Goal: Information Seeking & Learning: Learn about a topic

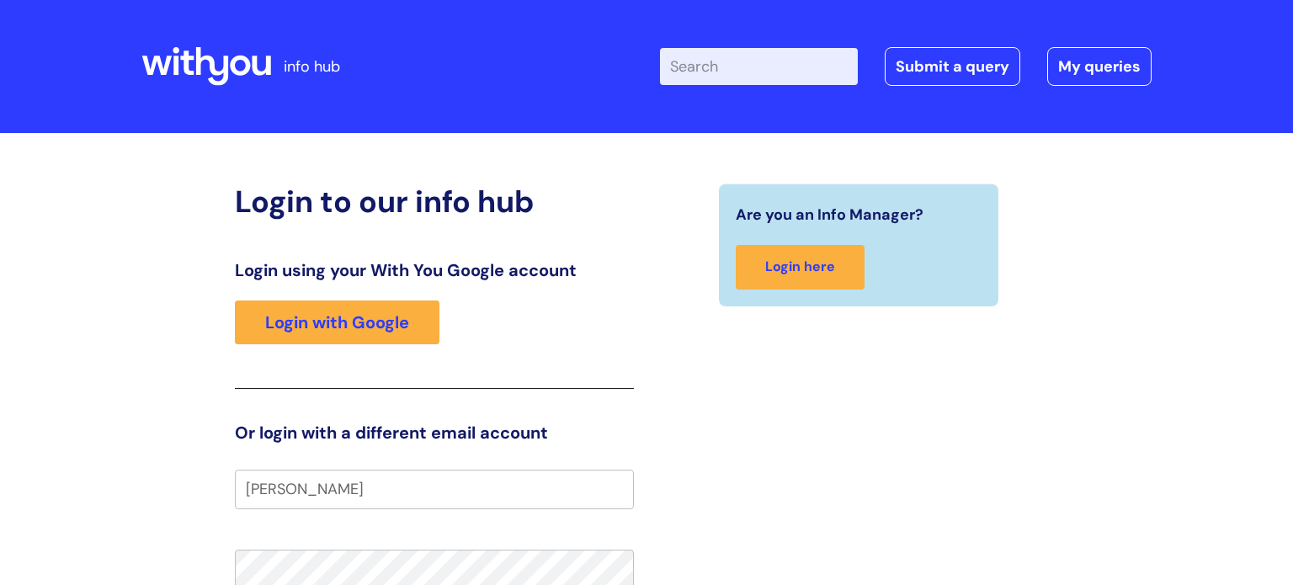
click at [991, 421] on div "Are you an Info Manager? Login here" at bounding box center [858, 522] width 424 height 678
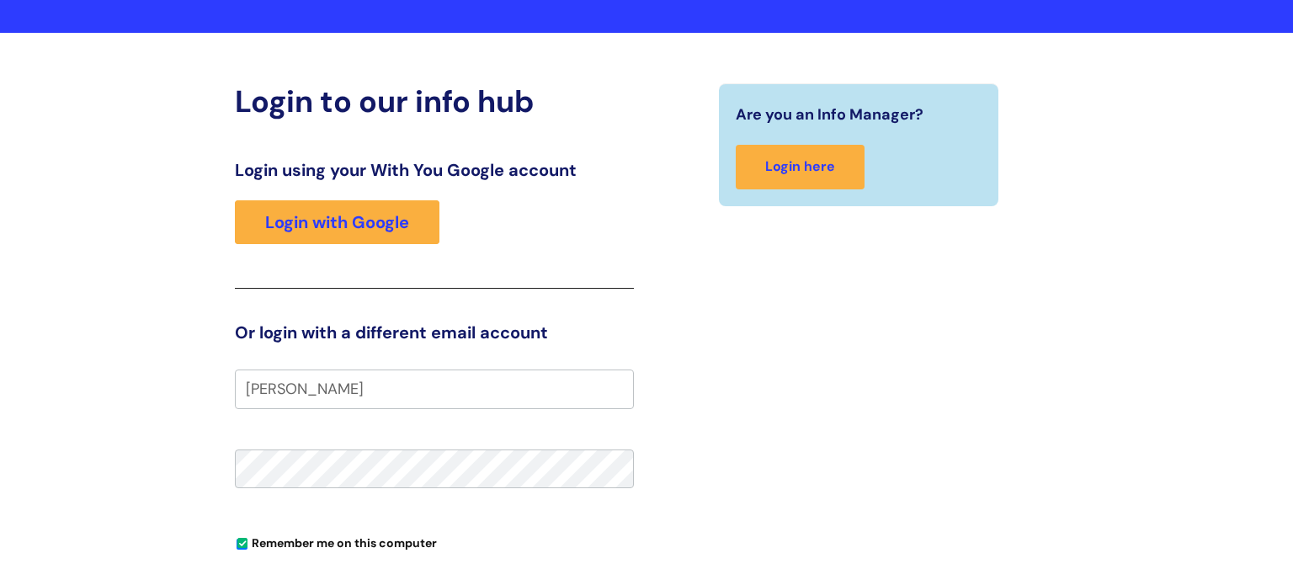
scroll to position [101, 0]
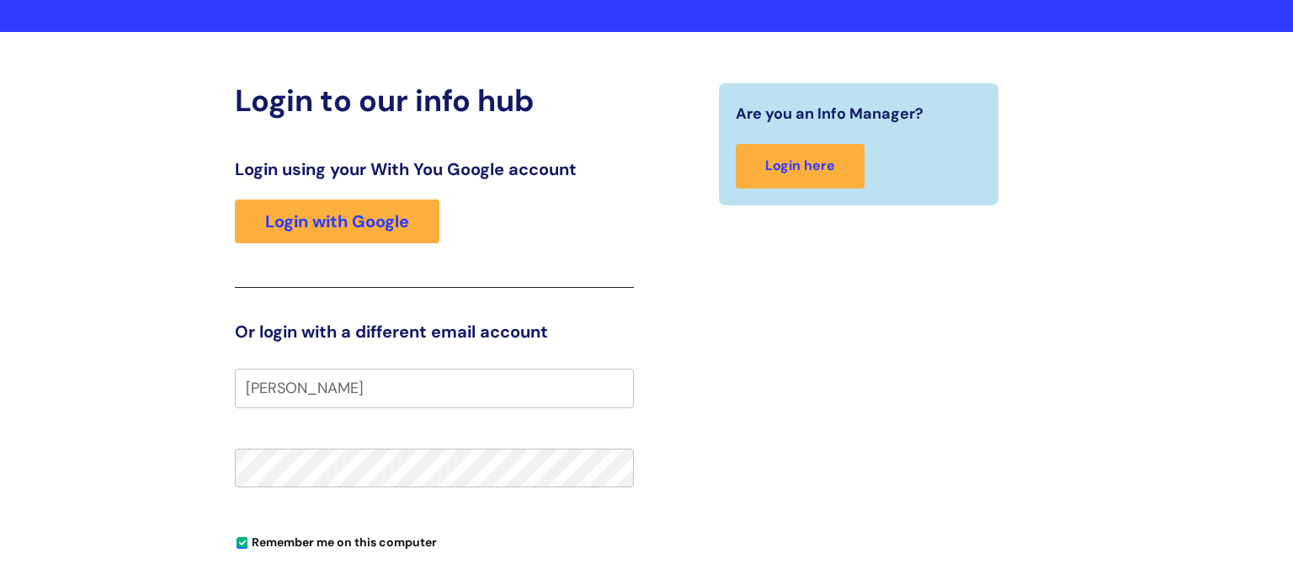
click at [594, 383] on input "lori" at bounding box center [434, 388] width 399 height 39
type input "lori.beardmore@wearewithyou.org.uk"
click at [740, 426] on div "Are you an Info Manager? Login here" at bounding box center [858, 421] width 424 height 678
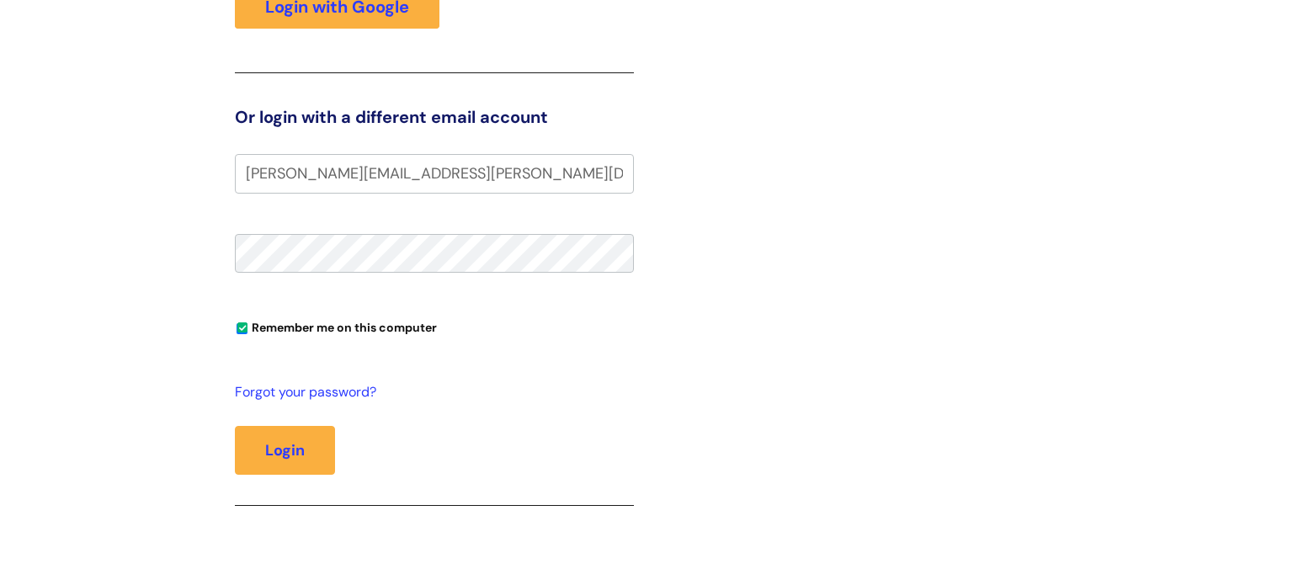
scroll to position [337, 0]
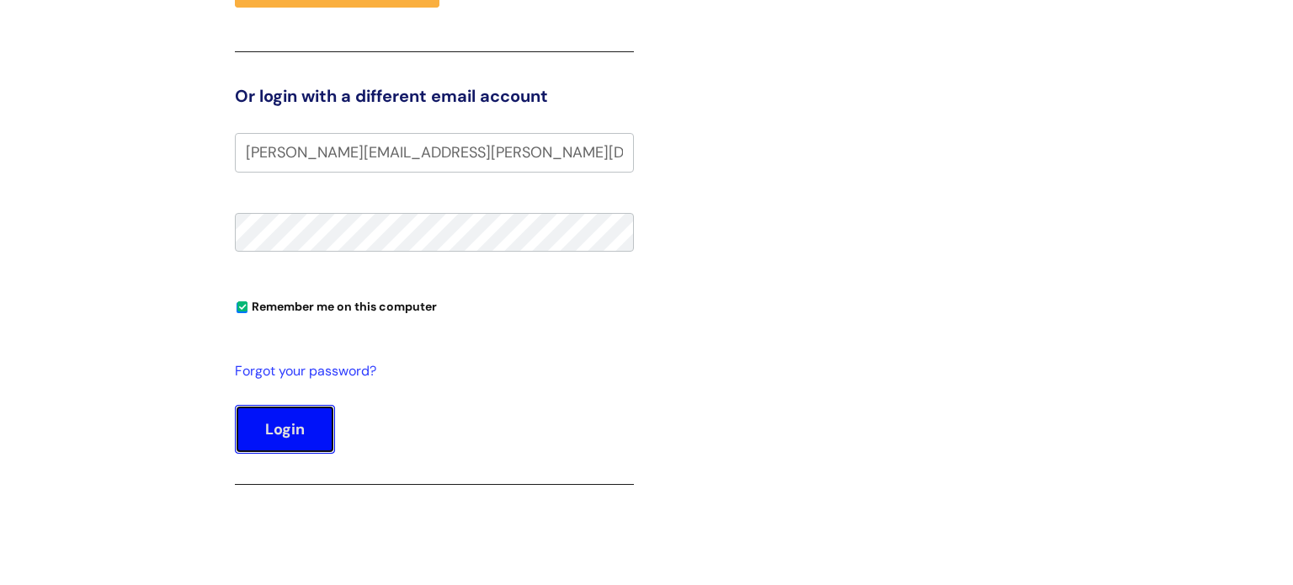
click at [289, 420] on button "Login" at bounding box center [285, 429] width 100 height 49
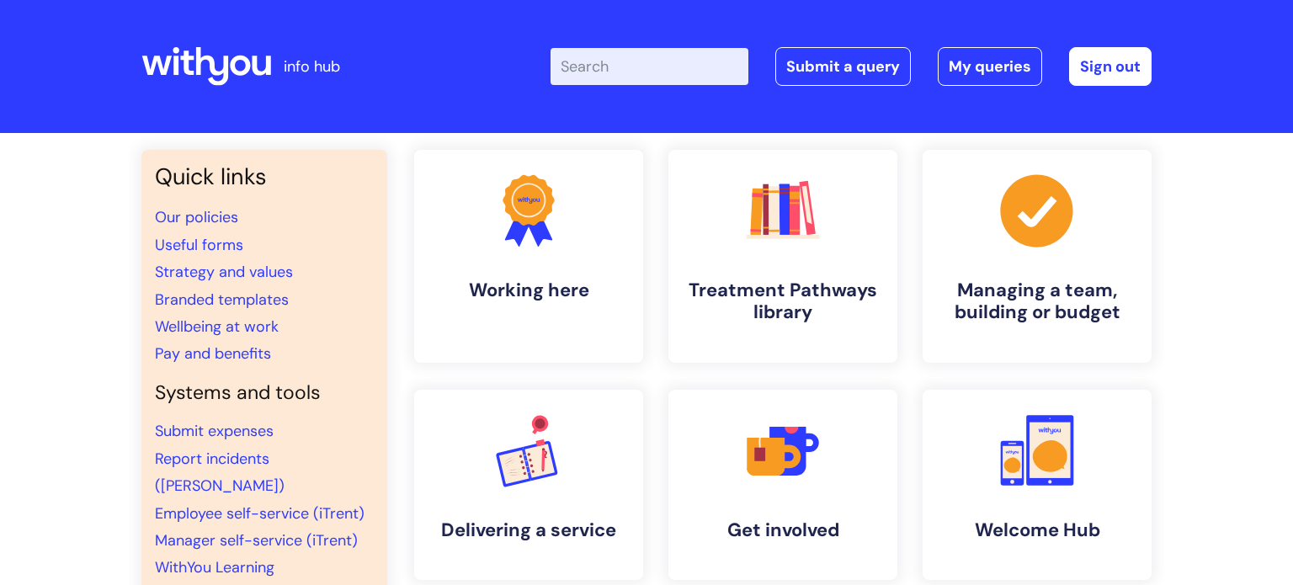
click at [604, 73] on input "Enter your search term here..." at bounding box center [649, 66] width 198 height 37
type input "treatment"
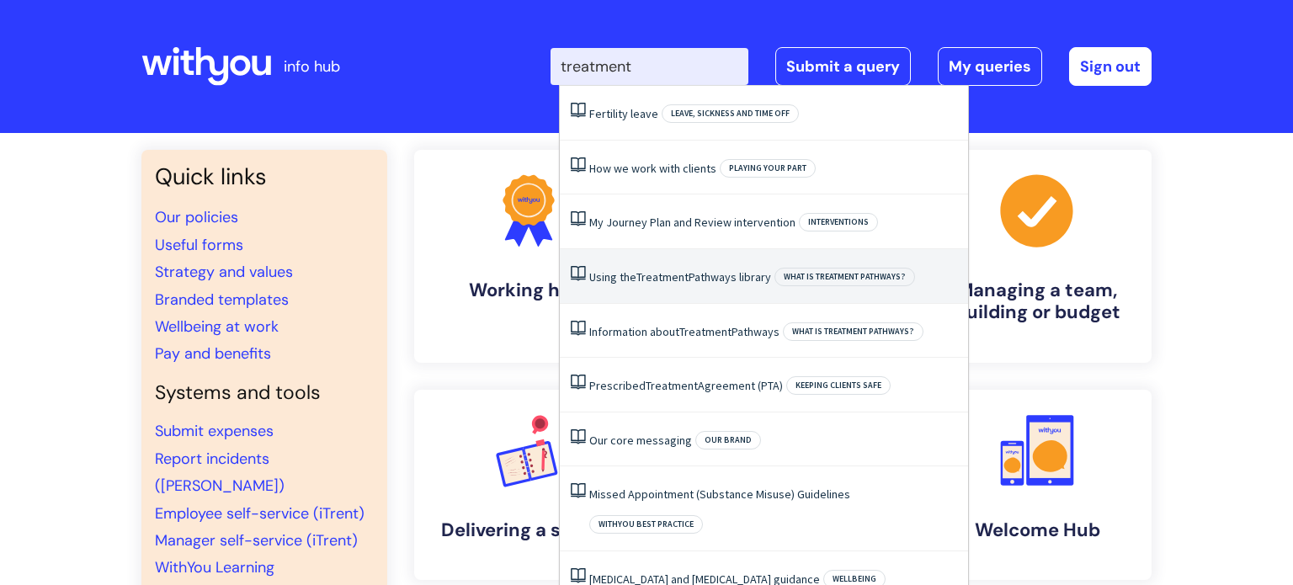
click at [763, 267] on li "Using the Treatment Pathways library What is Treatment Pathways?" at bounding box center [764, 276] width 408 height 55
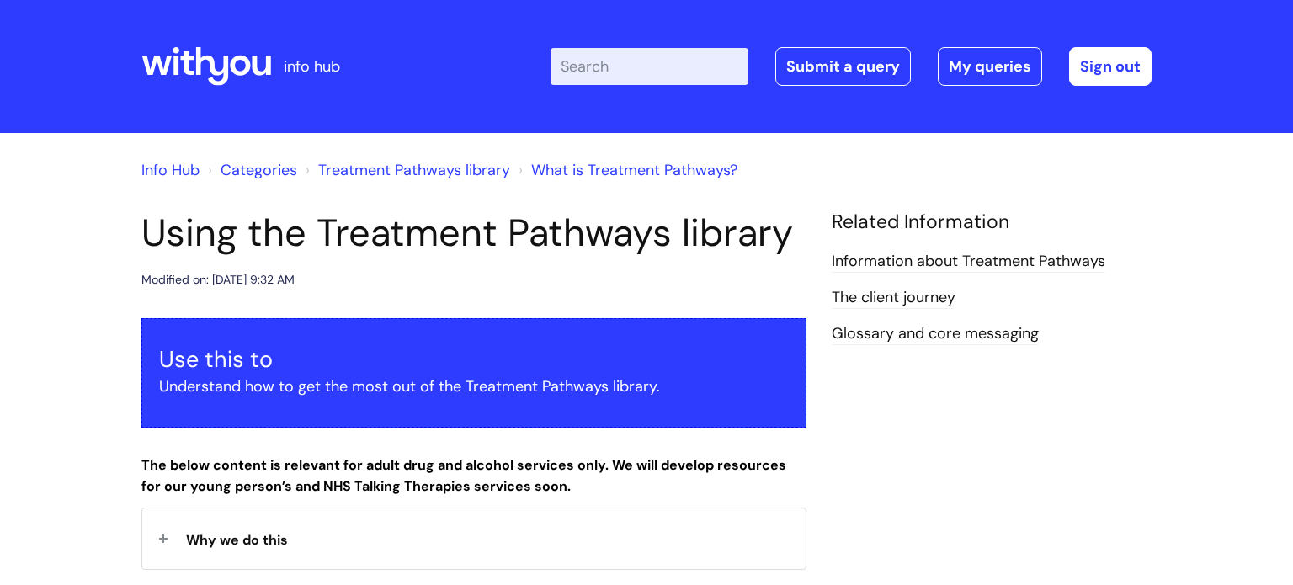
click at [912, 331] on link "Glossary and core messaging" at bounding box center [935, 334] width 207 height 22
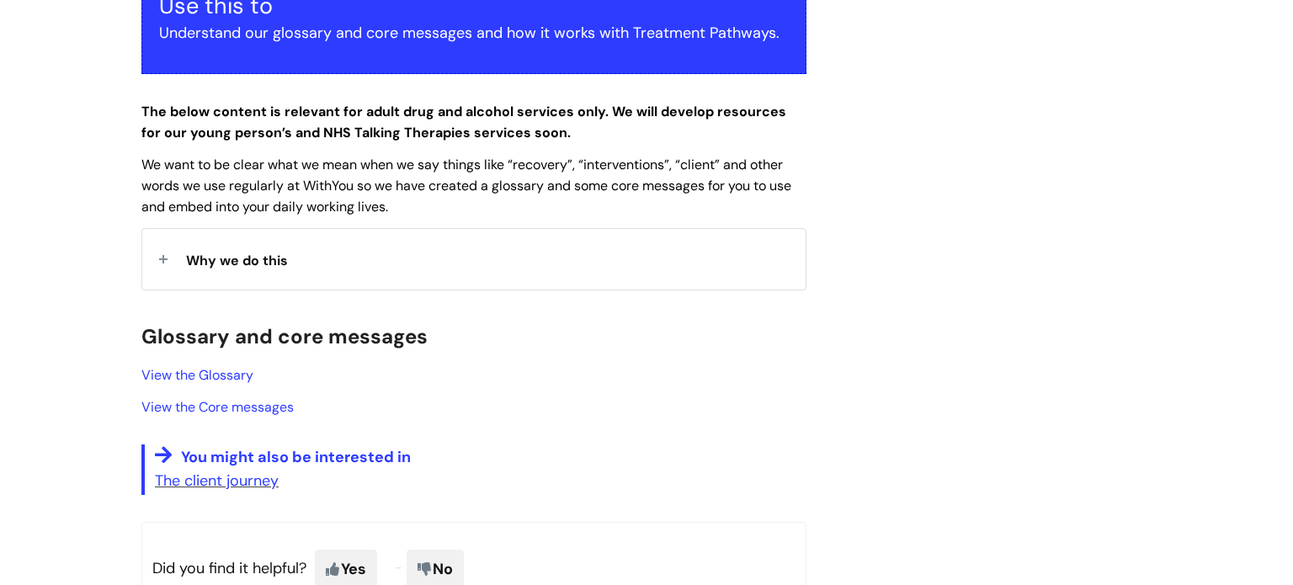
scroll to position [404, 0]
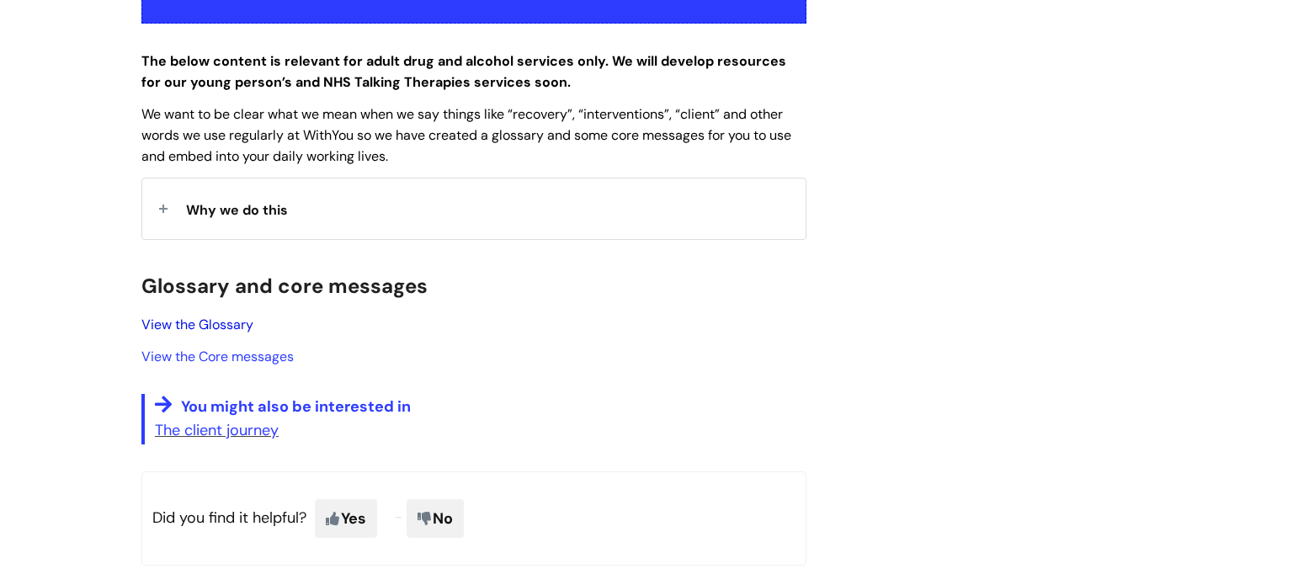
click at [231, 331] on link "View the Glossary" at bounding box center [197, 325] width 112 height 18
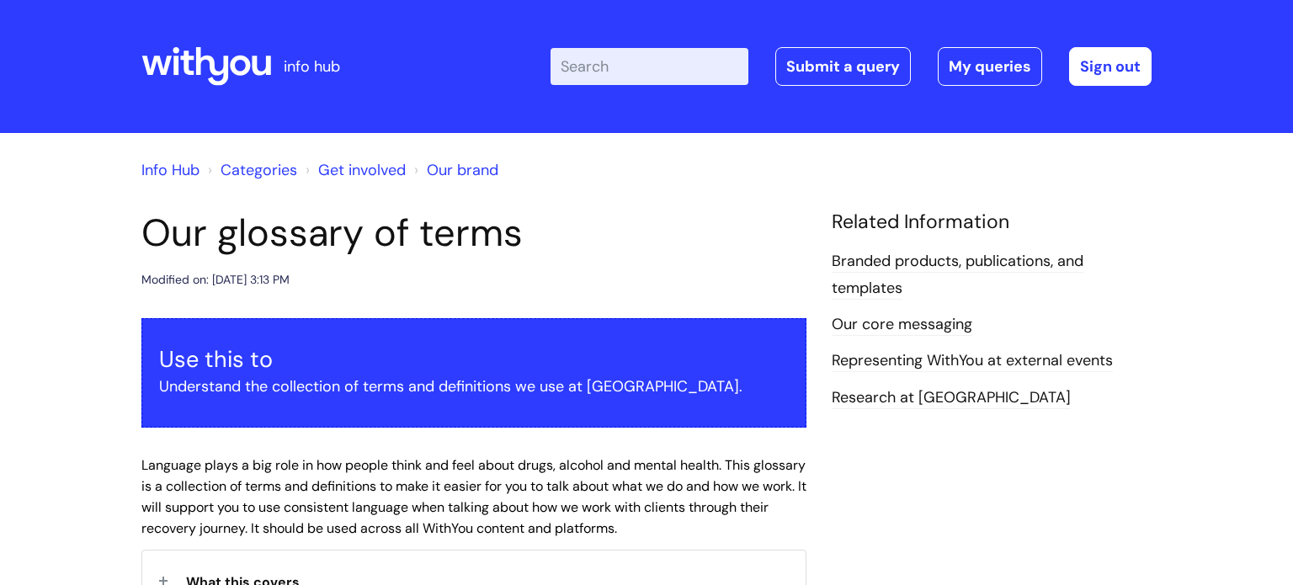
click at [899, 270] on link "Branded products, publications, and templates" at bounding box center [958, 275] width 252 height 49
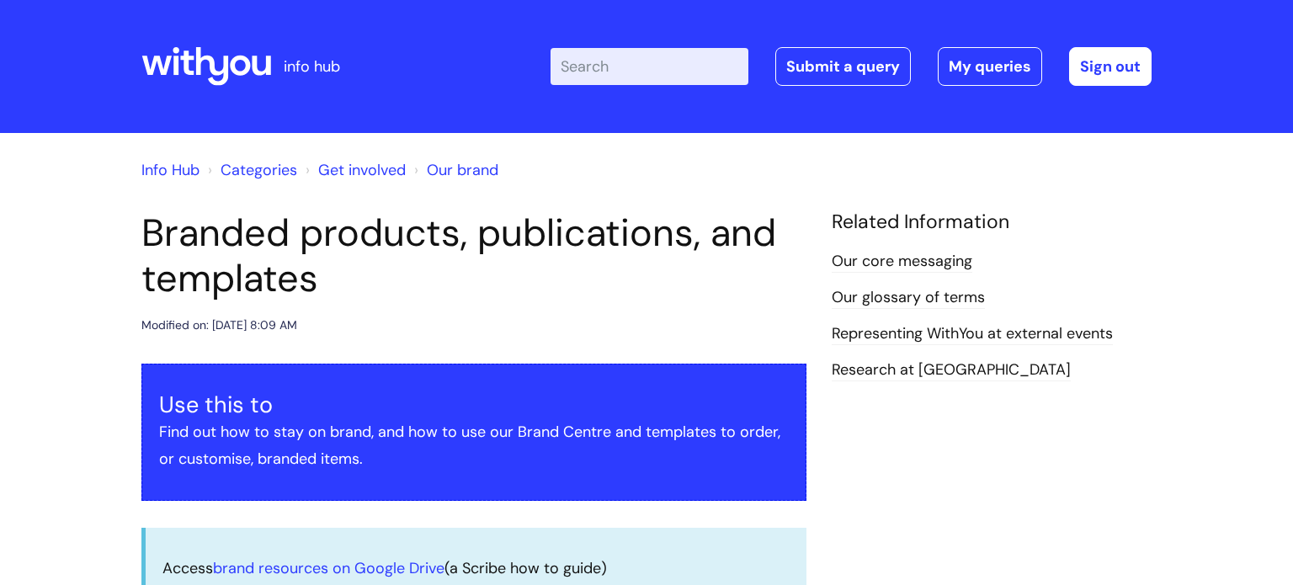
click at [216, 56] on icon at bounding box center [206, 66] width 130 height 40
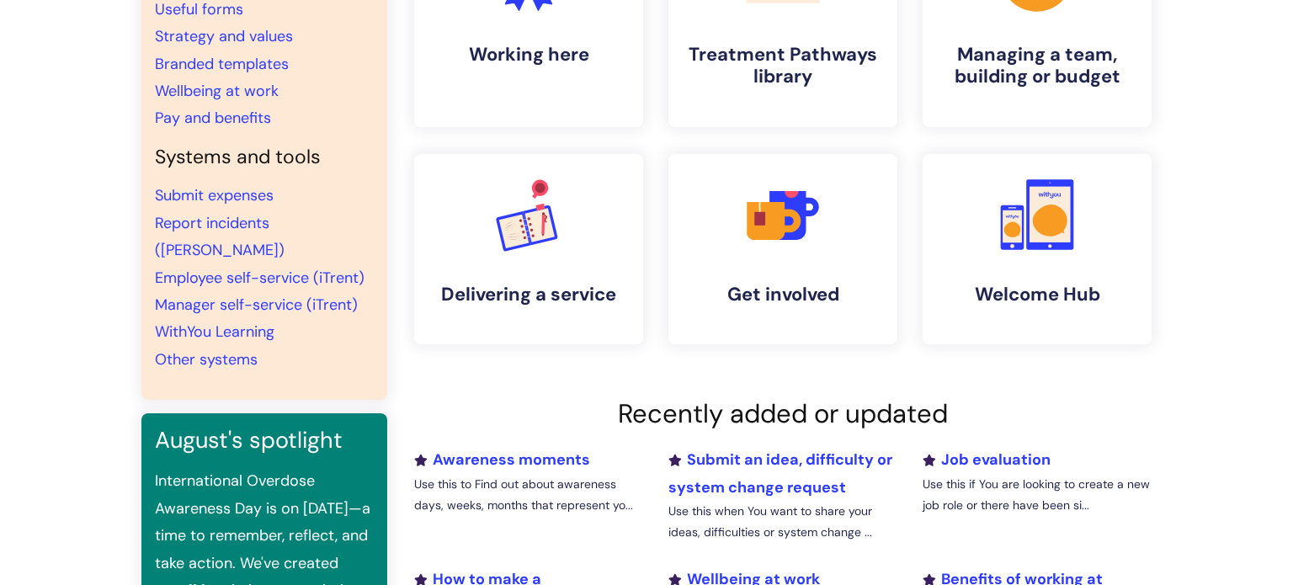
scroll to position [202, 0]
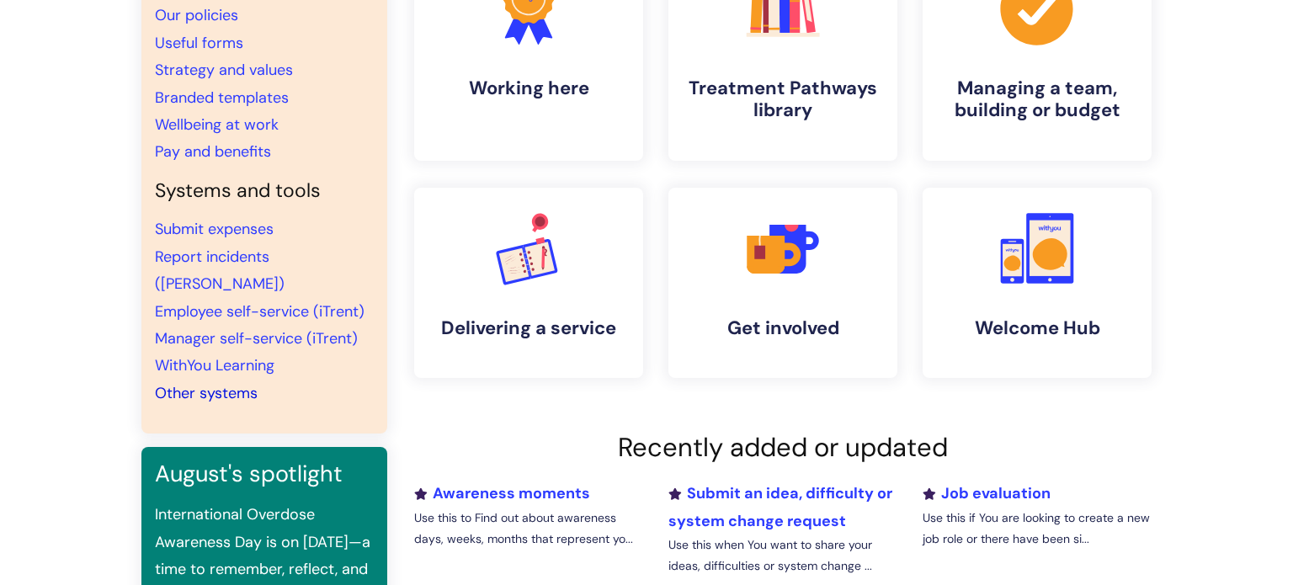
click at [218, 383] on link "Other systems" at bounding box center [206, 393] width 103 height 20
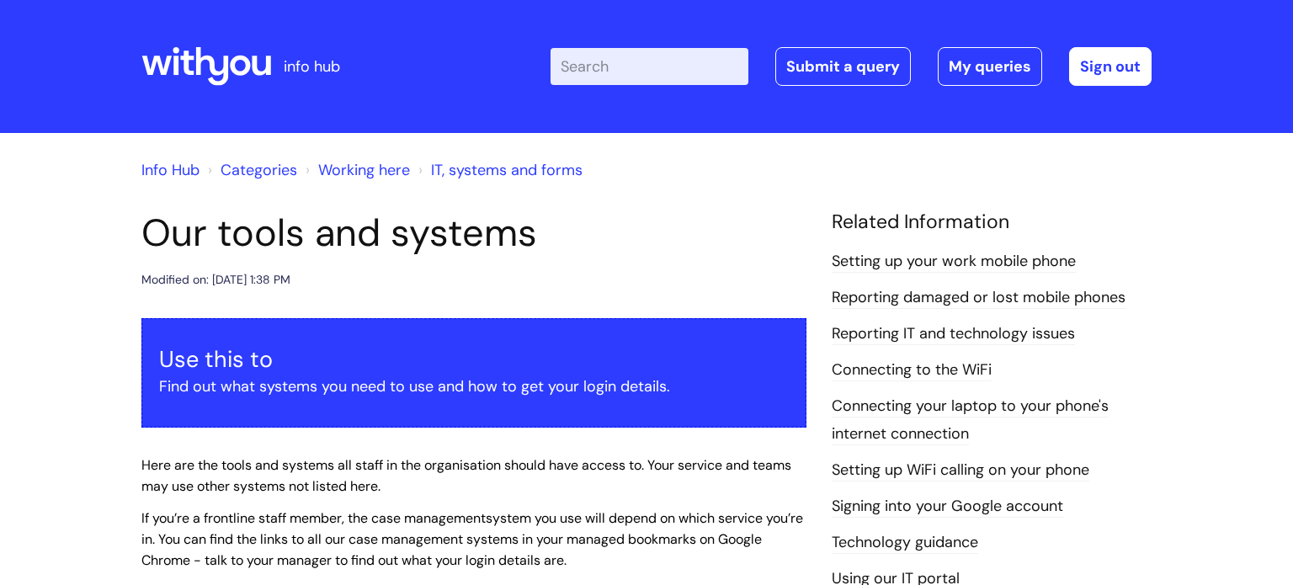
click at [182, 165] on link "Info Hub" at bounding box center [170, 170] width 58 height 20
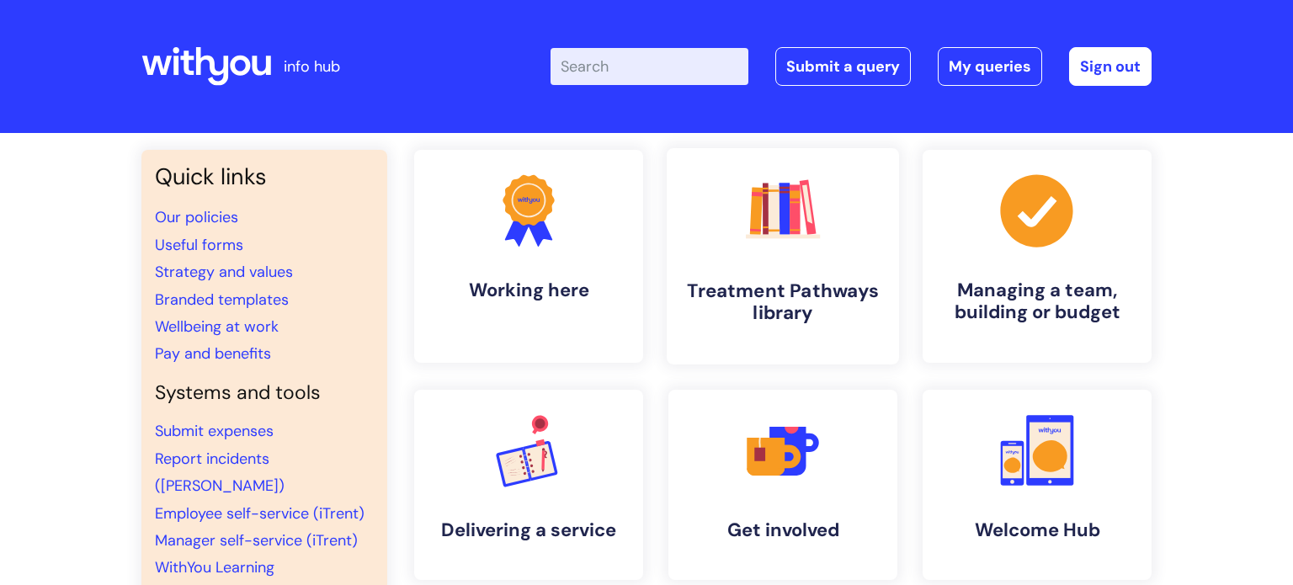
click at [771, 240] on icon ".cls-1{fill:#f89b22;}.cls-1,.cls-2,.cls-3,.cls-4,.cls-5,.cls-6,.cls-7{stroke-wi…" at bounding box center [782, 209] width 83 height 83
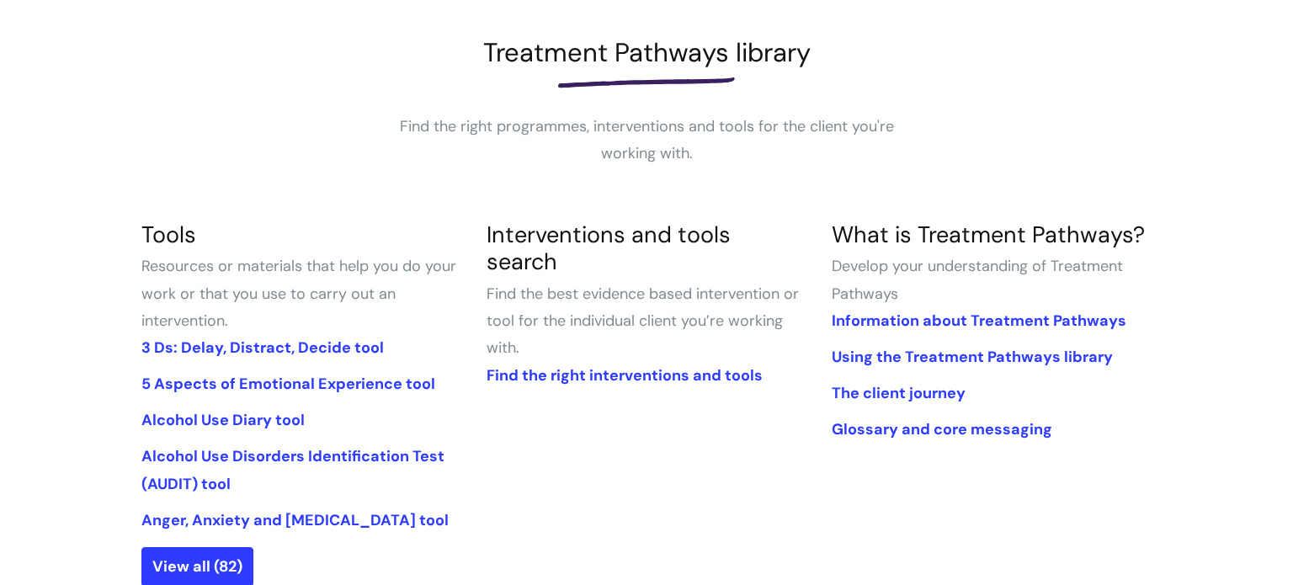
scroll to position [236, 0]
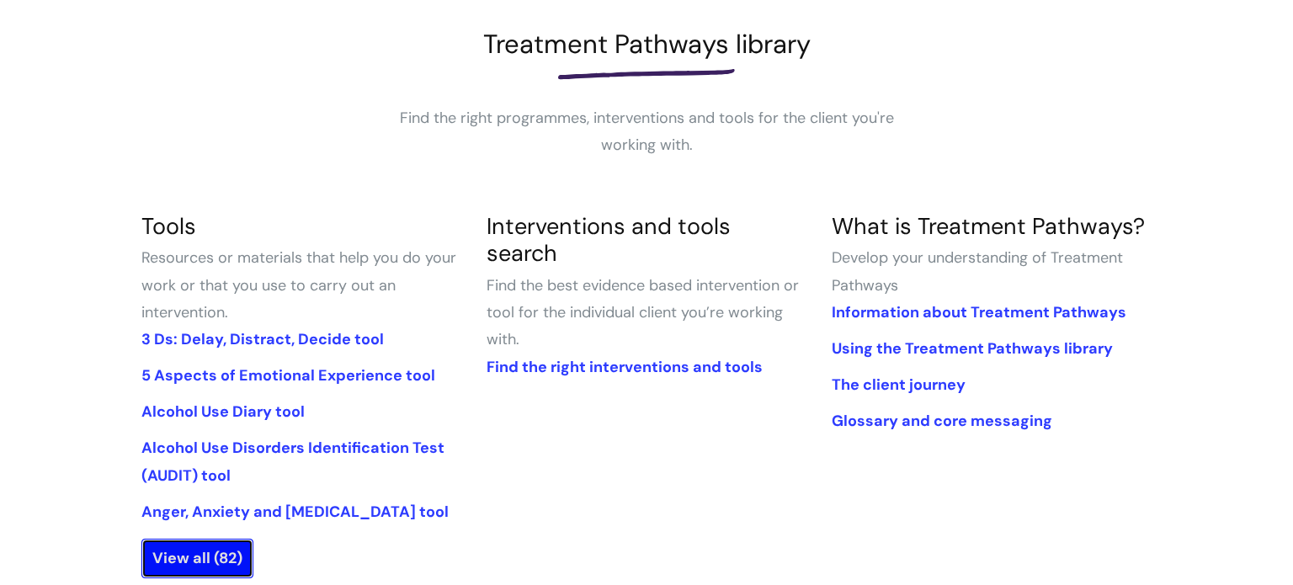
click at [232, 568] on link "View all (82)" at bounding box center [197, 558] width 112 height 39
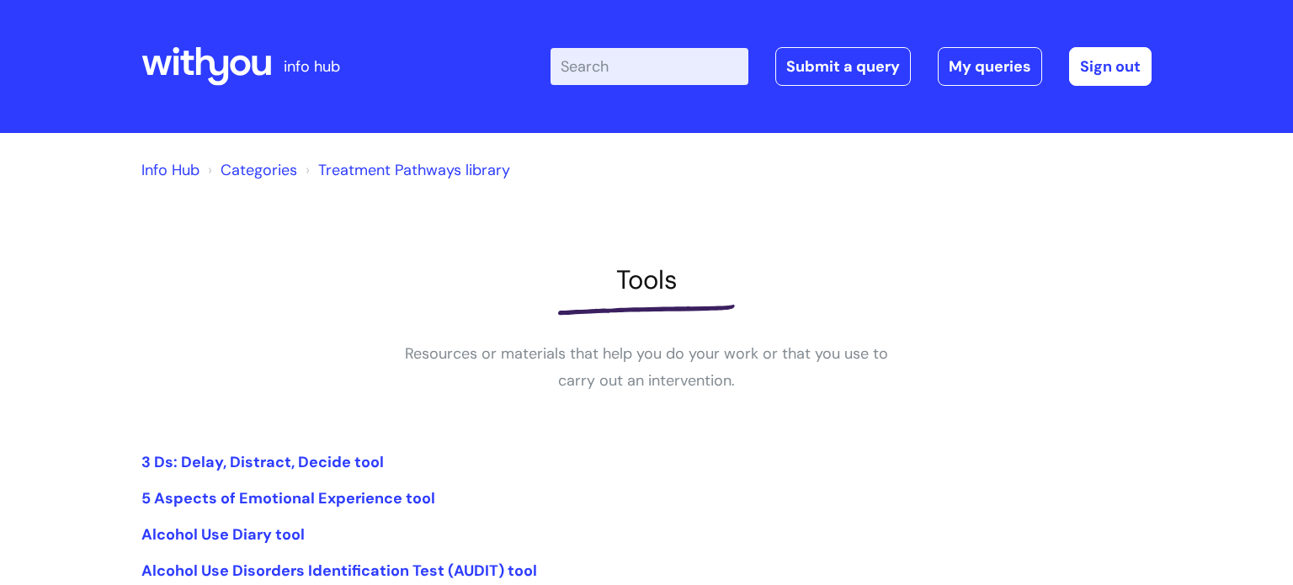
click at [375, 169] on link "Treatment Pathways library" at bounding box center [414, 170] width 192 height 20
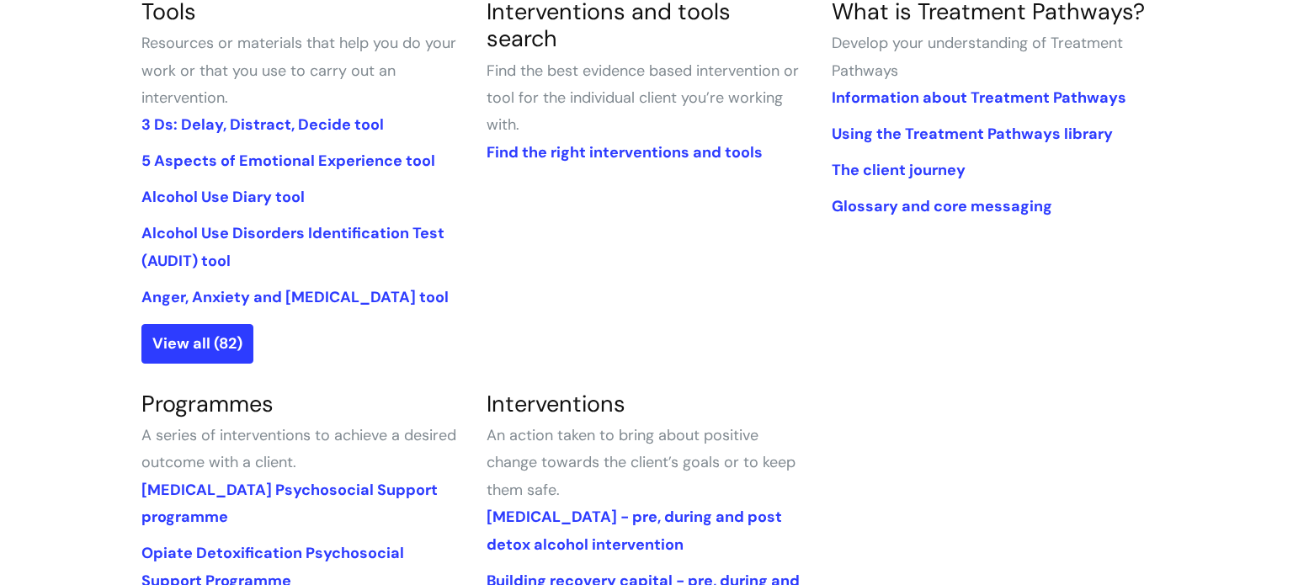
scroll to position [471, 0]
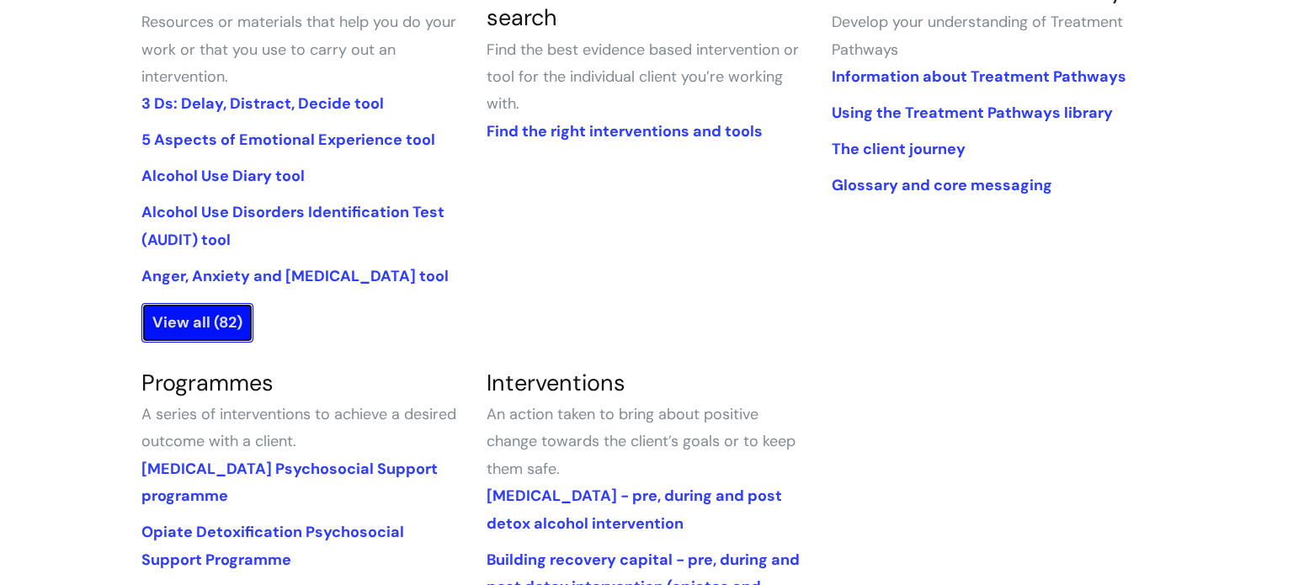
click at [168, 315] on link "View all (82)" at bounding box center [197, 322] width 112 height 39
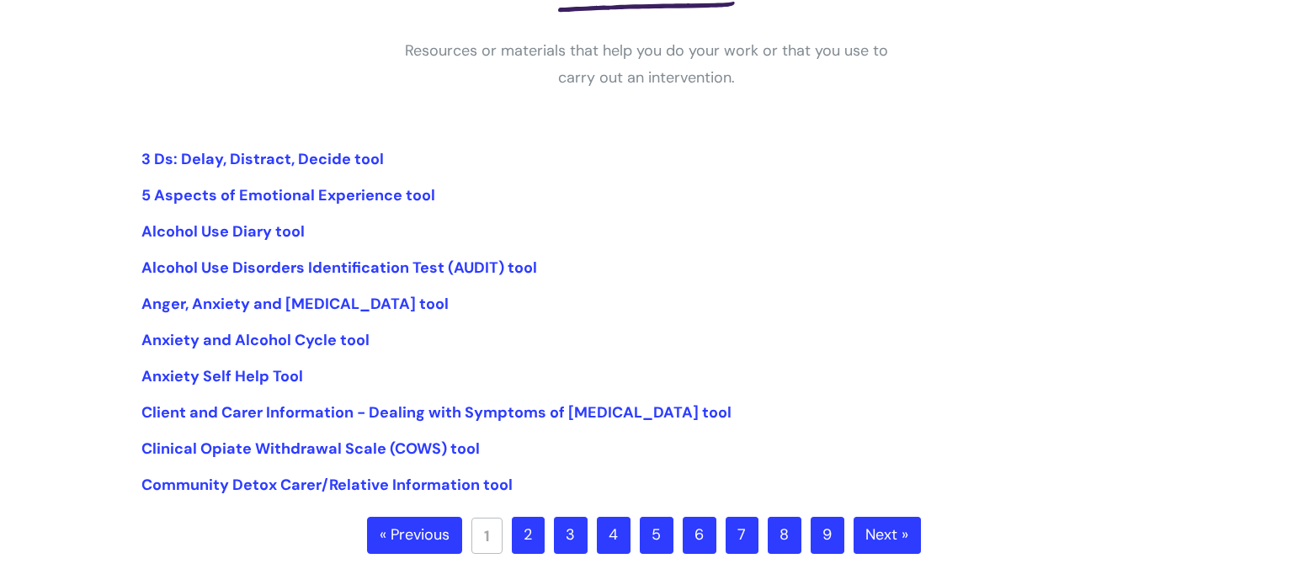
scroll to position [337, 0]
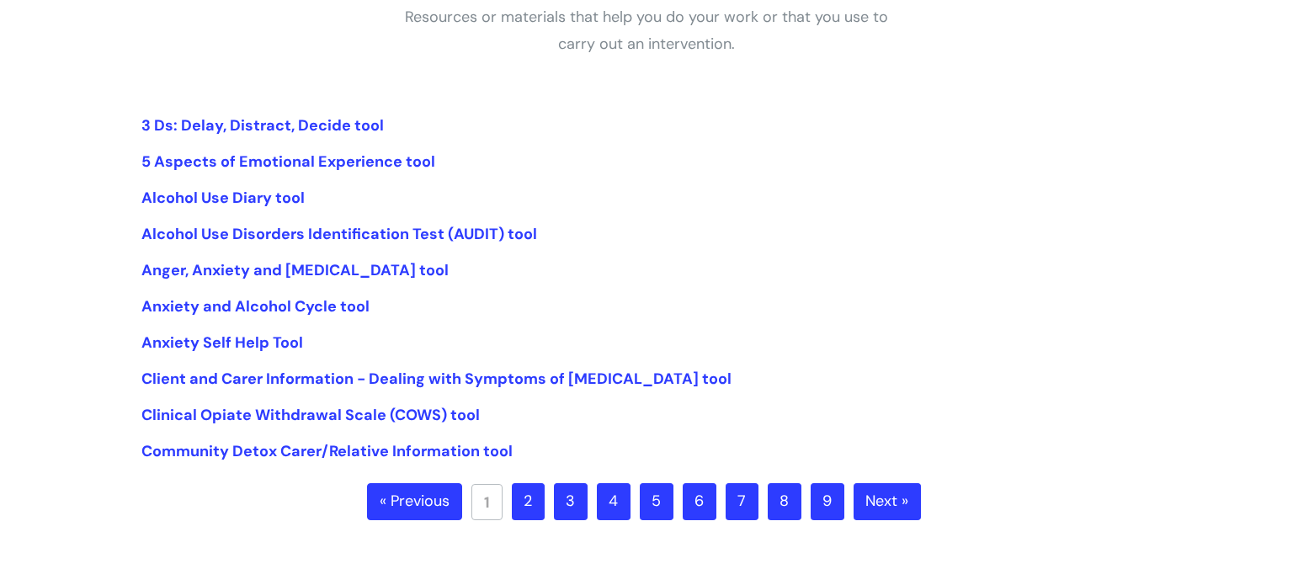
click at [529, 488] on link "2" at bounding box center [528, 501] width 33 height 37
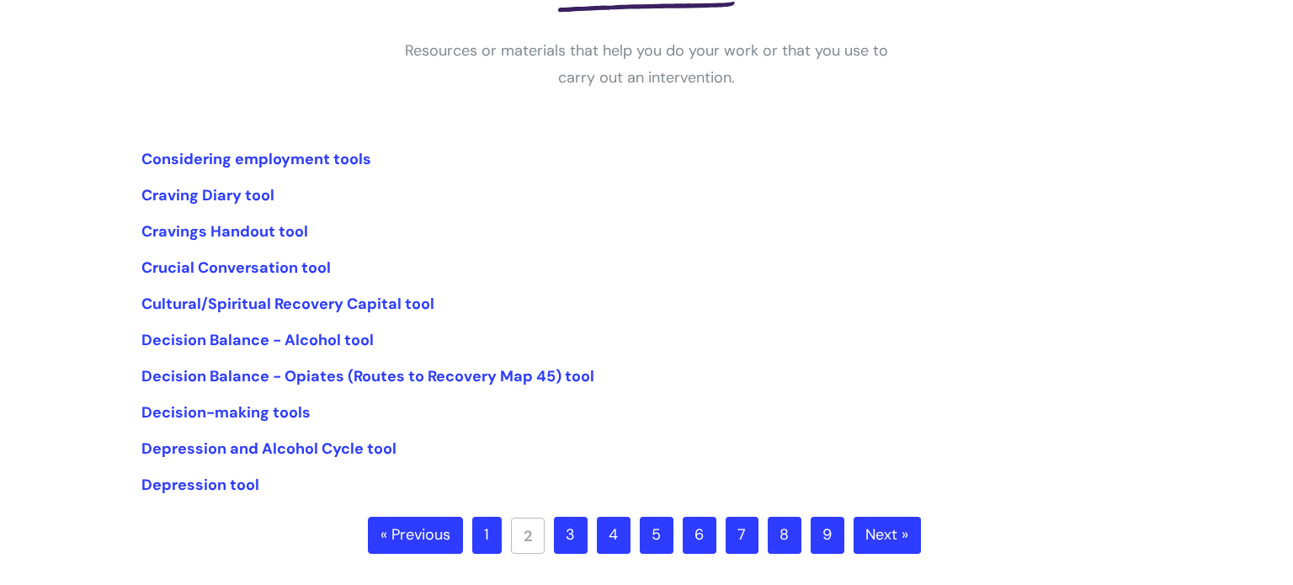
scroll to position [337, 0]
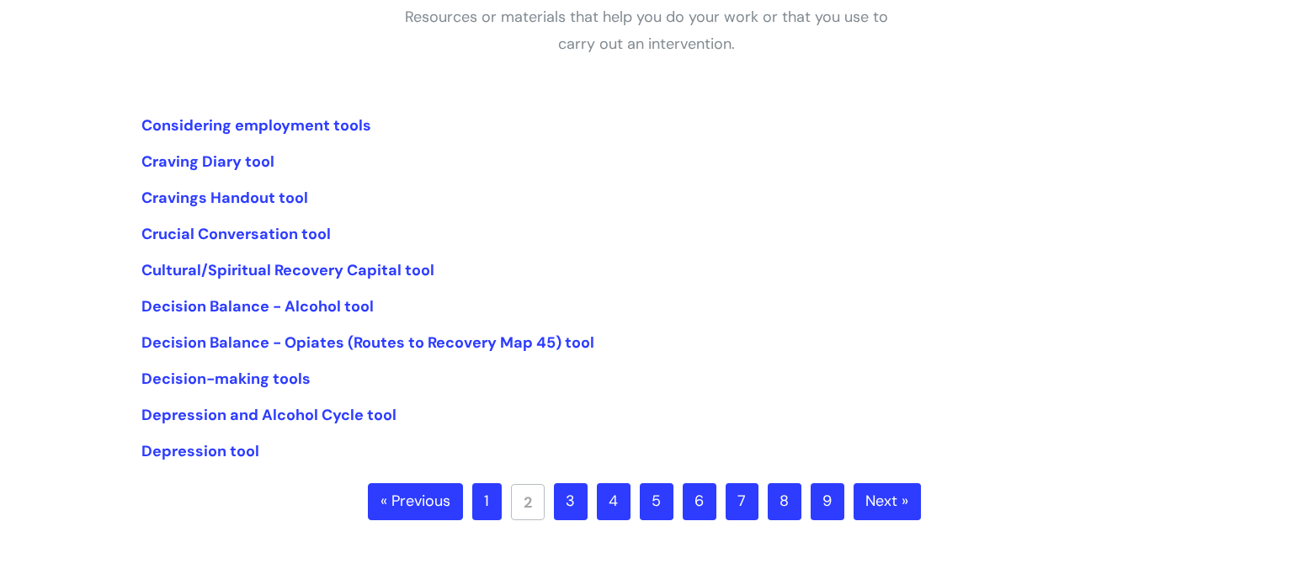
click at [564, 488] on link "3" at bounding box center [571, 501] width 34 height 37
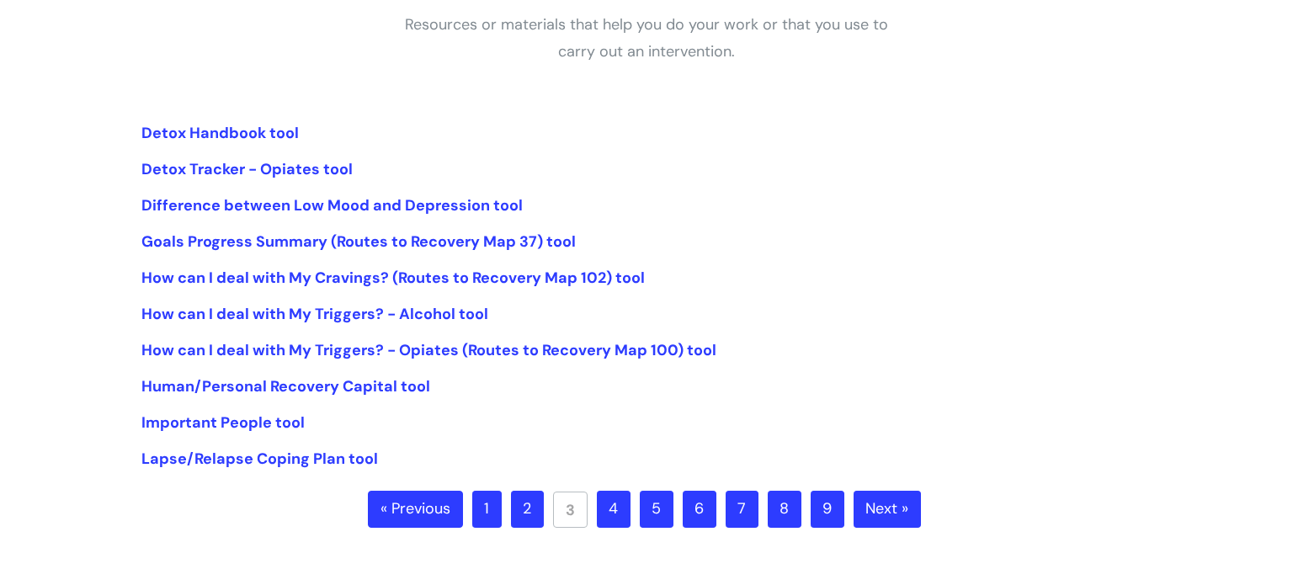
scroll to position [337, 0]
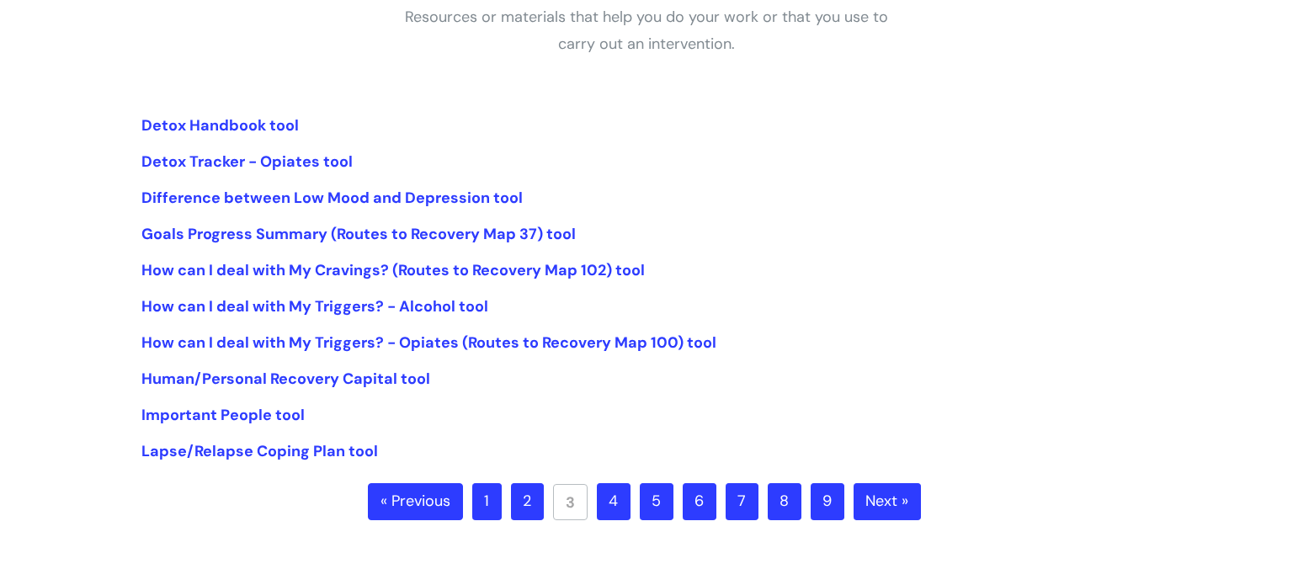
click at [618, 487] on link "4" at bounding box center [614, 501] width 34 height 37
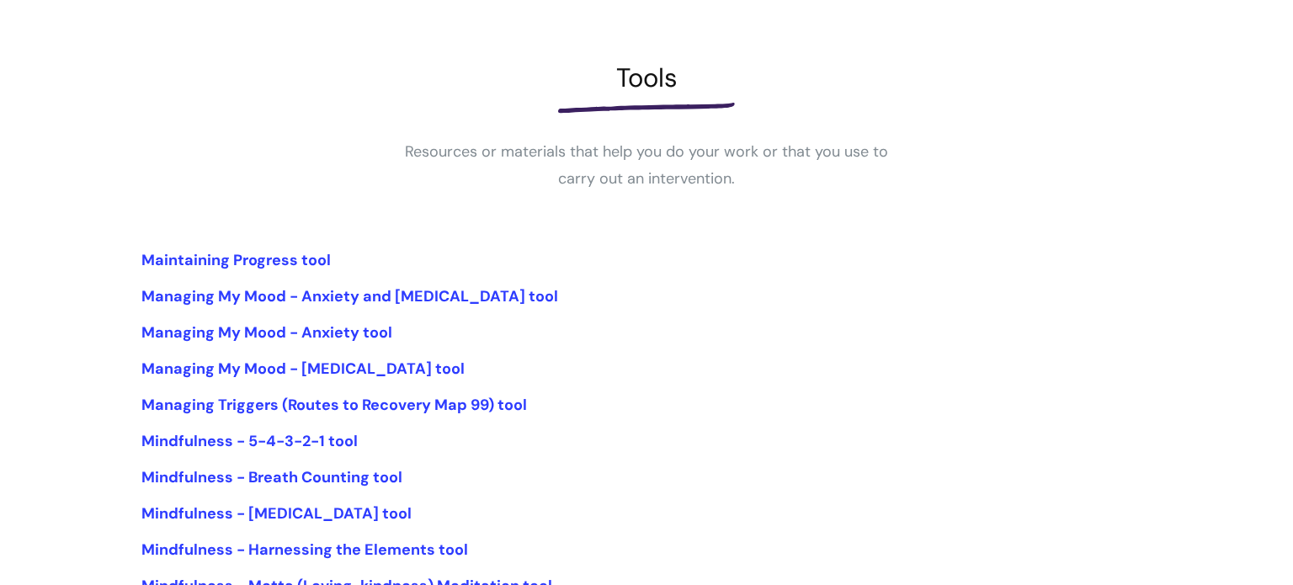
scroll to position [236, 0]
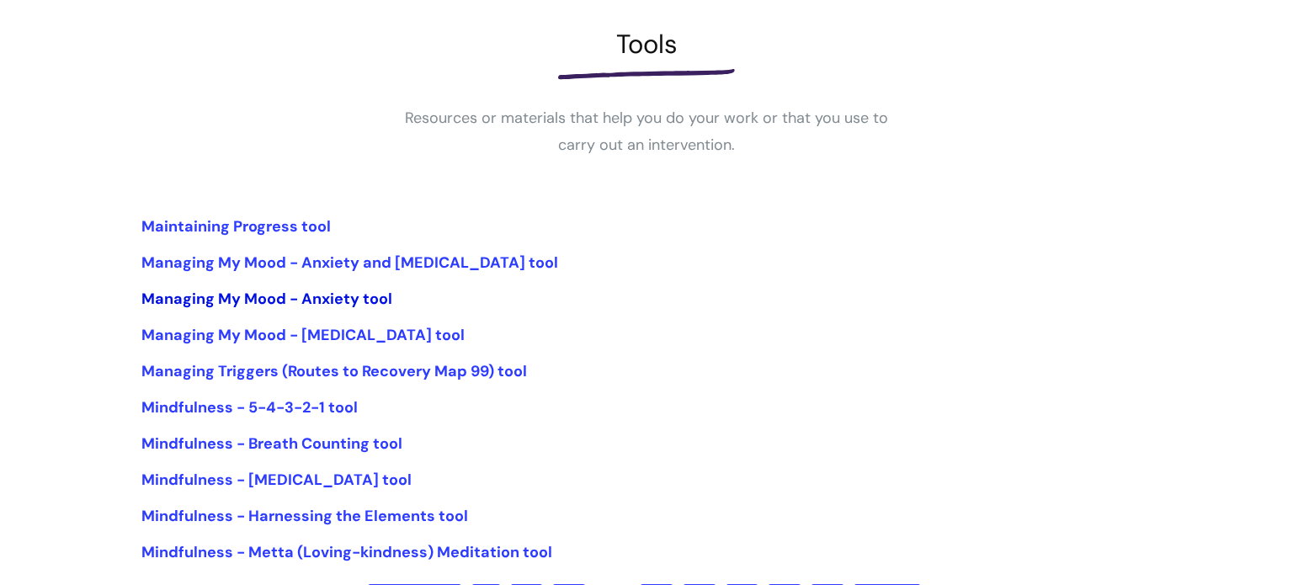
click at [354, 299] on link "Managing My Mood - Anxiety tool" at bounding box center [266, 299] width 251 height 20
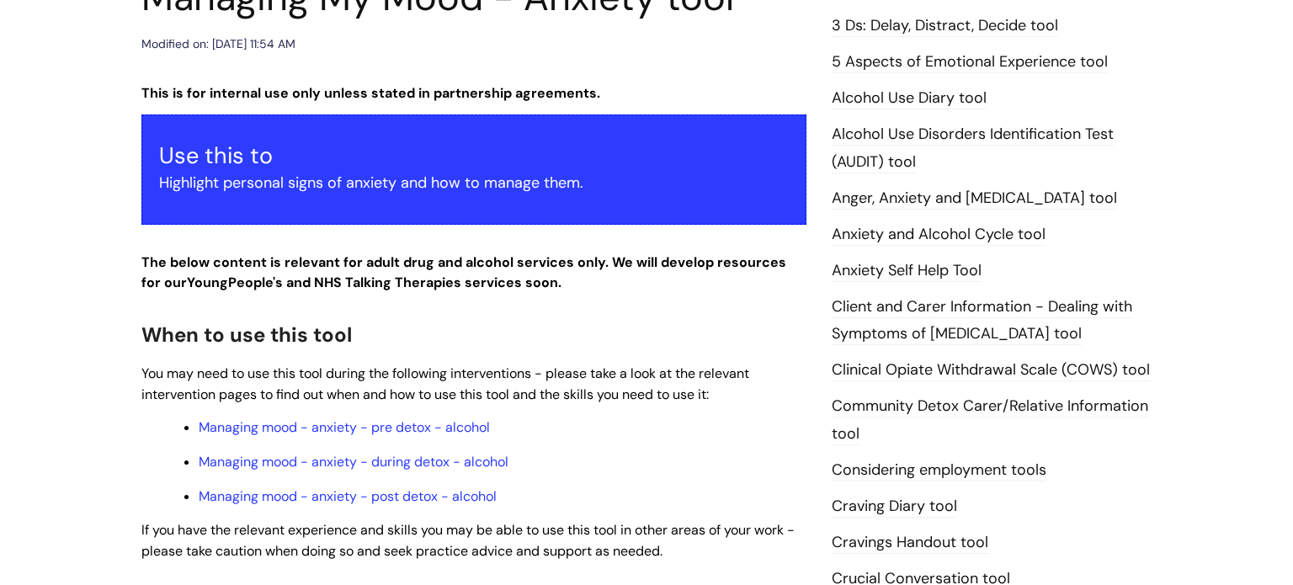
scroll to position [269, 0]
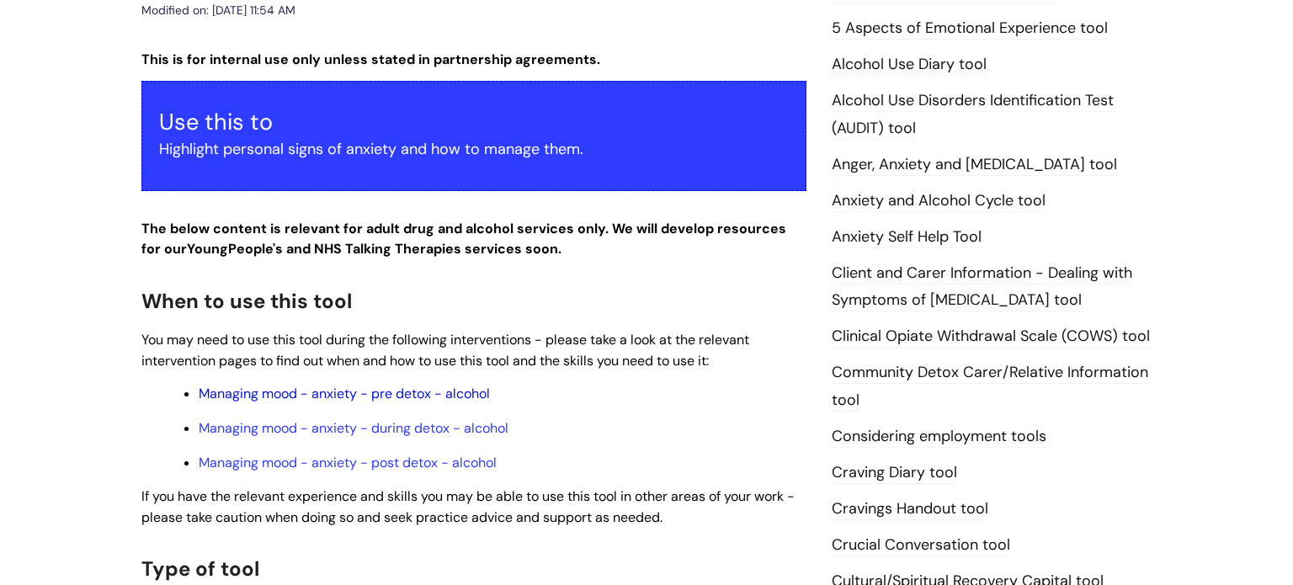
click at [411, 401] on link "Managing mood - anxiety - pre detox - alcohol" at bounding box center [344, 394] width 291 height 18
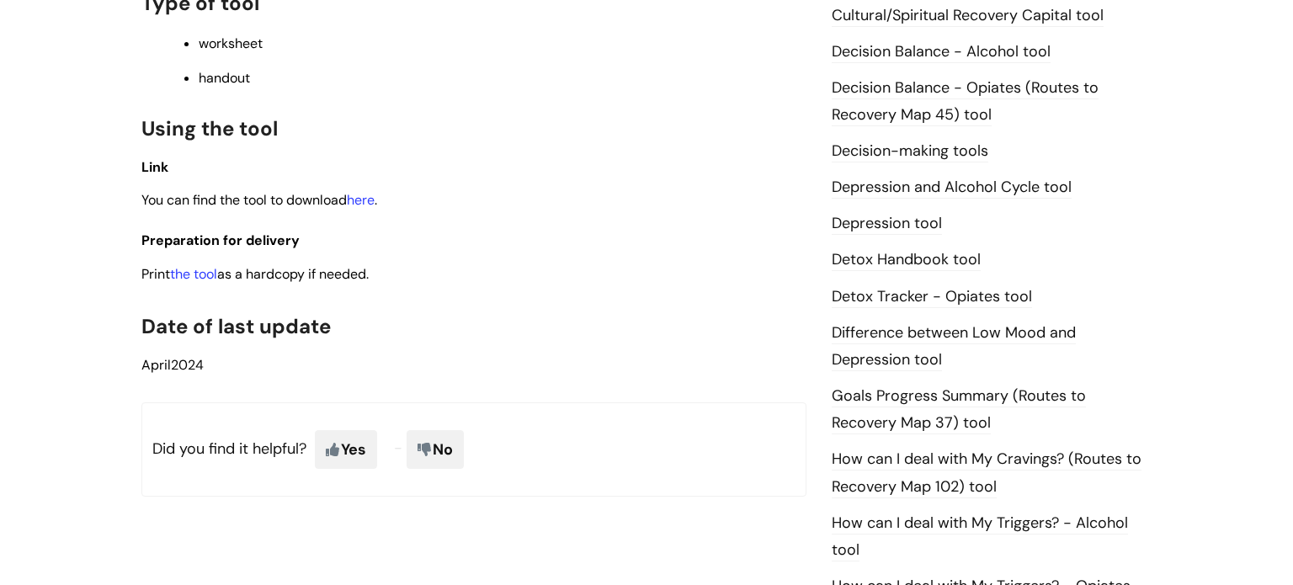
scroll to position [842, 0]
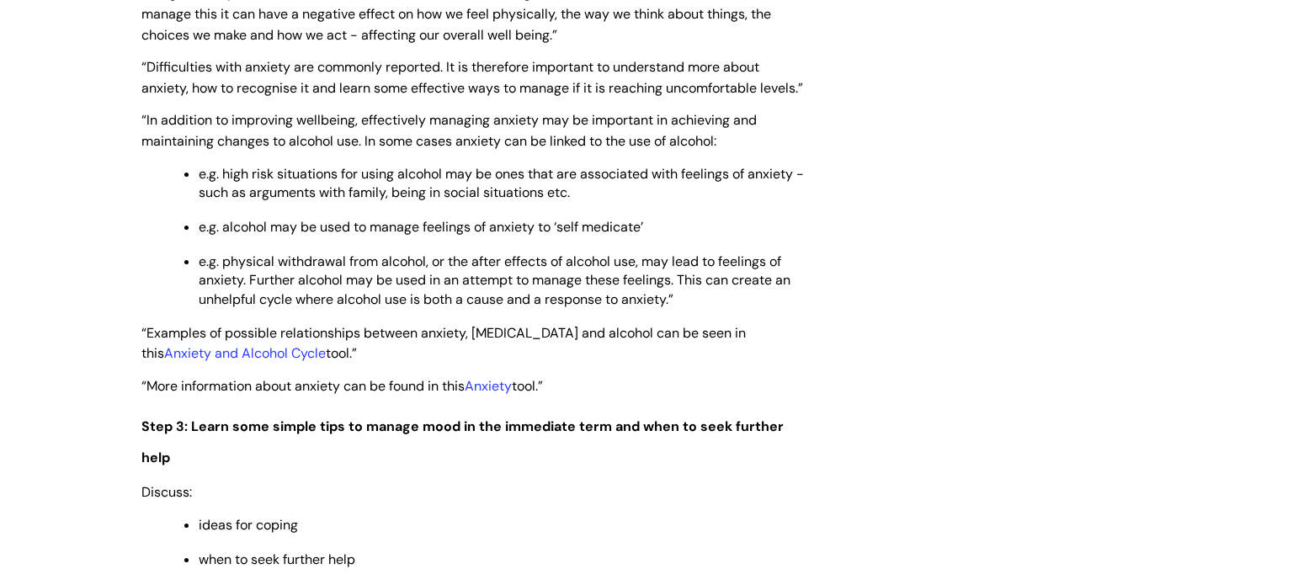
scroll to position [2660, 0]
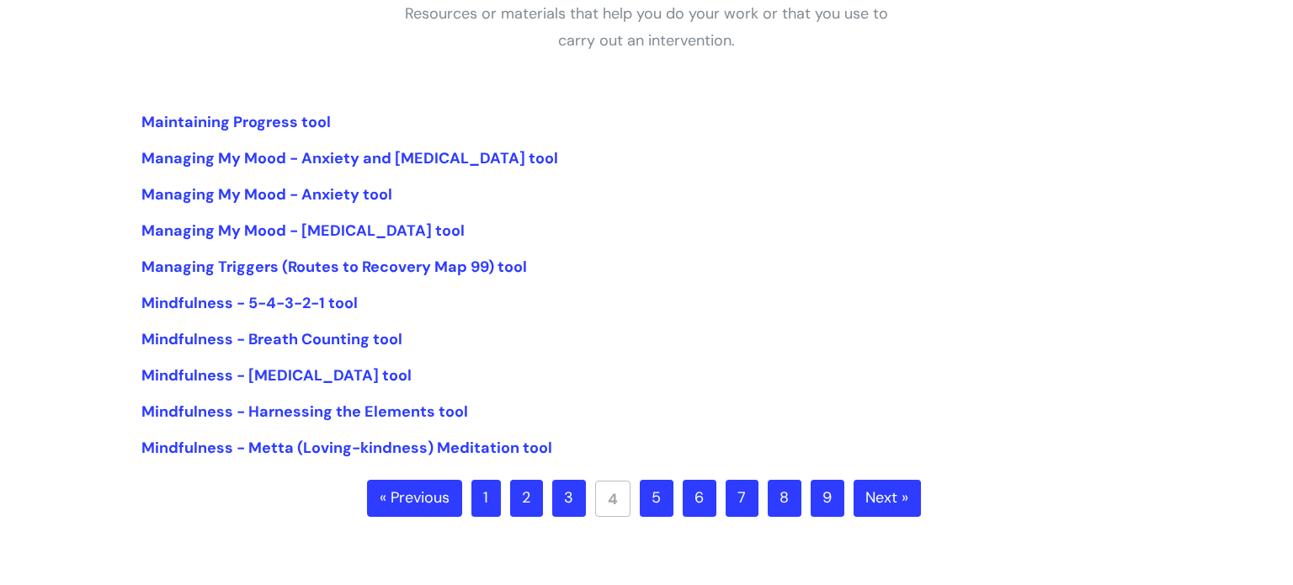
scroll to position [370, 0]
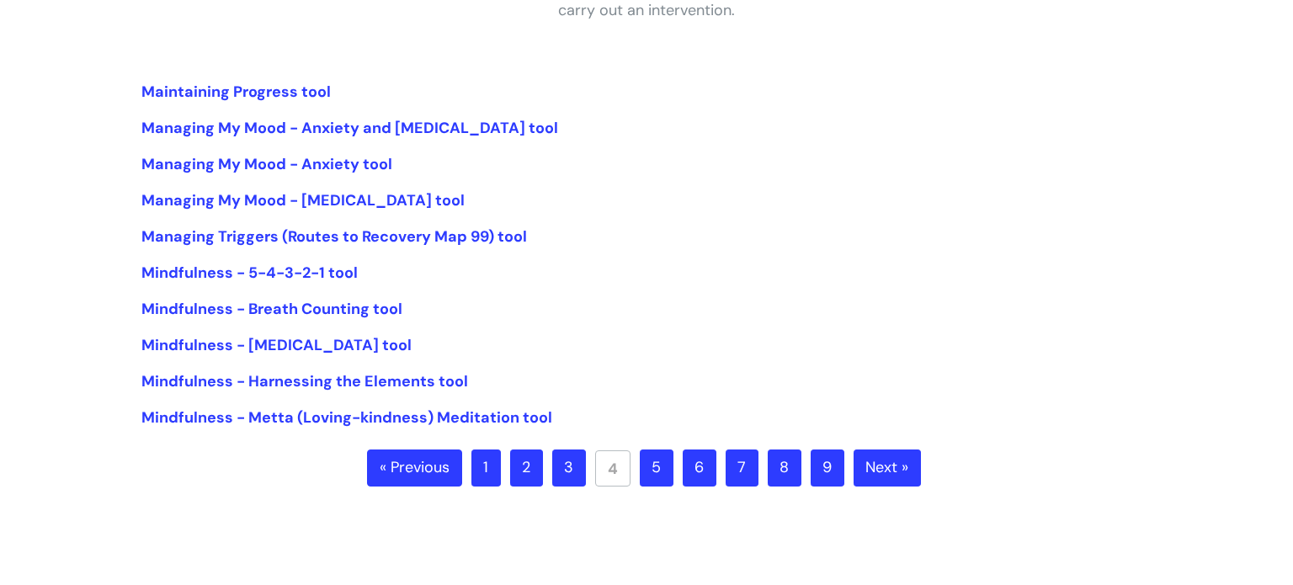
click at [668, 463] on link "5" at bounding box center [657, 467] width 34 height 37
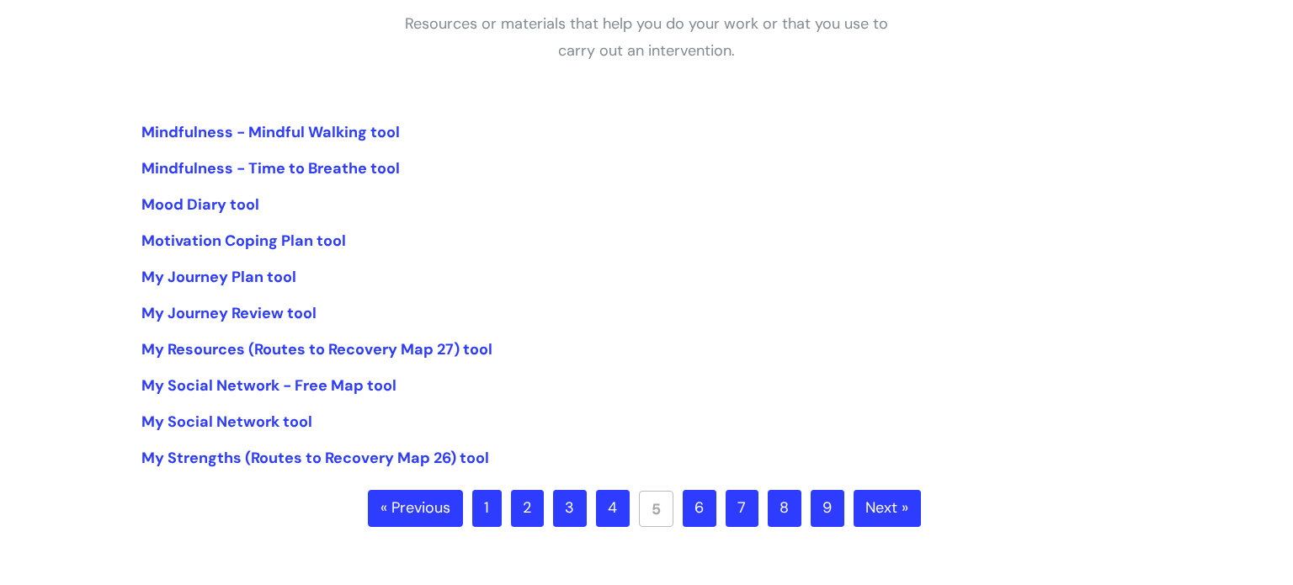
scroll to position [337, 0]
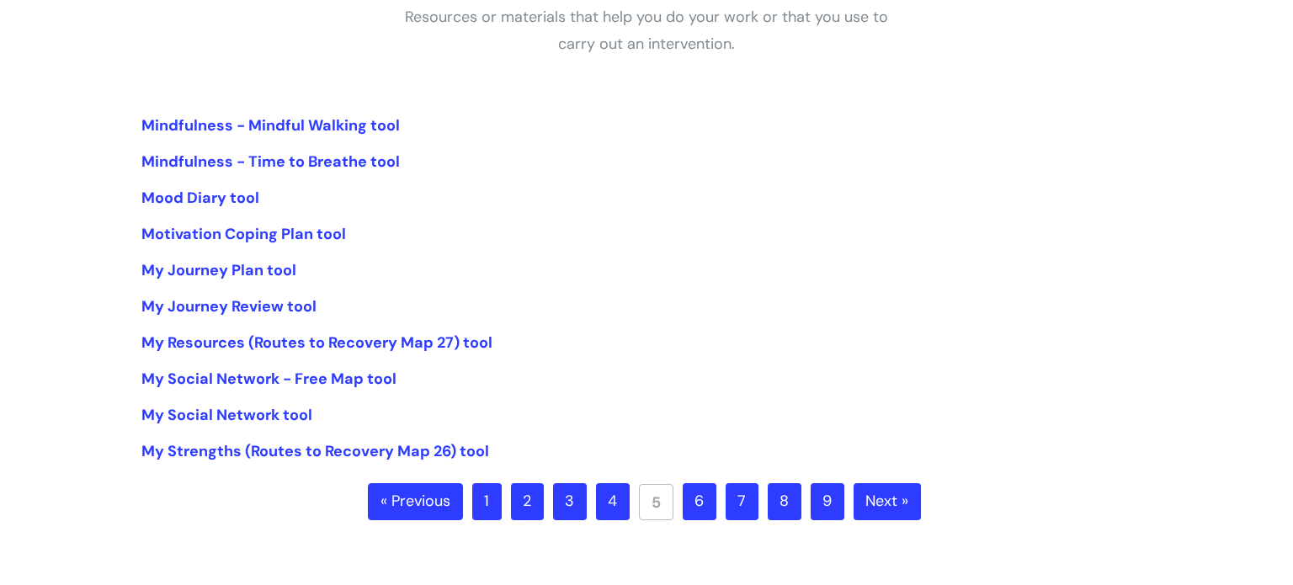
click at [700, 514] on link "6" at bounding box center [700, 501] width 34 height 37
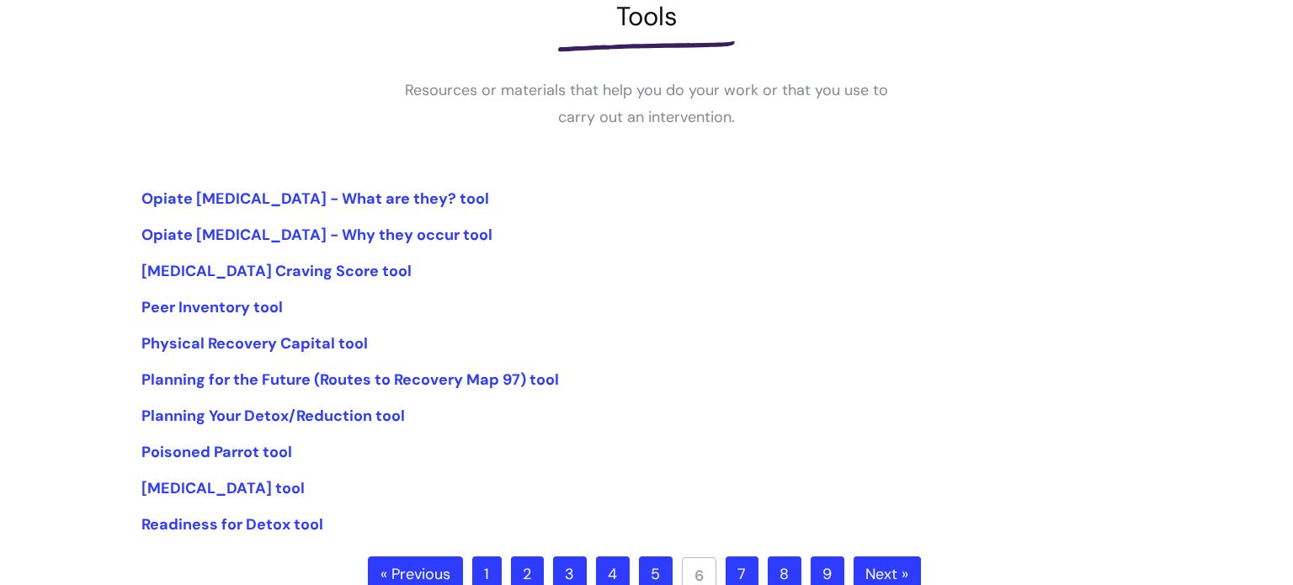
scroll to position [303, 0]
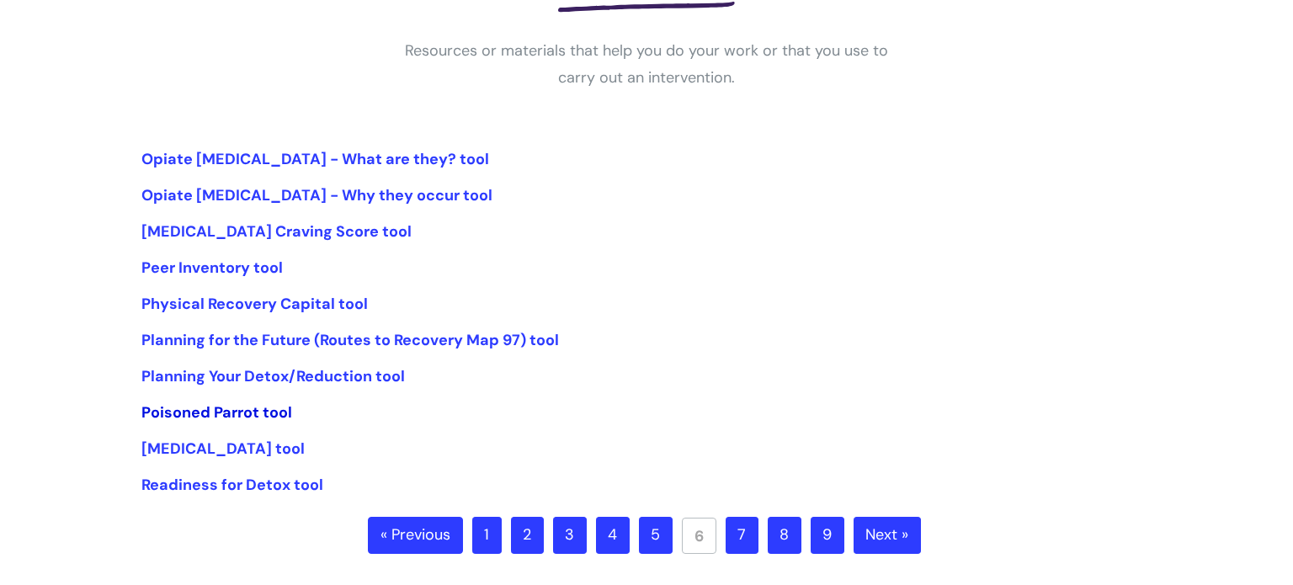
click at [268, 414] on link "Poisoned Parrot tool" at bounding box center [216, 412] width 151 height 20
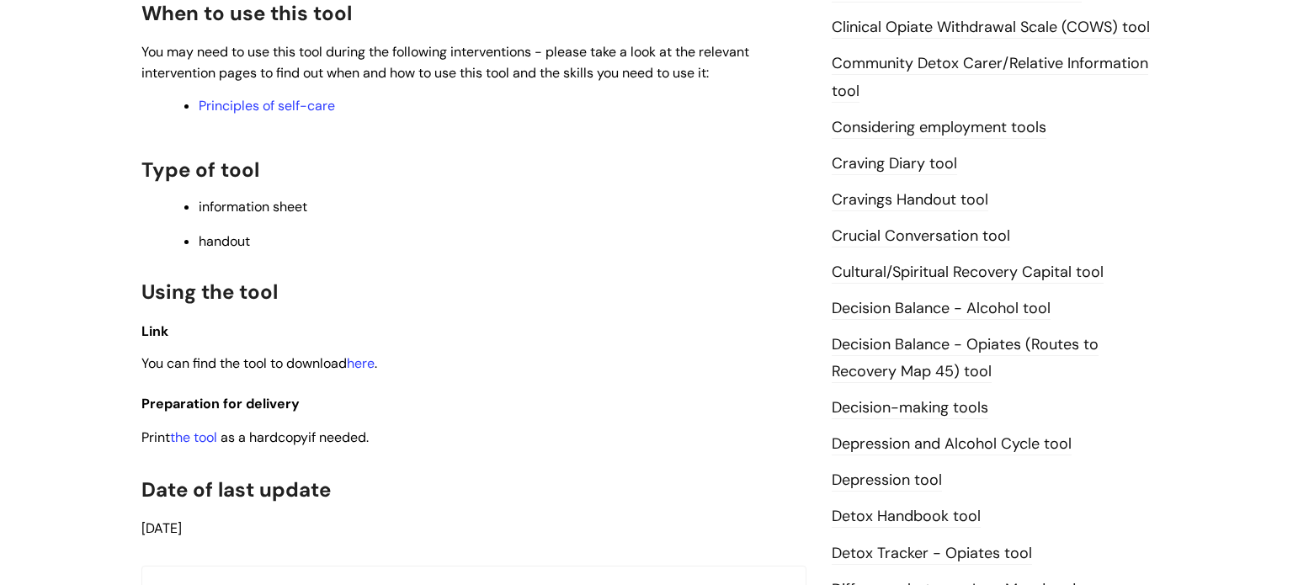
scroll to position [606, 0]
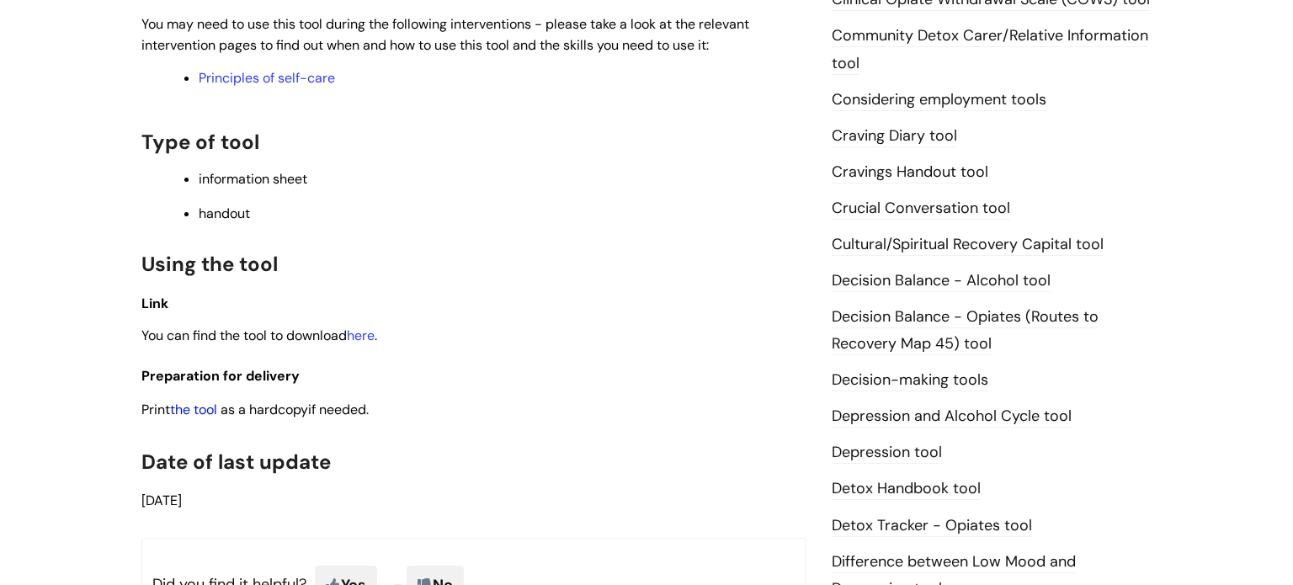
click at [205, 415] on link "the tool" at bounding box center [193, 410] width 47 height 18
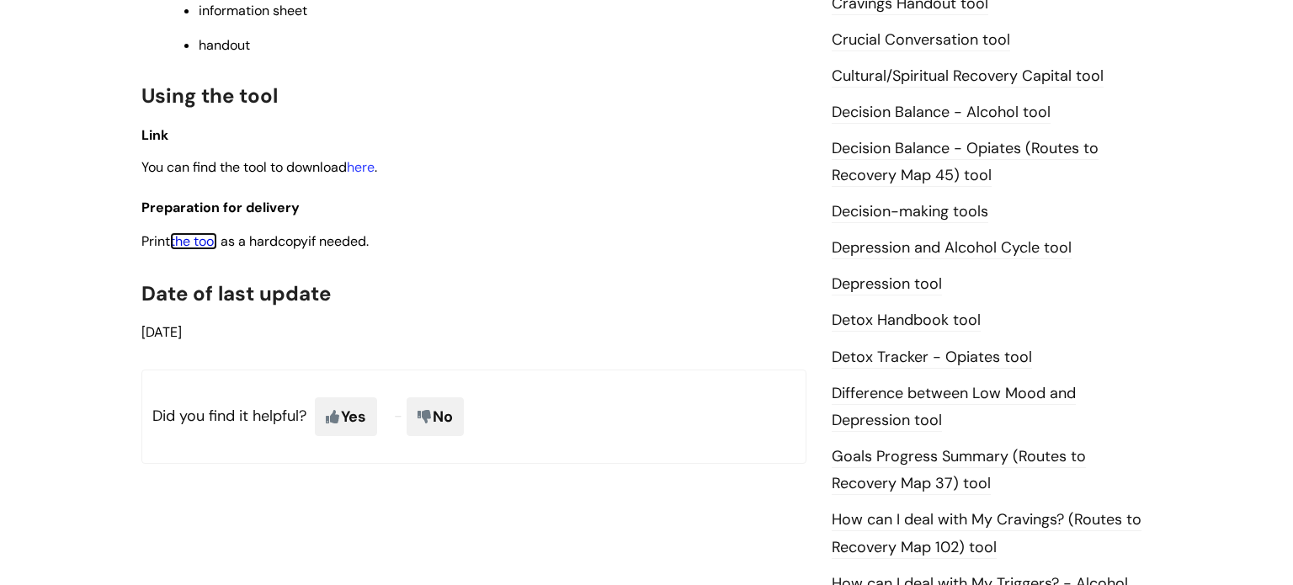
scroll to position [808, 0]
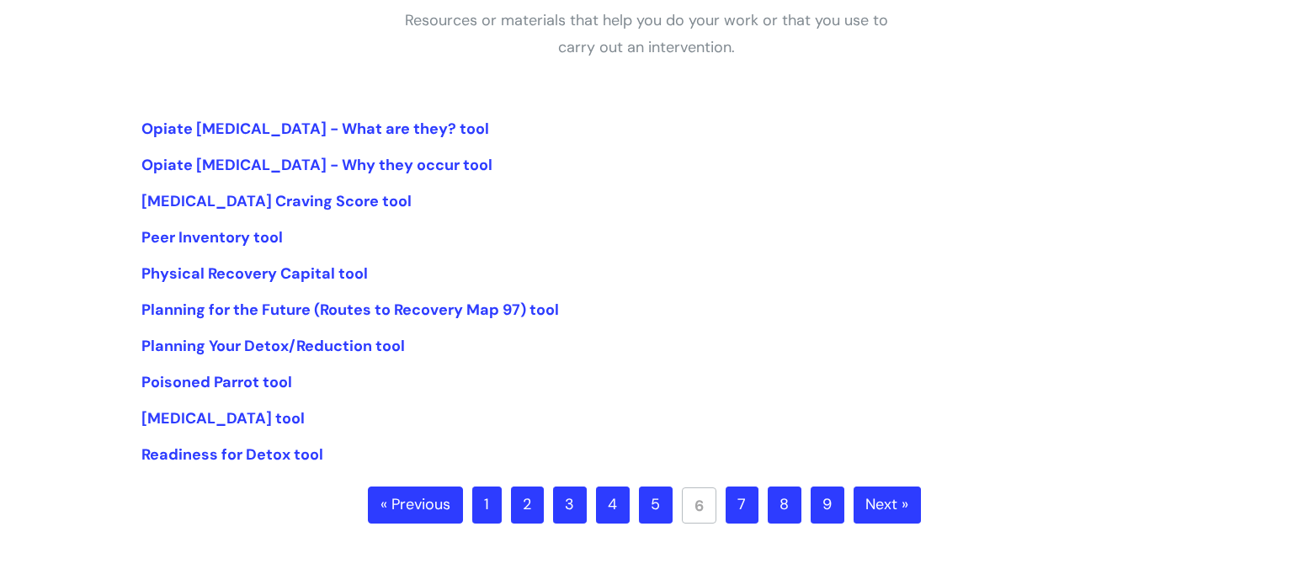
scroll to position [337, 0]
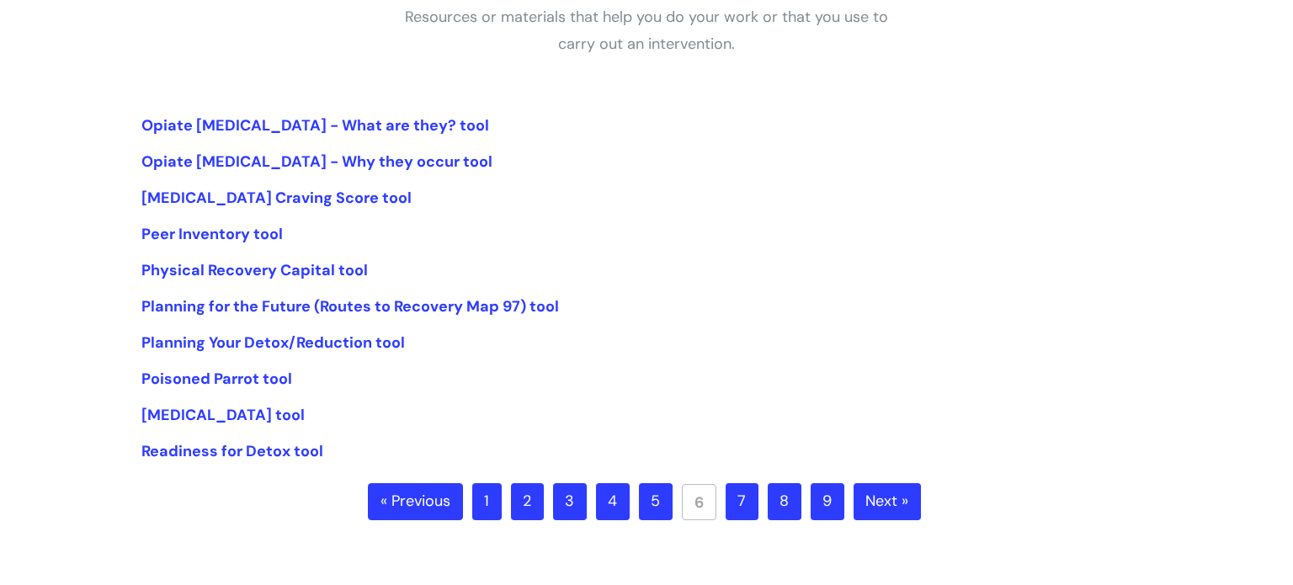
click at [736, 502] on link "7" at bounding box center [742, 501] width 33 height 37
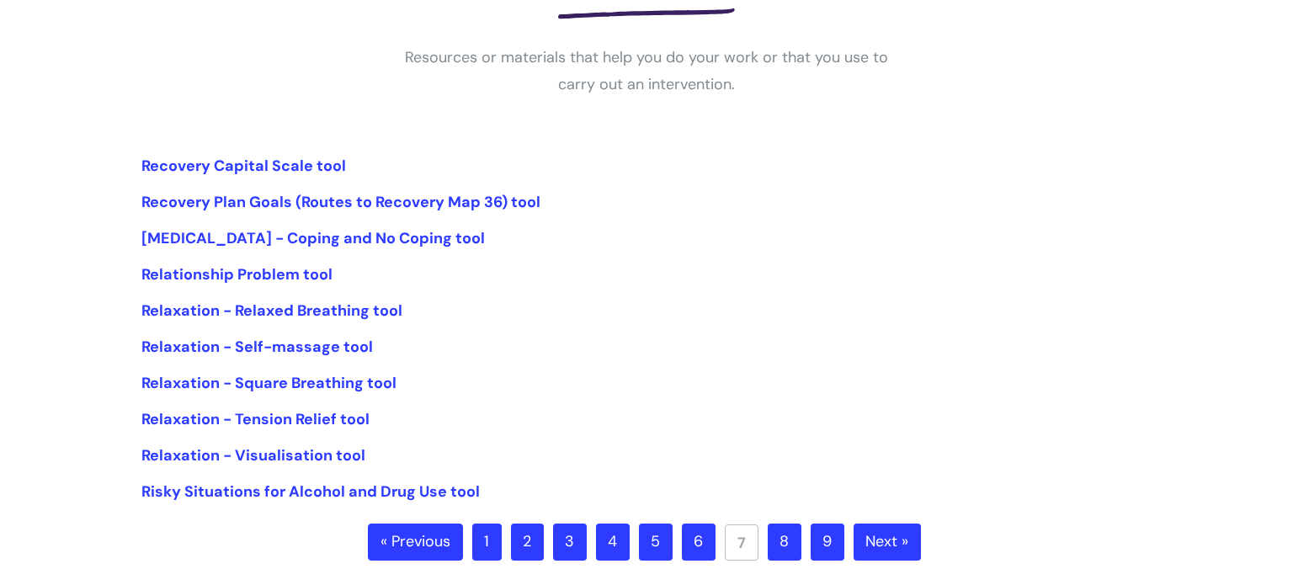
scroll to position [303, 0]
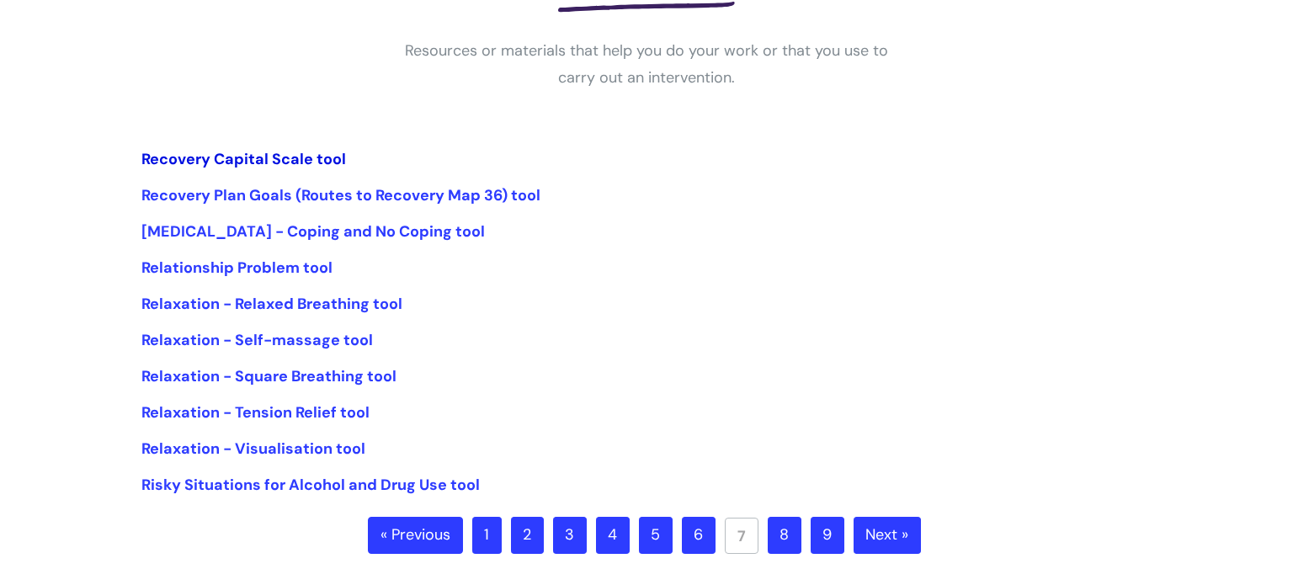
click at [247, 162] on link "Recovery Capital Scale tool" at bounding box center [243, 159] width 205 height 20
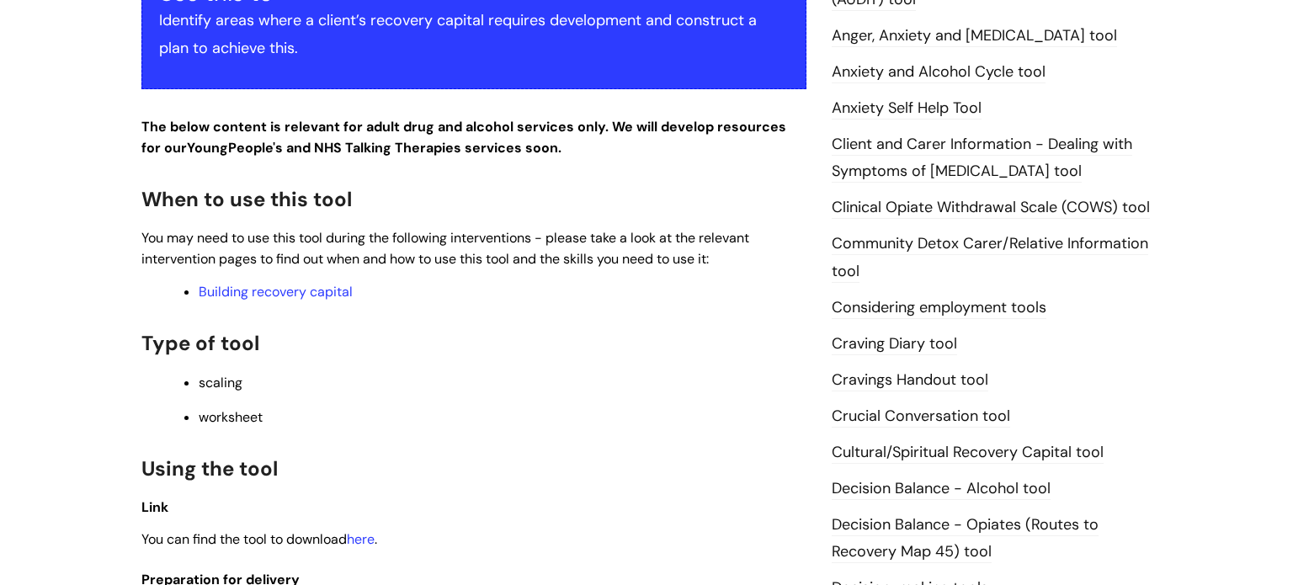
scroll to position [471, 0]
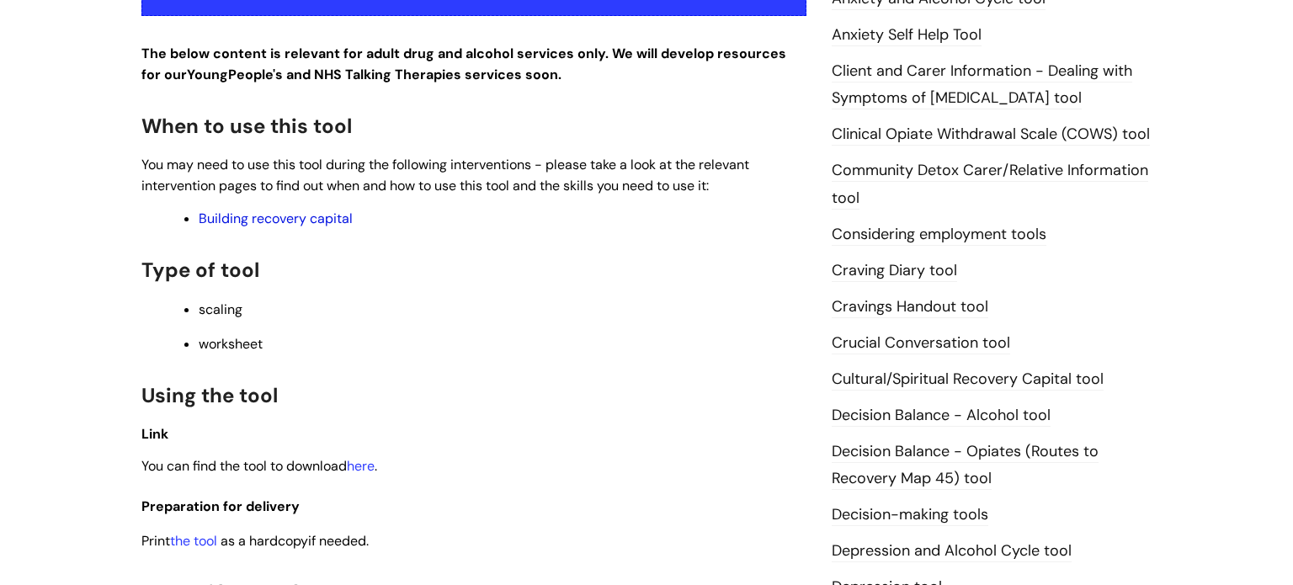
click at [245, 219] on link "Building recovery capital" at bounding box center [276, 219] width 154 height 18
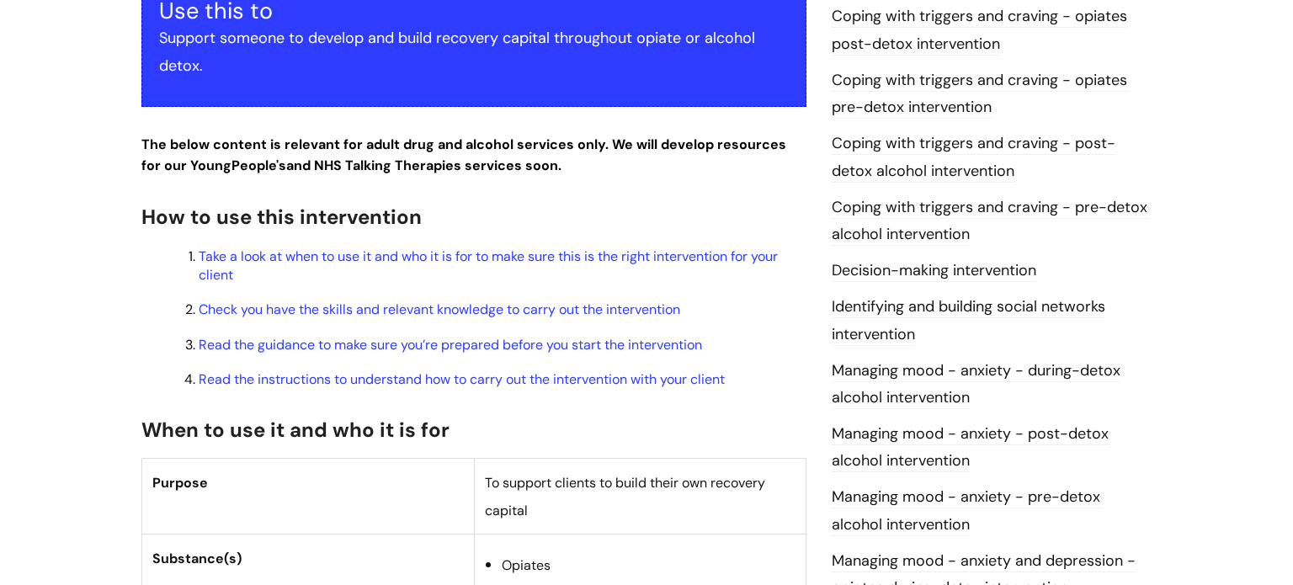
scroll to position [505, 0]
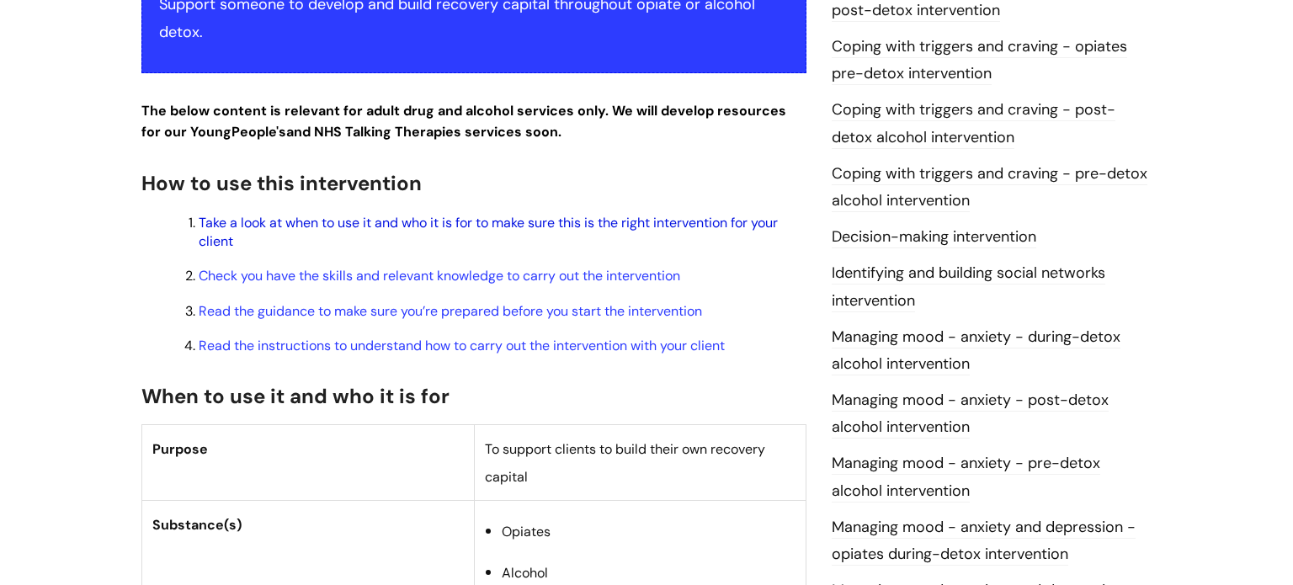
click at [328, 228] on link "Take a look at when to use it and who it is for to make sure this is the right …" at bounding box center [488, 232] width 579 height 36
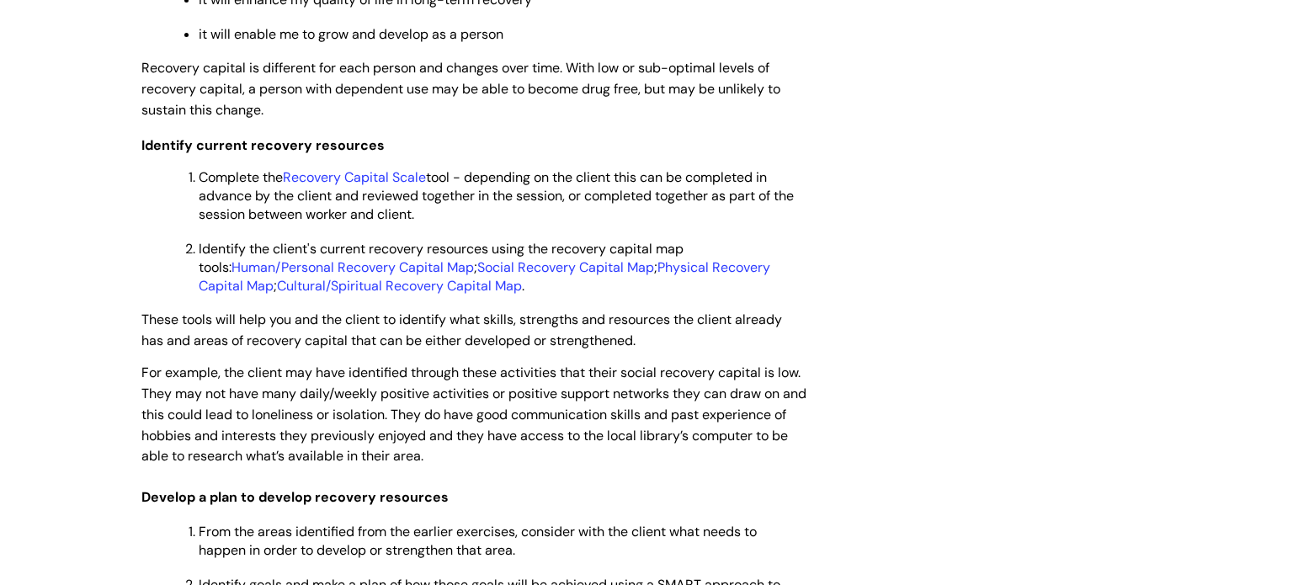
scroll to position [2974, 0]
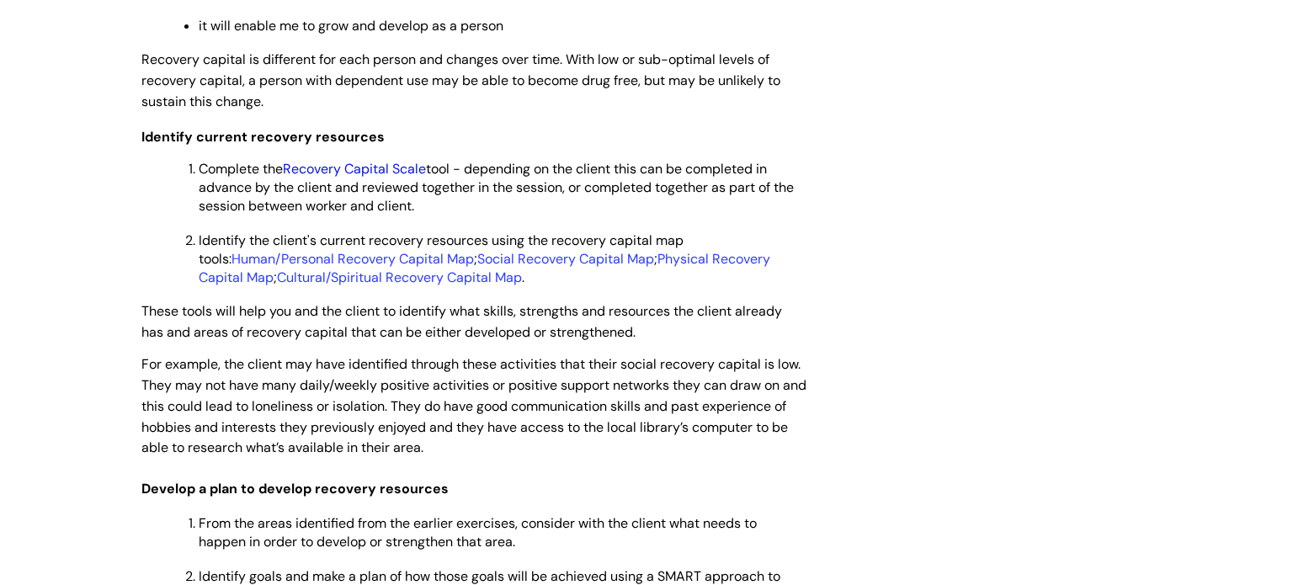
click at [319, 178] on link "Recovery Capital Scale" at bounding box center [354, 169] width 143 height 18
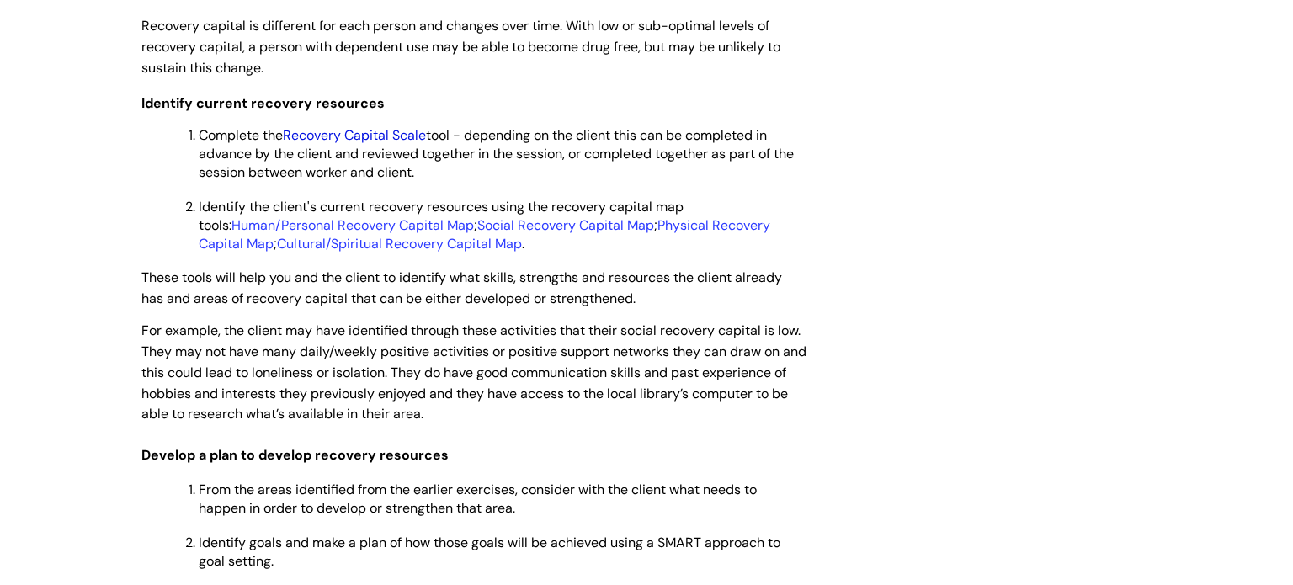
click at [323, 144] on link "Recovery Capital Scale" at bounding box center [354, 135] width 143 height 18
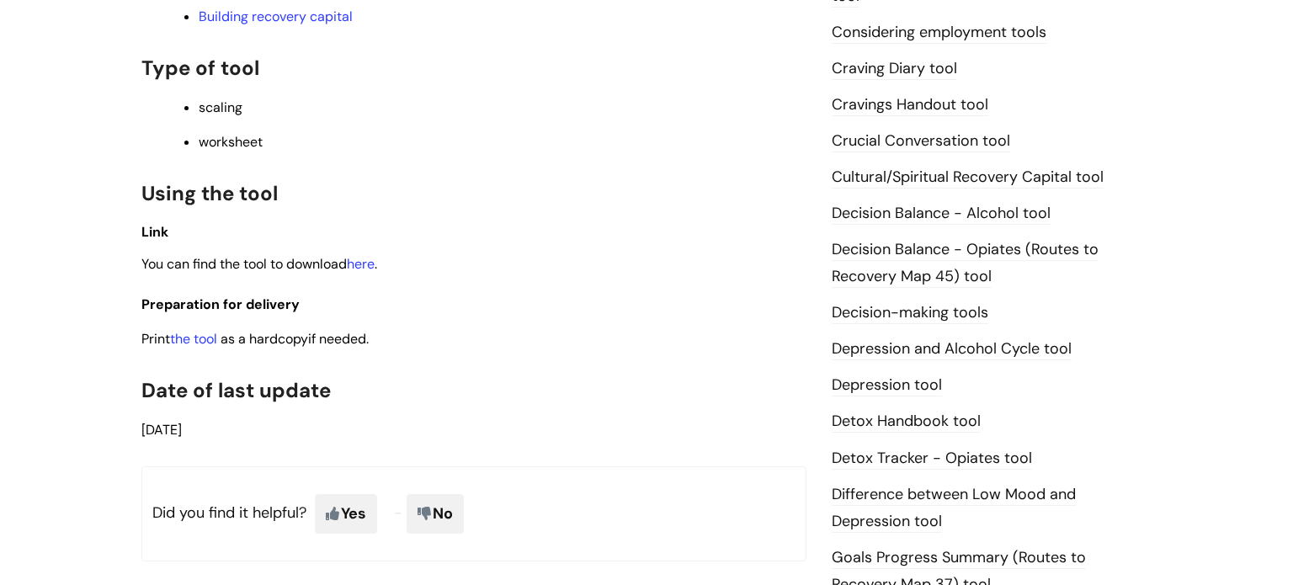
scroll to position [673, 0]
click at [375, 273] on link "here" at bounding box center [361, 264] width 28 height 18
click at [876, 322] on link "Decision-making tools" at bounding box center [910, 313] width 157 height 22
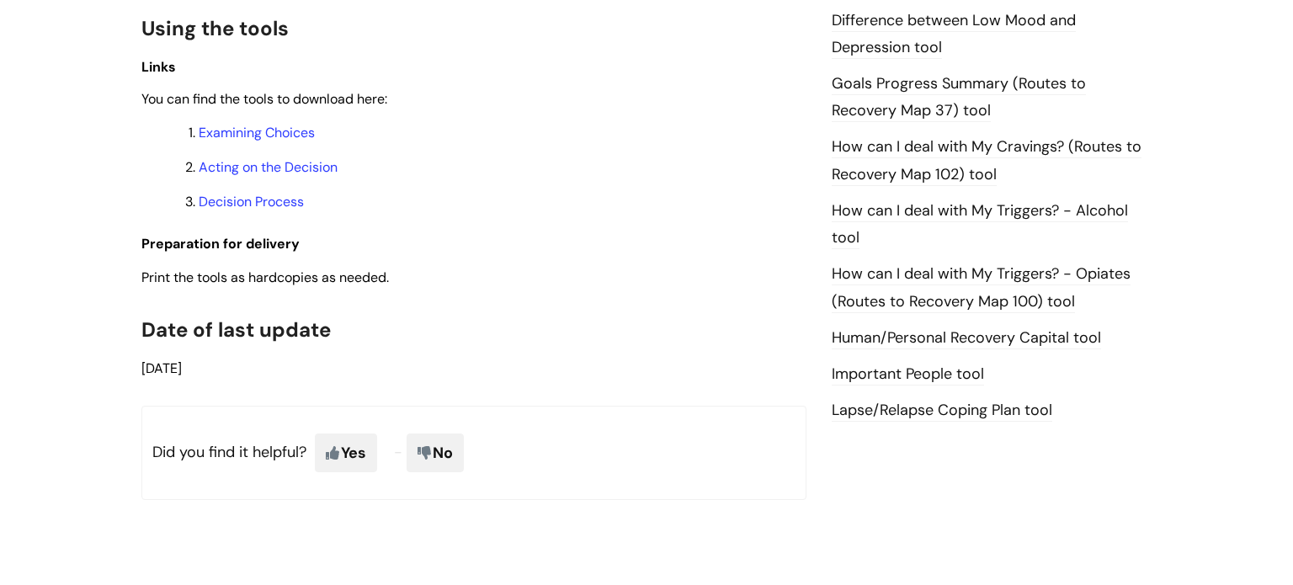
scroll to position [1077, 0]
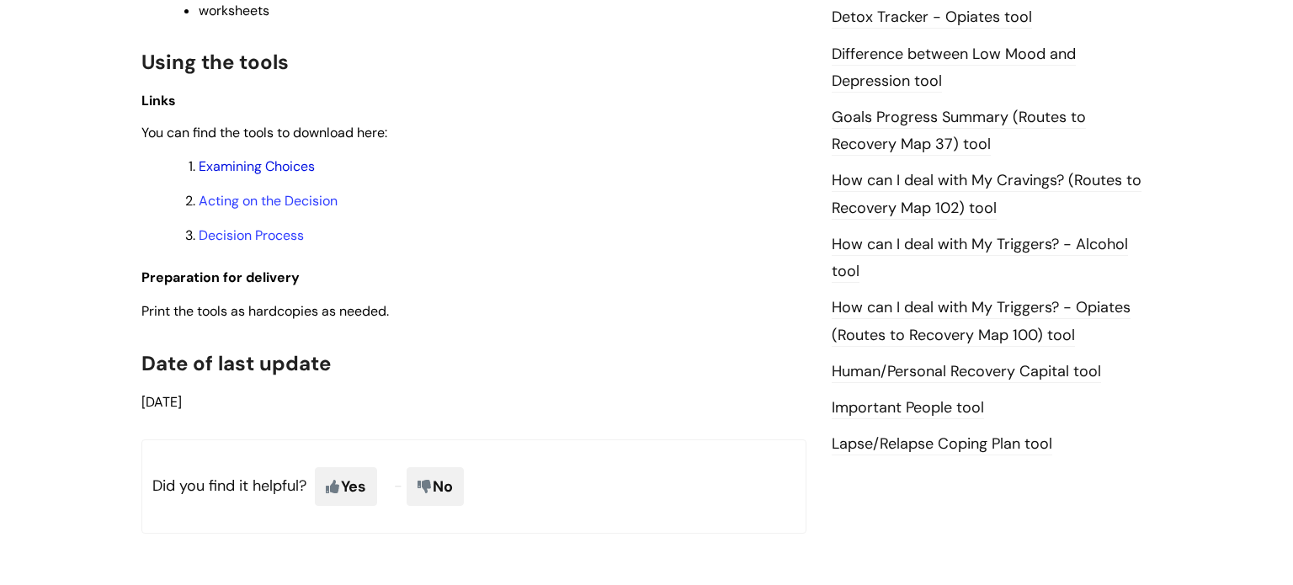
click at [258, 175] on link "Examining Choices" at bounding box center [257, 166] width 116 height 18
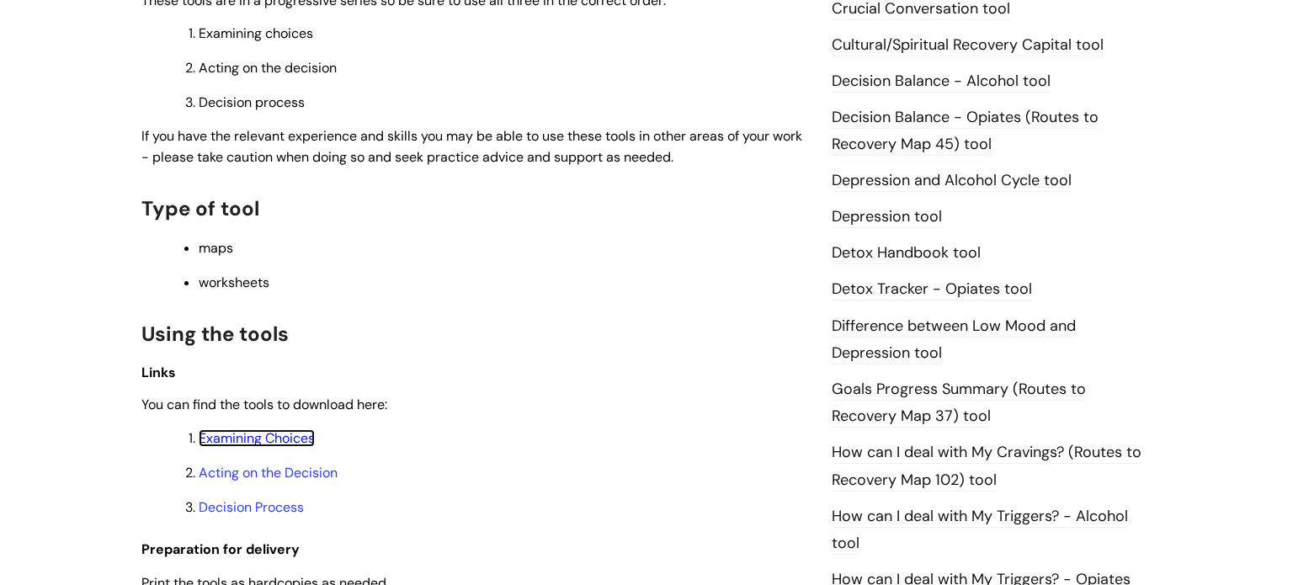
scroll to position [808, 0]
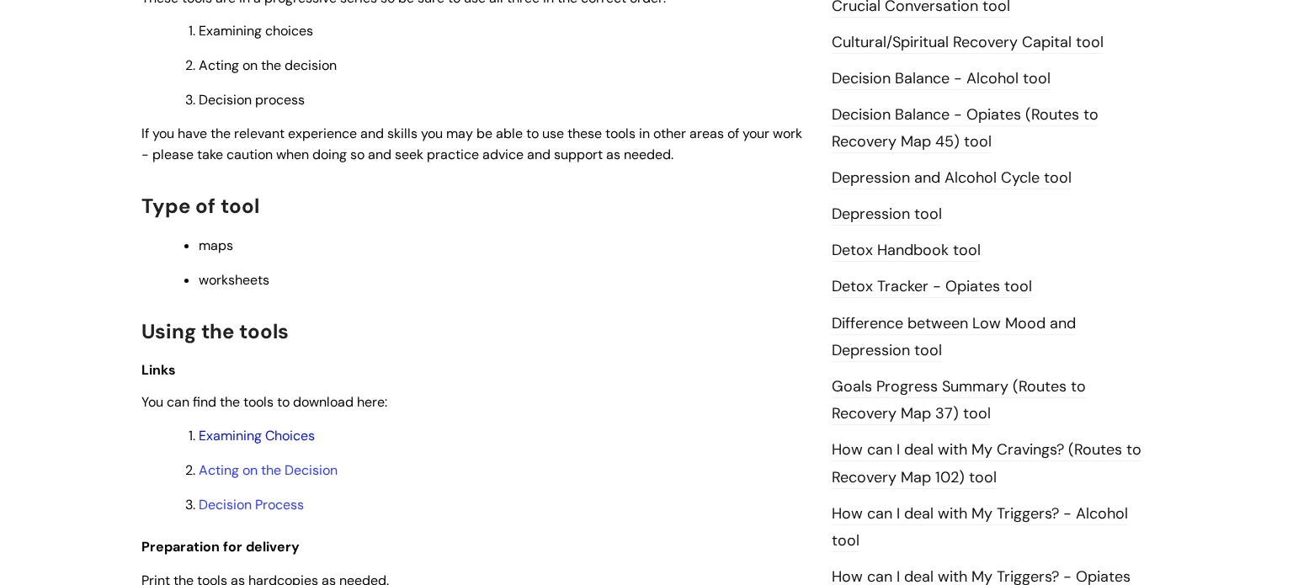
click at [268, 443] on link "Examining Choices" at bounding box center [257, 436] width 116 height 18
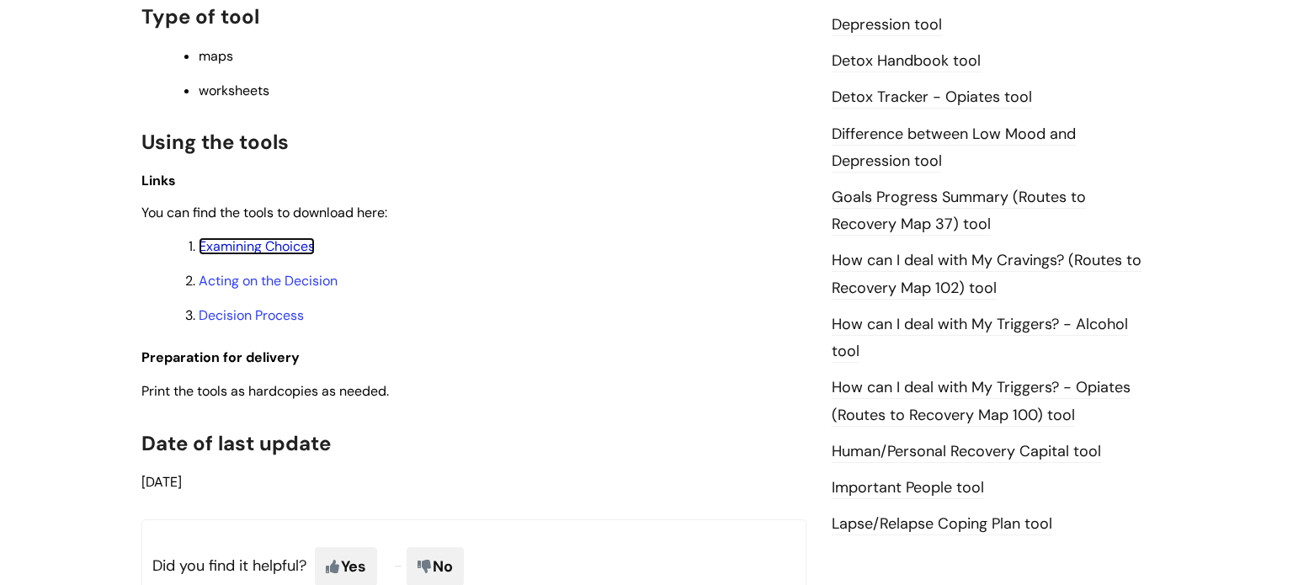
scroll to position [1010, 0]
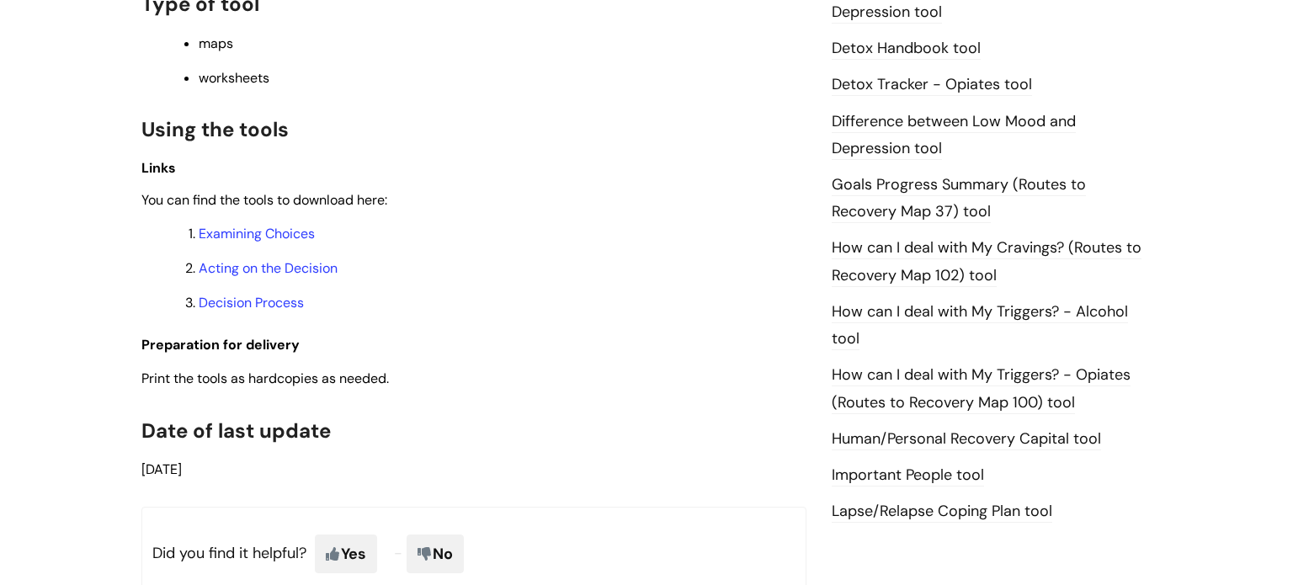
click at [891, 316] on link "How can I deal with My Triggers? - Alcohol tool" at bounding box center [980, 325] width 296 height 49
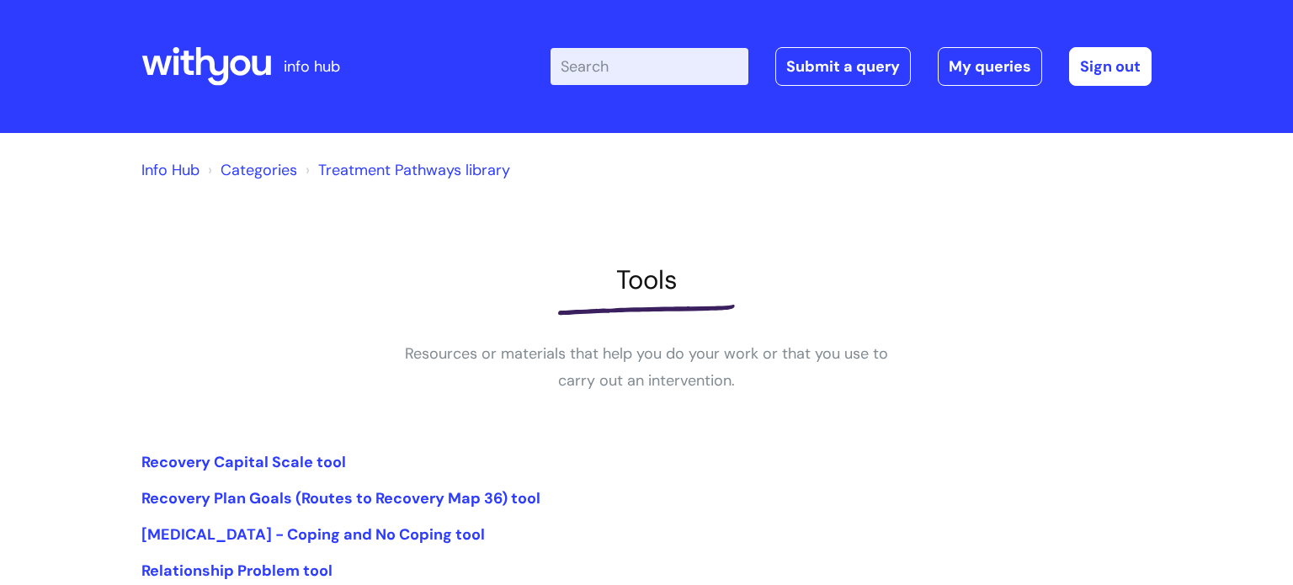
scroll to position [303, 0]
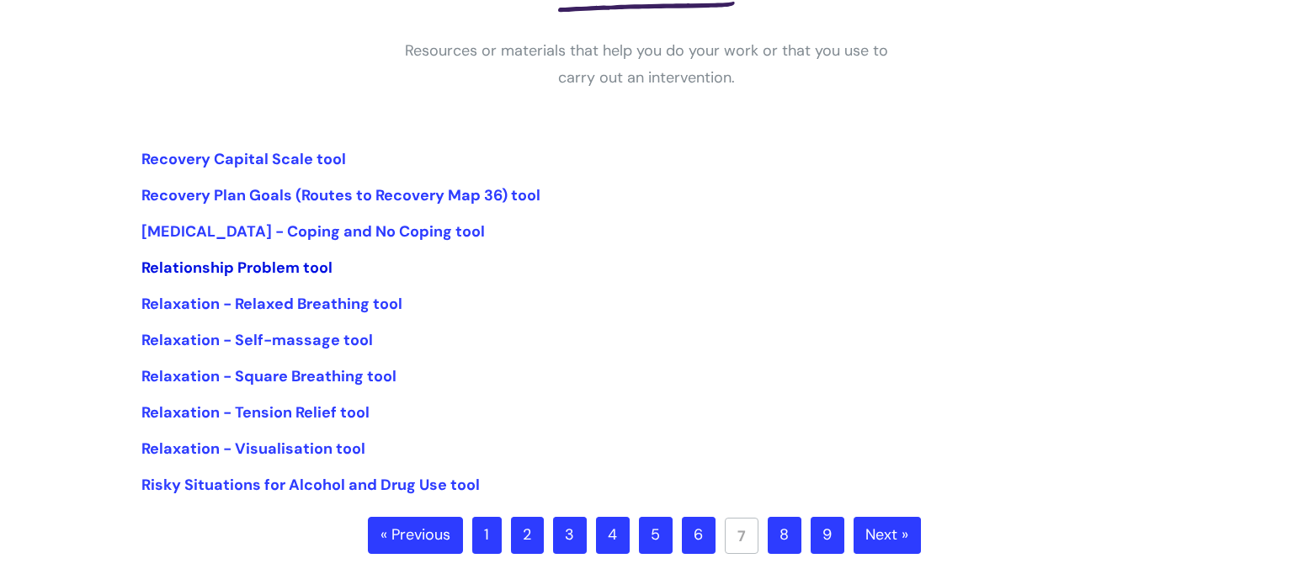
click at [259, 267] on link "Relationship Problem tool" at bounding box center [236, 268] width 191 height 20
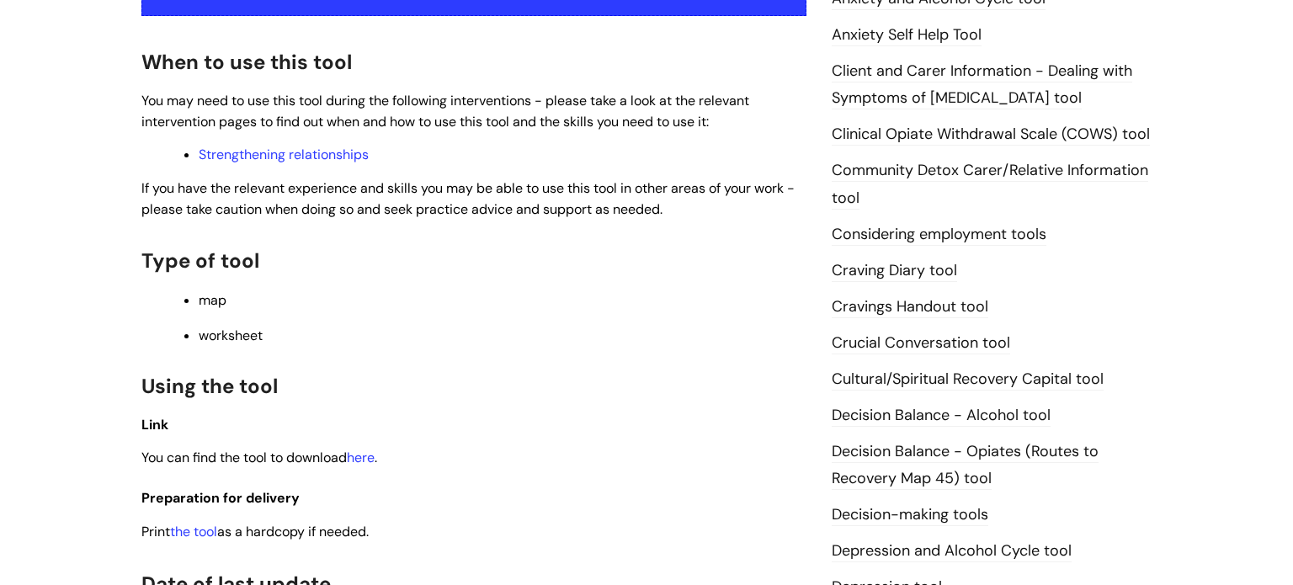
scroll to position [505, 0]
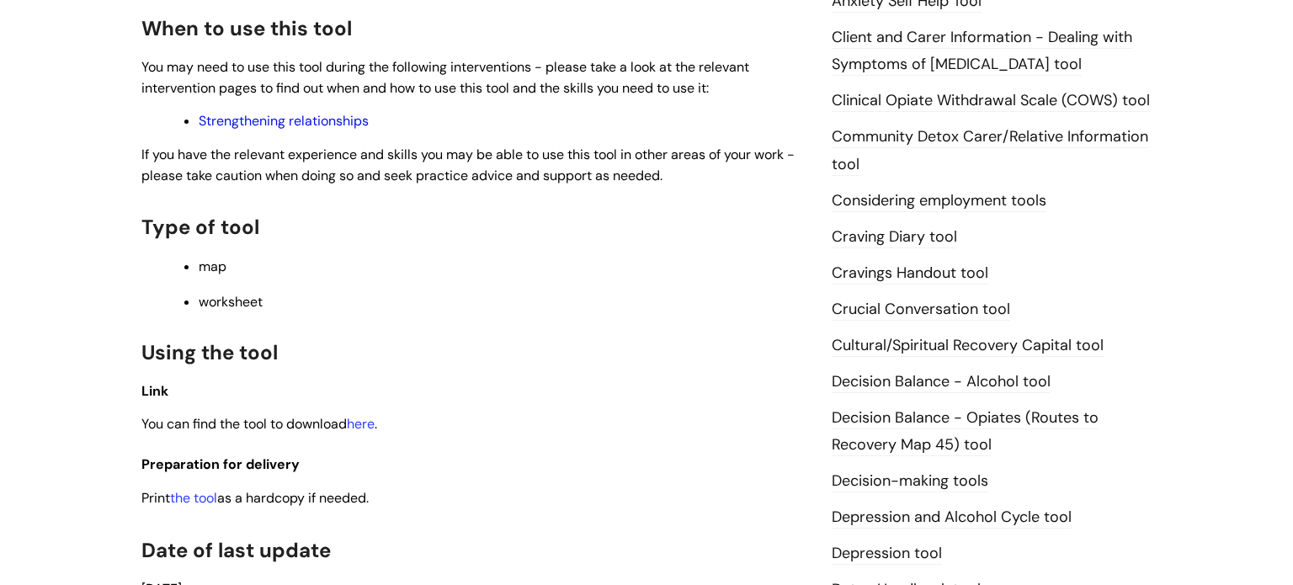
click at [266, 123] on link "Strengthening relationships" at bounding box center [284, 121] width 170 height 18
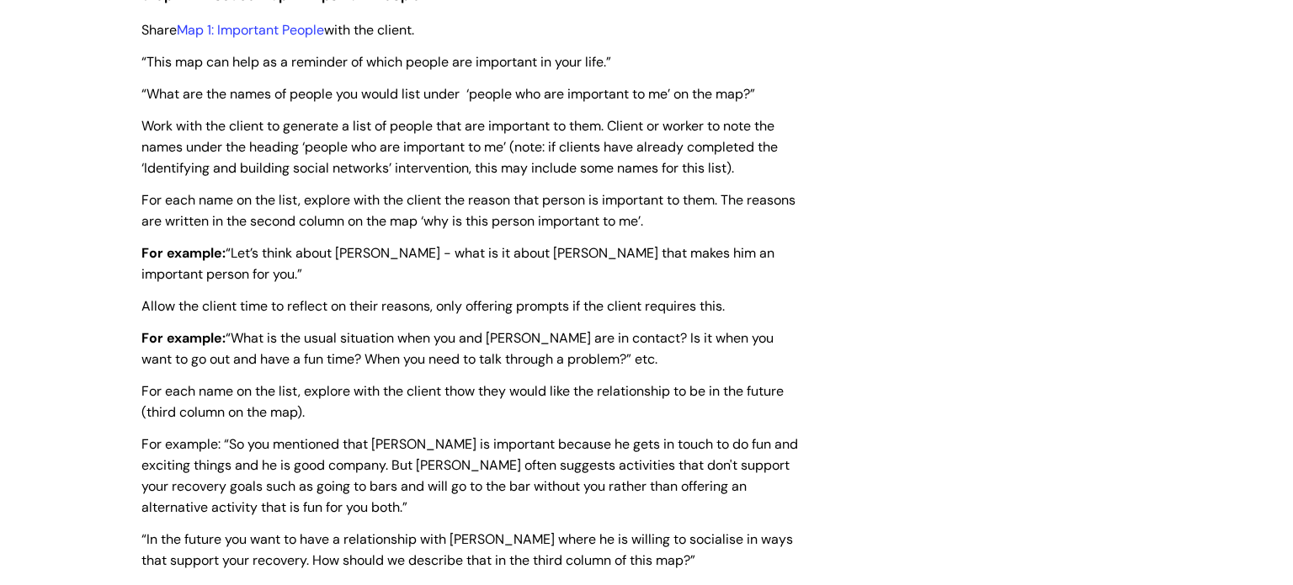
scroll to position [2390, 0]
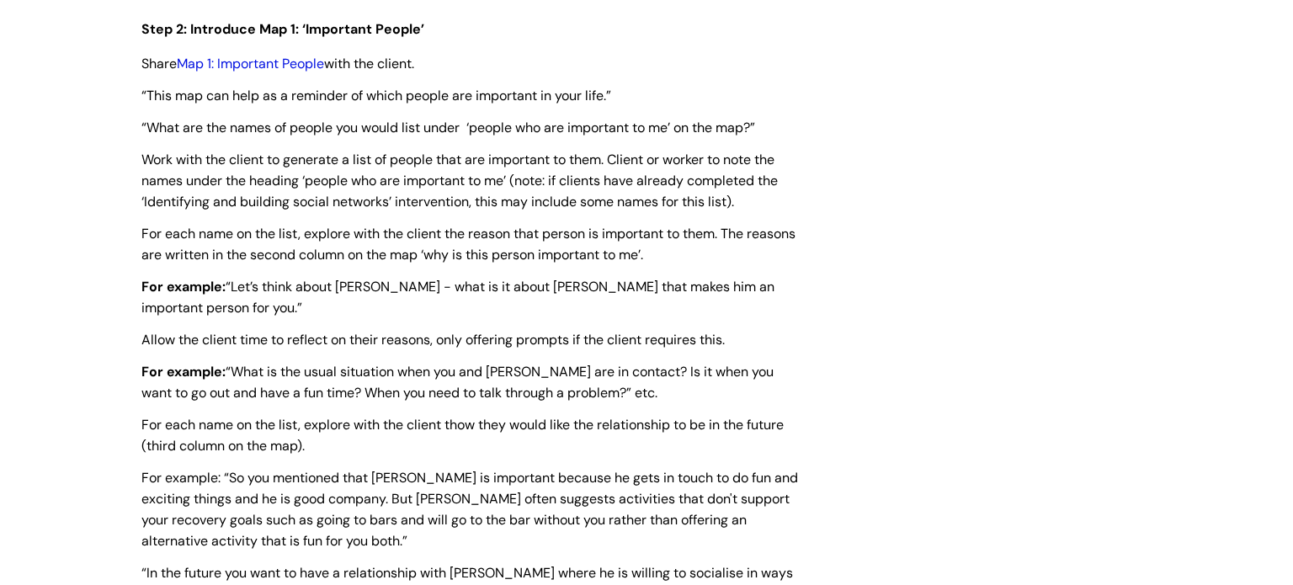
click at [269, 72] on link "Map 1: Important People" at bounding box center [250, 64] width 147 height 18
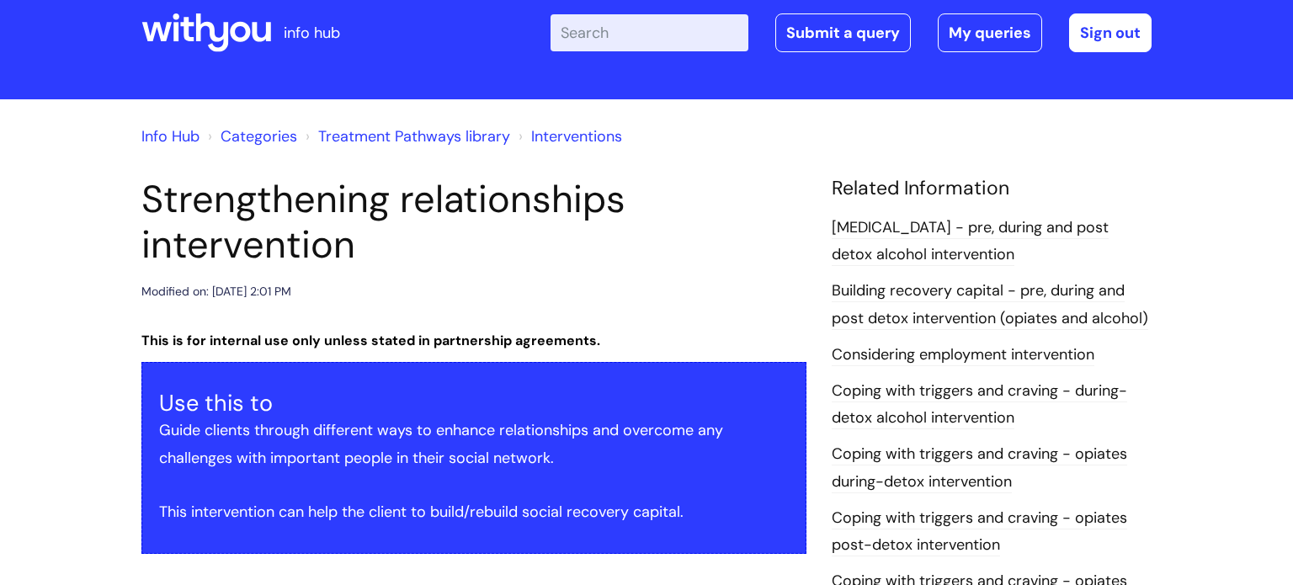
scroll to position [67, 0]
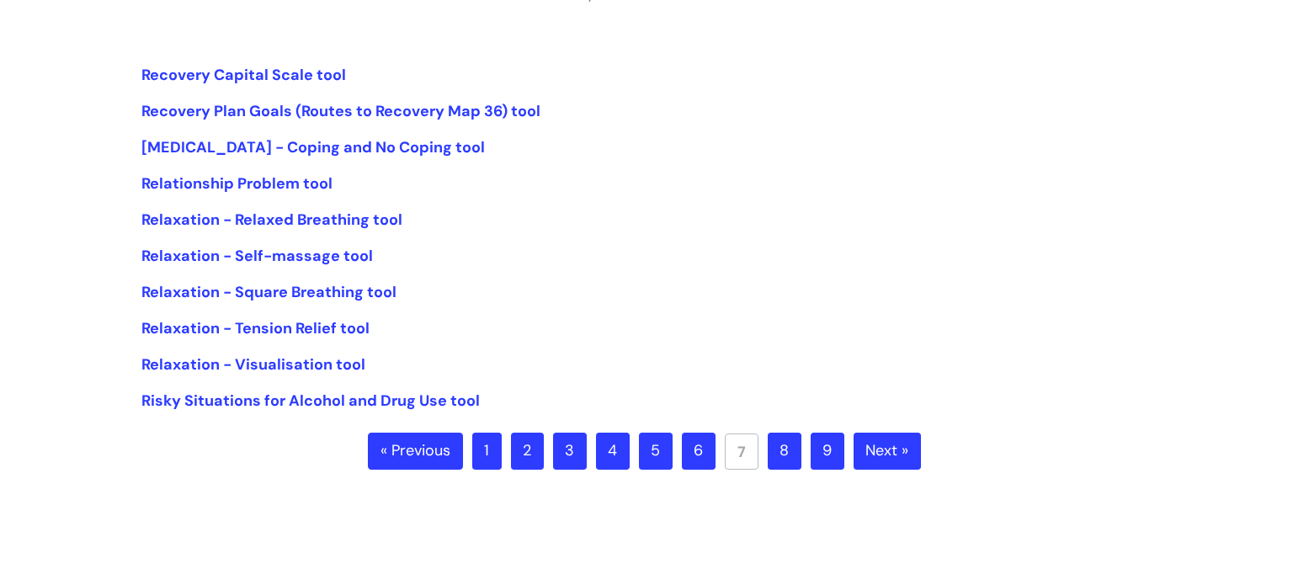
scroll to position [404, 0]
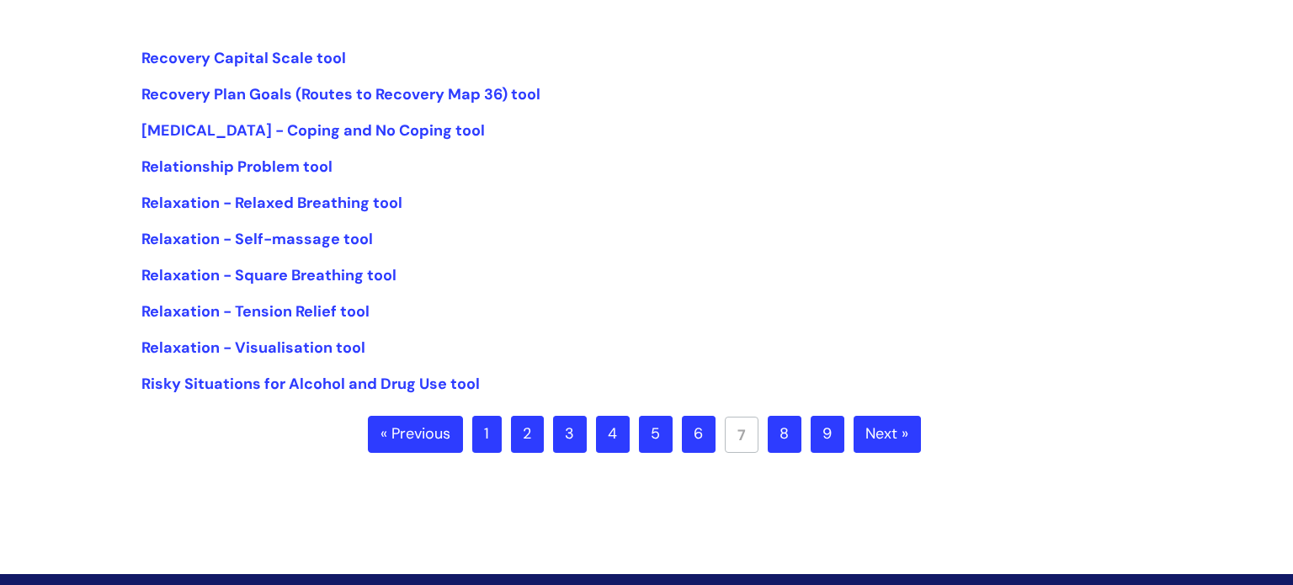
click at [798, 438] on link "8" at bounding box center [785, 434] width 34 height 37
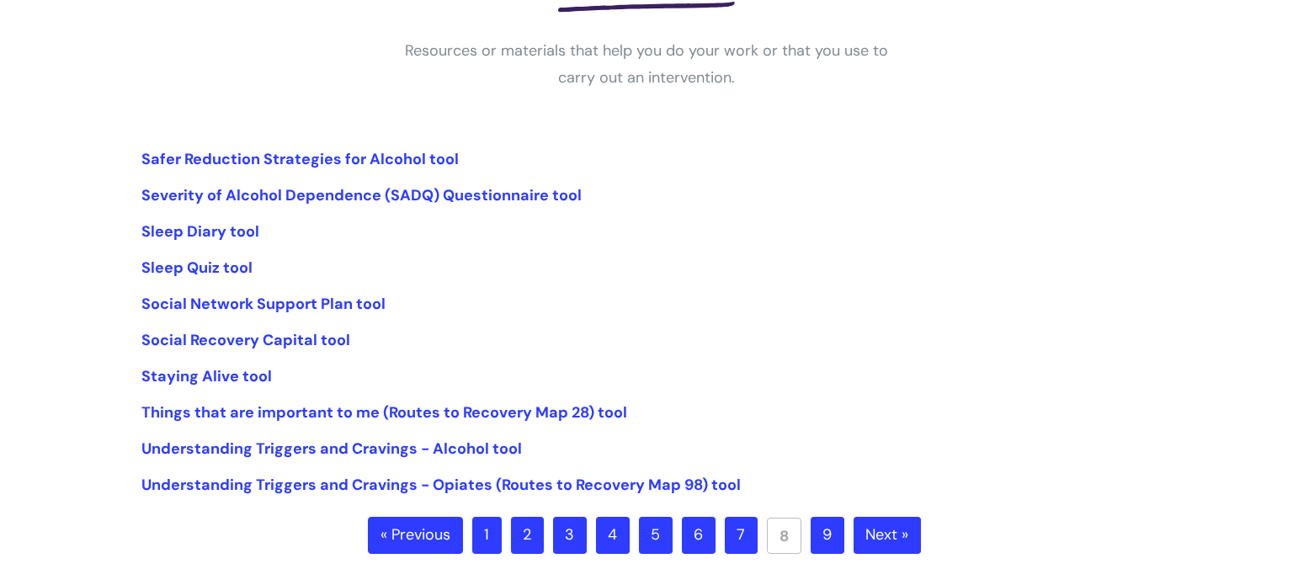
scroll to position [337, 0]
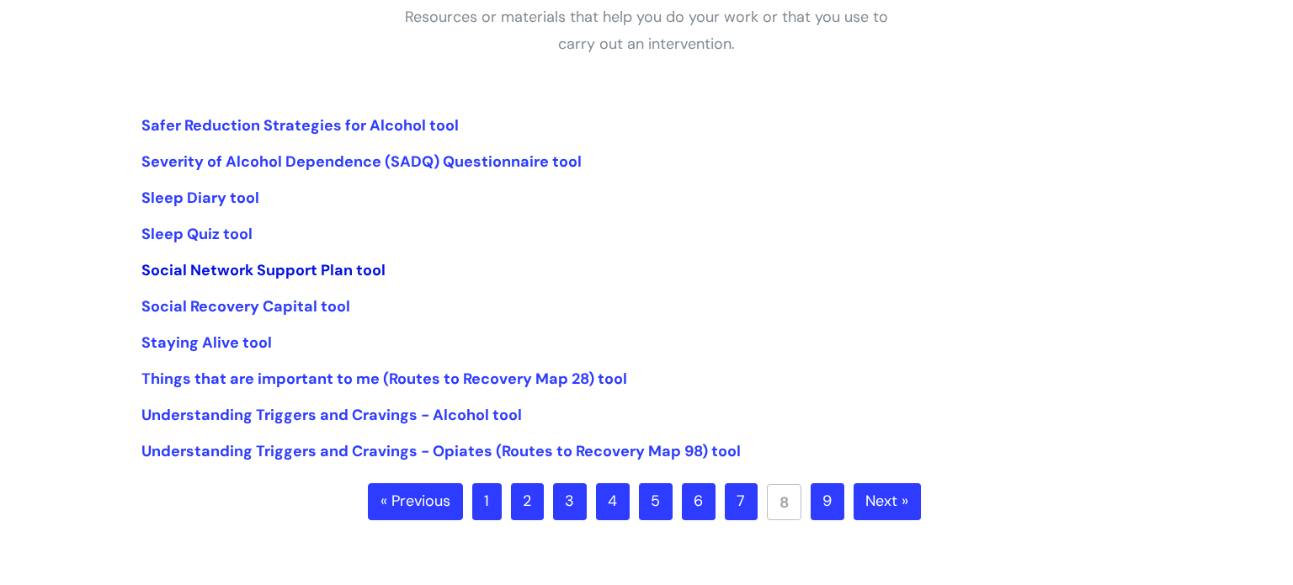
click at [337, 274] on link "Social Network Support Plan tool" at bounding box center [263, 270] width 244 height 20
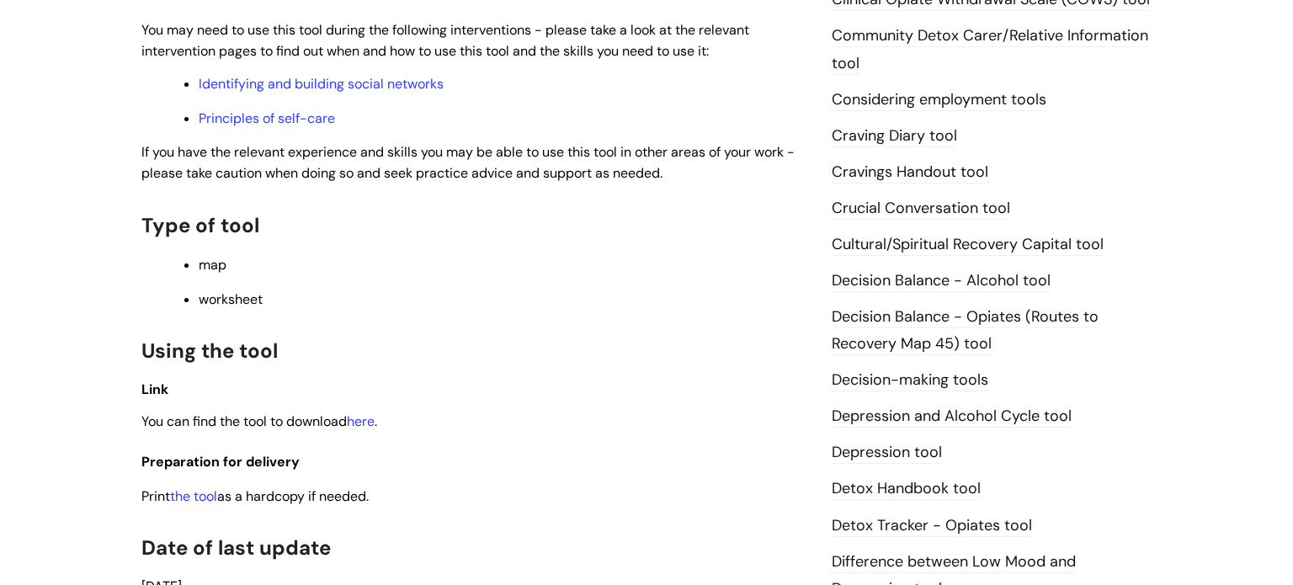
scroll to position [640, 0]
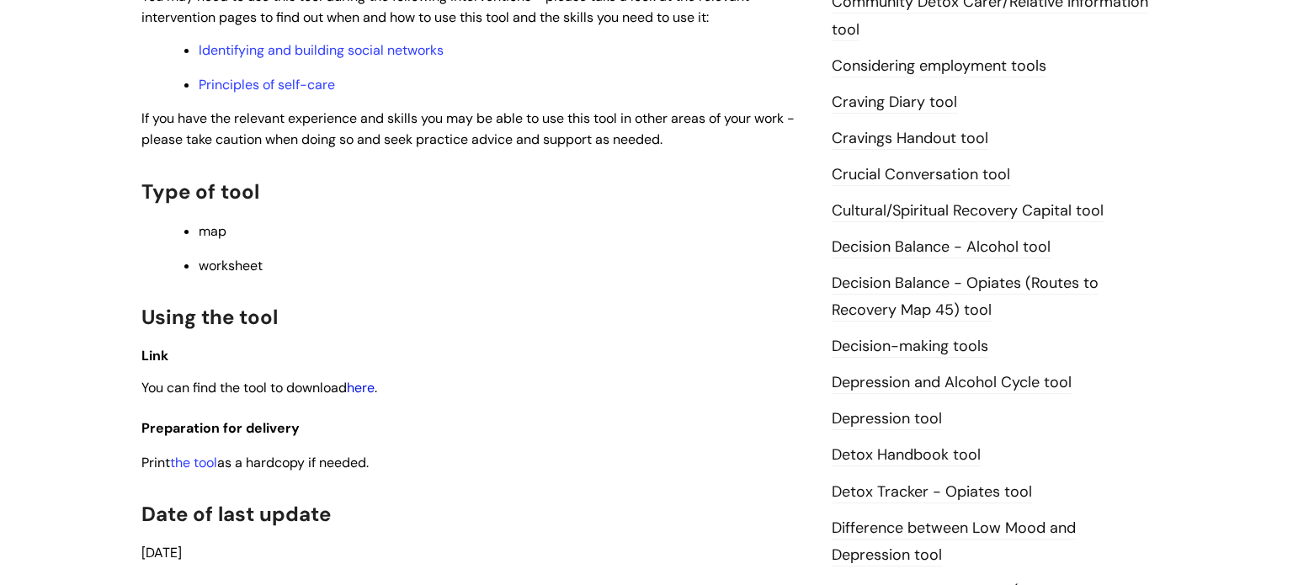
click at [365, 396] on link "here" at bounding box center [361, 388] width 28 height 18
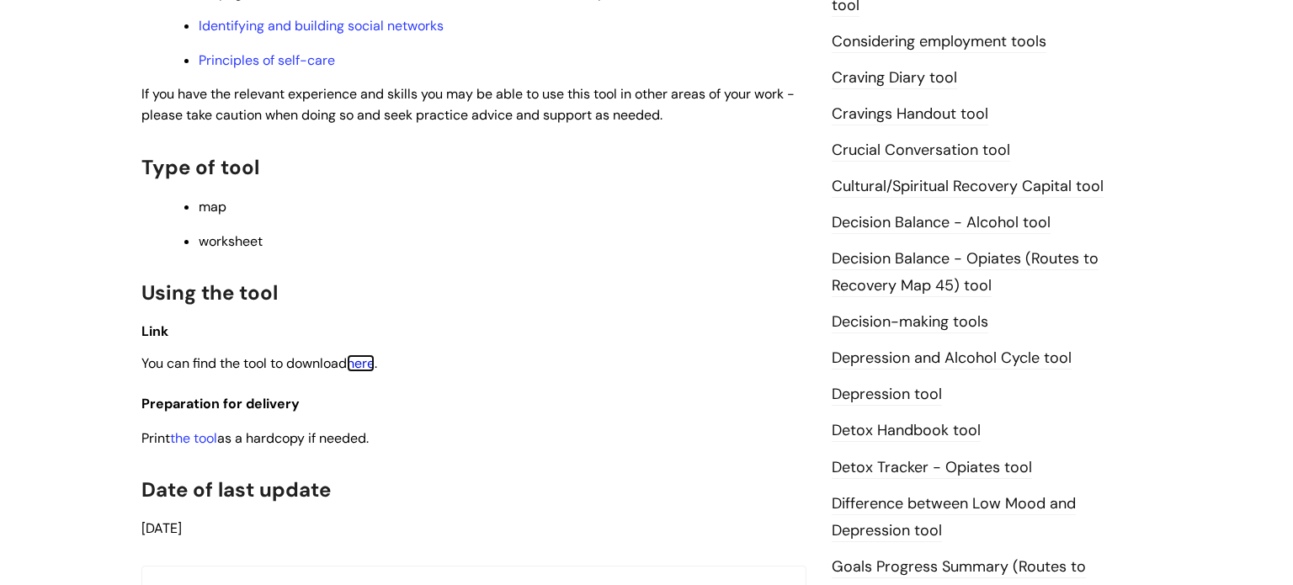
scroll to position [673, 0]
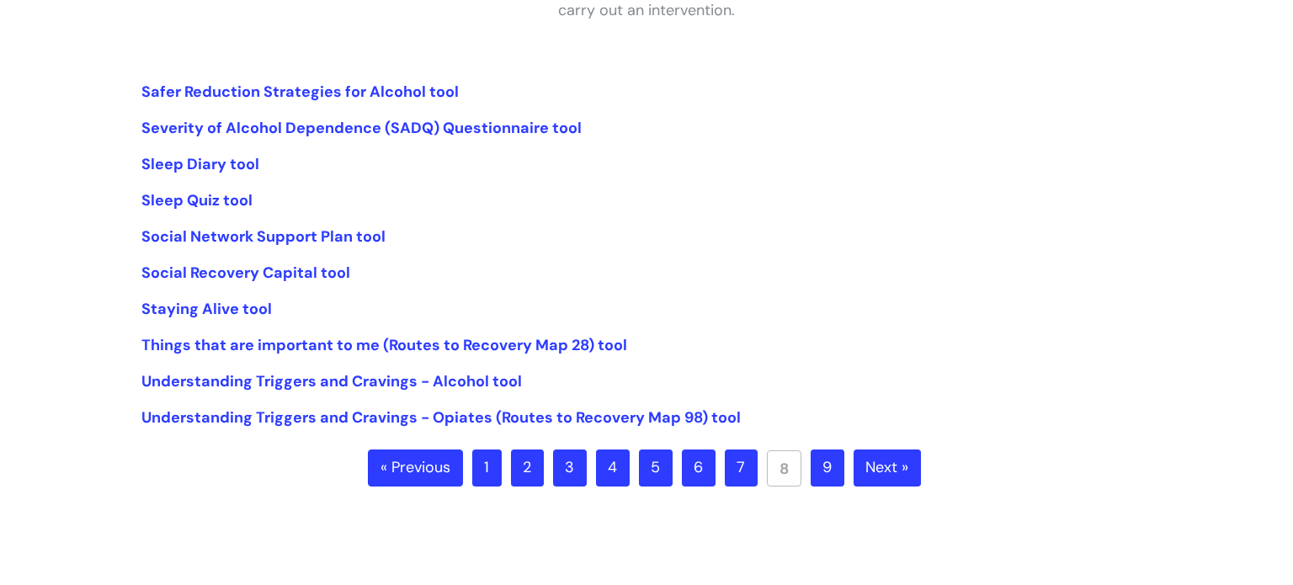
scroll to position [404, 0]
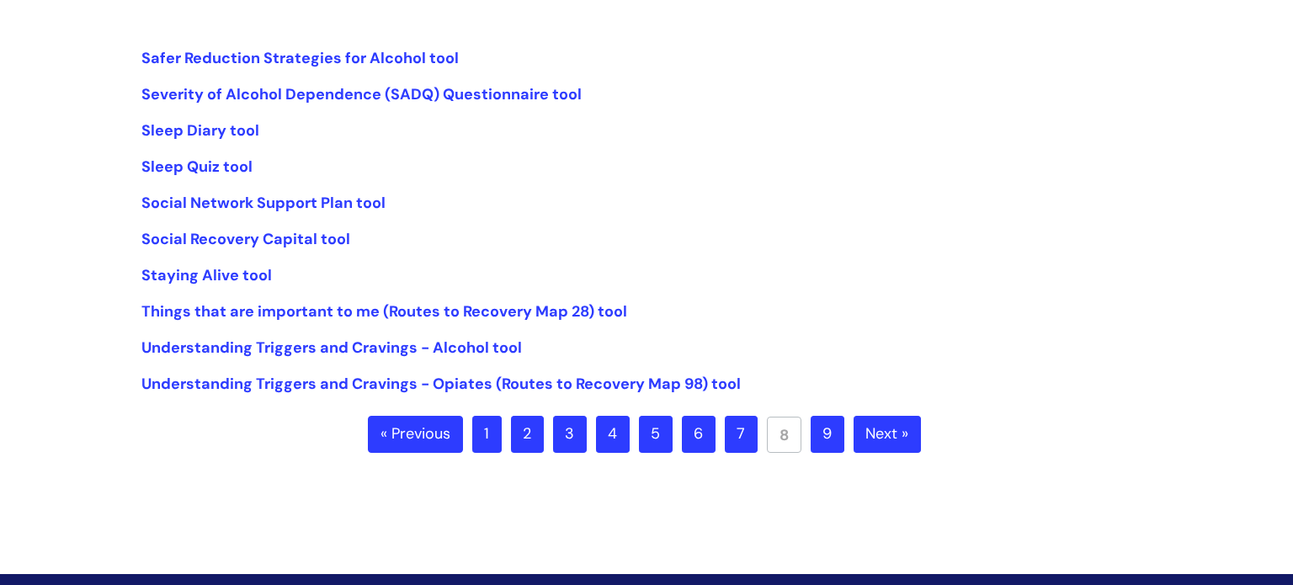
click at [863, 420] on link "Next »" at bounding box center [886, 434] width 67 height 37
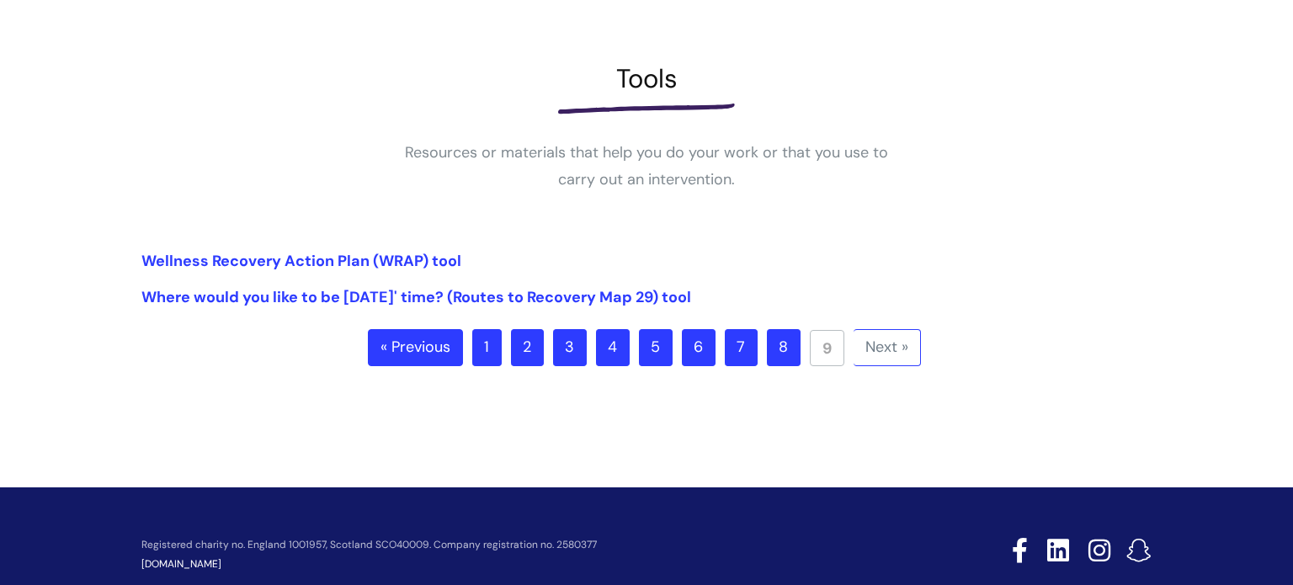
scroll to position [202, 0]
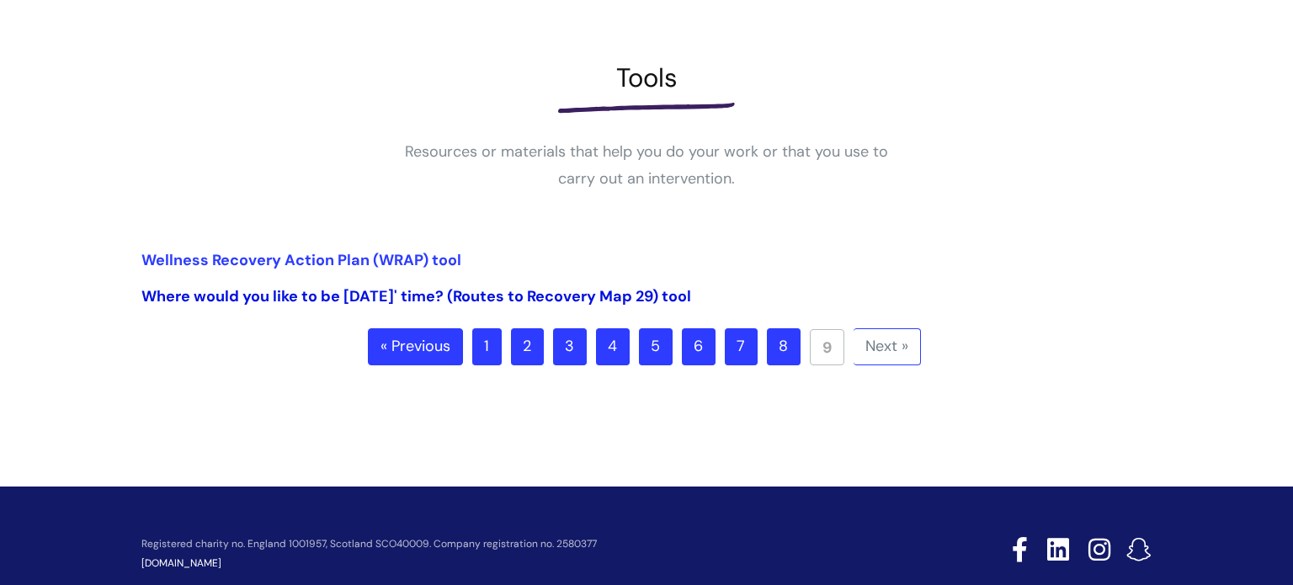
click at [563, 302] on link "Where would you like to be in 5 years' time? (Routes to Recovery Map 29) tool" at bounding box center [416, 296] width 550 height 20
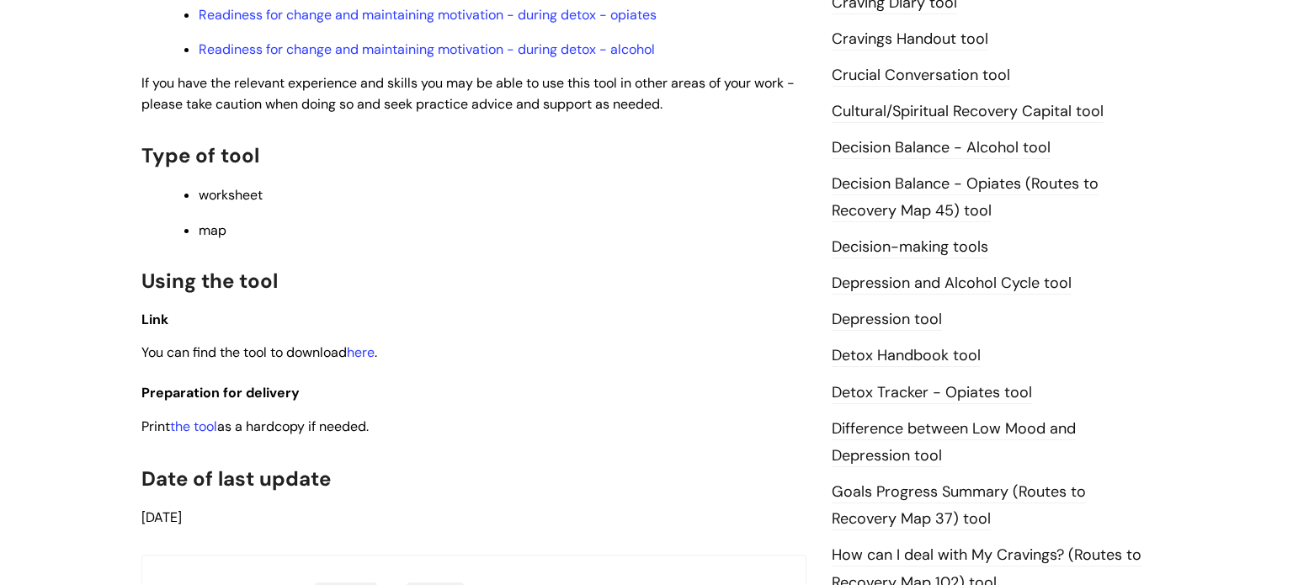
scroll to position [741, 0]
click at [366, 358] on link "here" at bounding box center [361, 351] width 28 height 18
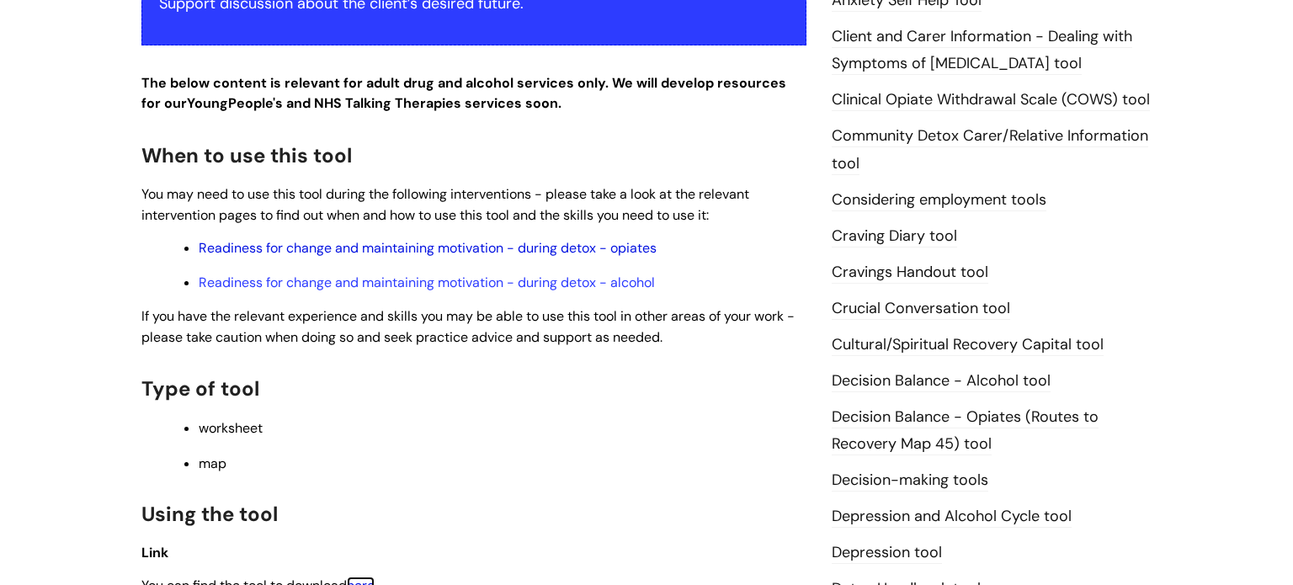
scroll to position [505, 0]
click at [485, 247] on link "Readiness for change and maintaining motivation - during detox - opiates" at bounding box center [428, 249] width 458 height 18
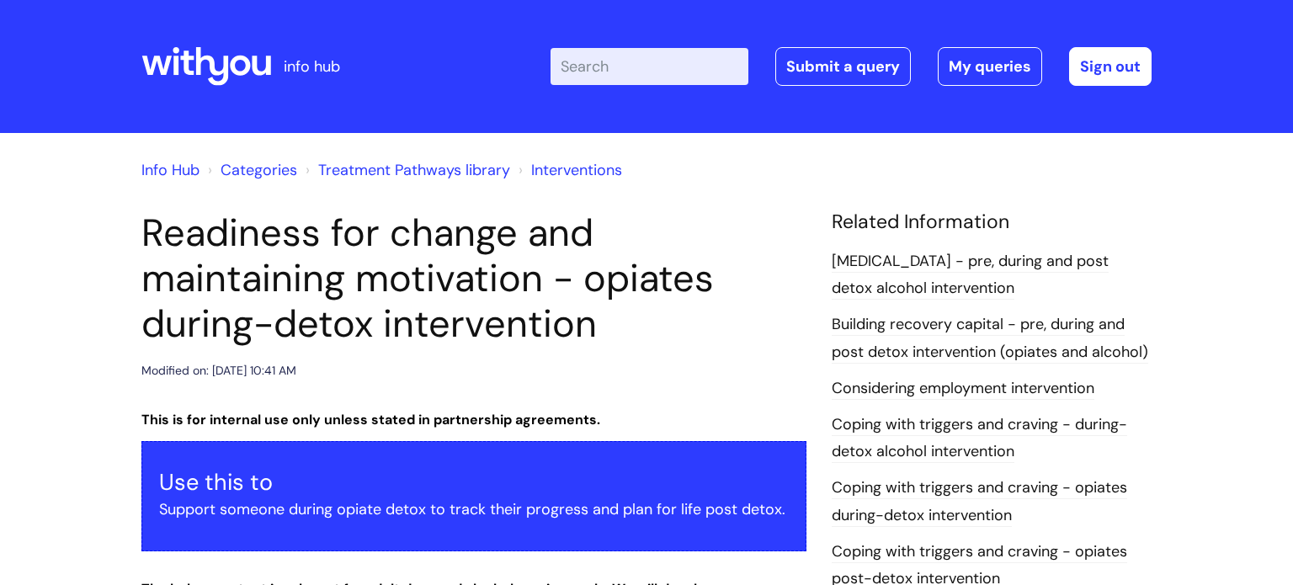
click at [444, 167] on link "Treatment Pathways library" at bounding box center [414, 170] width 192 height 20
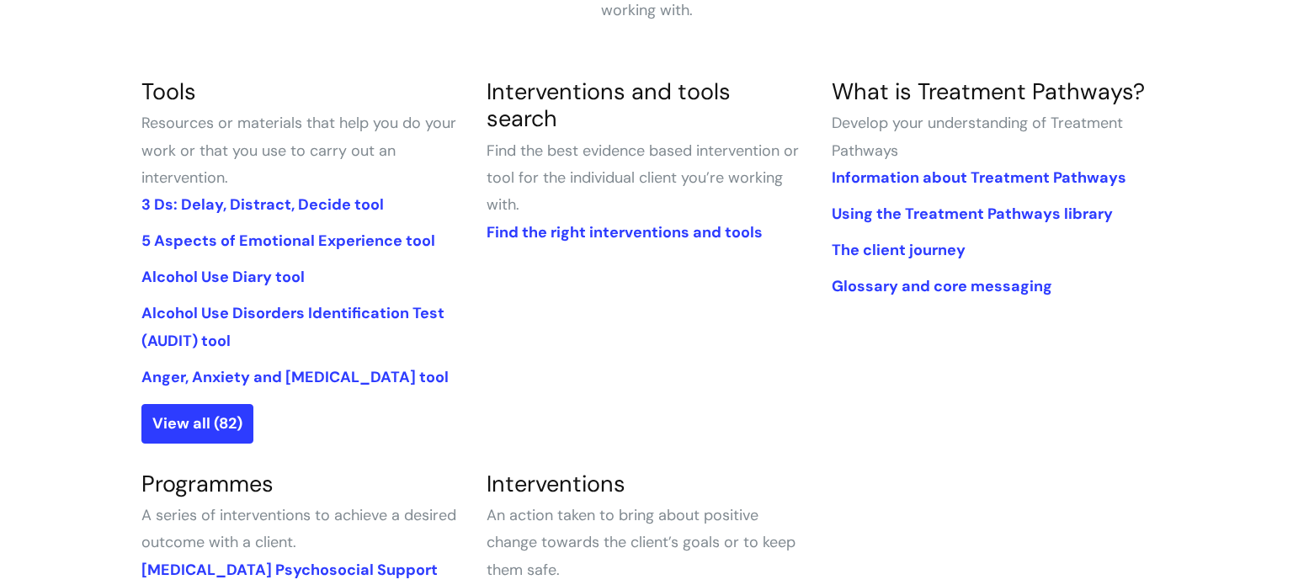
scroll to position [404, 0]
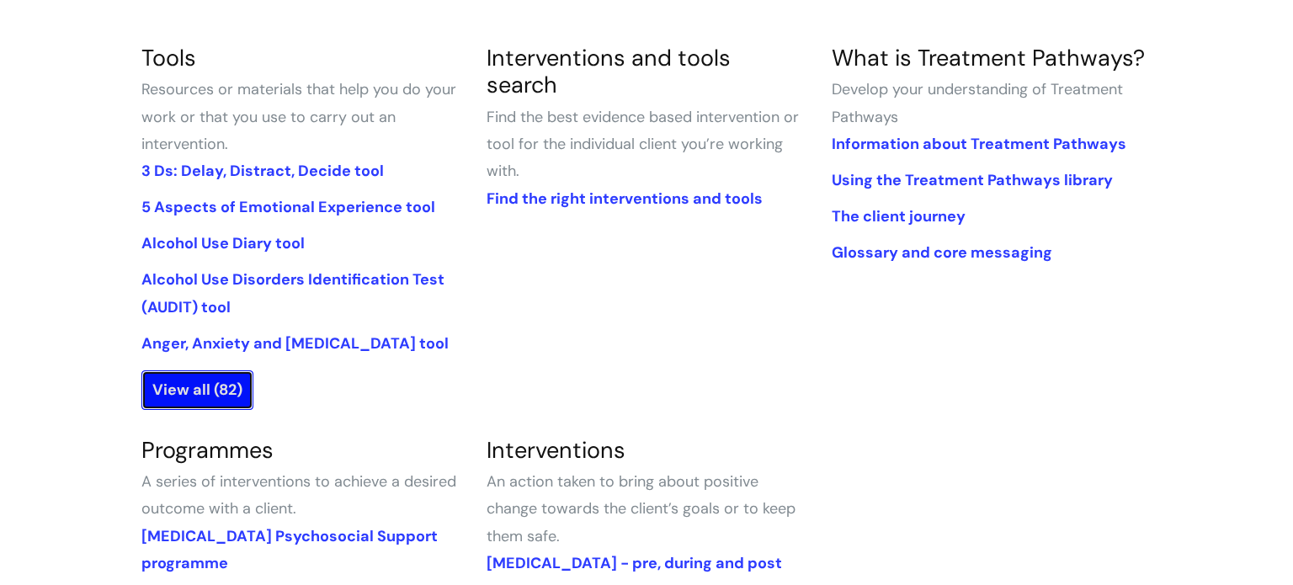
click at [237, 373] on link "View all (82)" at bounding box center [197, 389] width 112 height 39
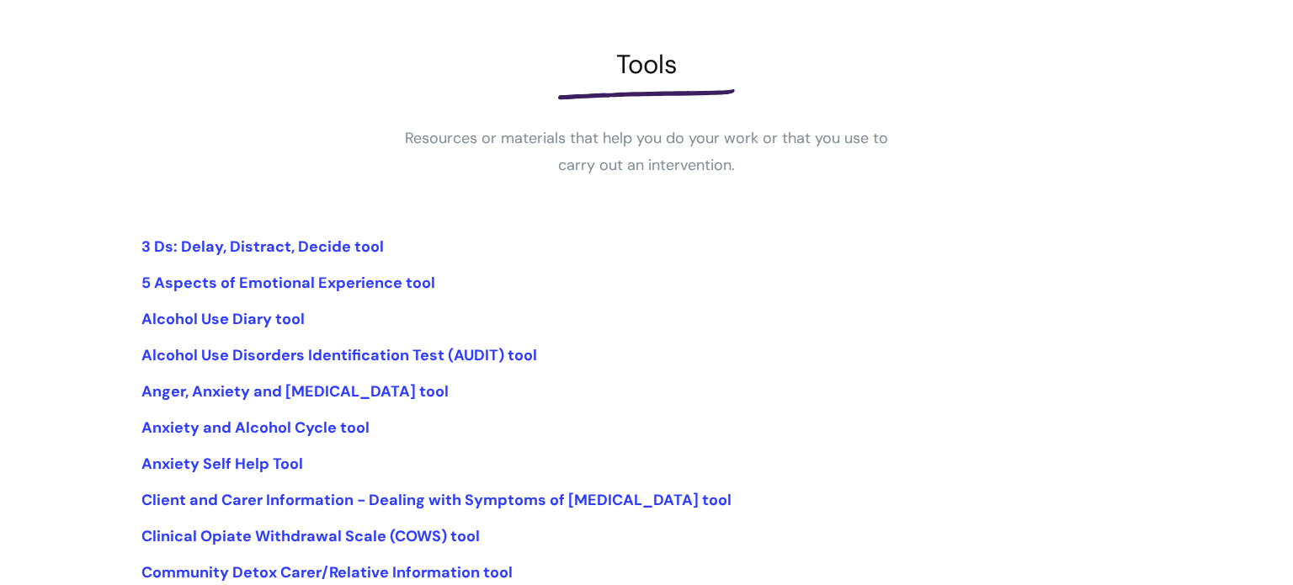
scroll to position [236, 0]
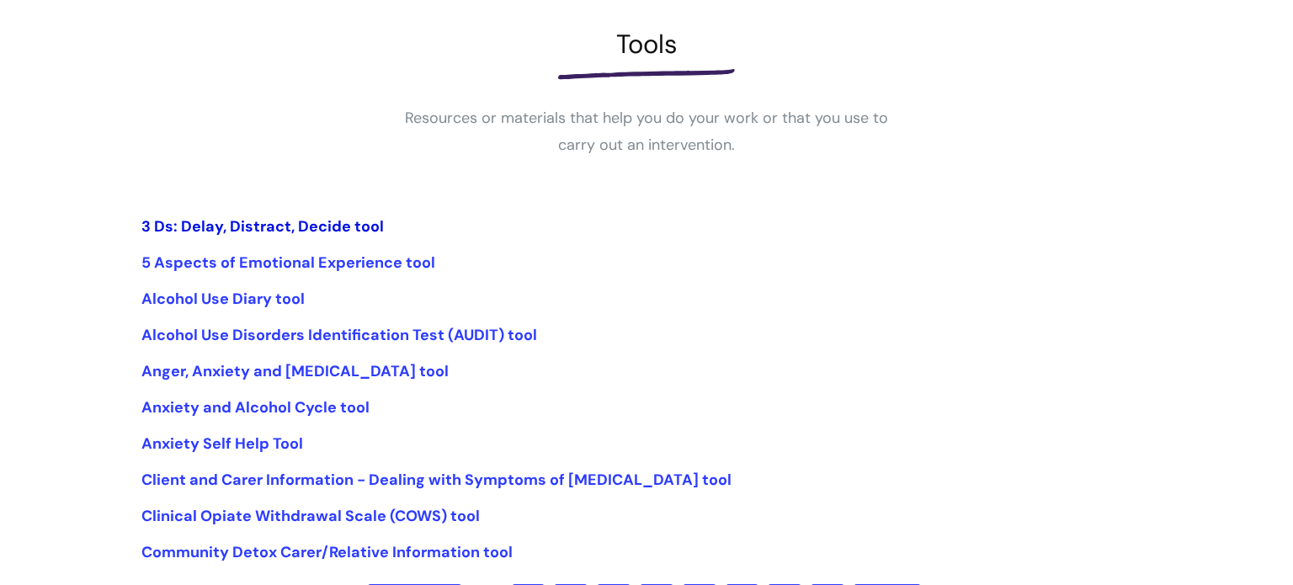
click at [317, 227] on link "3 Ds: Delay, Distract, Decide tool" at bounding box center [262, 226] width 242 height 20
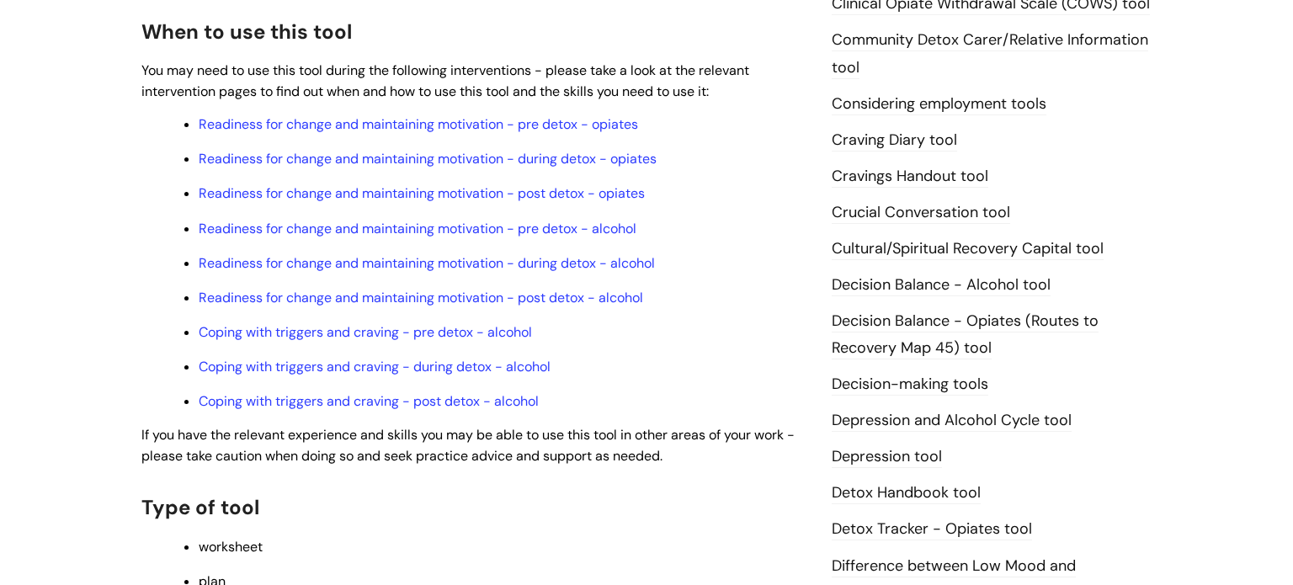
scroll to position [572, 0]
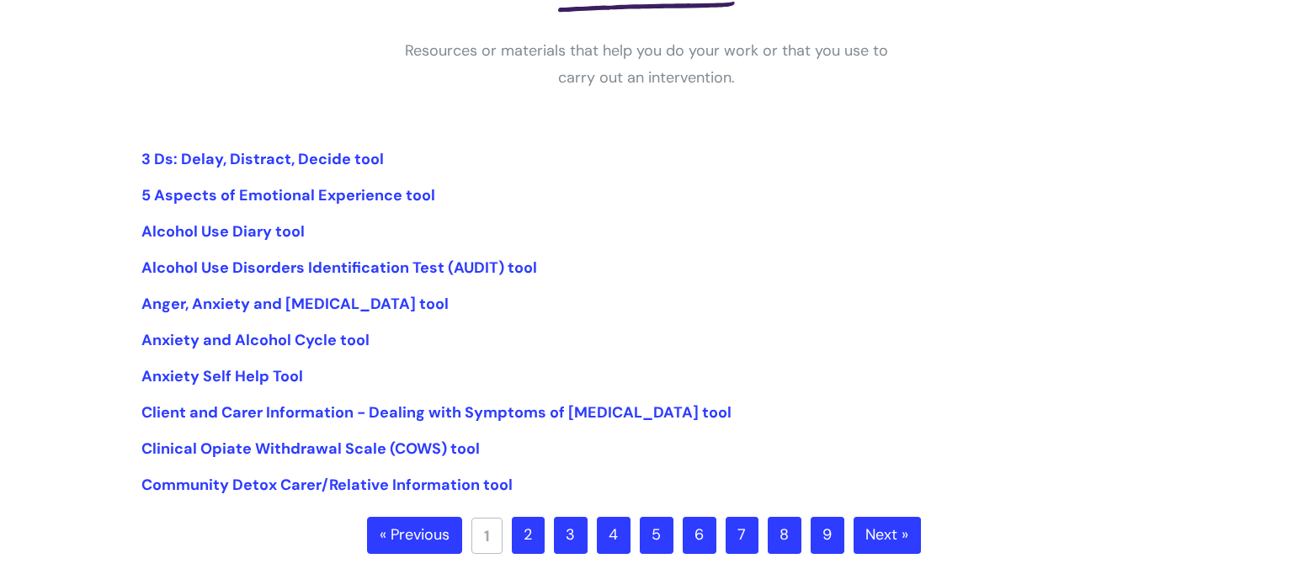
scroll to position [337, 0]
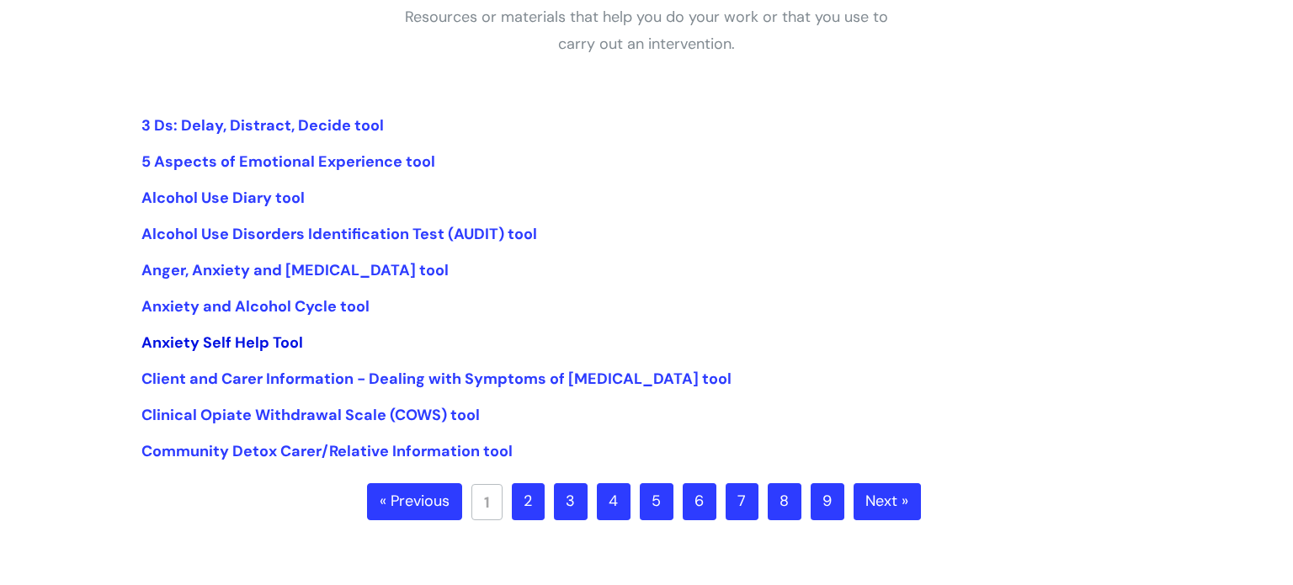
click at [266, 348] on link "Anxiety Self Help Tool" at bounding box center [222, 342] width 162 height 20
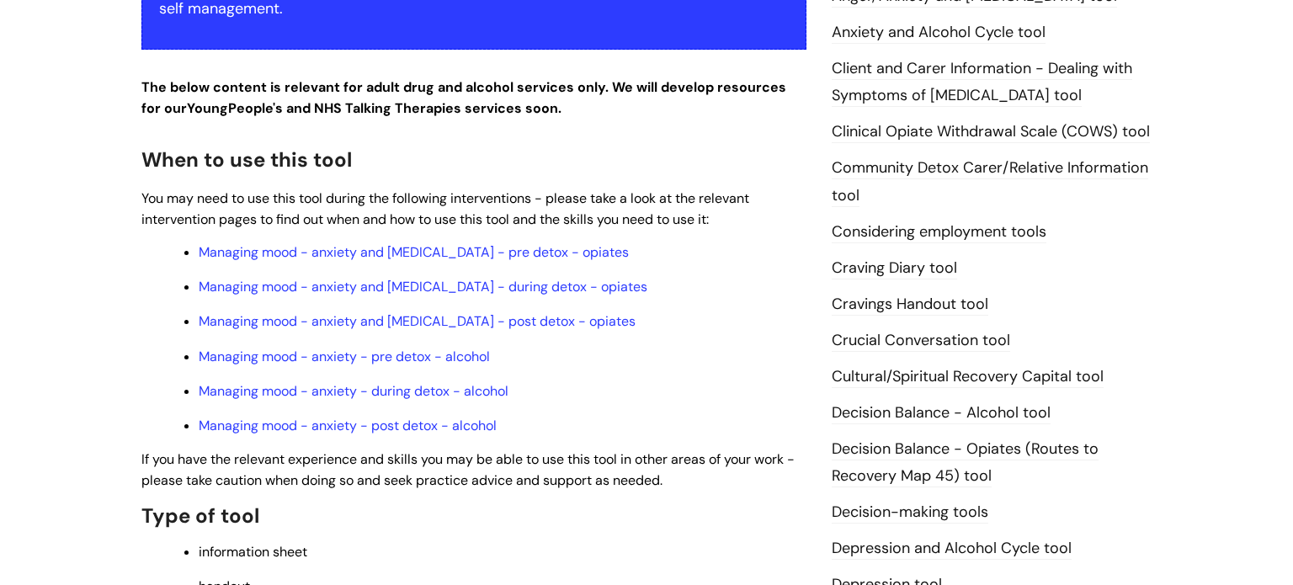
scroll to position [471, 0]
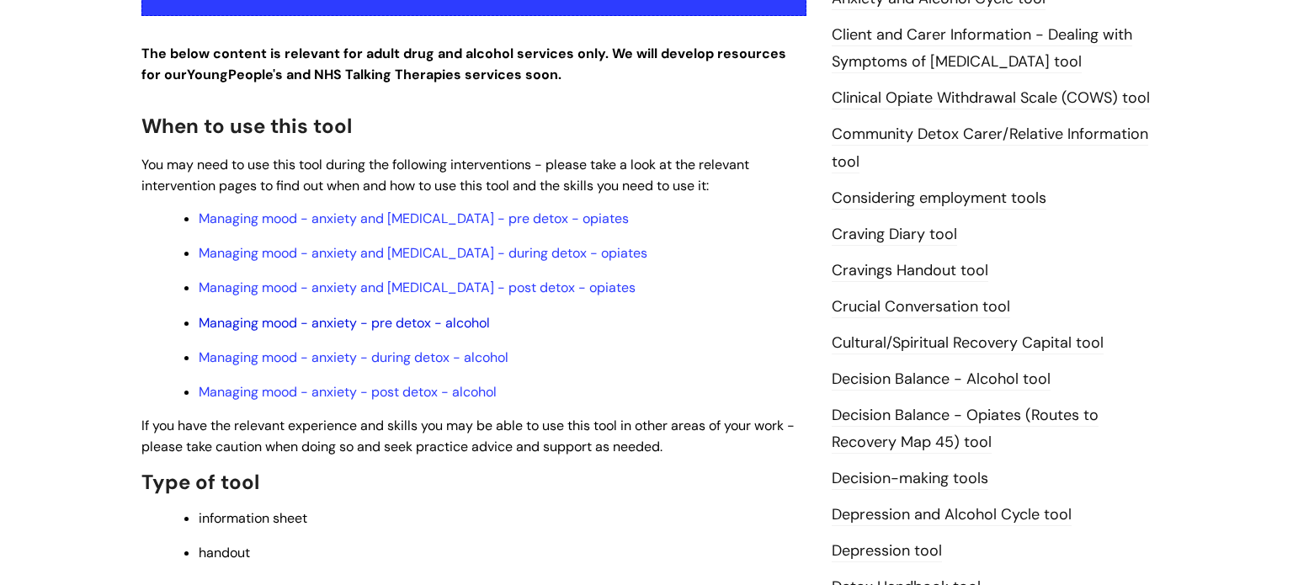
click at [290, 322] on link "Managing mood - anxiety - pre detox - alcohol" at bounding box center [344, 323] width 291 height 18
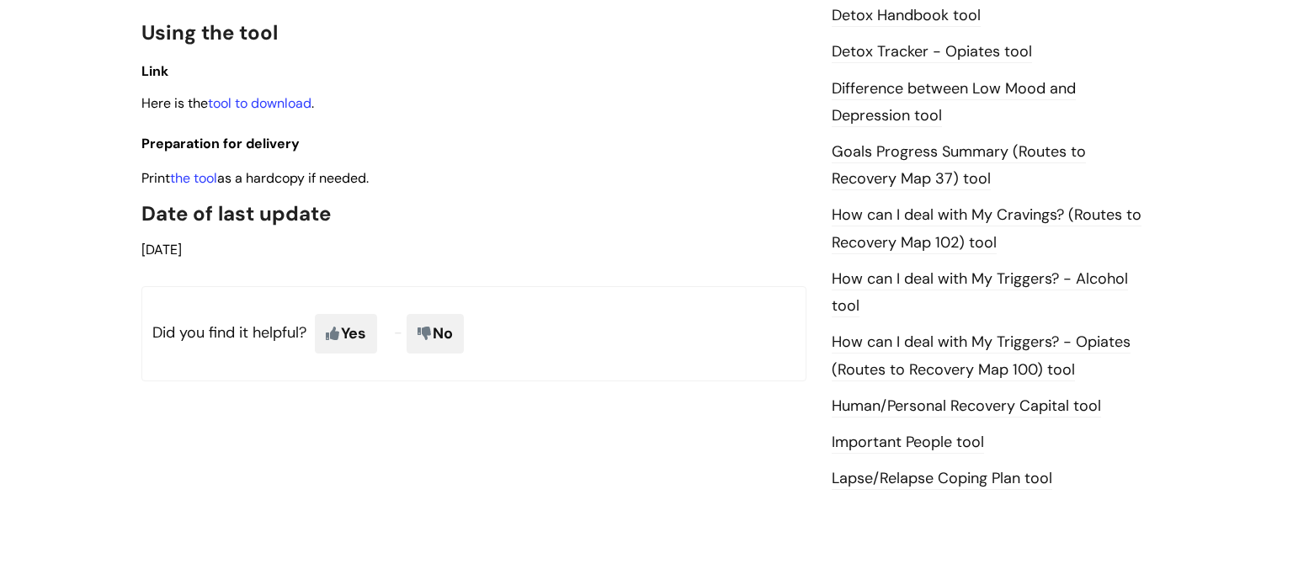
scroll to position [1044, 0]
click at [942, 471] on link "Lapse/Relapse Coping Plan tool" at bounding box center [942, 478] width 221 height 22
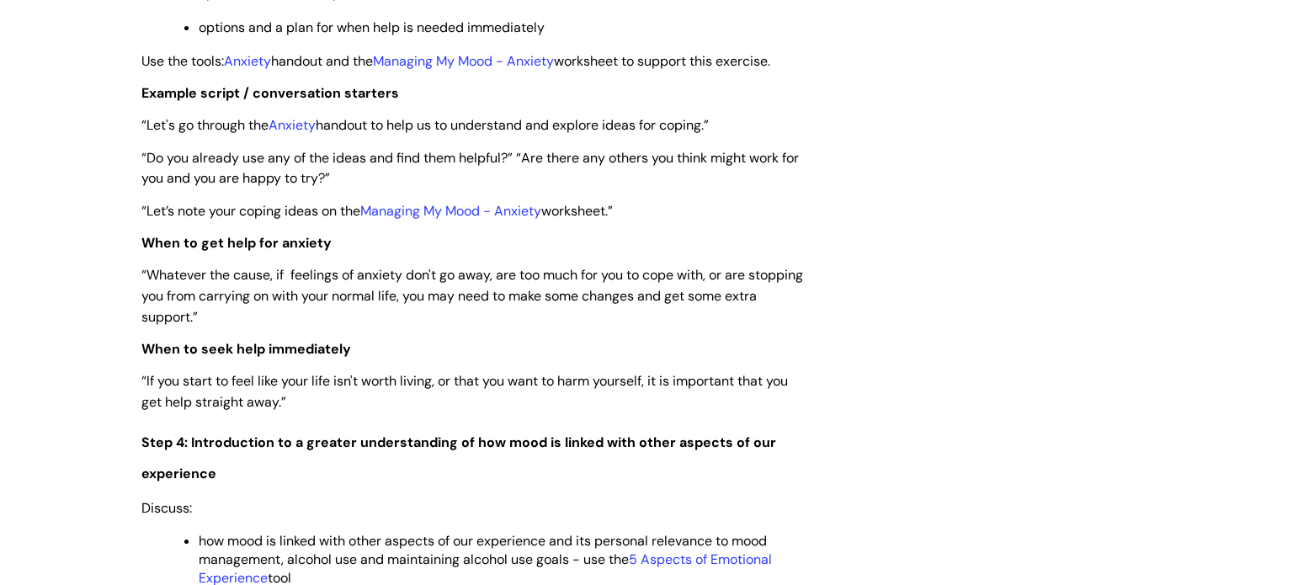
scroll to position [3266, 0]
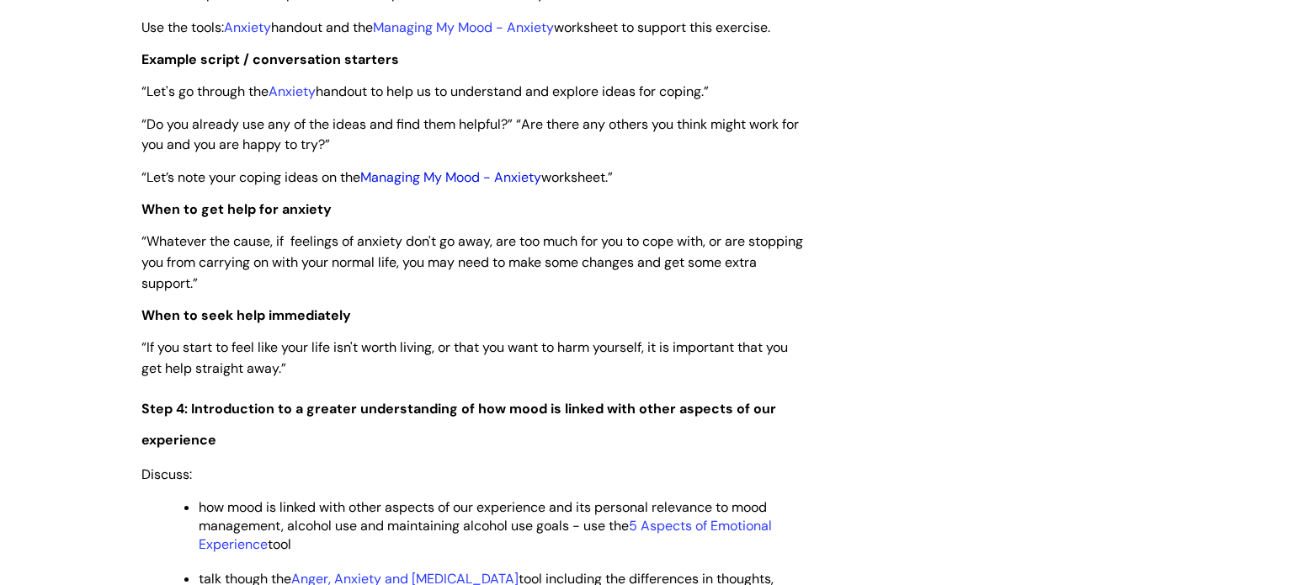
click at [396, 186] on link "Managing My Mood - Anxiety" at bounding box center [450, 177] width 181 height 18
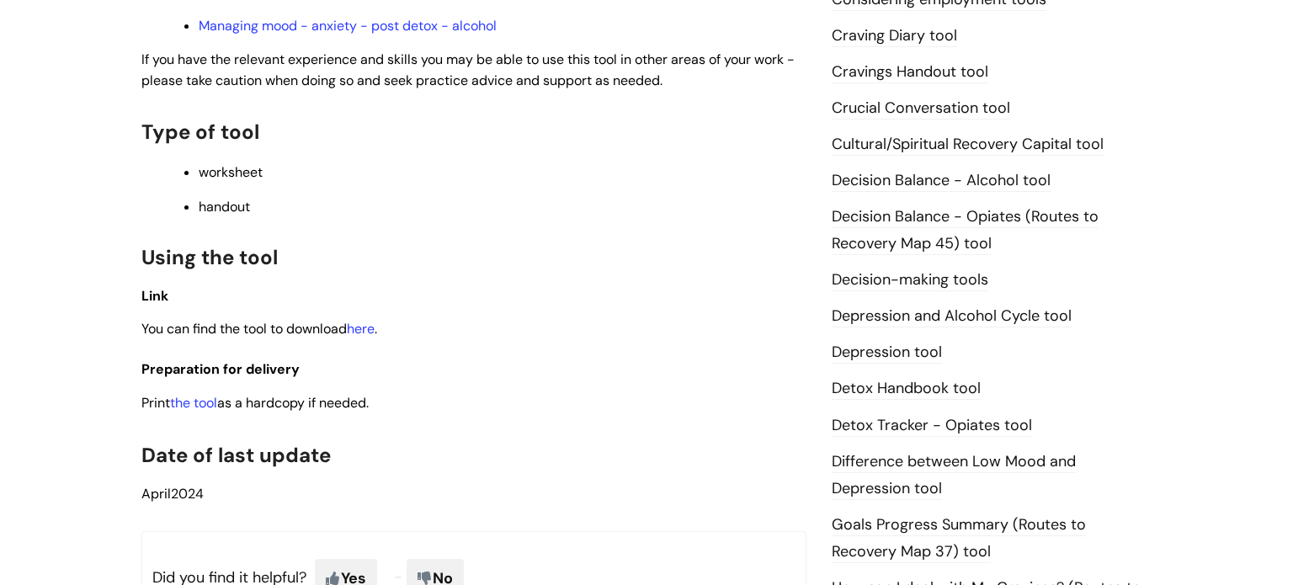
scroll to position [707, 0]
click at [379, 345] on div "This is for internal use only unless stated in partnership agreements. Use this…" at bounding box center [473, 57] width 665 height 892
click at [375, 337] on link "here" at bounding box center [361, 328] width 28 height 18
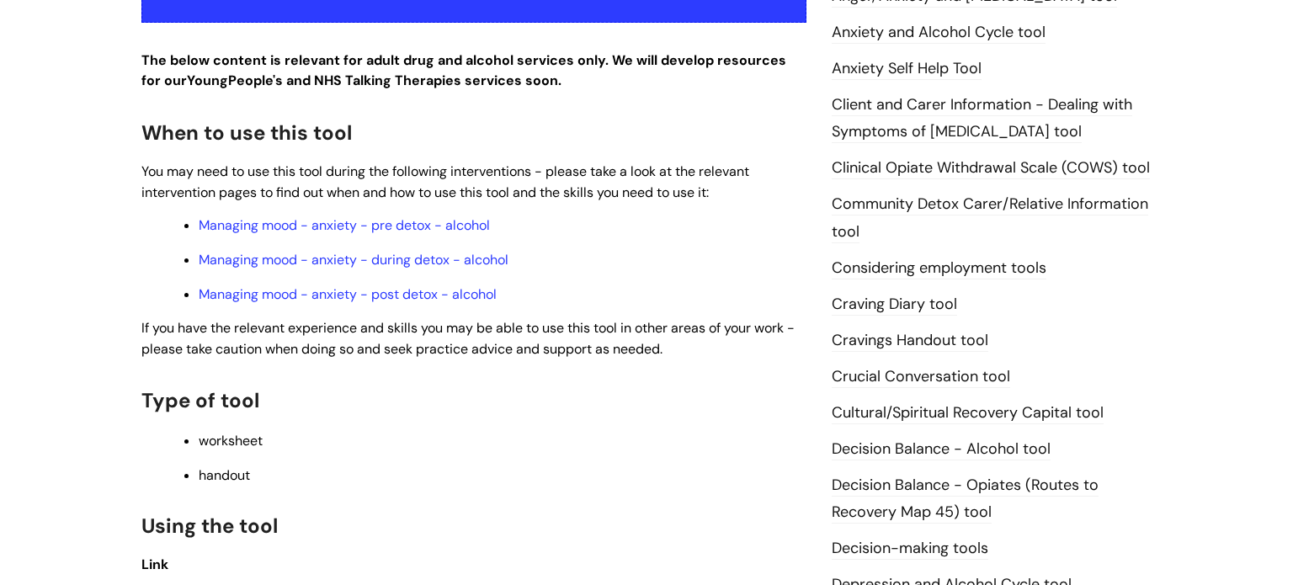
scroll to position [404, 0]
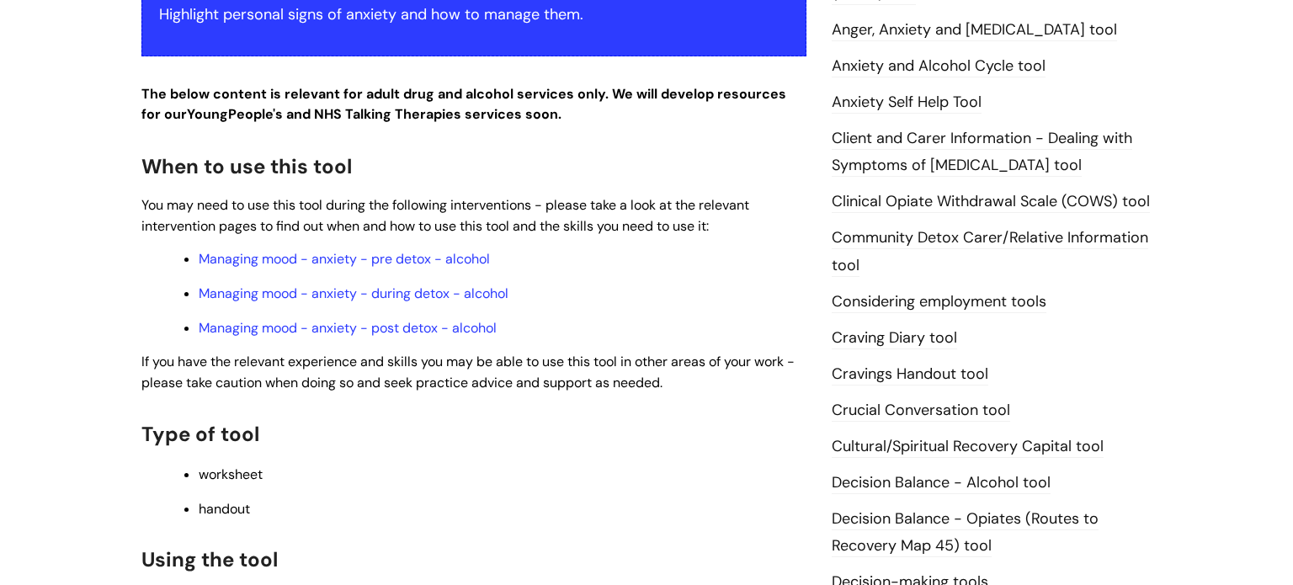
click at [897, 99] on link "Anxiety Self Help Tool" at bounding box center [907, 103] width 150 height 22
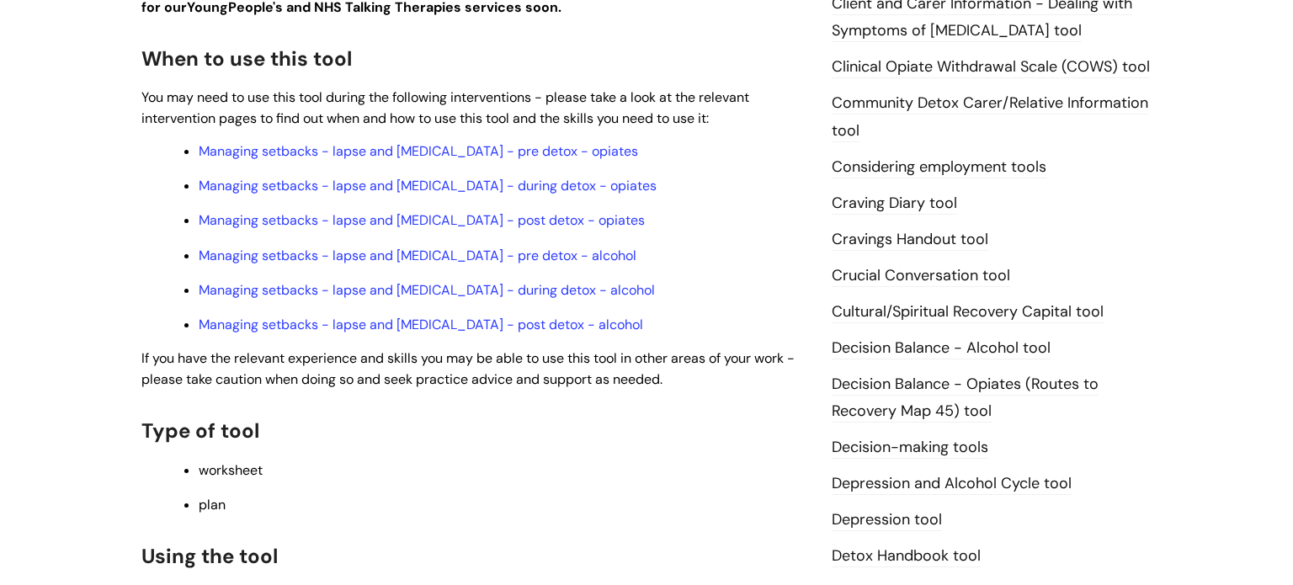
scroll to position [572, 0]
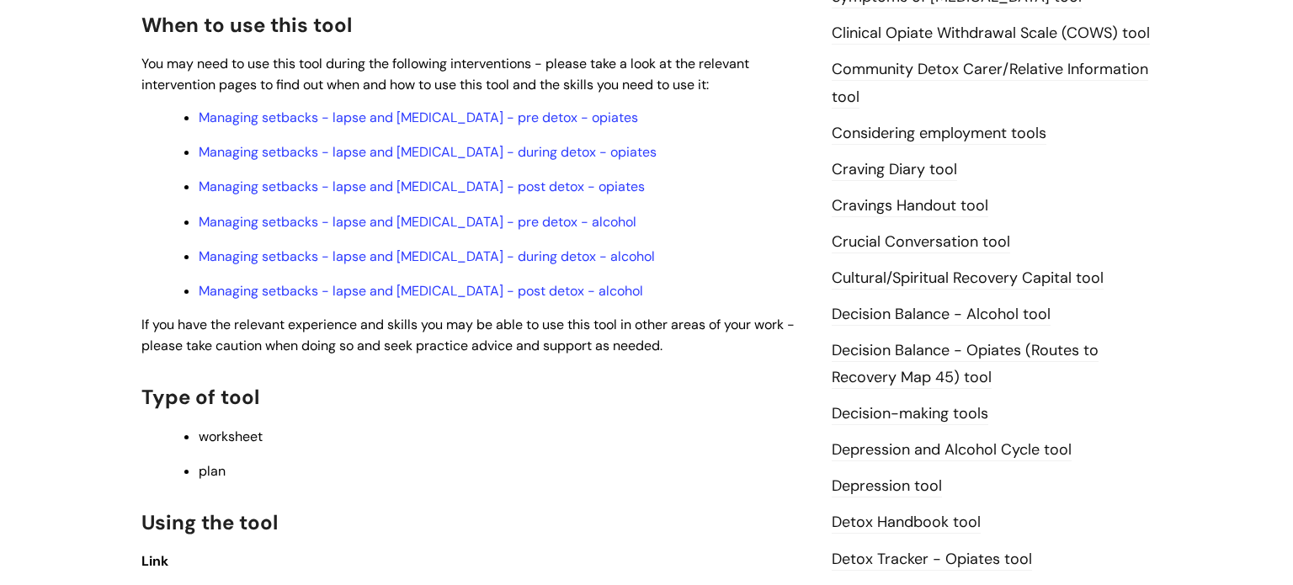
click at [920, 411] on link "Decision-making tools" at bounding box center [910, 414] width 157 height 22
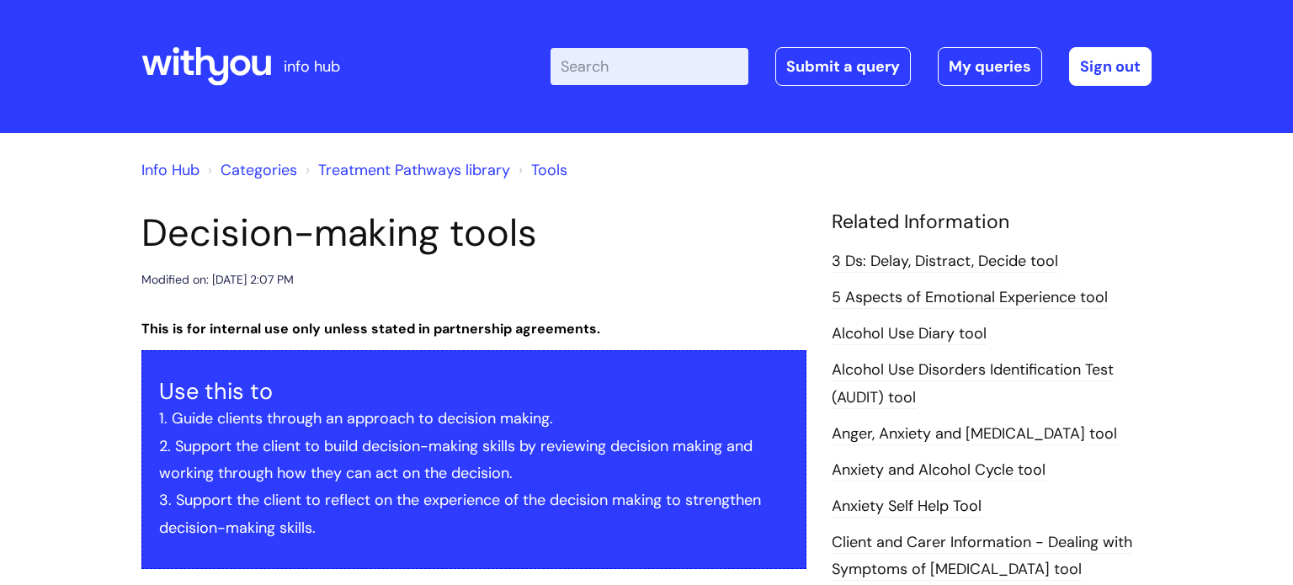
click at [531, 175] on link "Tools" at bounding box center [549, 170] width 36 height 20
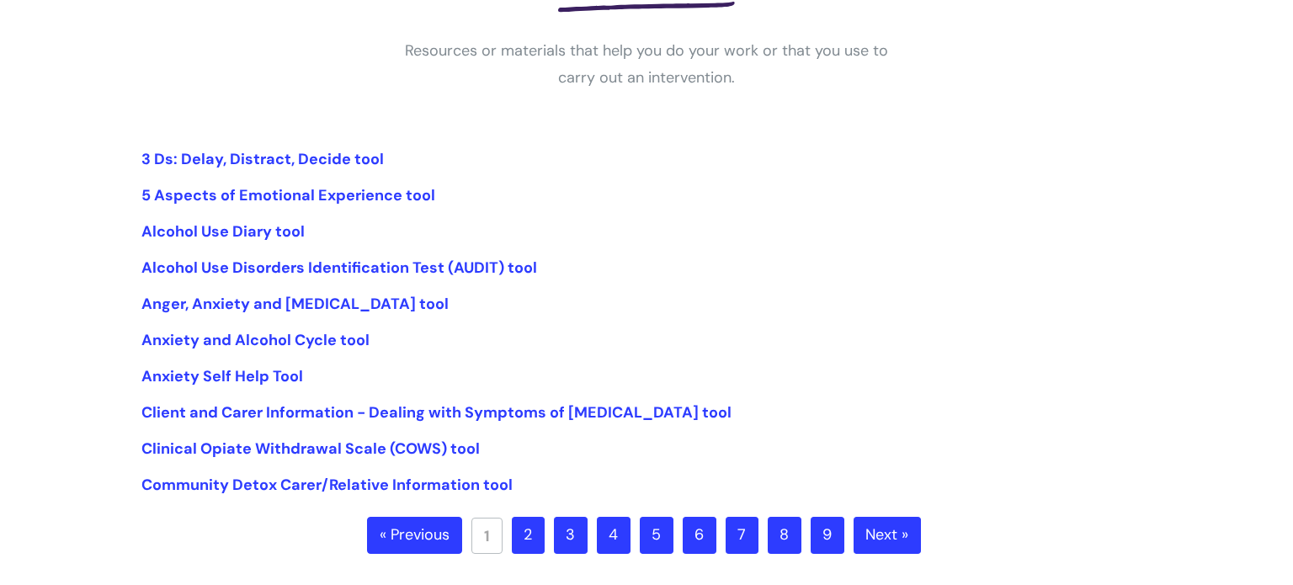
scroll to position [337, 0]
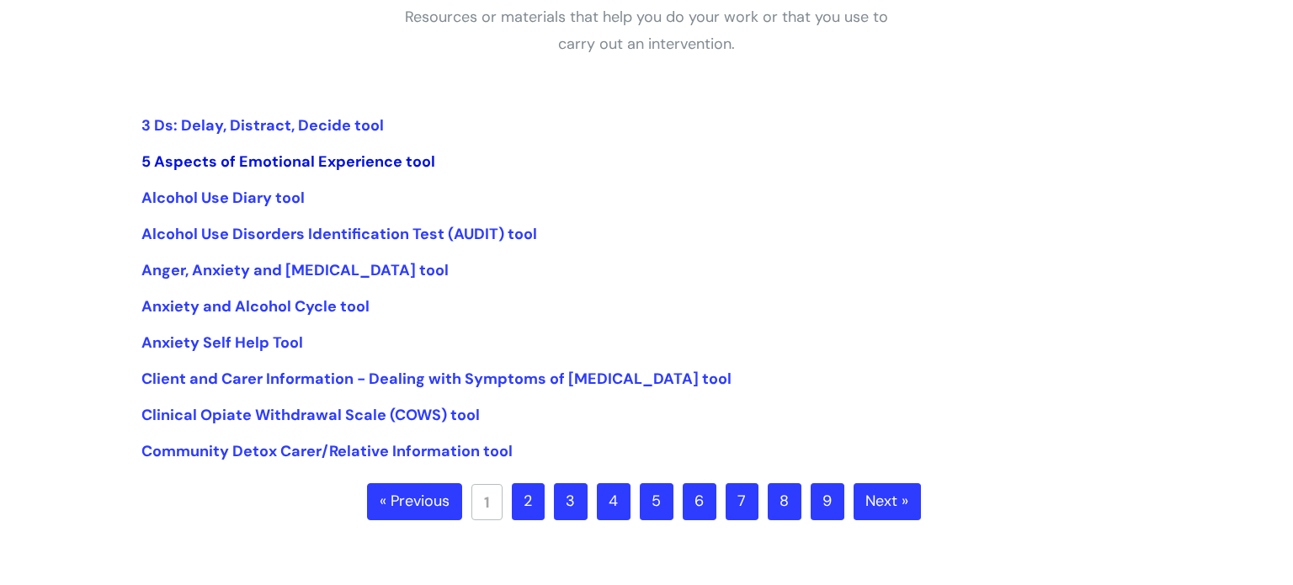
click at [245, 154] on link "5 Aspects of Emotional Experience tool" at bounding box center [288, 162] width 294 height 20
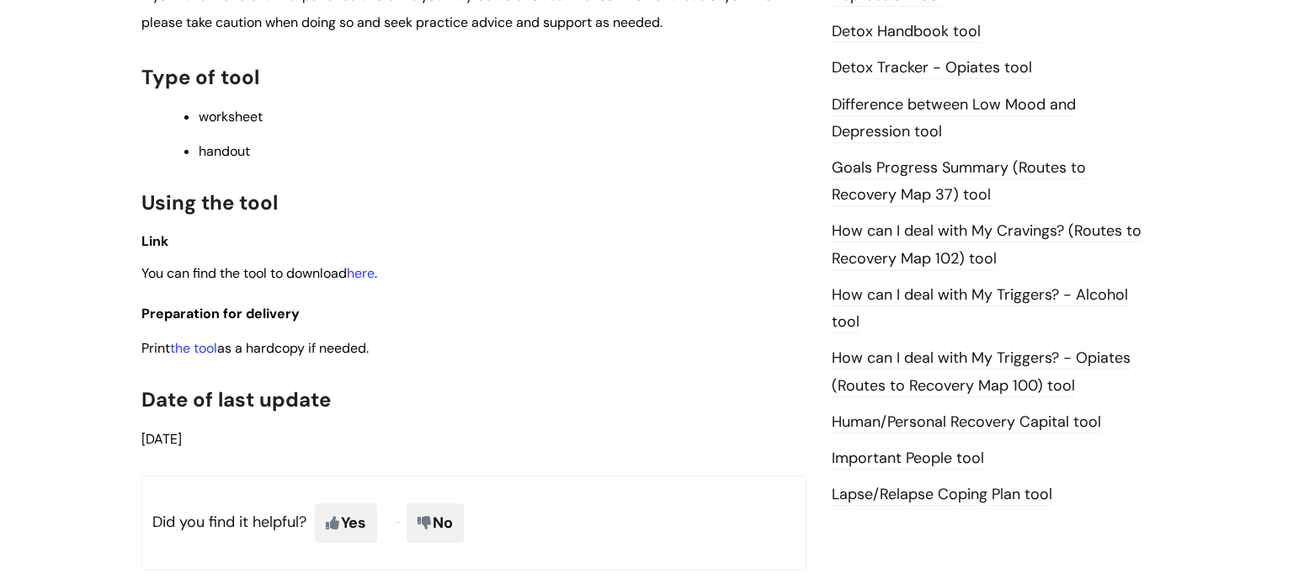
scroll to position [1077, 0]
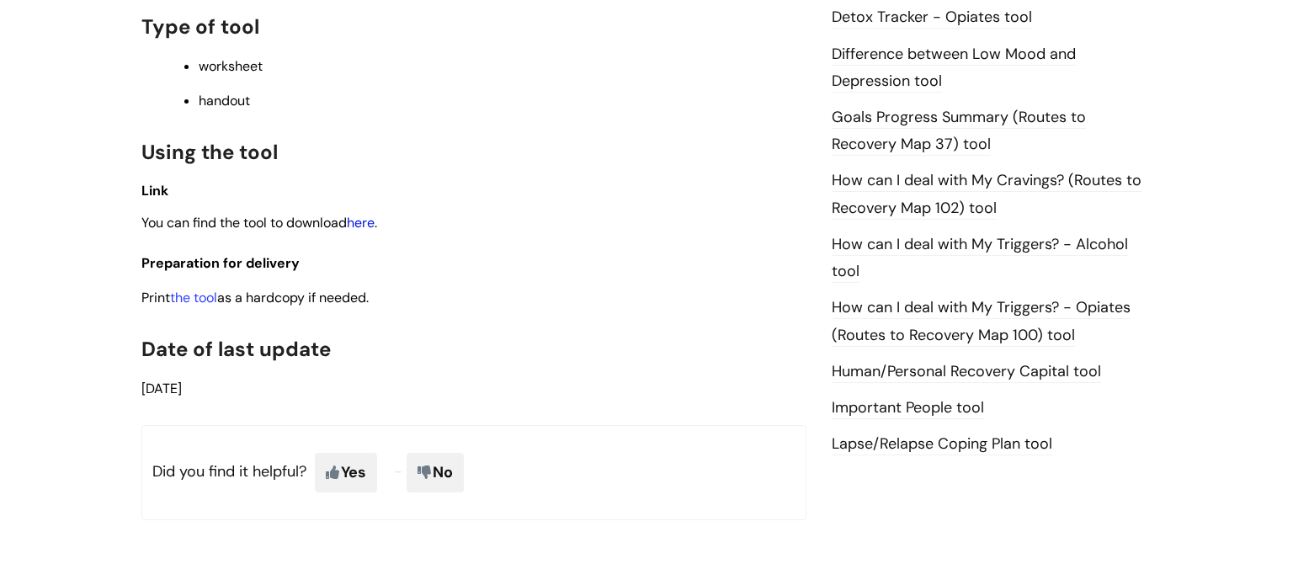
click at [369, 231] on link "here" at bounding box center [361, 223] width 28 height 18
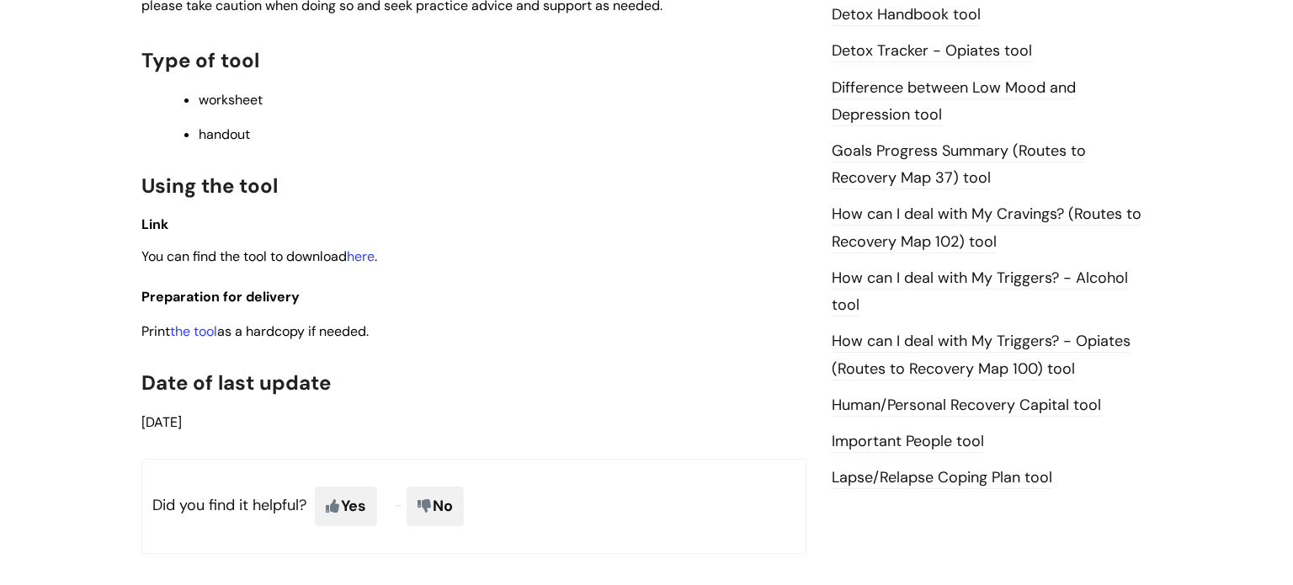
click at [973, 233] on link "How can I deal with My Cravings? (Routes to Recovery Map 102) tool" at bounding box center [987, 228] width 310 height 49
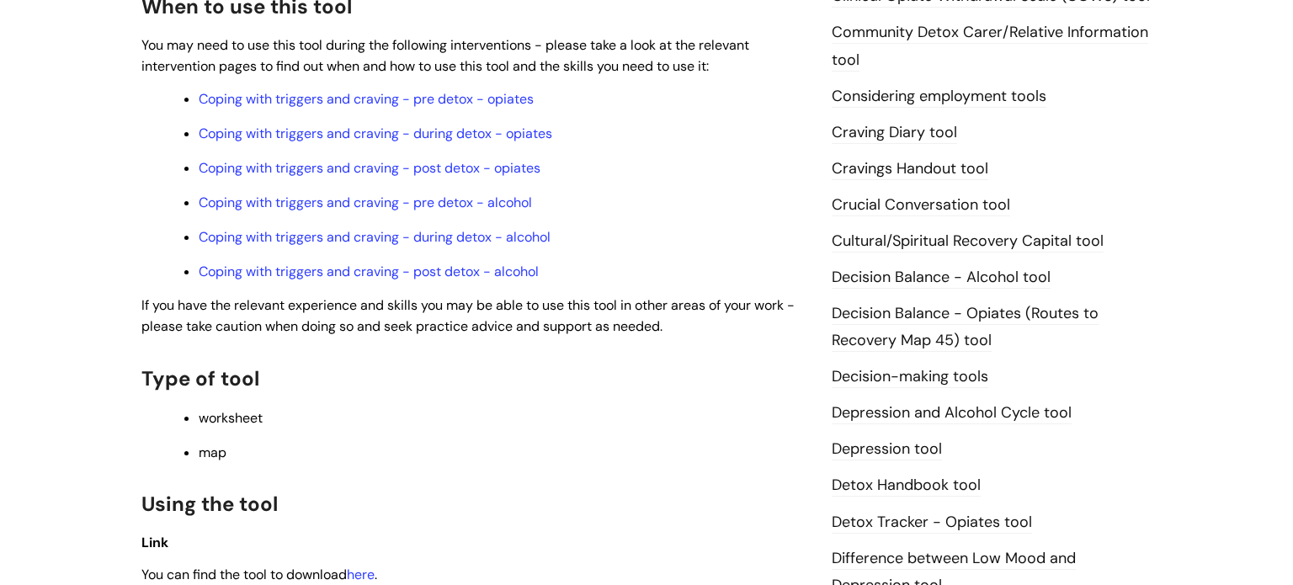
scroll to position [640, 0]
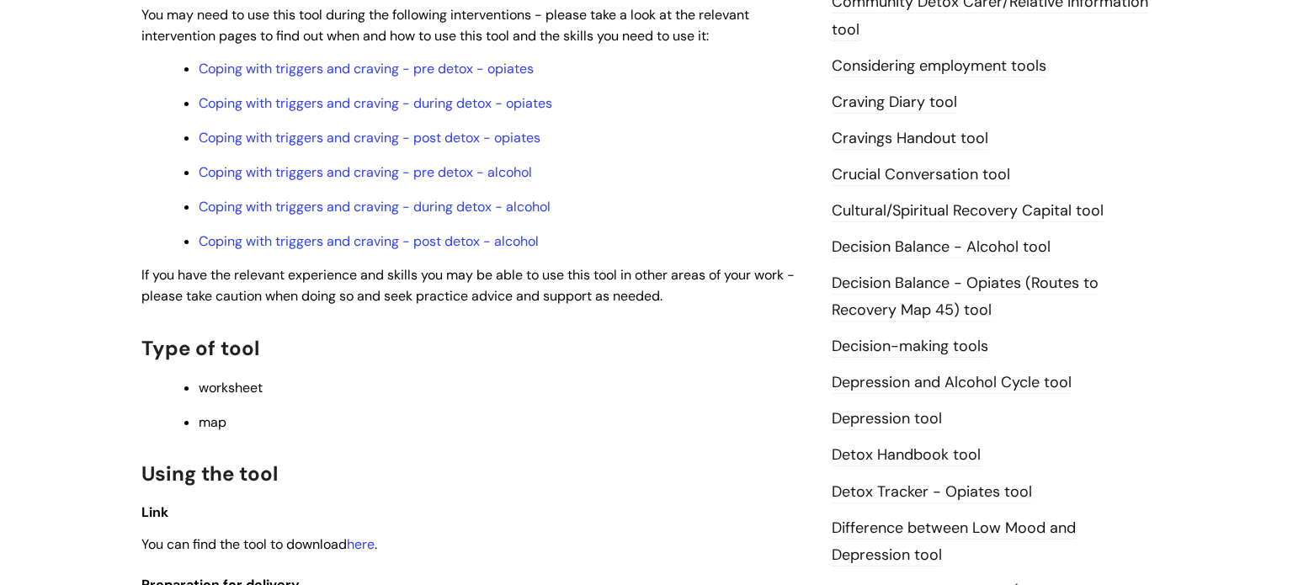
click at [885, 164] on link "Crucial Conversation tool" at bounding box center [921, 175] width 178 height 22
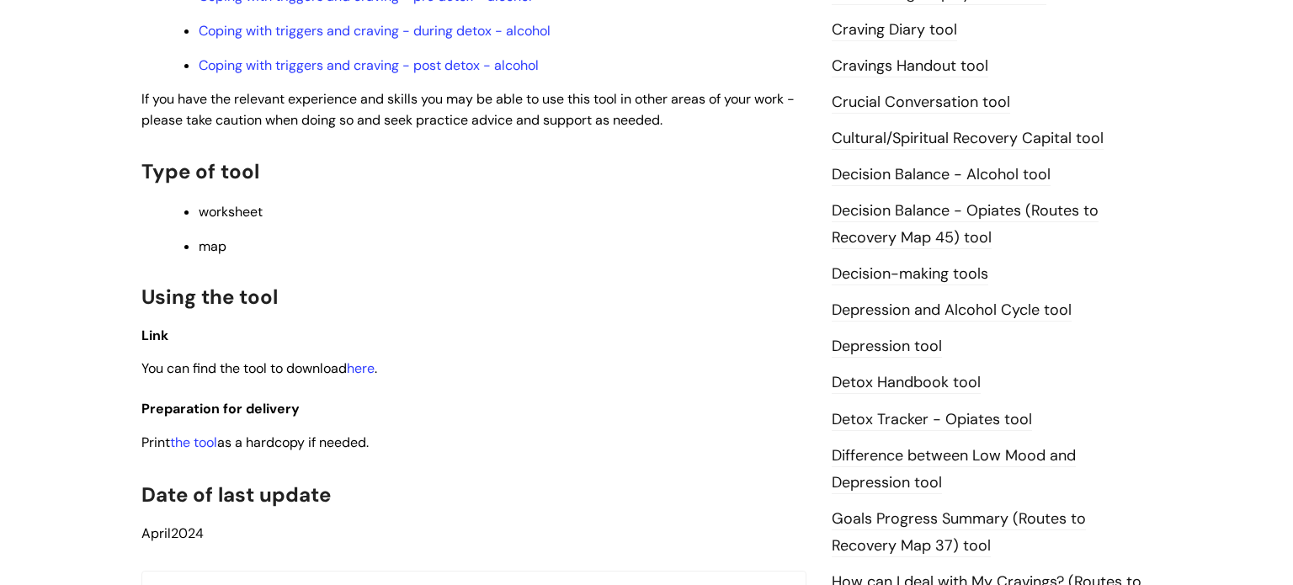
scroll to position [741, 0]
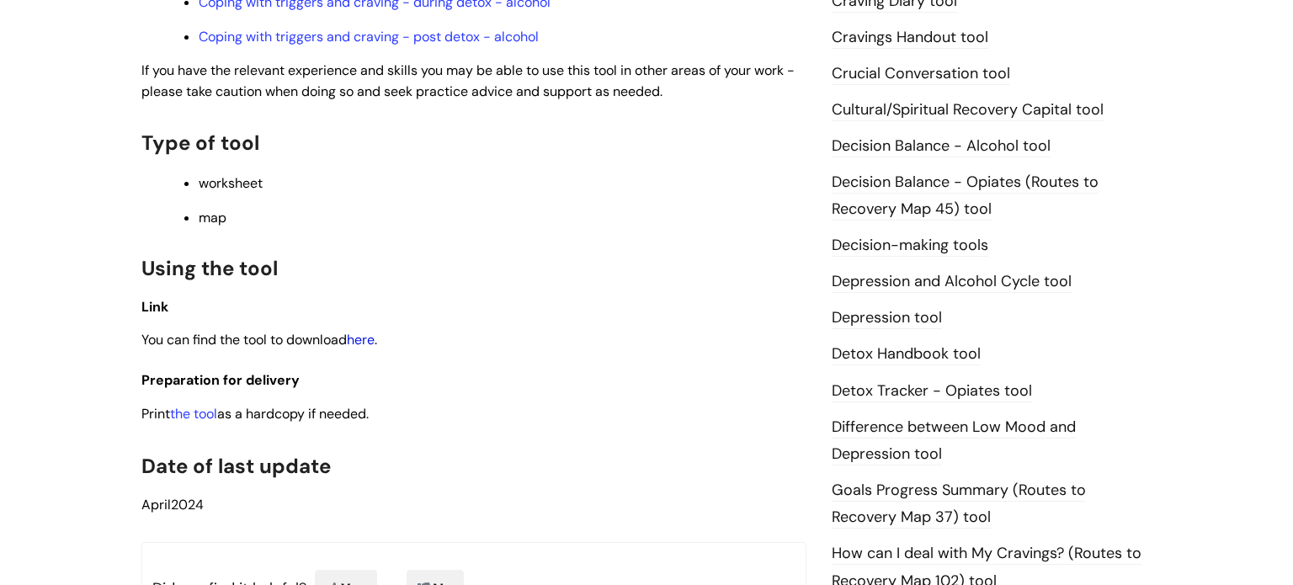
click at [375, 348] on link "here" at bounding box center [361, 340] width 28 height 18
click at [358, 343] on link "here" at bounding box center [361, 340] width 28 height 18
click at [204, 423] on link "the tool" at bounding box center [193, 414] width 47 height 18
click at [375, 340] on link "here" at bounding box center [361, 340] width 28 height 18
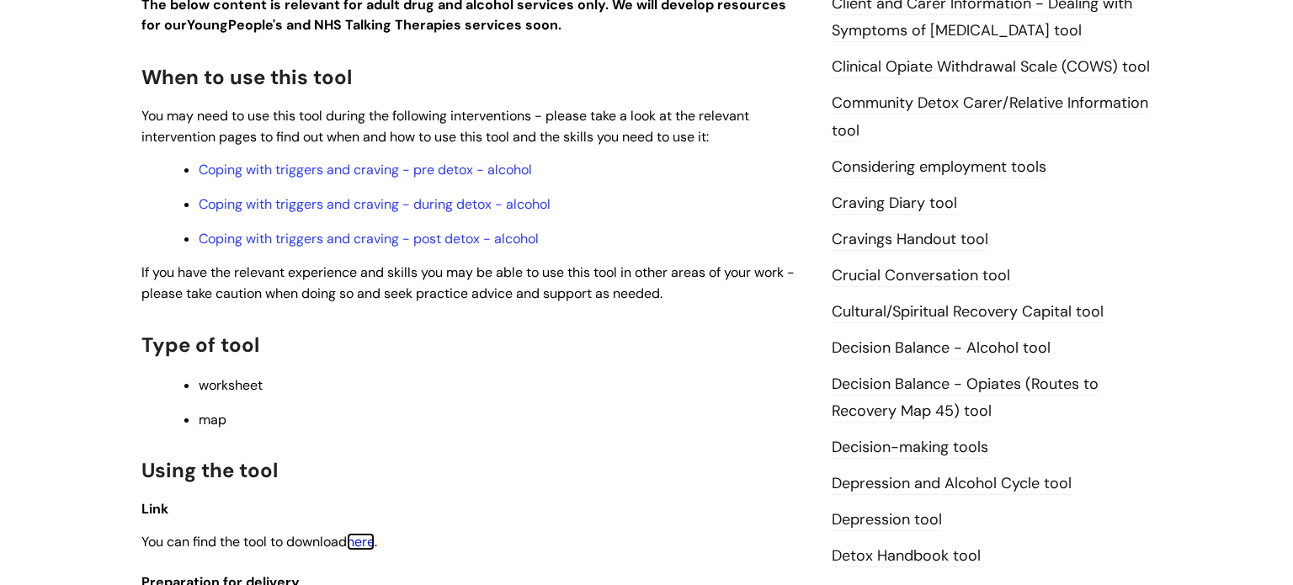
scroll to position [539, 0]
click at [359, 178] on link "Coping with triggers and craving - pre detox - alcohol" at bounding box center [365, 170] width 333 height 18
click at [960, 235] on link "Cravings Handout tool" at bounding box center [910, 240] width 157 height 22
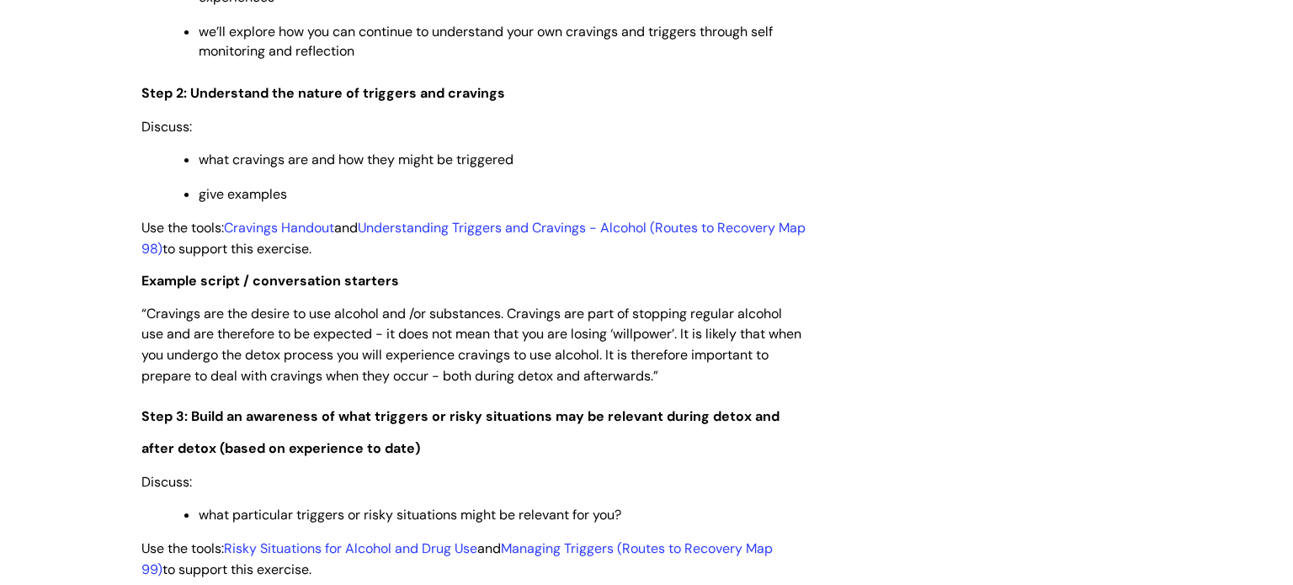
scroll to position [2222, 0]
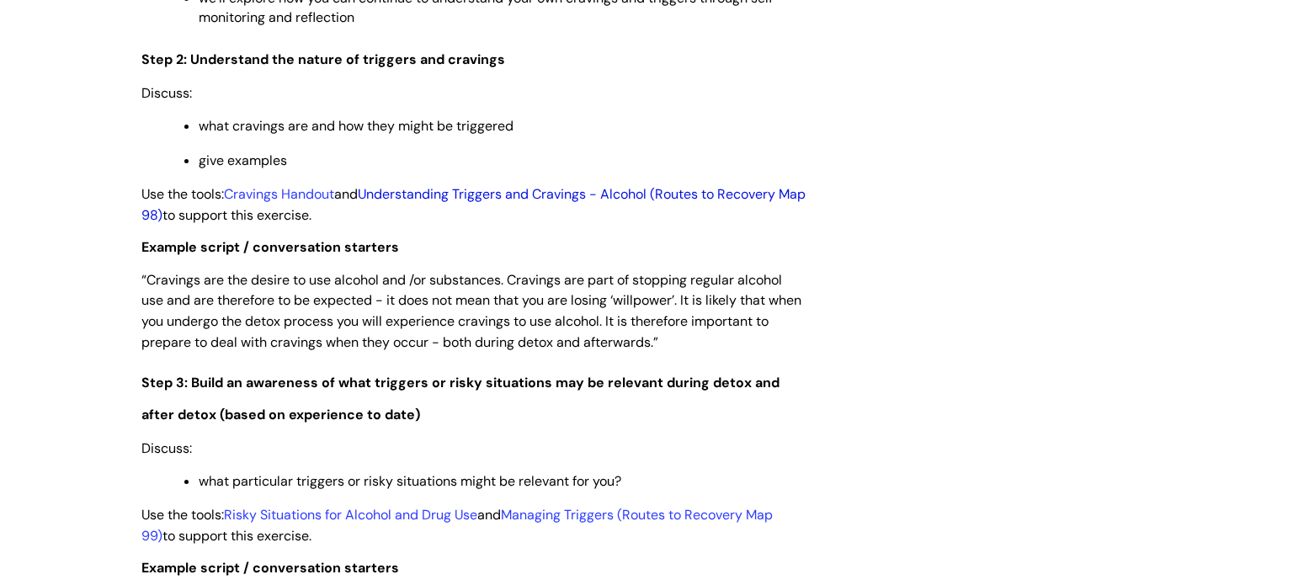
click at [604, 211] on link "Understanding Triggers and Cravings - Alcohol (Routes to Recovery Map 98)" at bounding box center [473, 204] width 664 height 39
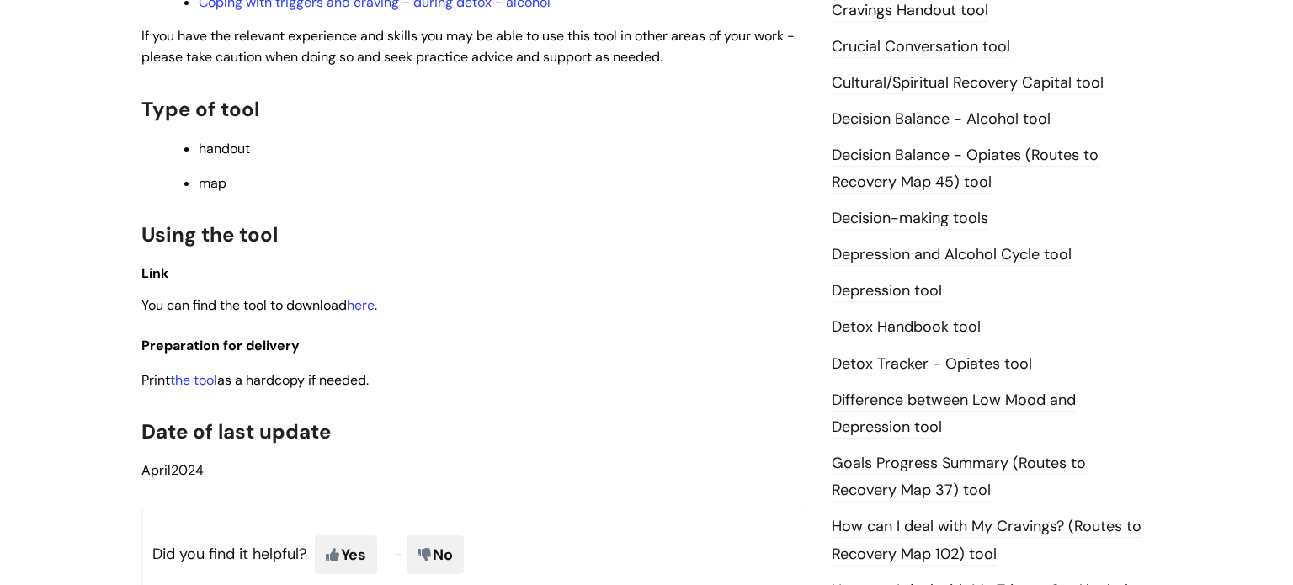
scroll to position [774, 0]
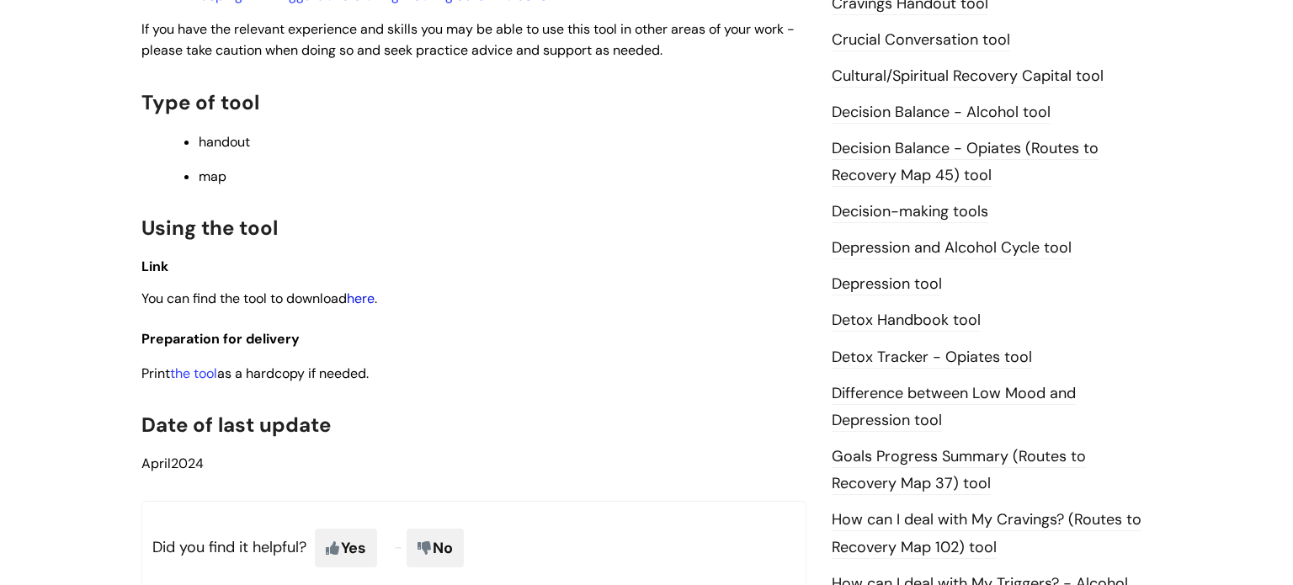
click at [373, 306] on link "here" at bounding box center [361, 299] width 28 height 18
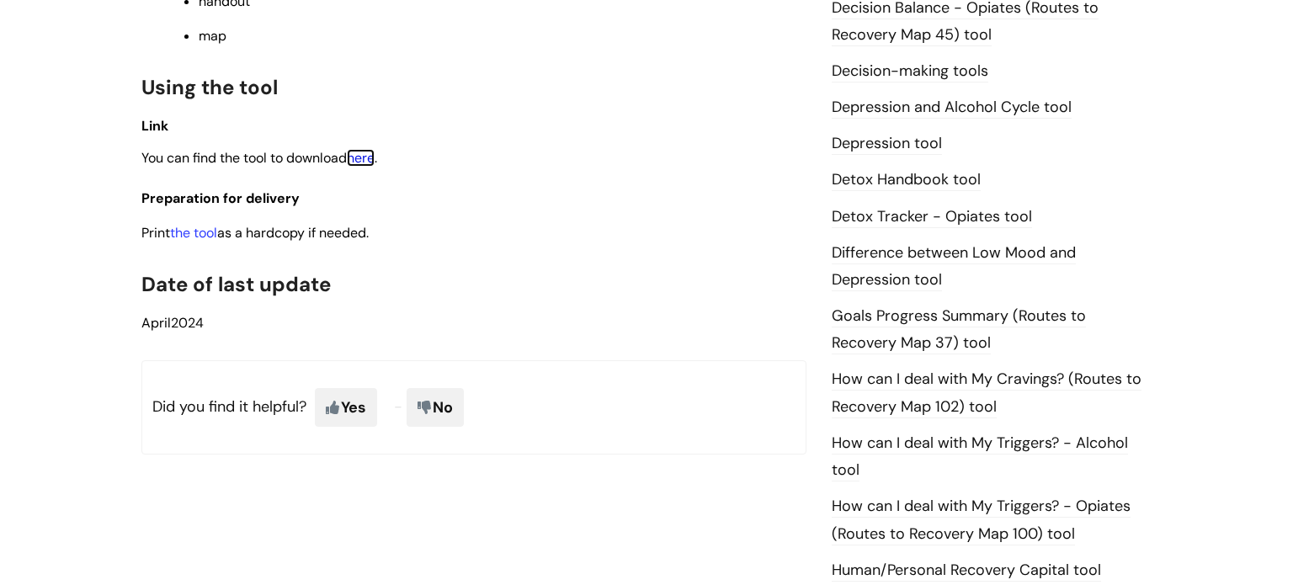
scroll to position [909, 0]
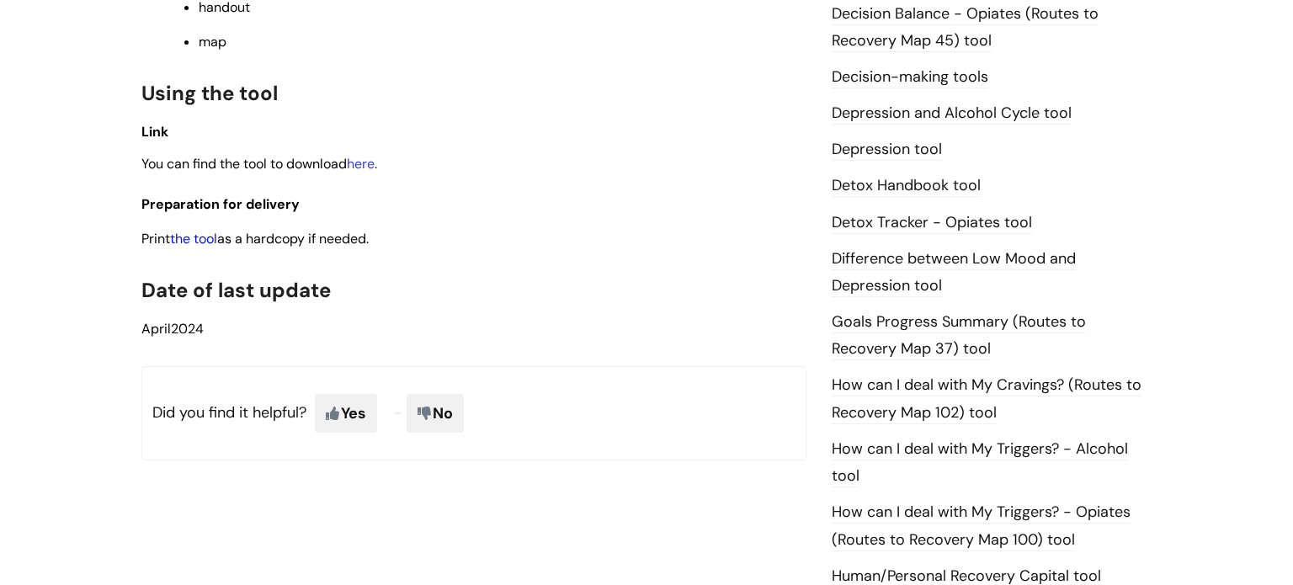
click at [181, 247] on link "the tool" at bounding box center [193, 239] width 47 height 18
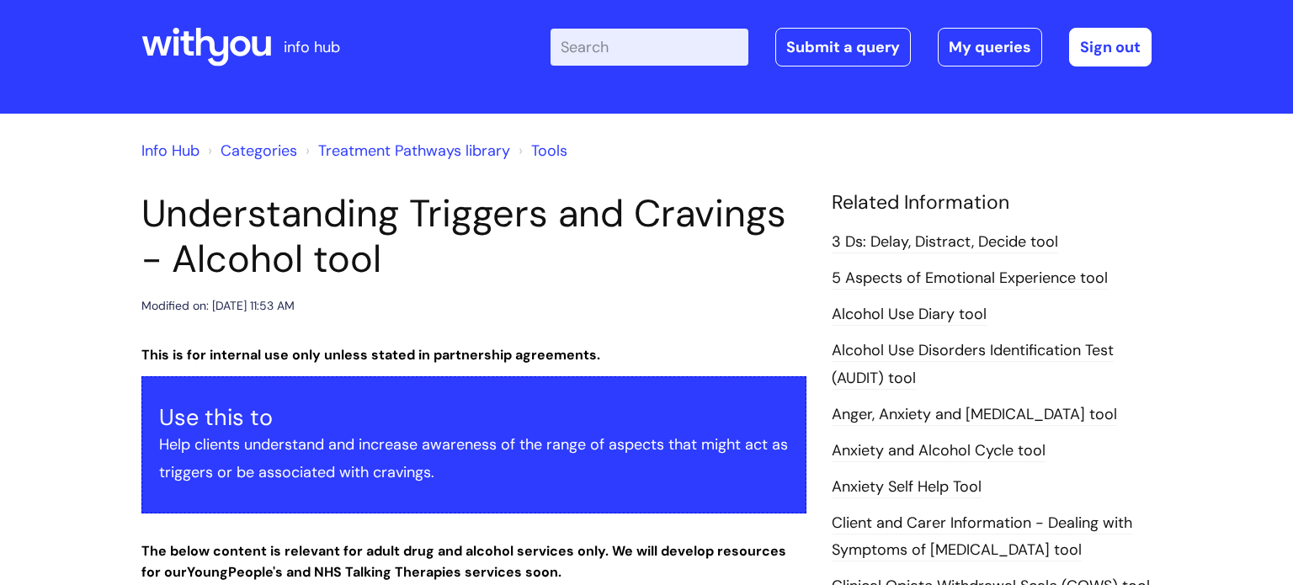
scroll to position [0, 0]
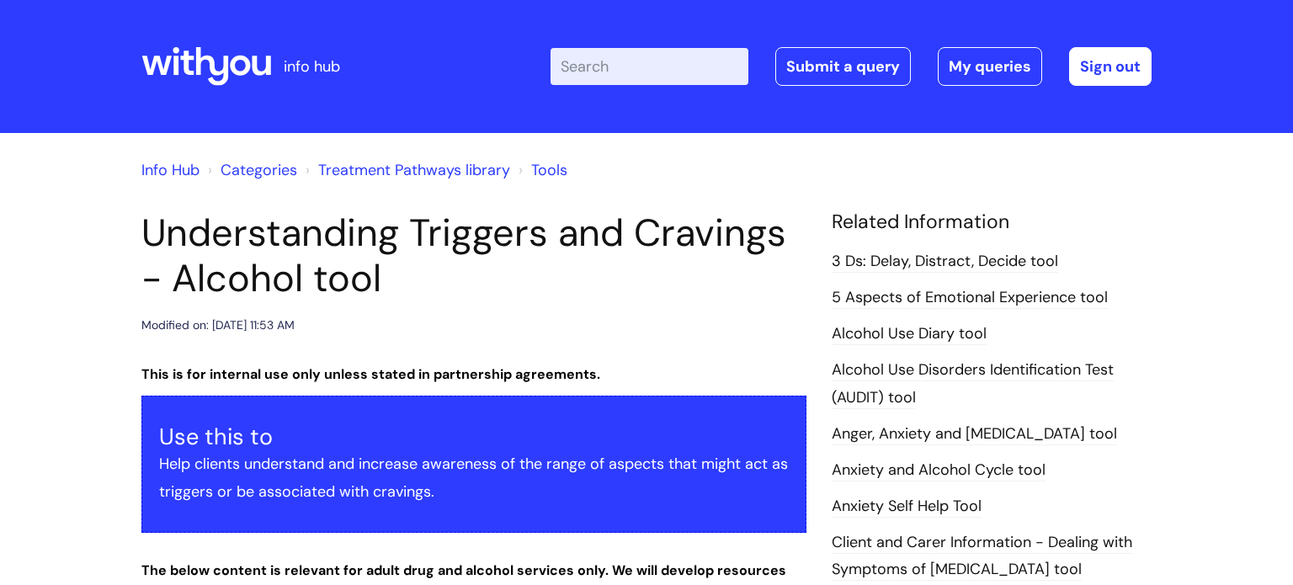
click at [552, 162] on link "Tools" at bounding box center [549, 170] width 36 height 20
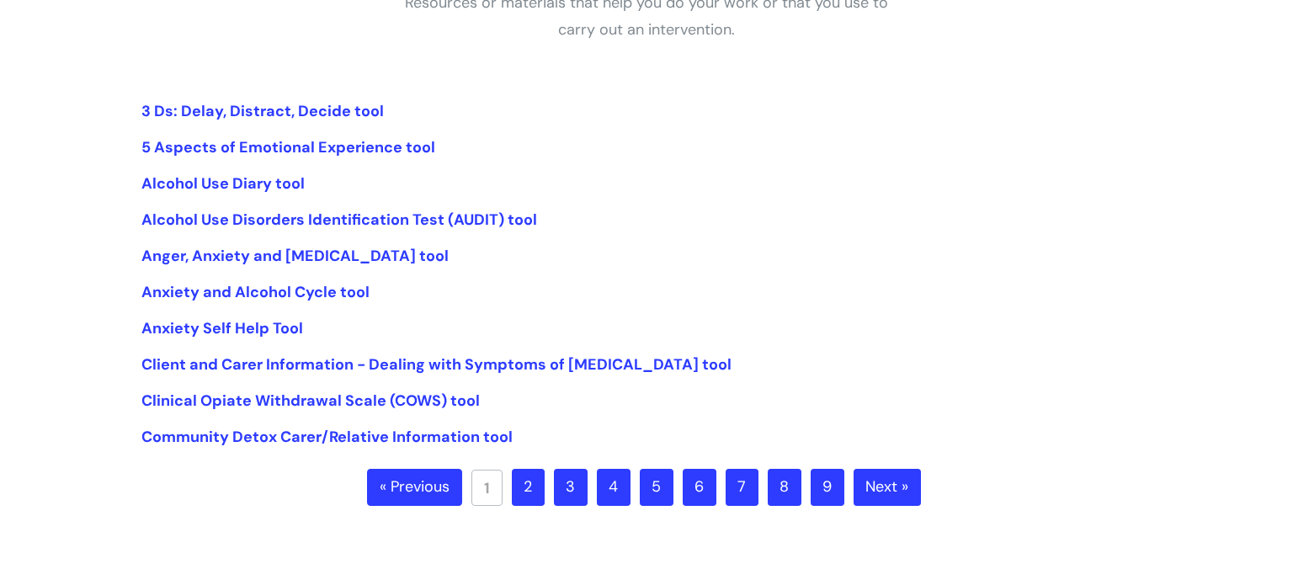
scroll to position [404, 0]
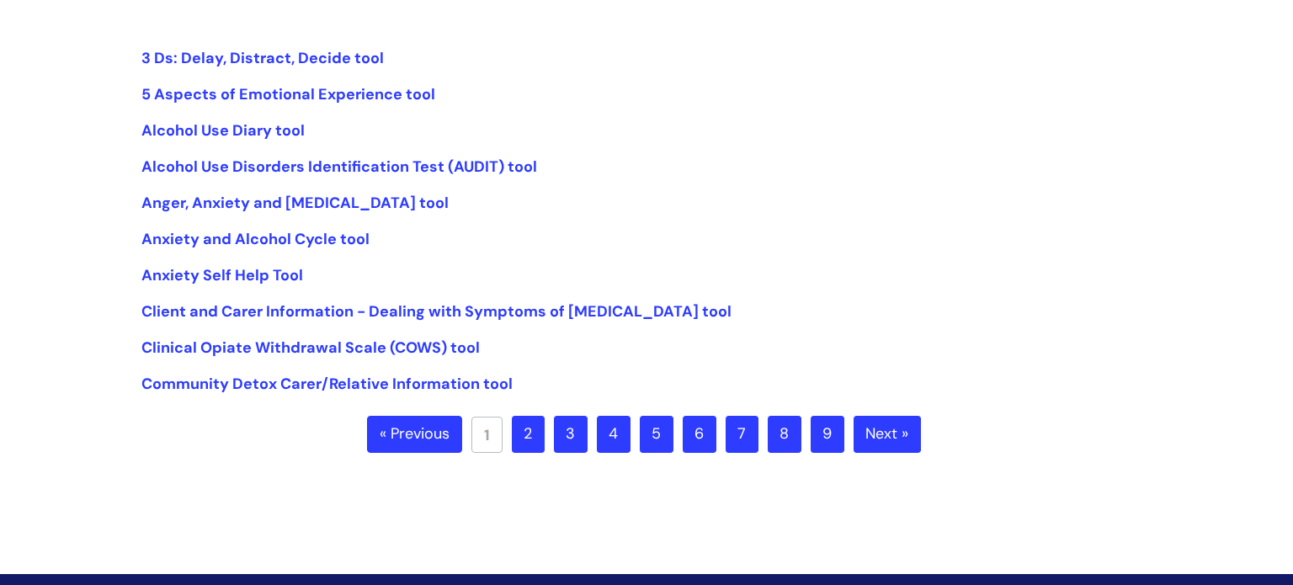
click at [730, 439] on link "7" at bounding box center [742, 434] width 33 height 37
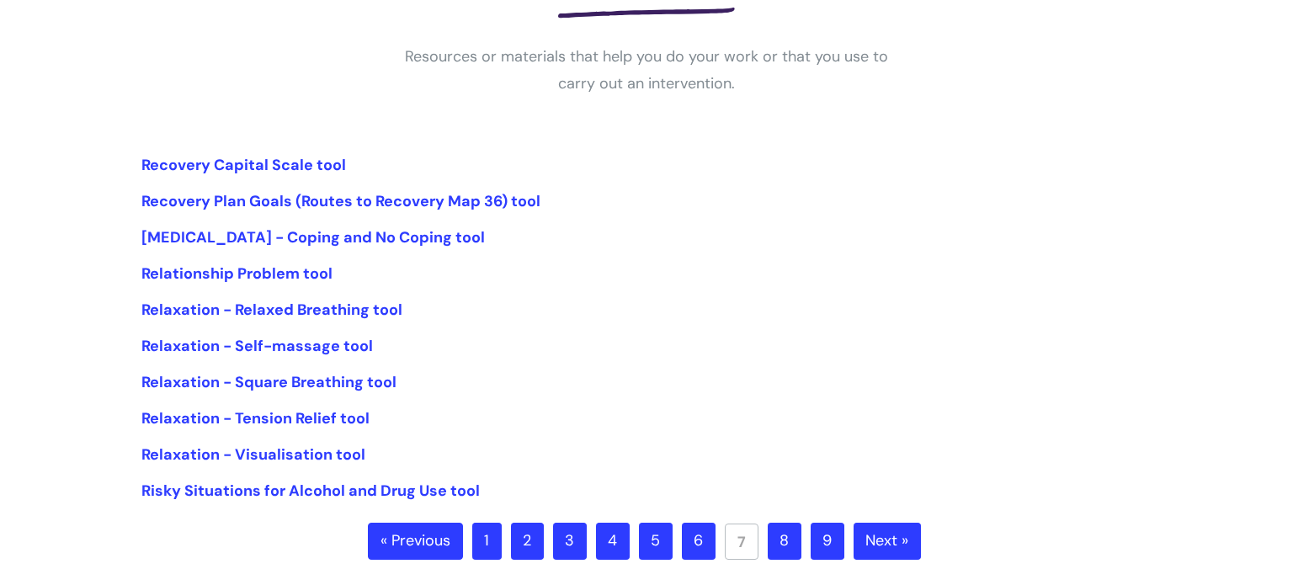
scroll to position [337, 0]
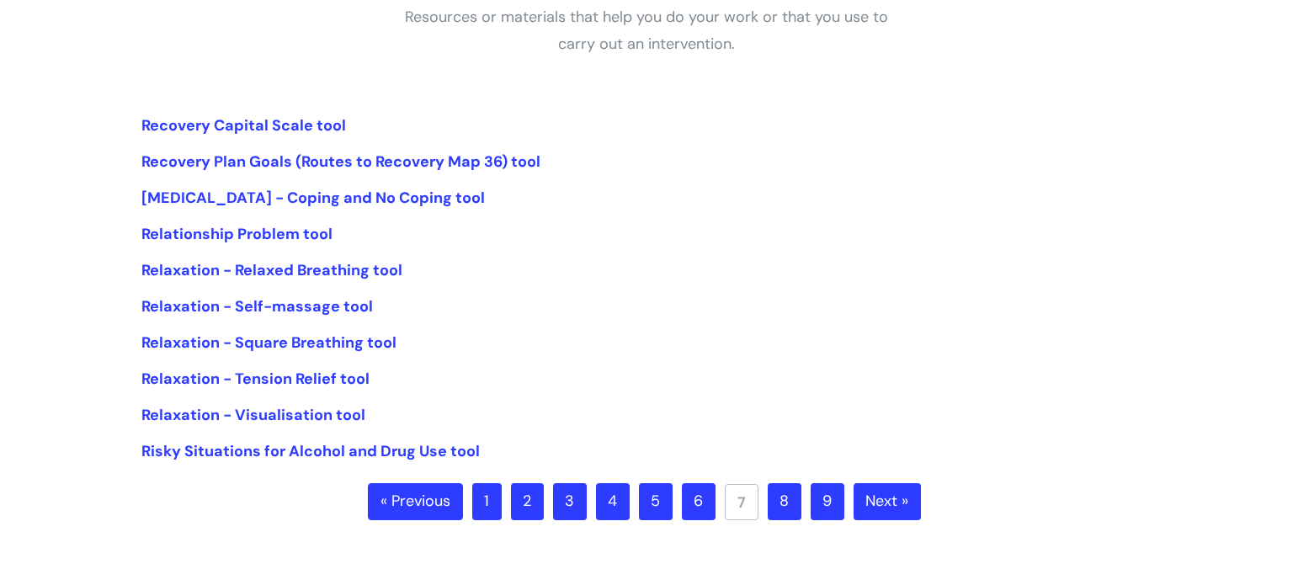
click at [792, 515] on link "8" at bounding box center [785, 501] width 34 height 37
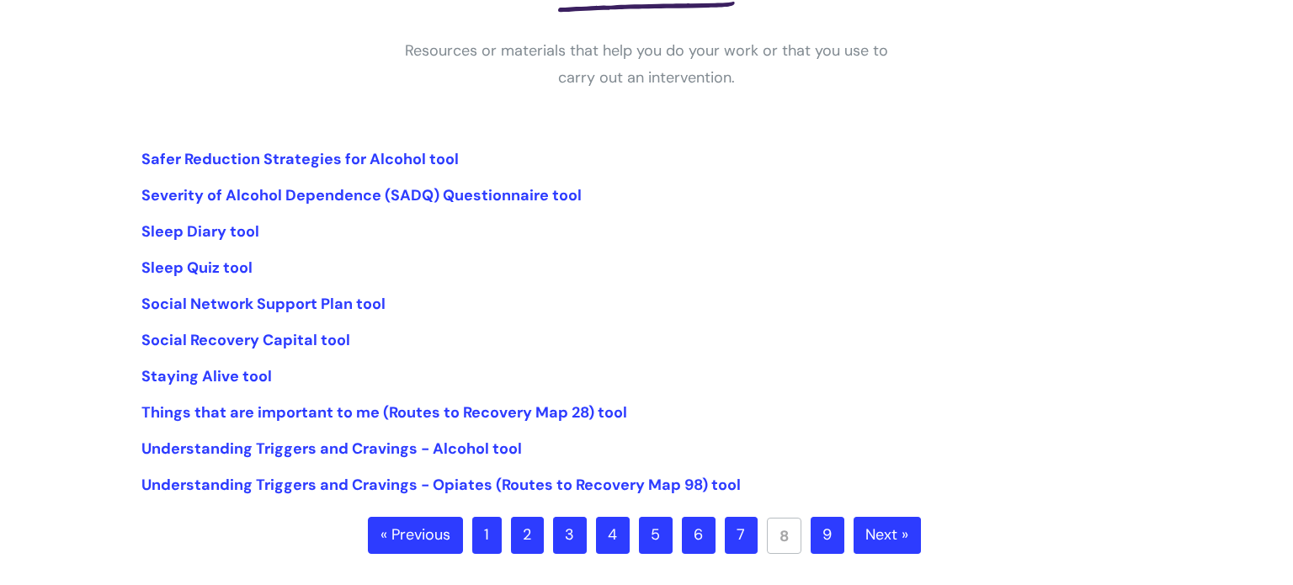
scroll to position [337, 0]
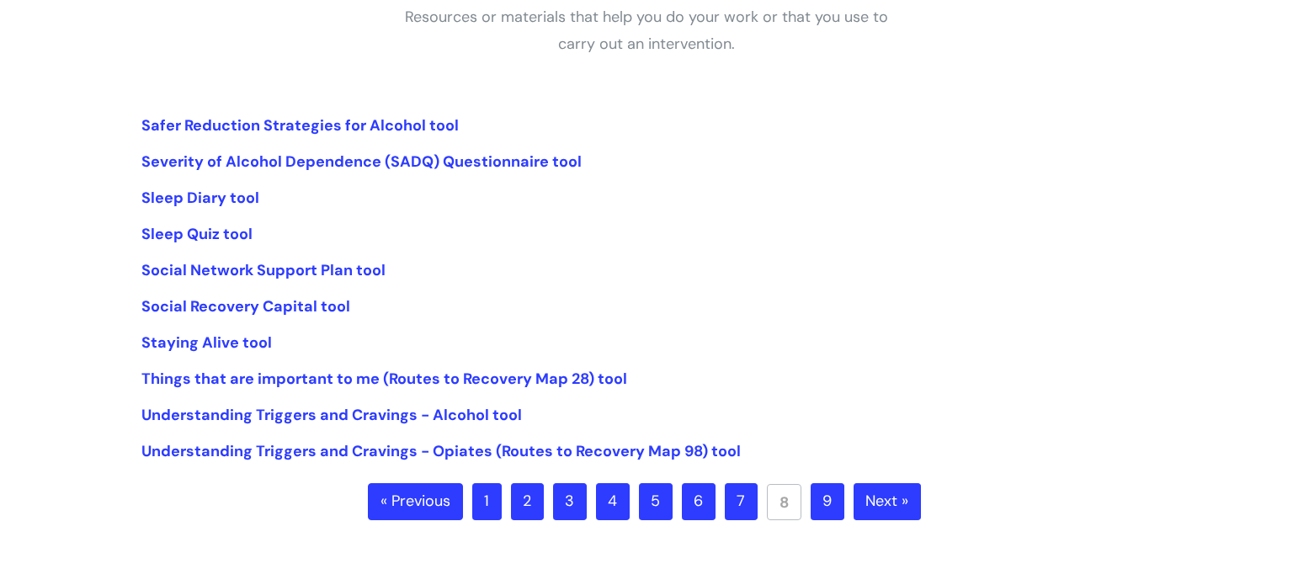
click at [831, 506] on link "9" at bounding box center [828, 501] width 34 height 37
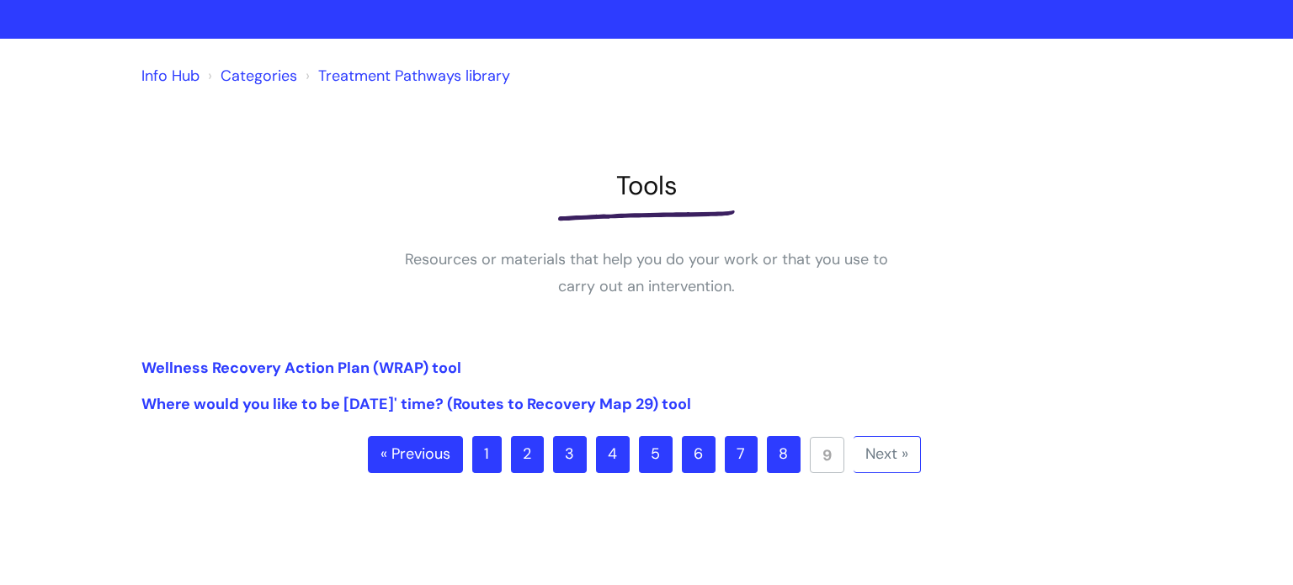
scroll to position [135, 0]
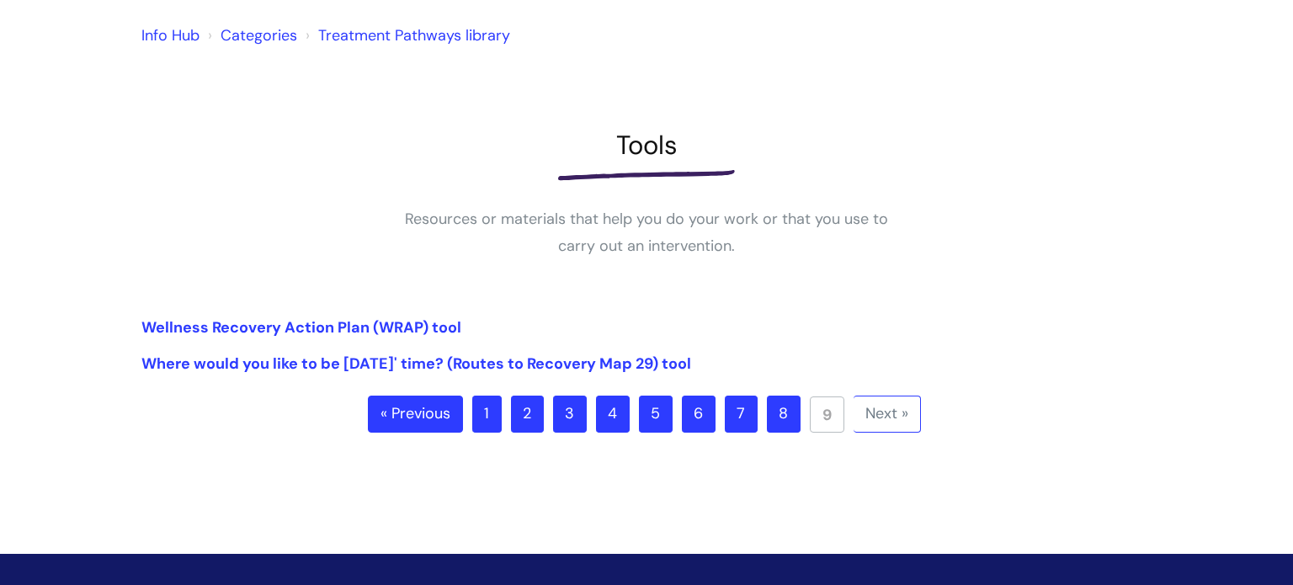
click at [495, 416] on link "1" at bounding box center [486, 414] width 29 height 37
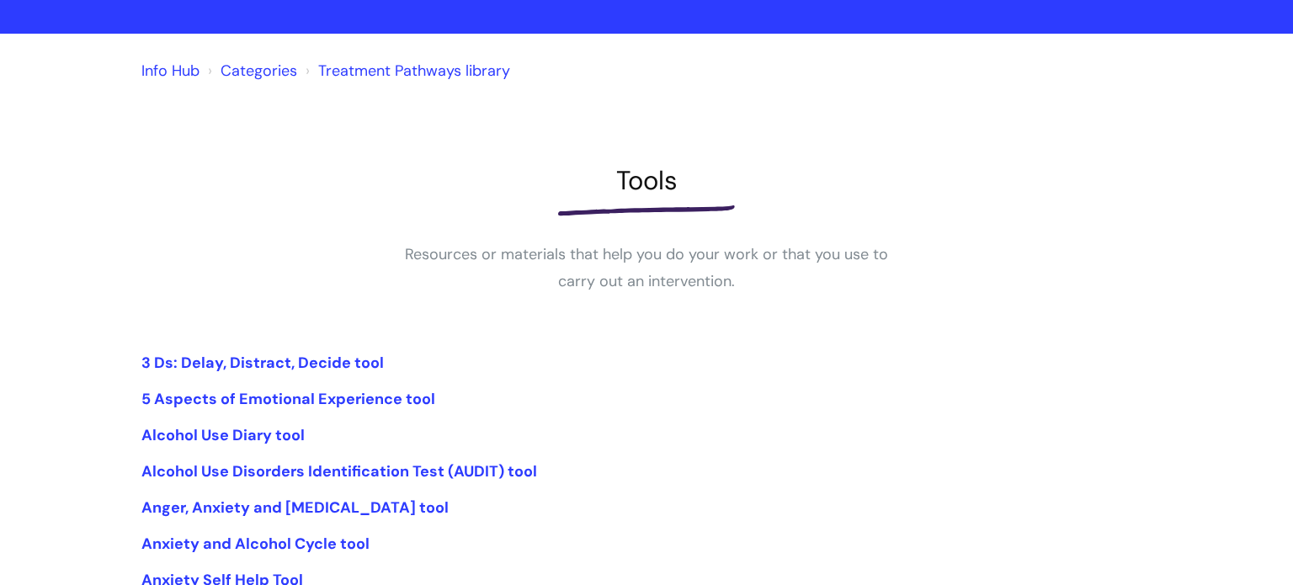
scroll to position [101, 0]
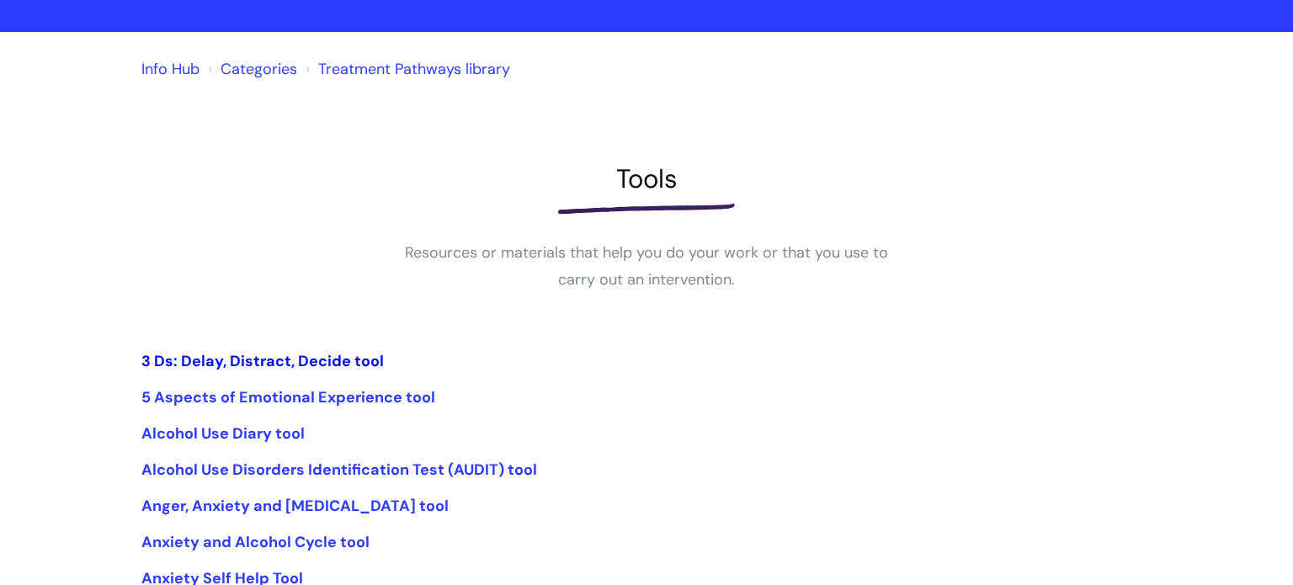
click at [321, 365] on link "3 Ds: Delay, Distract, Decide tool" at bounding box center [262, 361] width 242 height 20
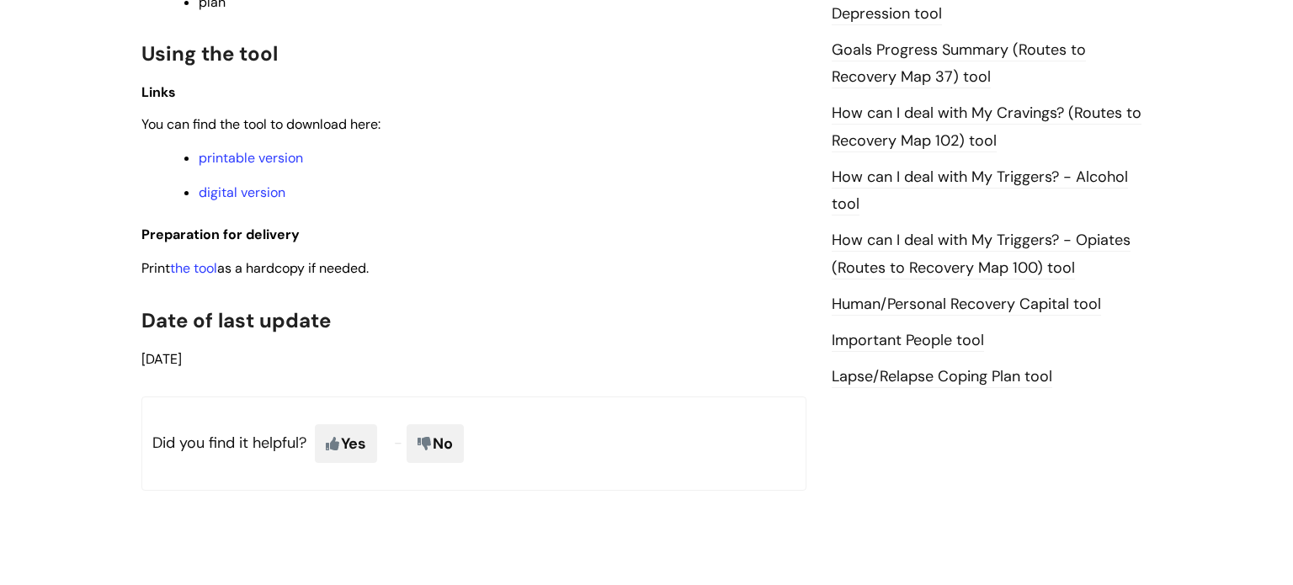
scroll to position [1178, 0]
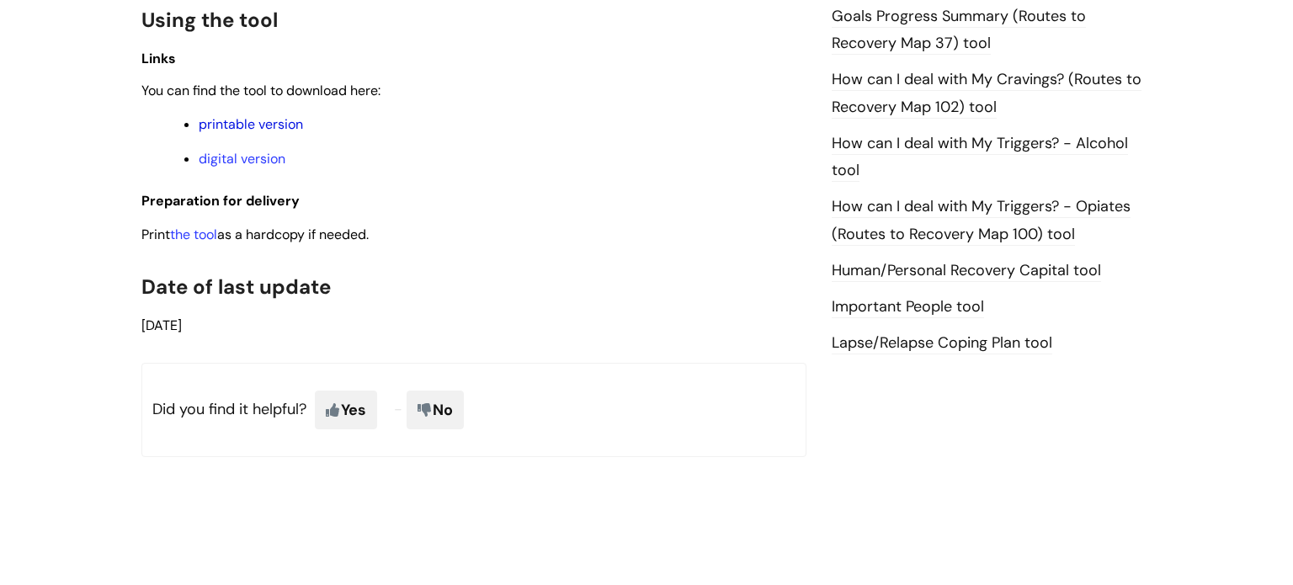
click at [255, 133] on link "printable version" at bounding box center [251, 124] width 104 height 18
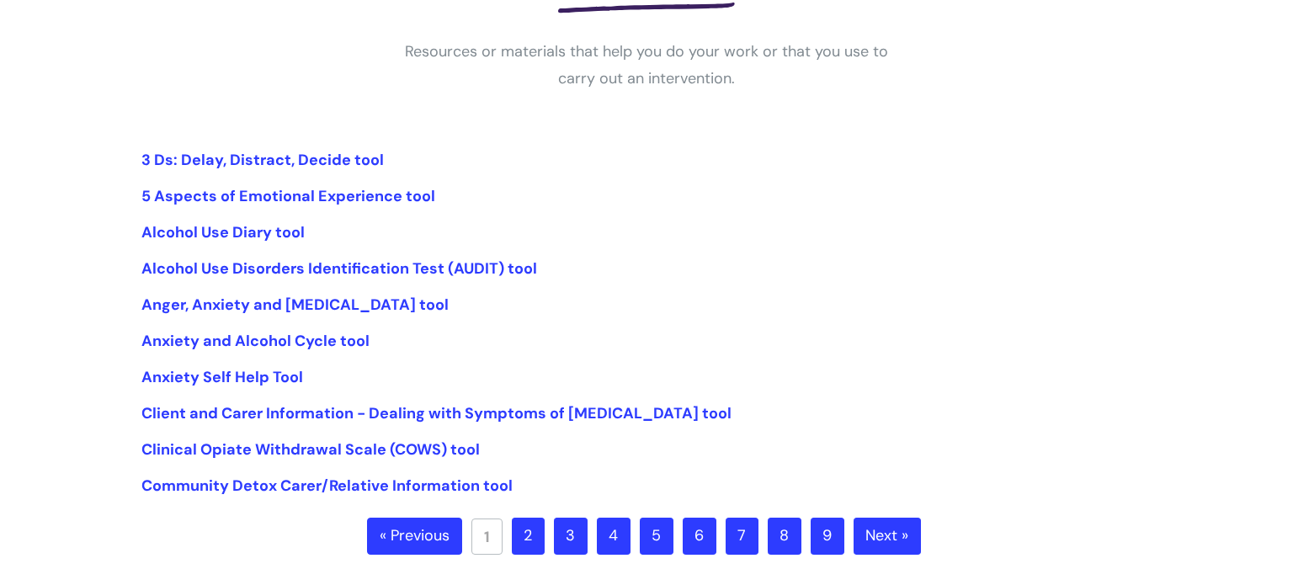
scroll to position [303, 0]
click at [236, 379] on link "Anxiety Self Help Tool" at bounding box center [222, 376] width 162 height 20
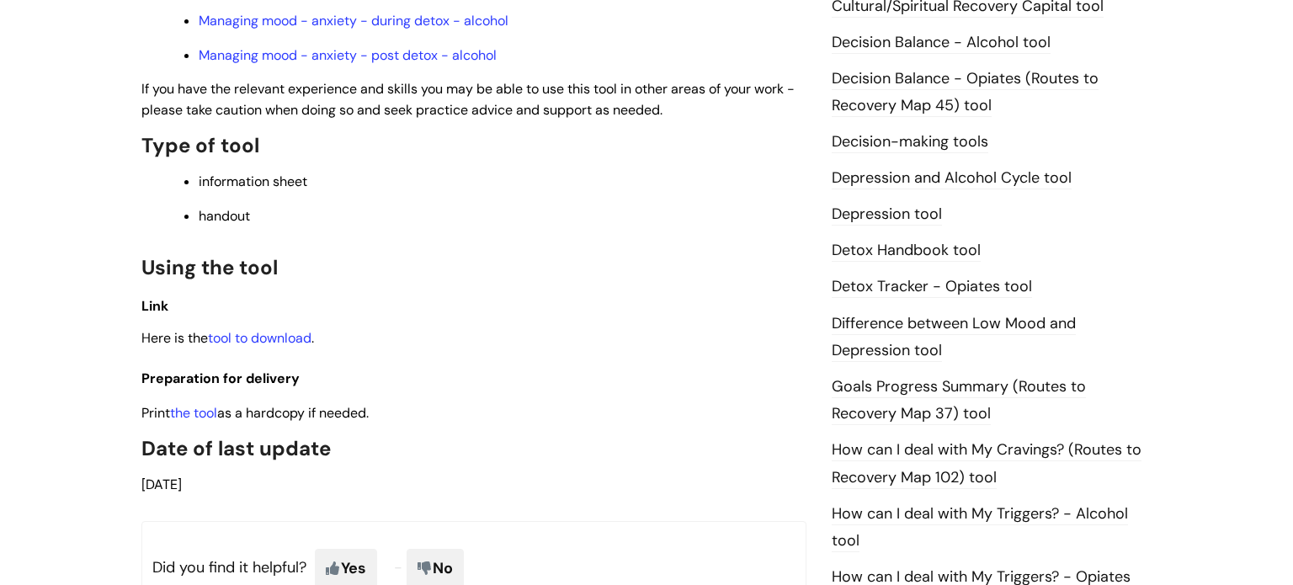
scroll to position [842, 0]
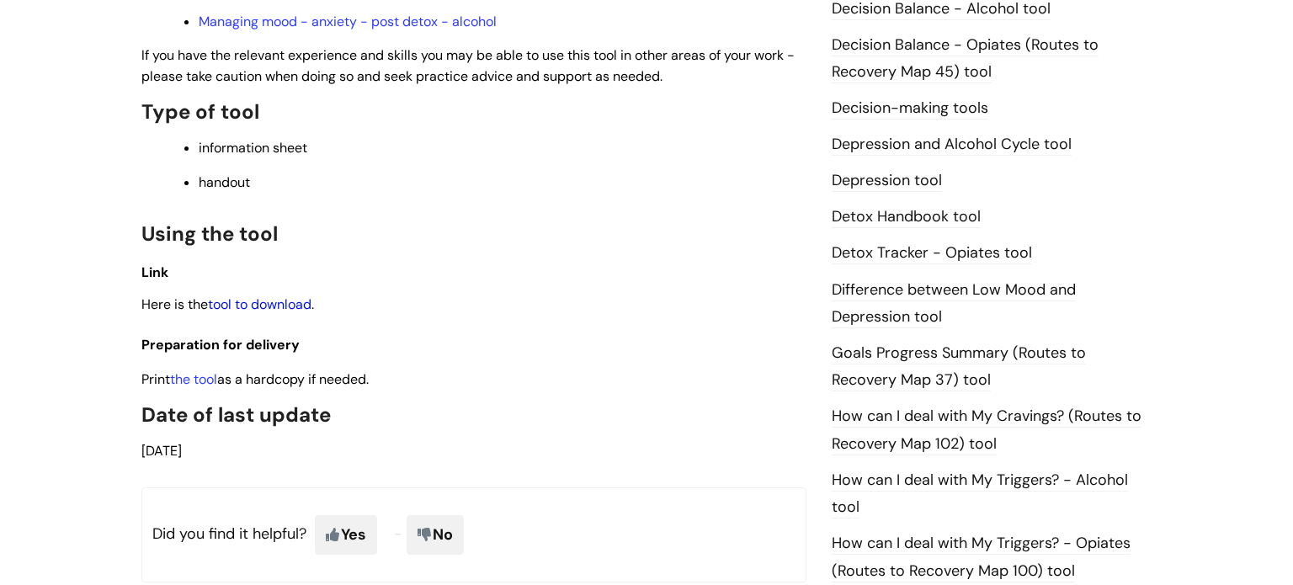
click at [281, 309] on link "tool to download" at bounding box center [260, 304] width 104 height 18
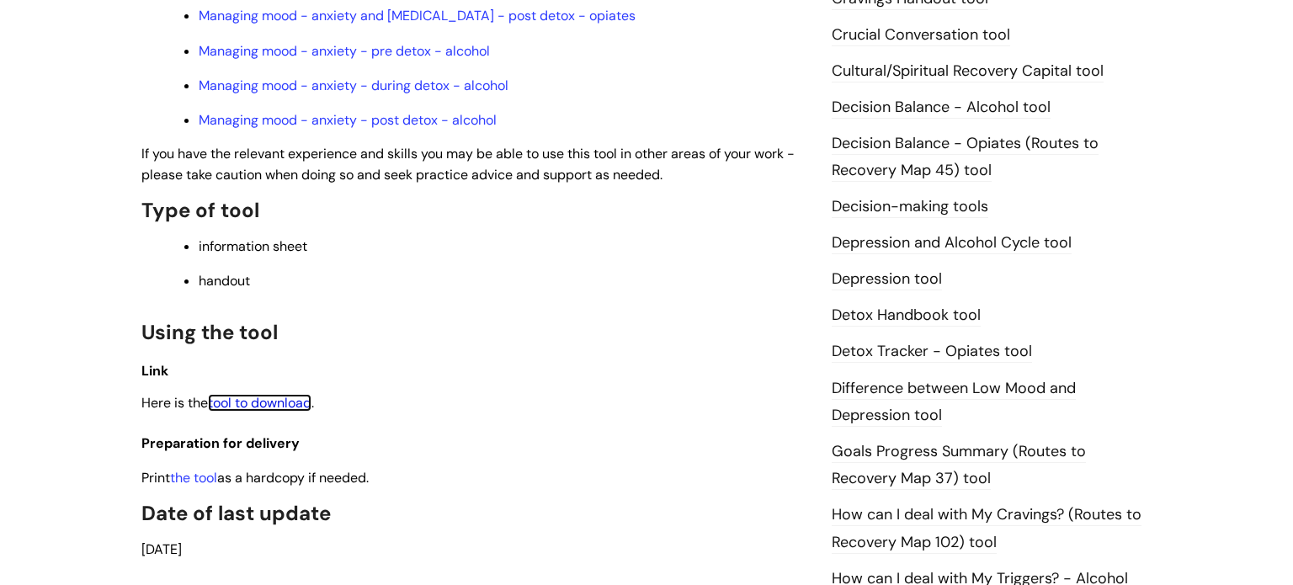
scroll to position [808, 0]
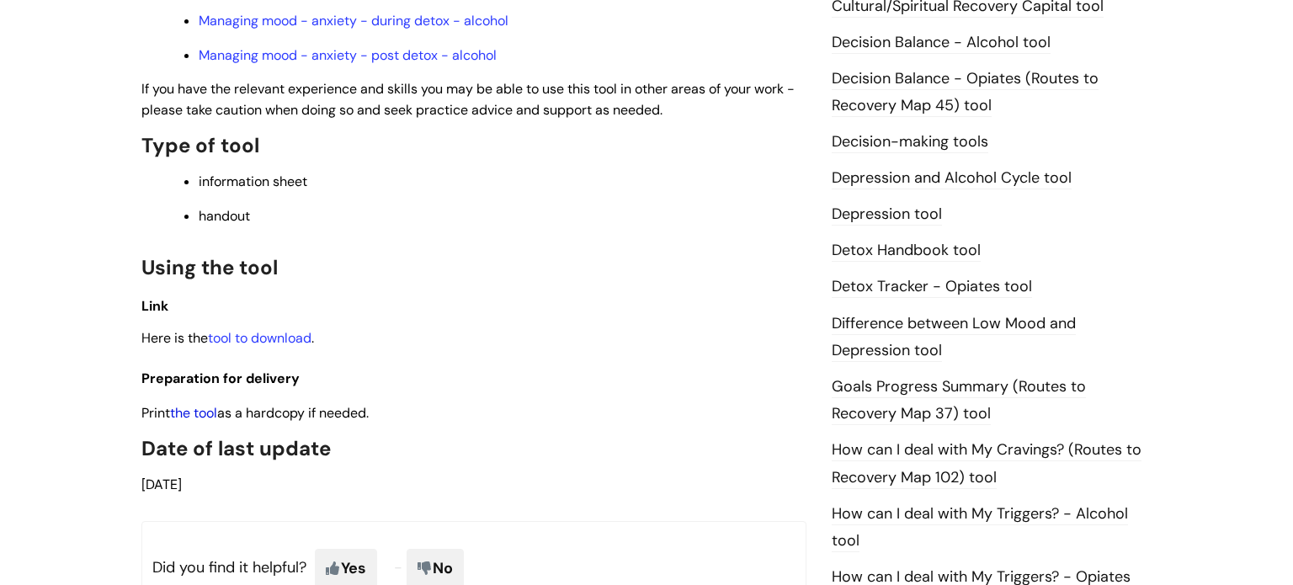
click at [202, 422] on link "the tool" at bounding box center [193, 413] width 47 height 18
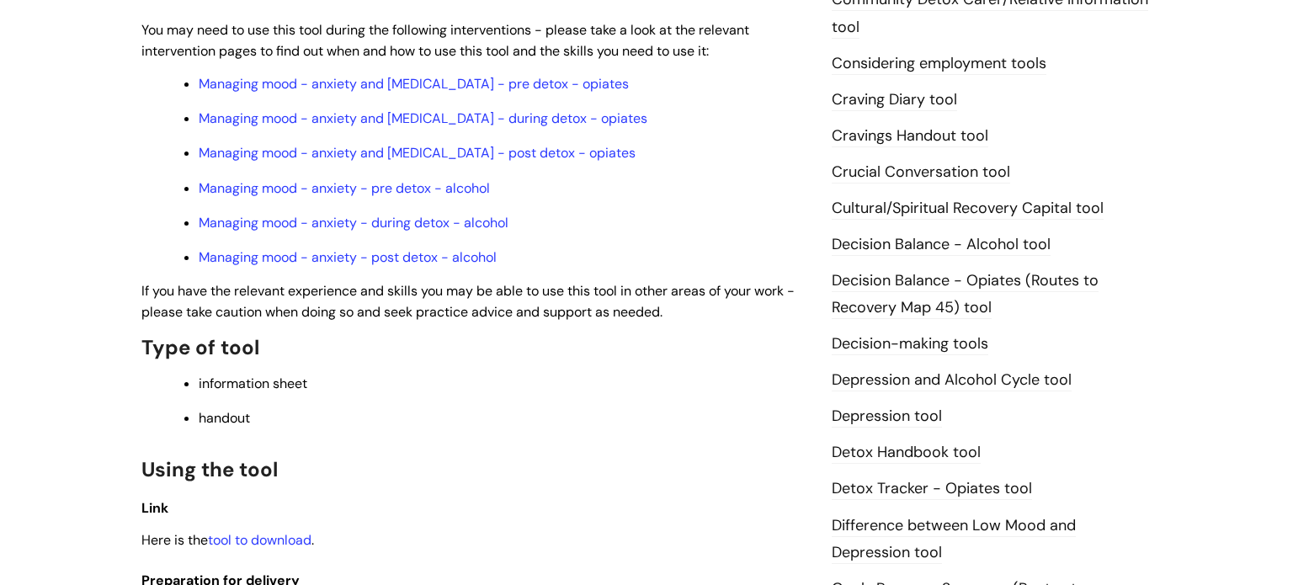
scroll to position [572, 0]
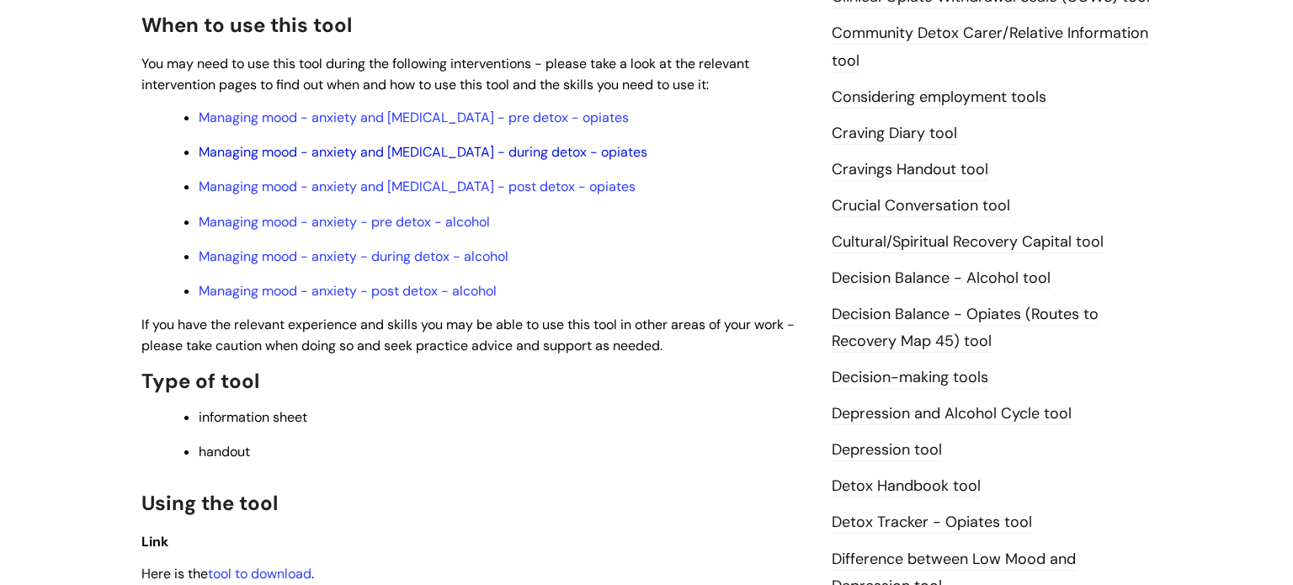
click at [481, 161] on link "Managing mood - anxiety and depression - during detox - opiates" at bounding box center [423, 152] width 449 height 18
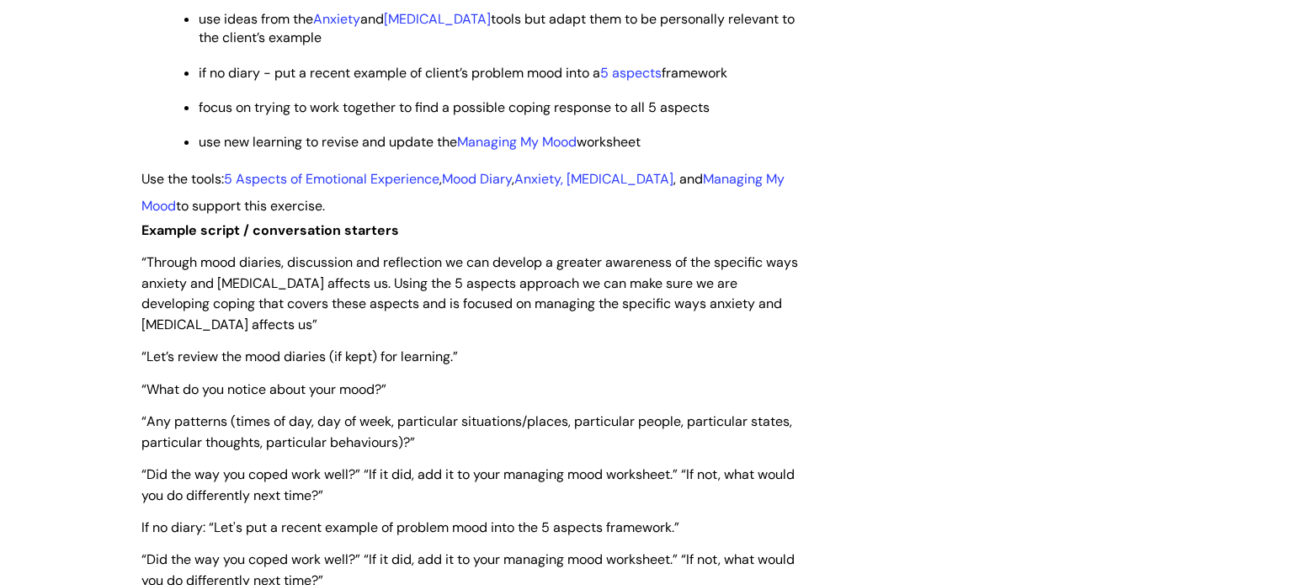
scroll to position [3064, 0]
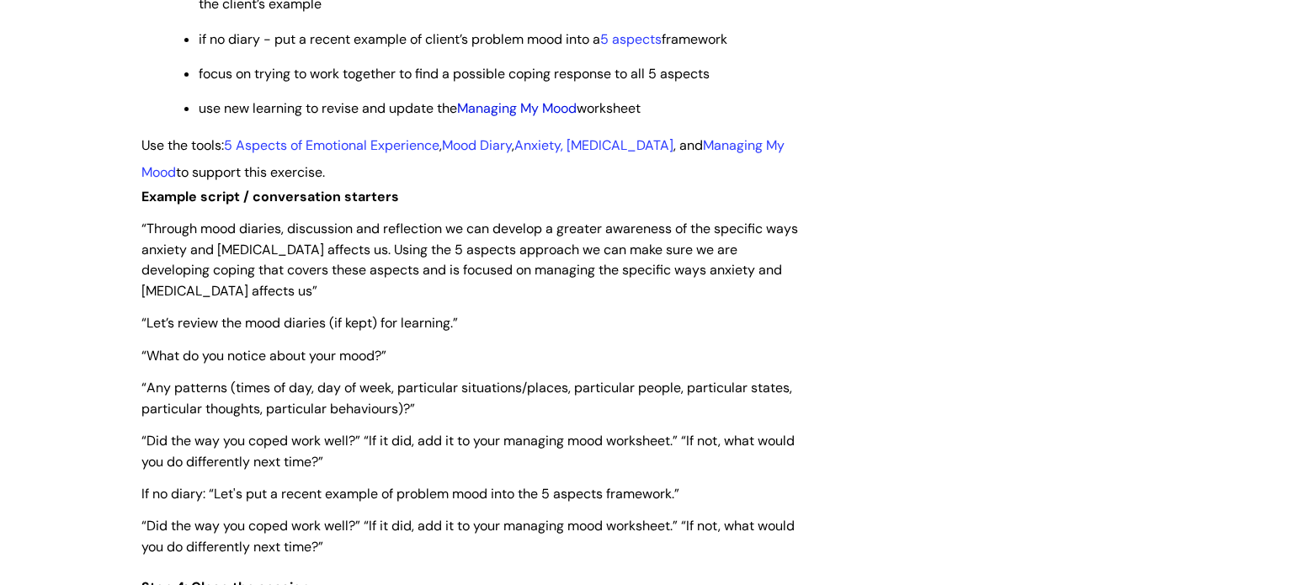
click at [540, 117] on link "Managing My Mood" at bounding box center [517, 108] width 120 height 18
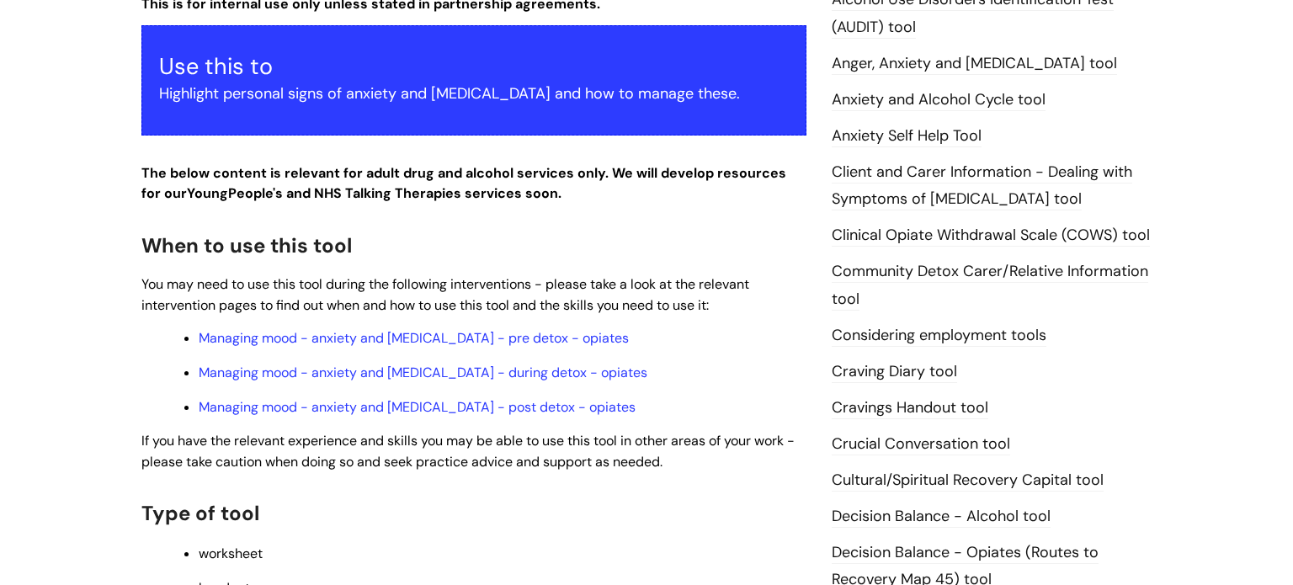
scroll to position [404, 0]
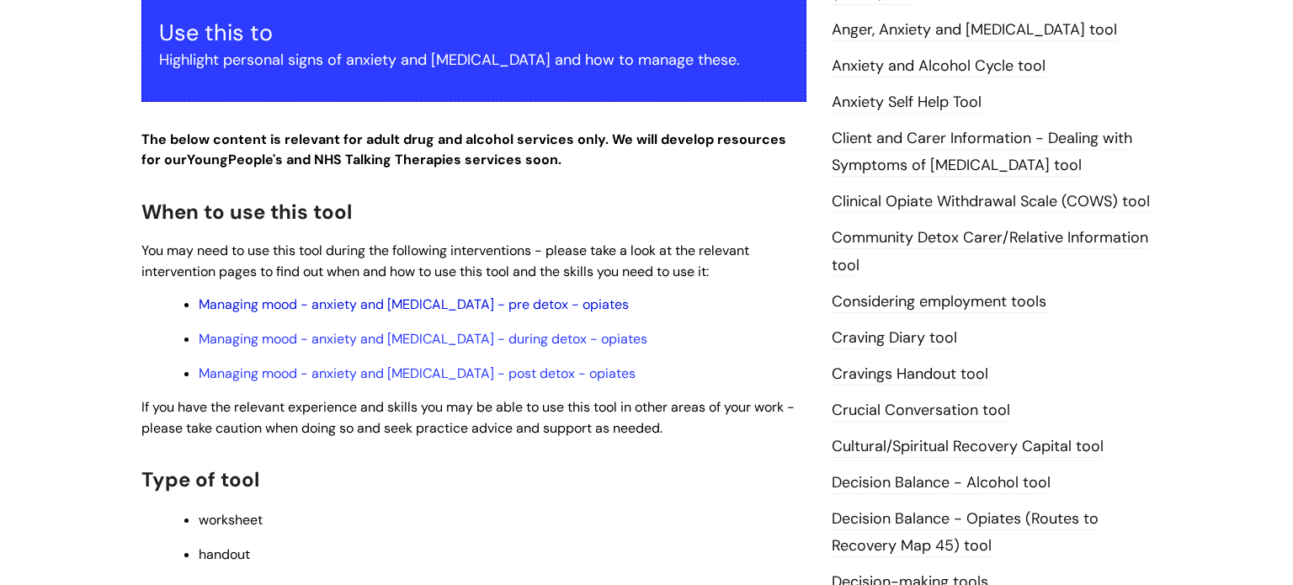
click at [431, 310] on link "Managing mood - anxiety and depression - pre detox - opiates" at bounding box center [414, 304] width 430 height 18
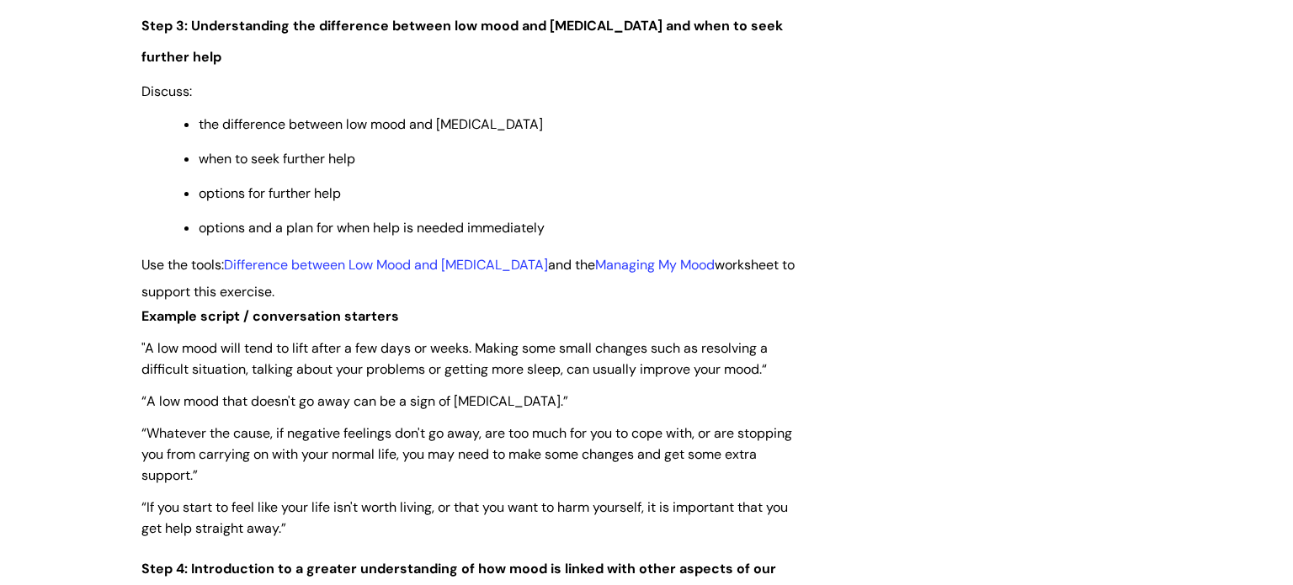
scroll to position [3266, 0]
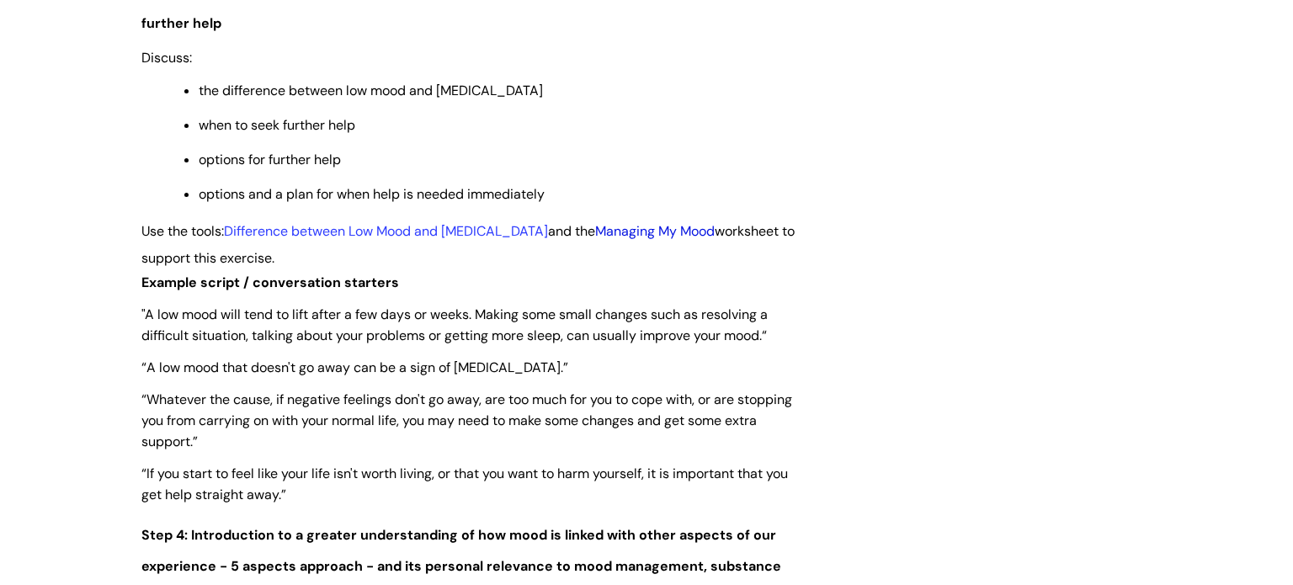
click at [630, 240] on link "Managing My Mood" at bounding box center [655, 231] width 120 height 18
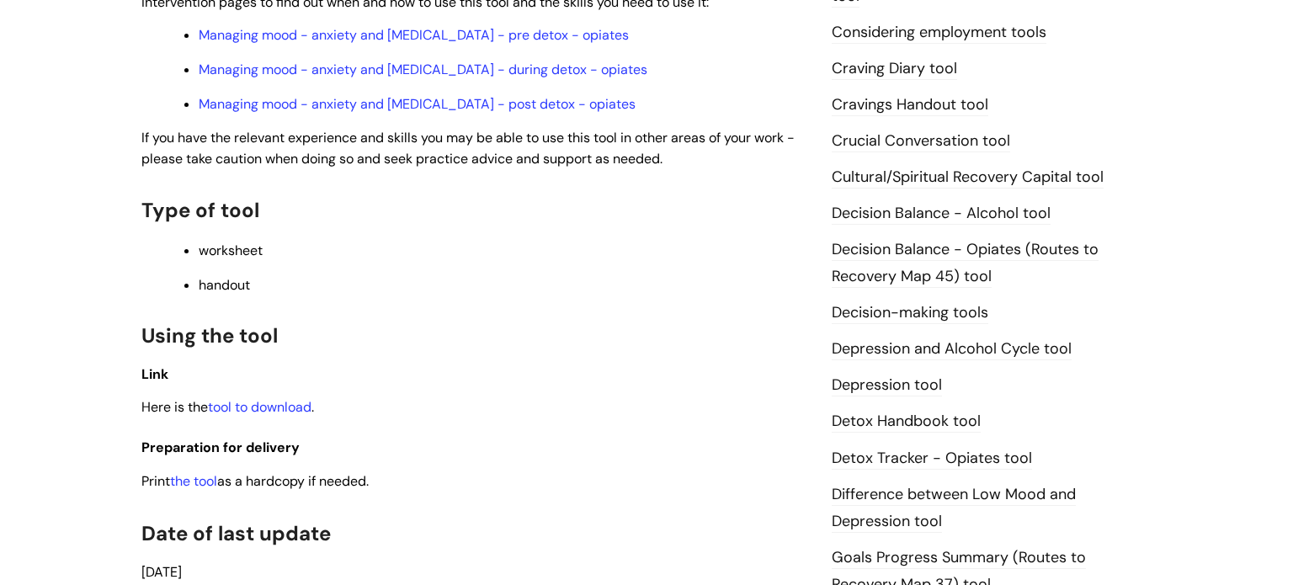
scroll to position [707, 0]
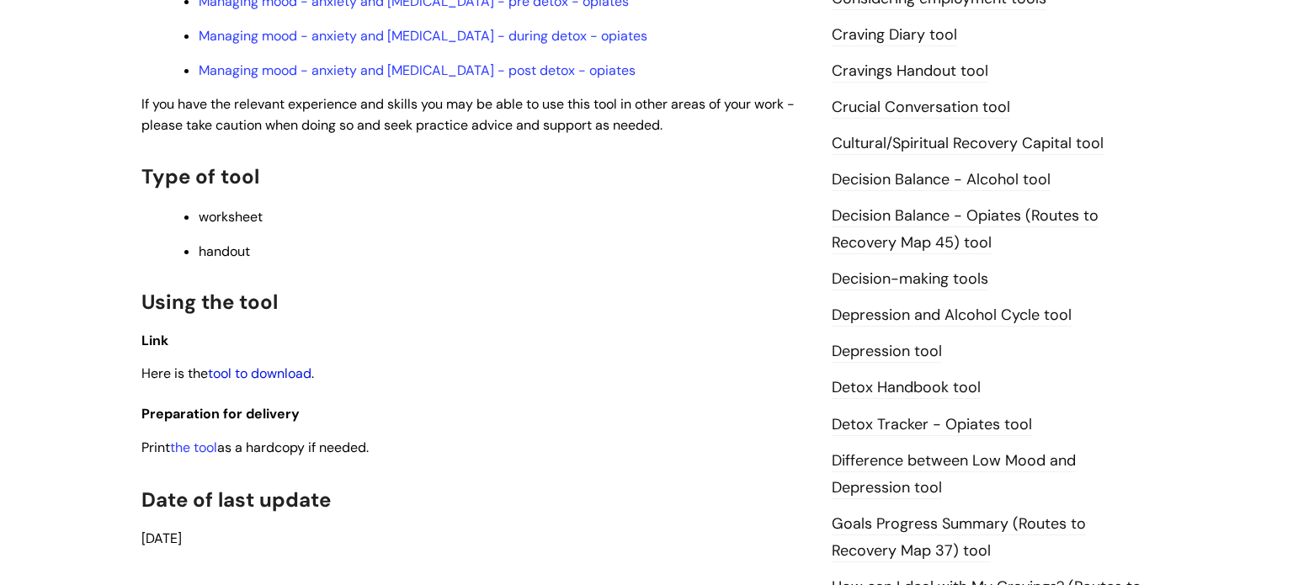
click at [233, 380] on link "tool to download" at bounding box center [260, 373] width 104 height 18
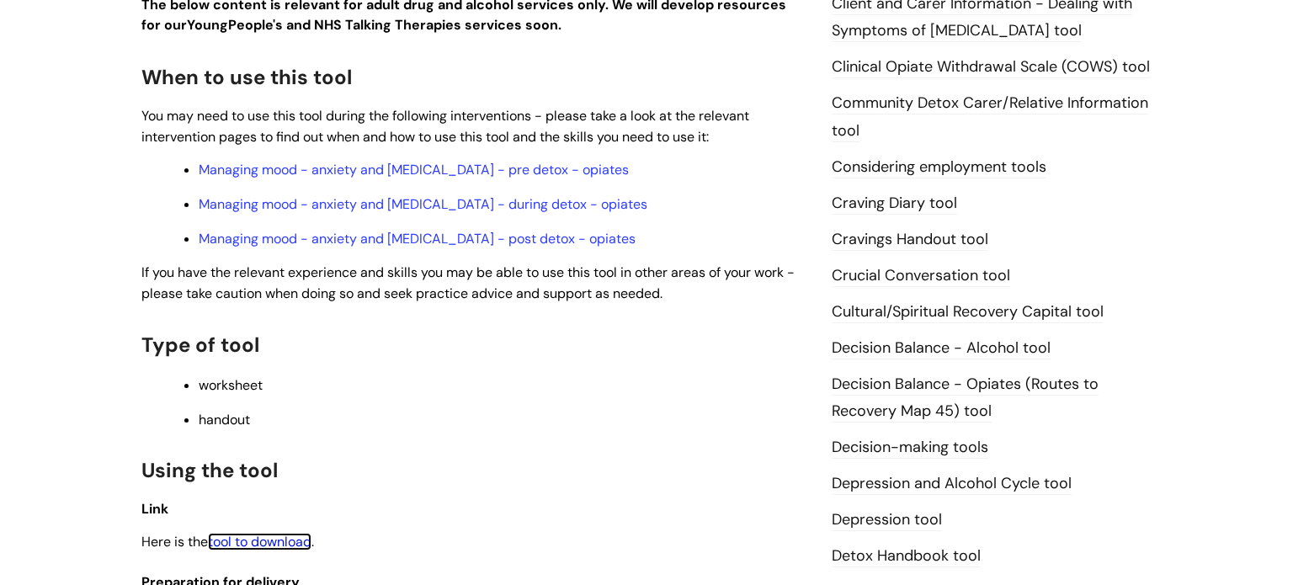
scroll to position [505, 0]
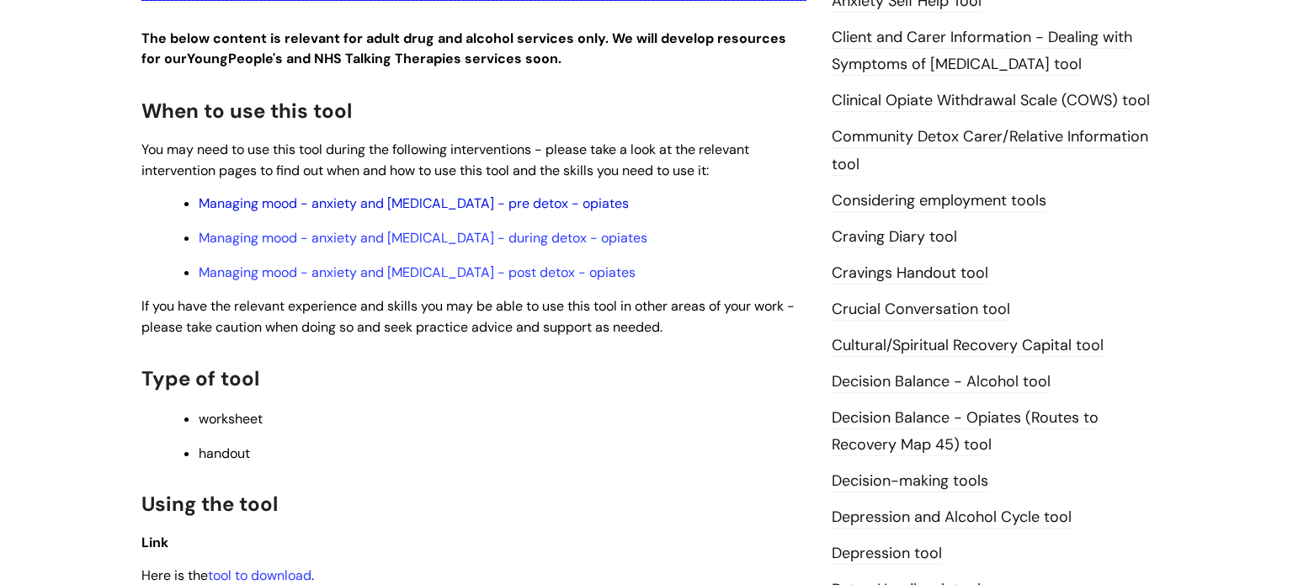
click at [414, 206] on link "Managing mood - anxiety and depression - pre detox - opiates" at bounding box center [414, 203] width 430 height 18
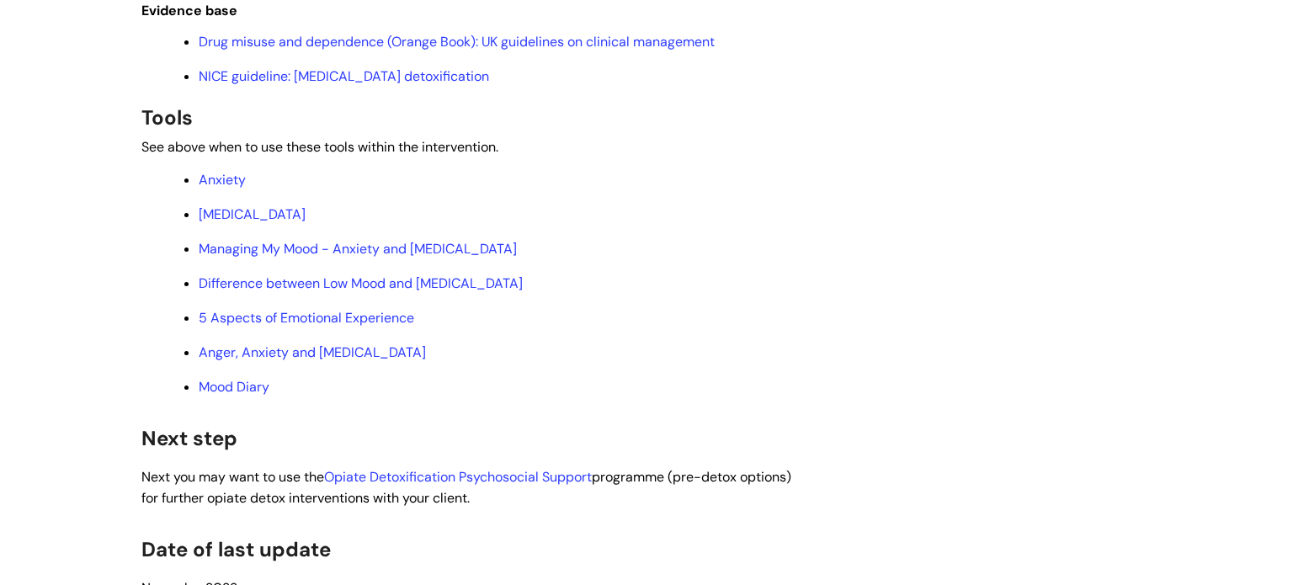
scroll to position [6128, 0]
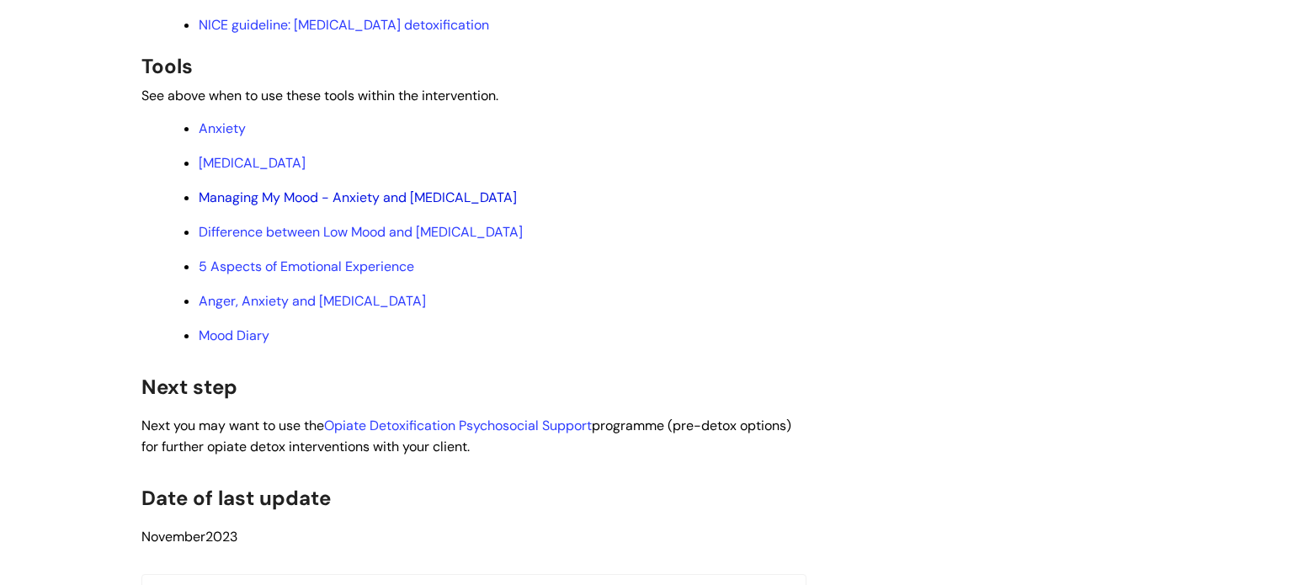
click at [234, 206] on link "Managing My Mood - Anxiety and Depression" at bounding box center [358, 198] width 318 height 18
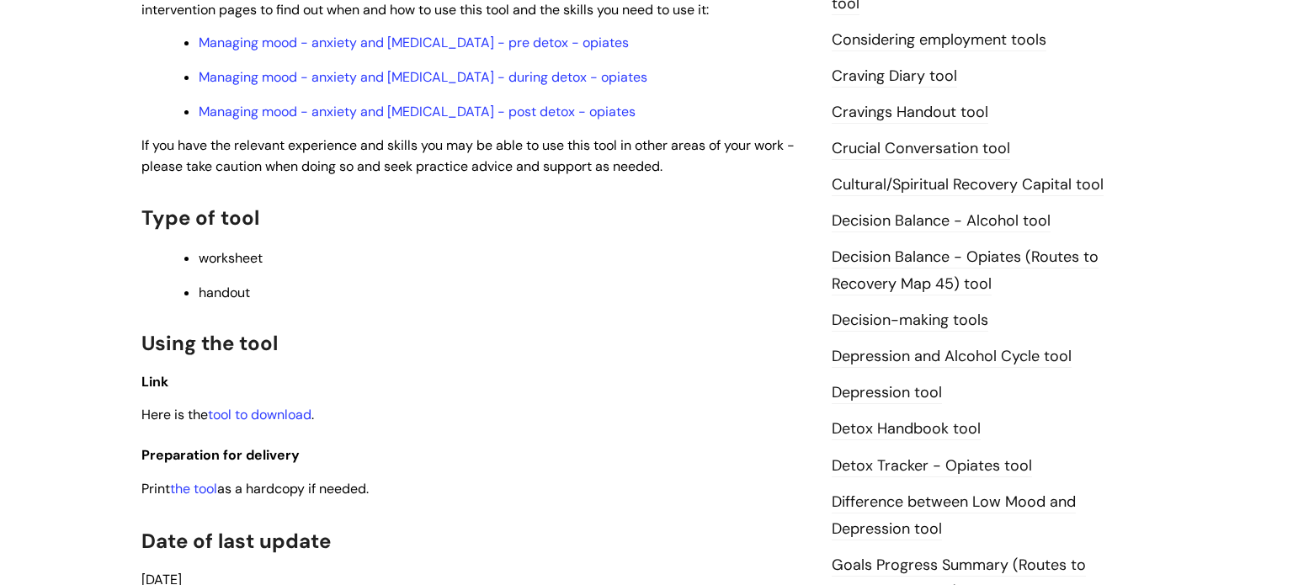
scroll to position [673, 0]
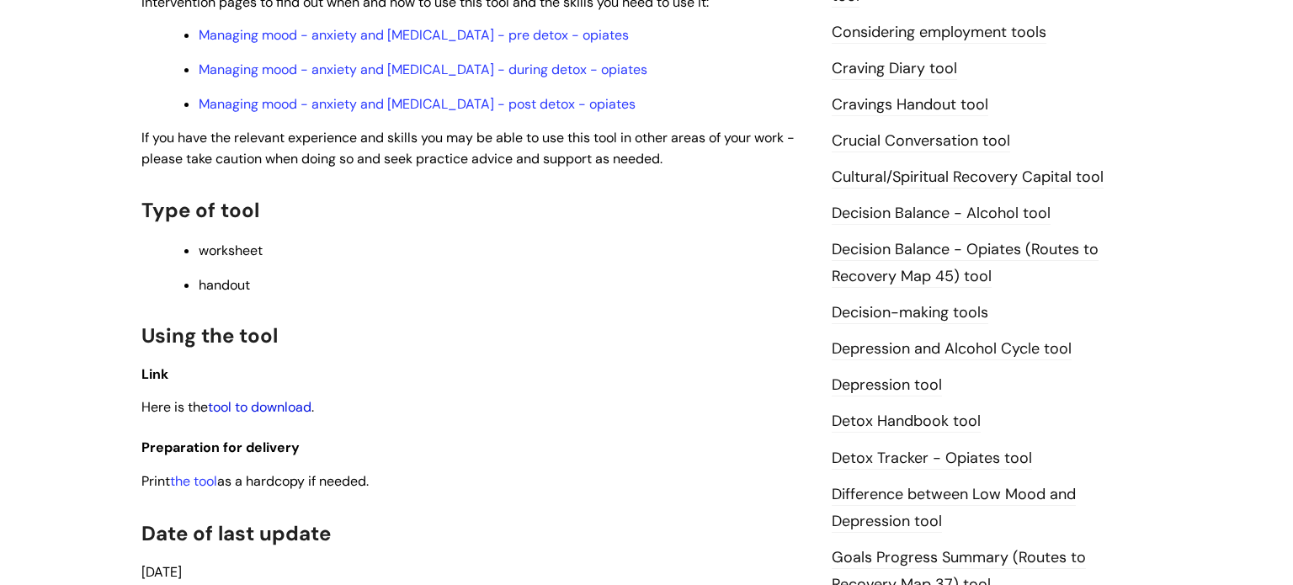
click at [290, 413] on link "tool to download" at bounding box center [260, 407] width 104 height 18
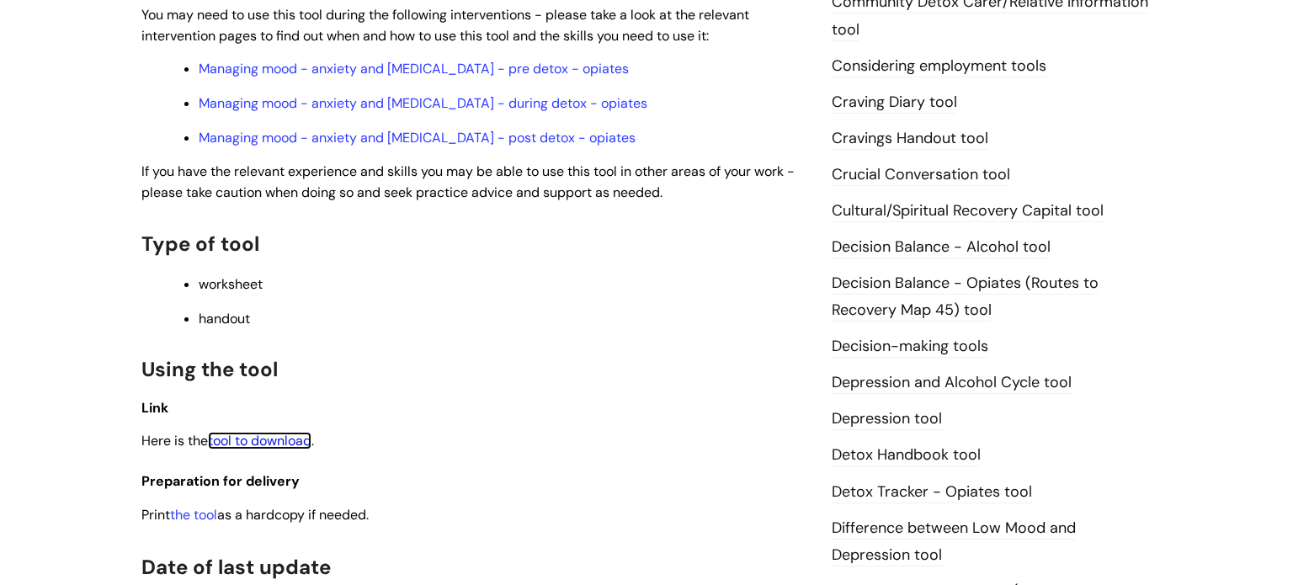
scroll to position [640, 0]
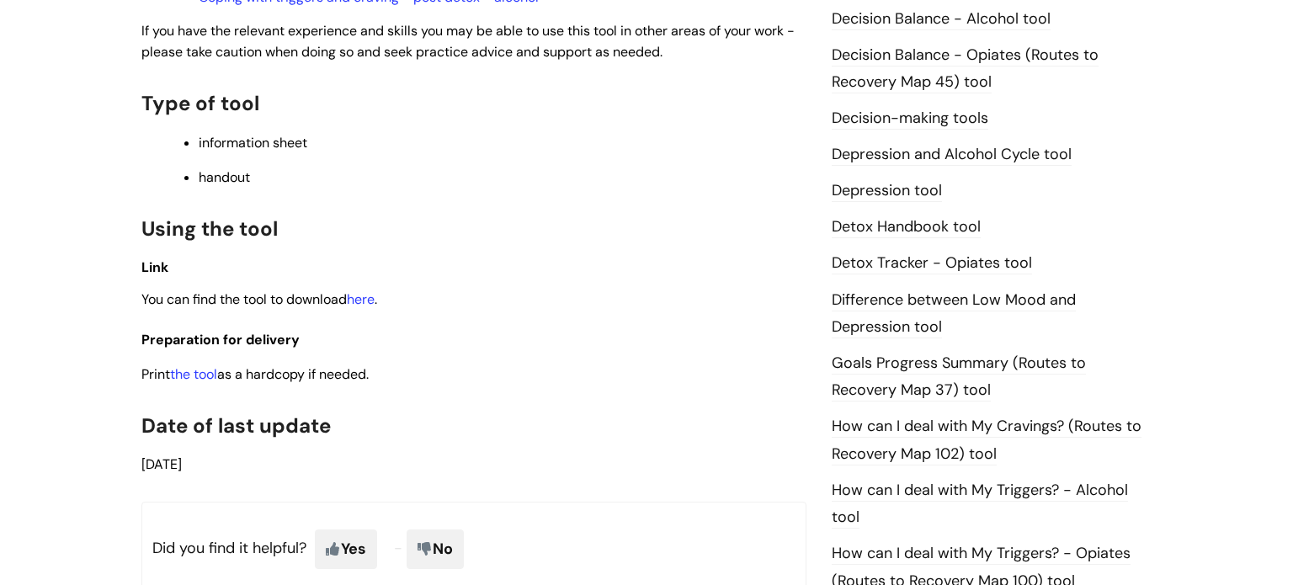
scroll to position [842, 0]
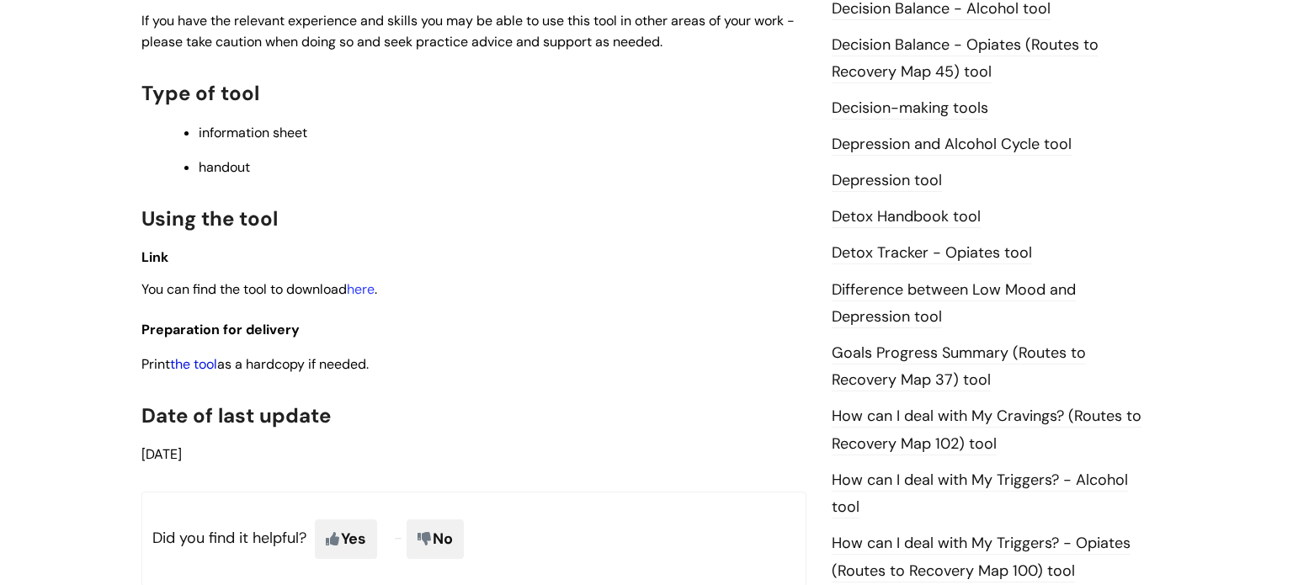
click at [215, 370] on link "the tool" at bounding box center [193, 364] width 47 height 18
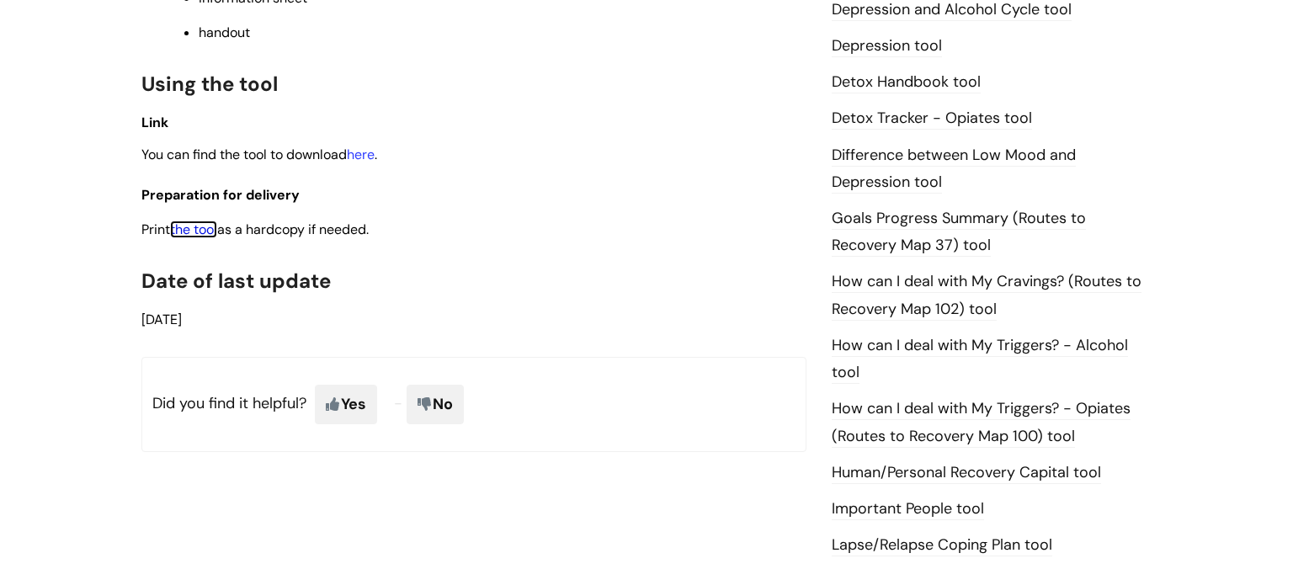
scroll to position [1010, 0]
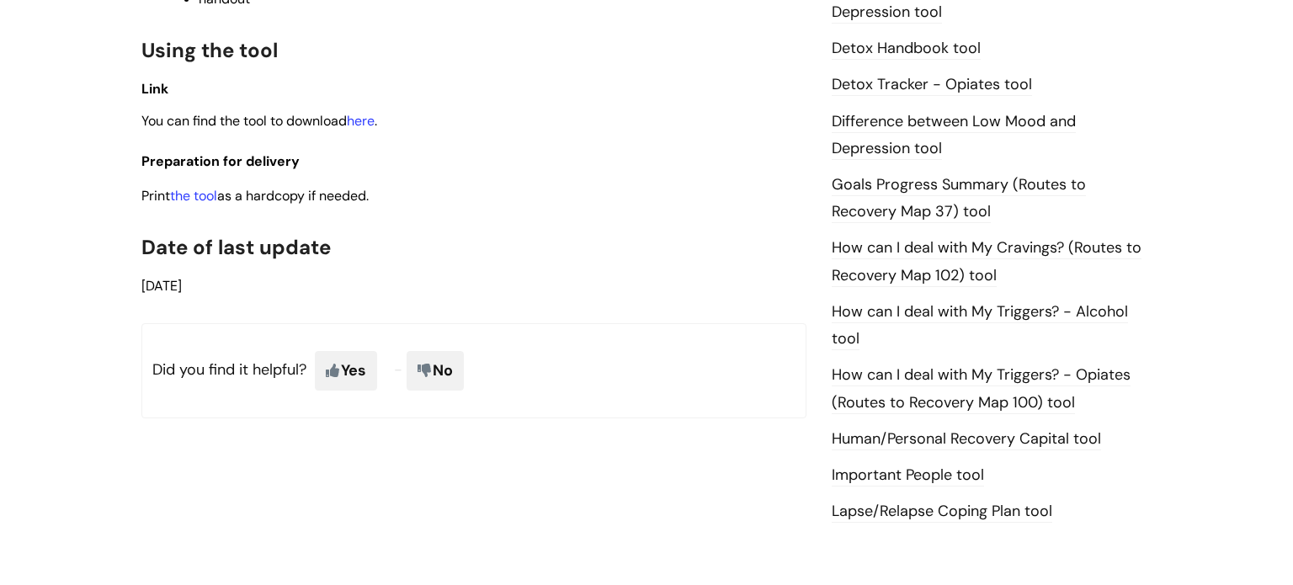
click at [880, 444] on link "Human/Personal Recovery Capital tool" at bounding box center [966, 439] width 269 height 22
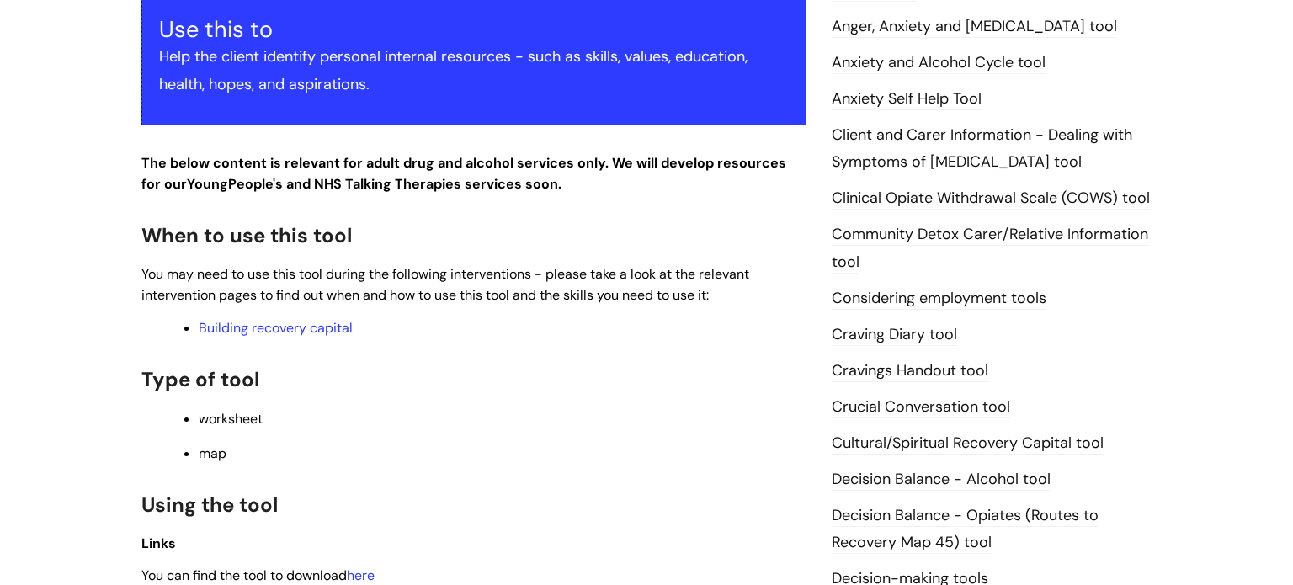
scroll to position [438, 0]
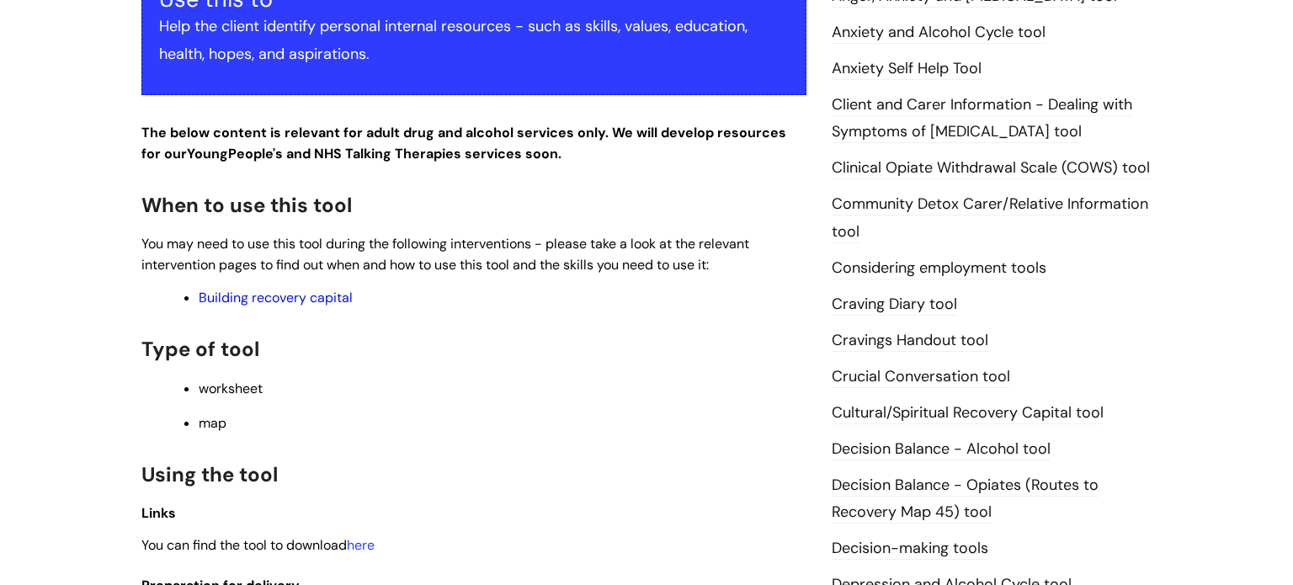
click at [334, 297] on link "Building recovery capital" at bounding box center [276, 298] width 154 height 18
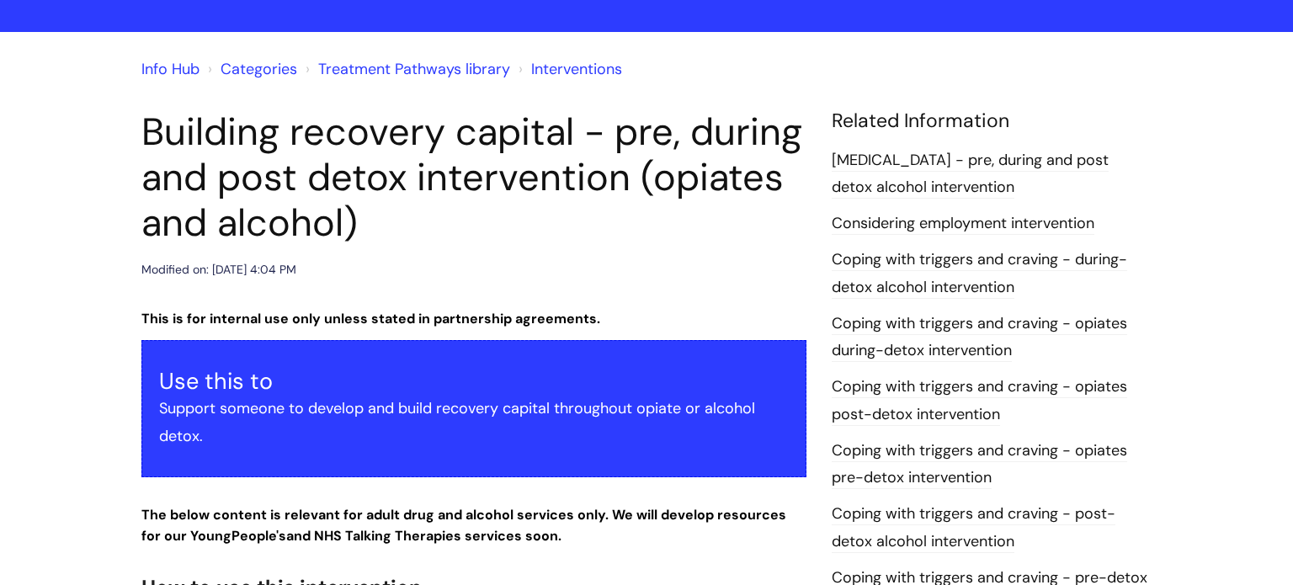
scroll to position [135, 0]
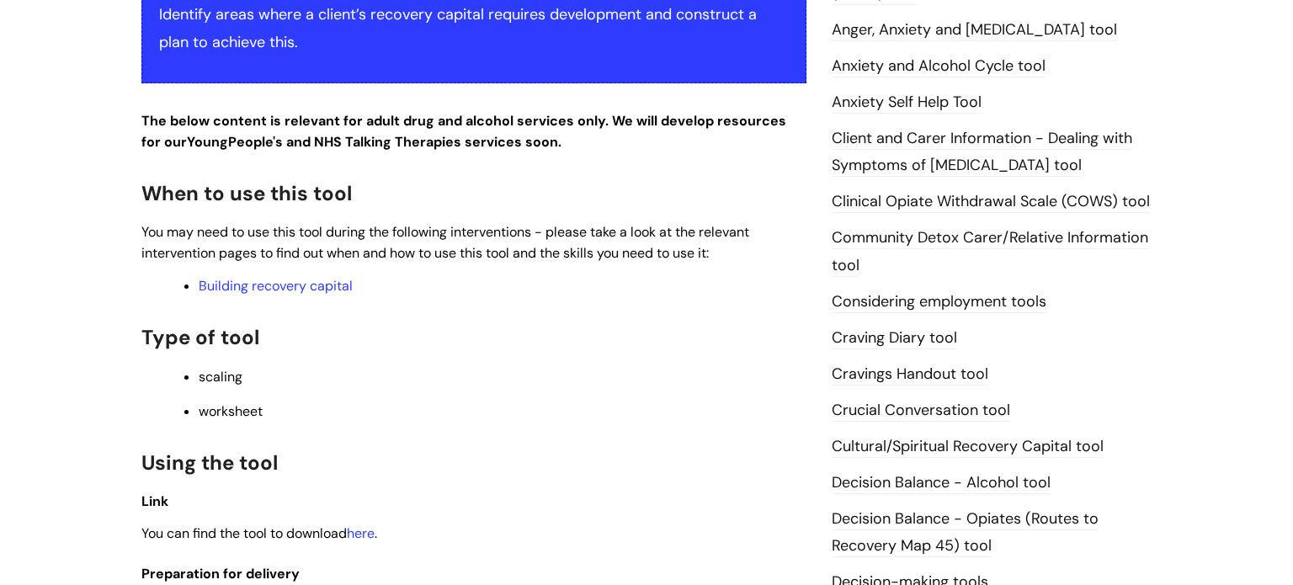
scroll to position [471, 0]
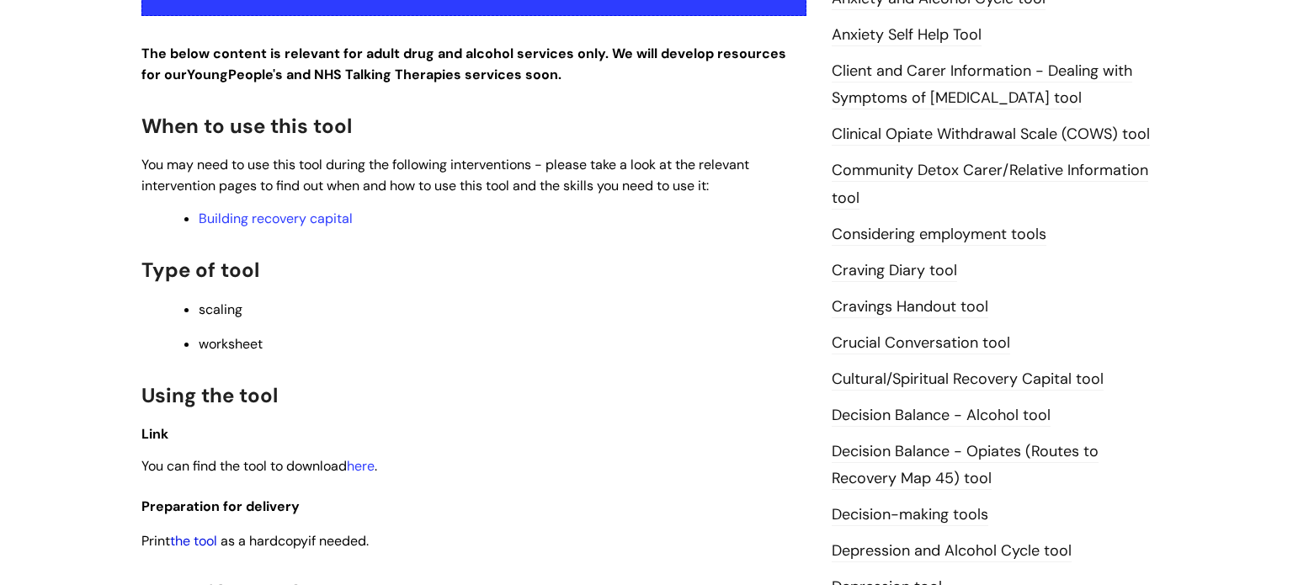
click at [199, 542] on link "the tool" at bounding box center [193, 541] width 47 height 18
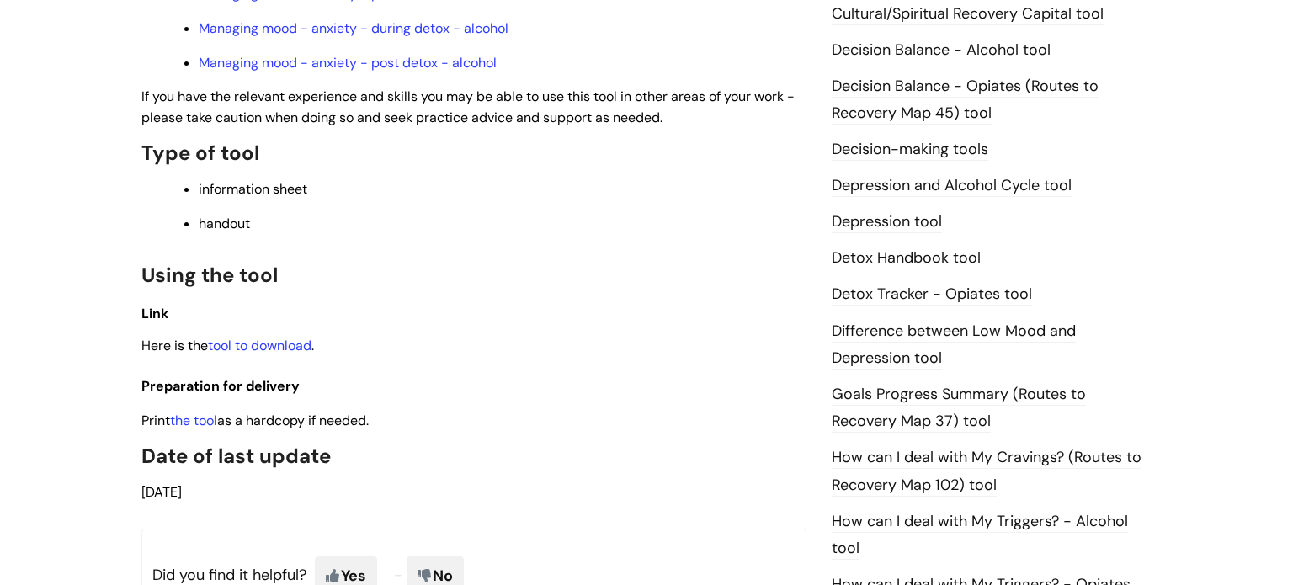
scroll to position [808, 0]
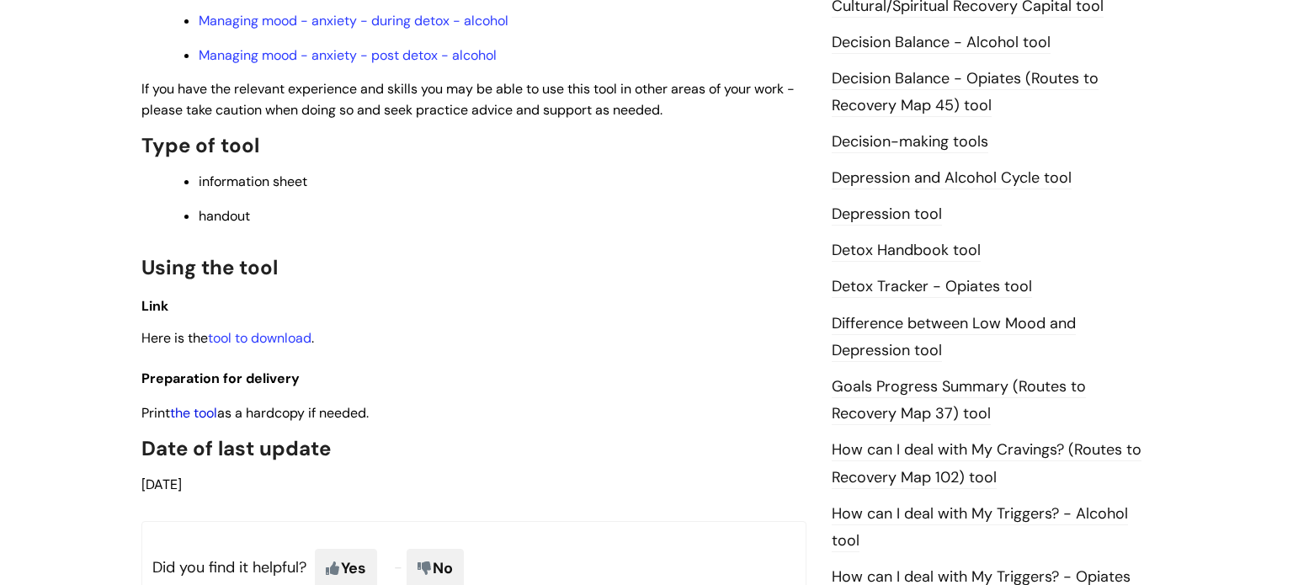
click at [189, 422] on link "the tool" at bounding box center [193, 413] width 47 height 18
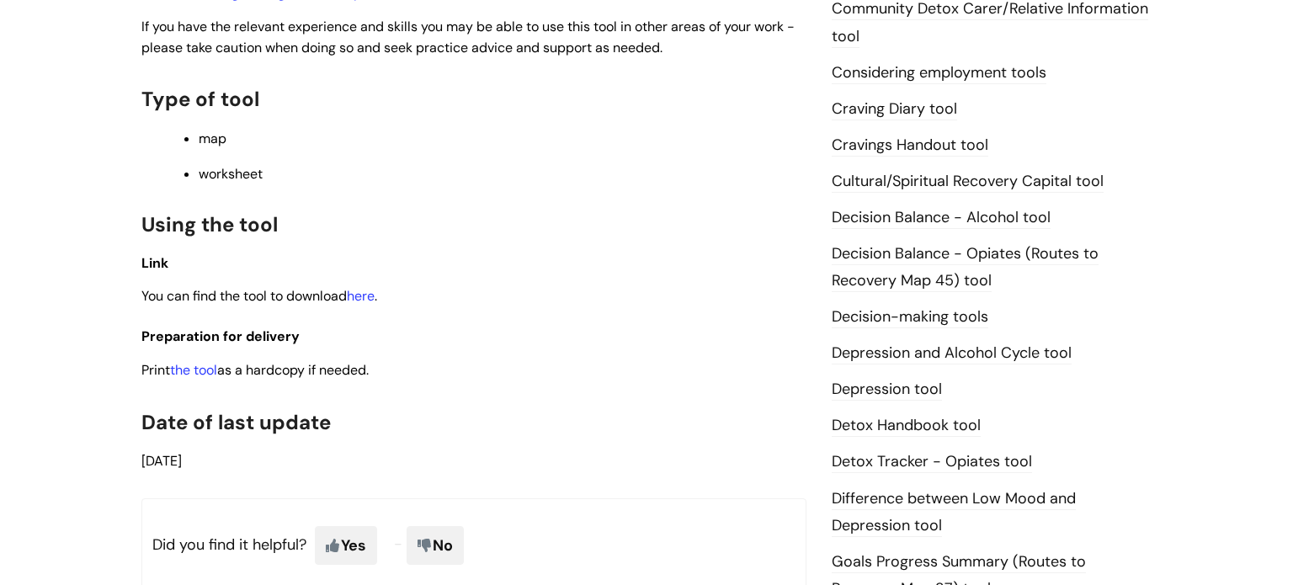
scroll to position [673, 0]
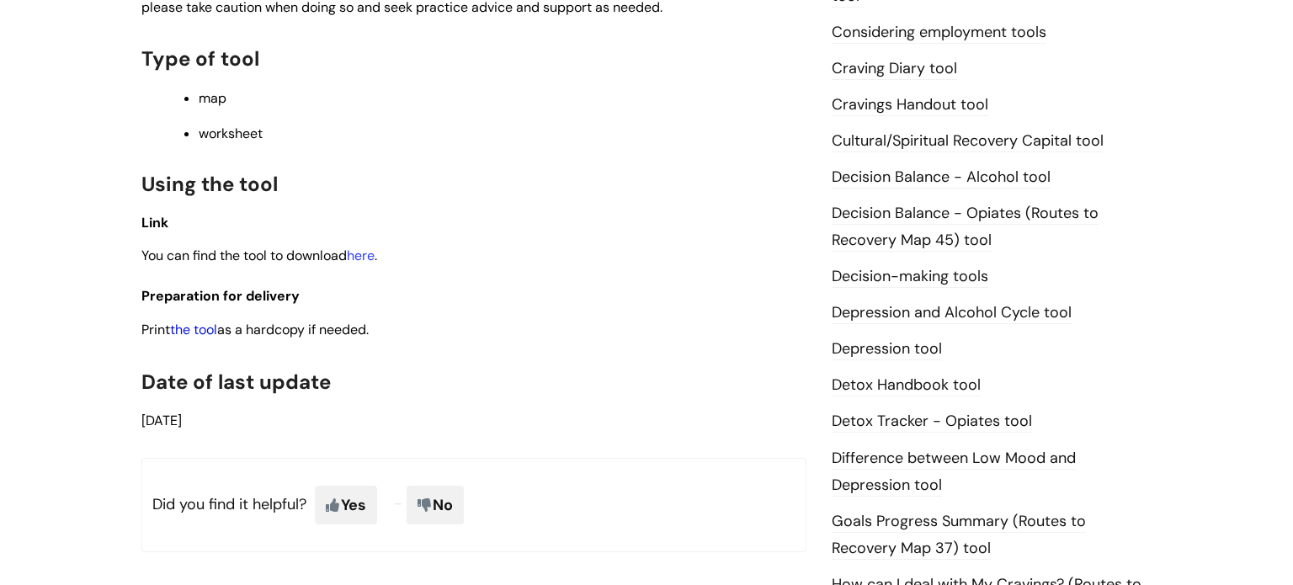
click at [205, 329] on link "the tool" at bounding box center [193, 330] width 47 height 18
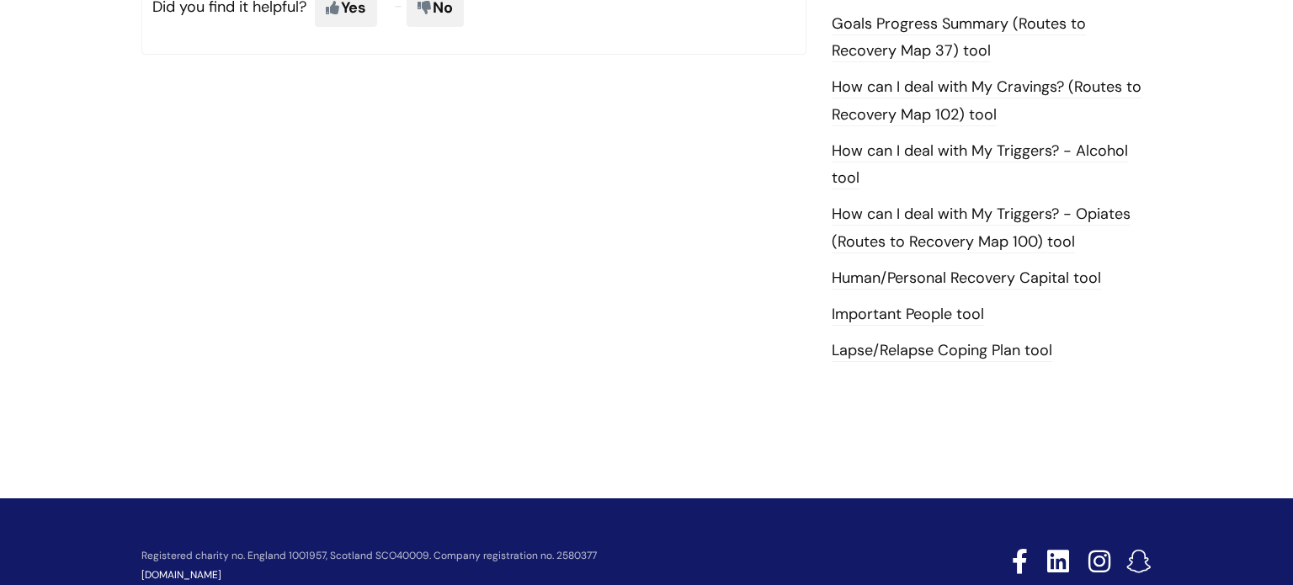
scroll to position [1178, 0]
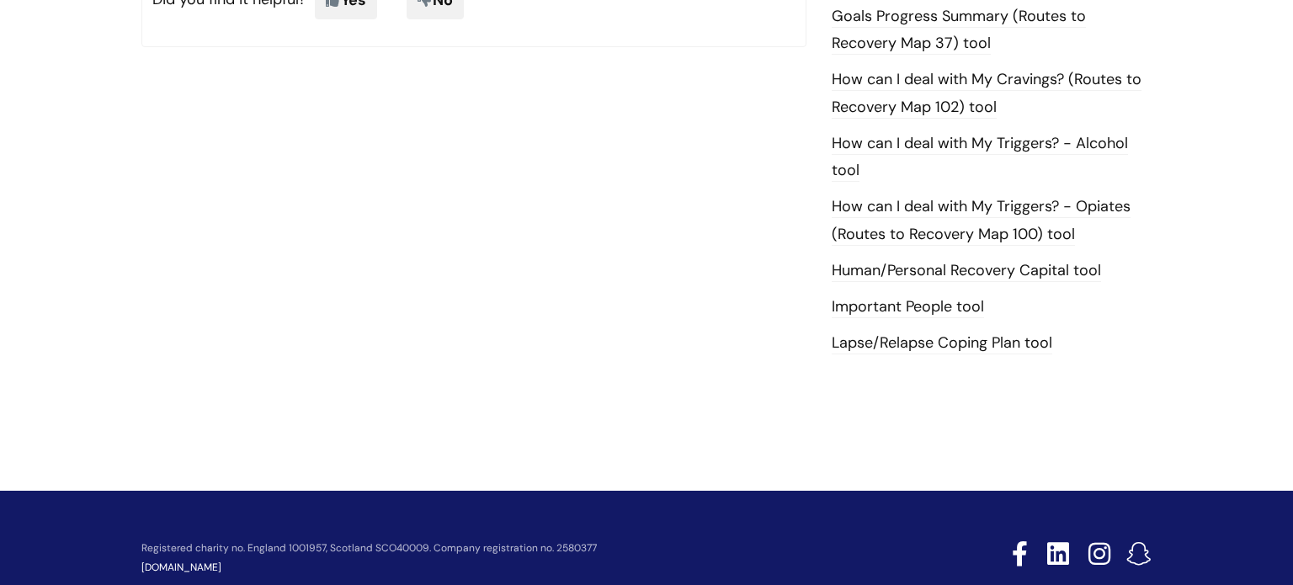
click at [912, 301] on link "Important People tool" at bounding box center [908, 307] width 152 height 22
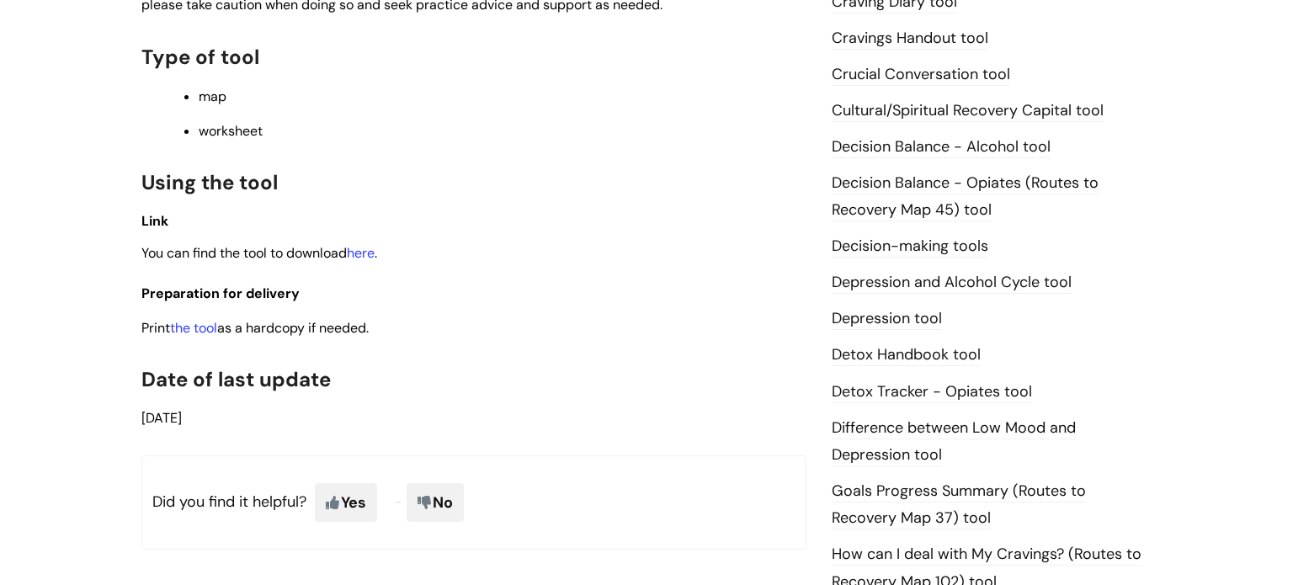
scroll to position [741, 0]
click at [198, 335] on link "the tool" at bounding box center [193, 327] width 47 height 18
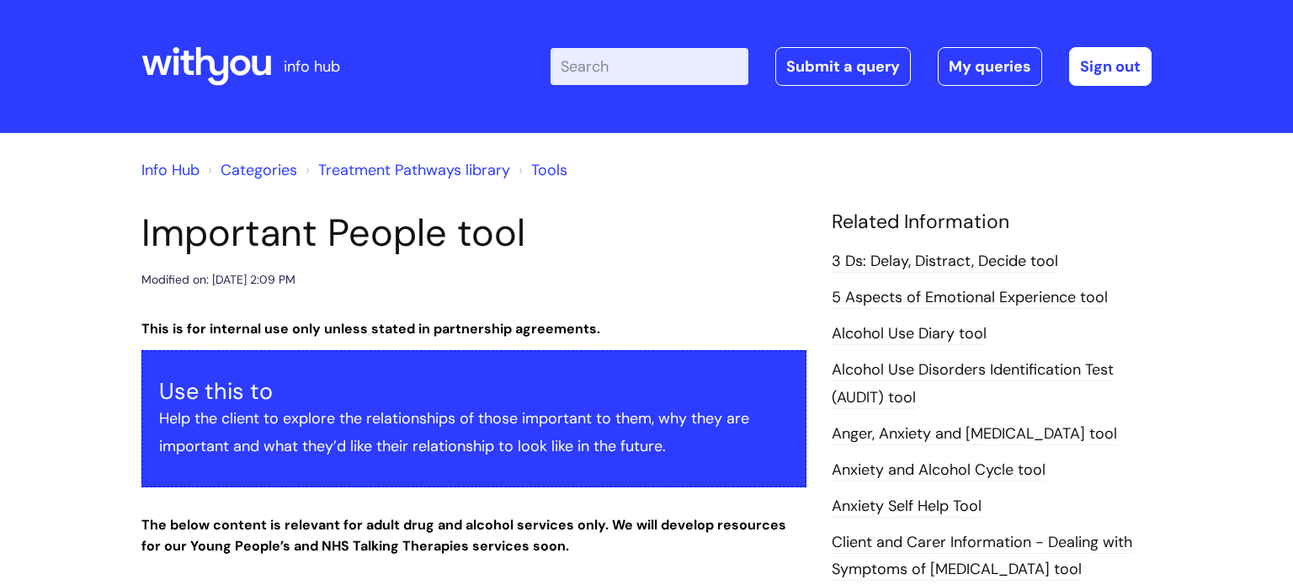
scroll to position [0, 0]
click at [487, 176] on link "Treatment Pathways library" at bounding box center [414, 170] width 192 height 20
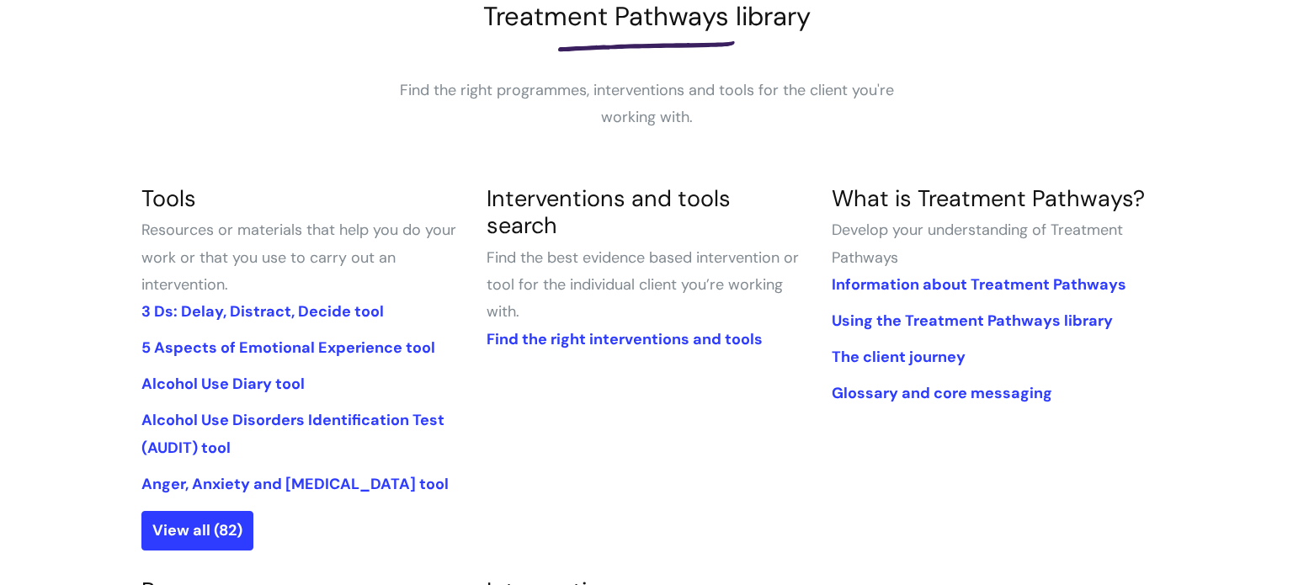
scroll to position [303, 0]
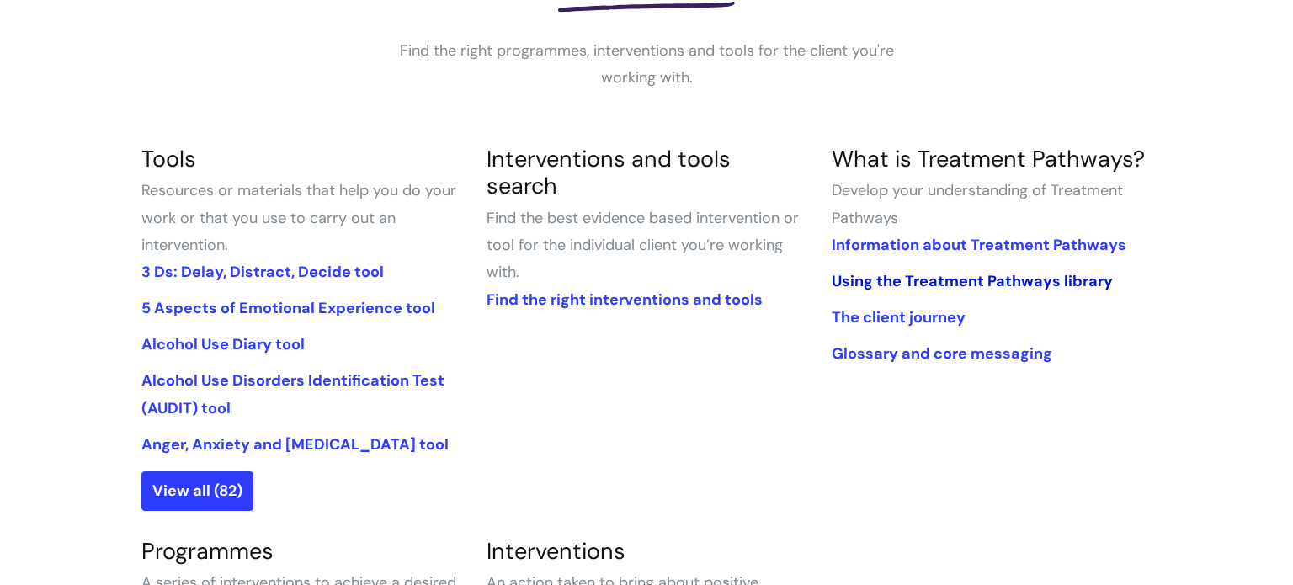
click at [877, 275] on link "Using the Treatment Pathways library" at bounding box center [972, 281] width 281 height 20
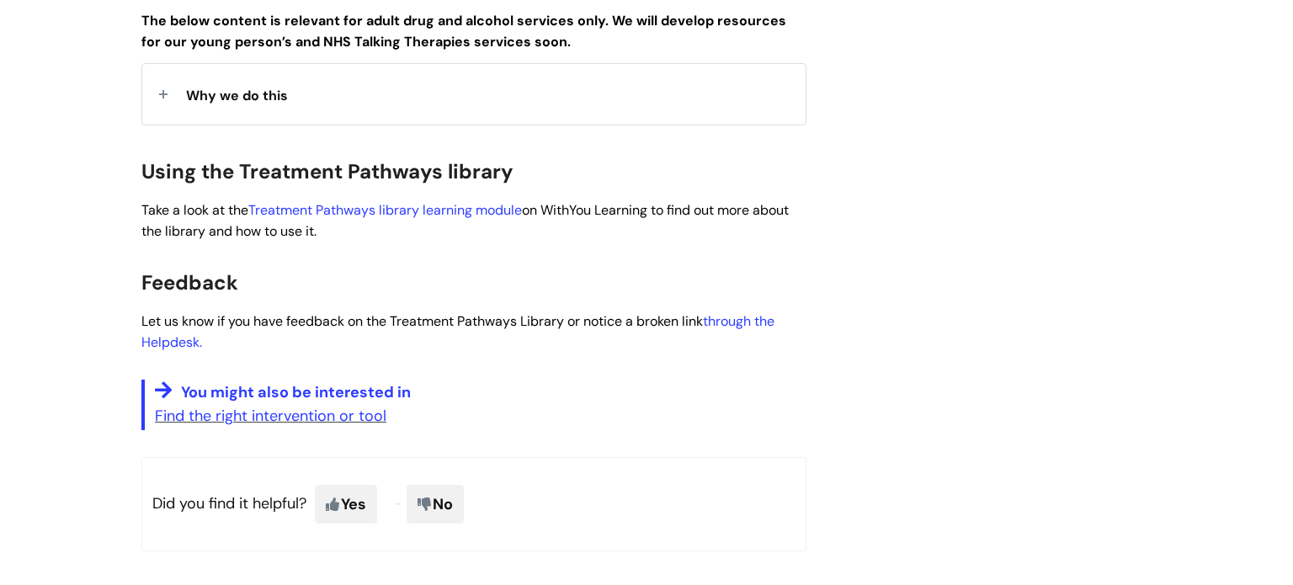
scroll to position [471, 0]
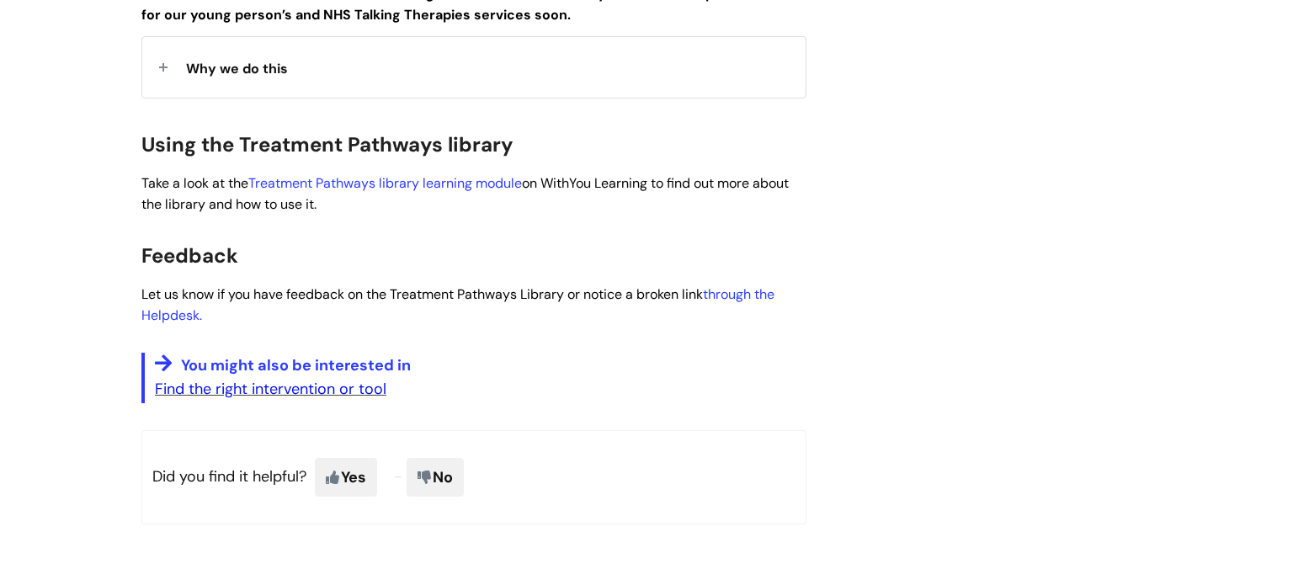
click at [215, 393] on link "Find the right intervention or tool" at bounding box center [270, 389] width 231 height 20
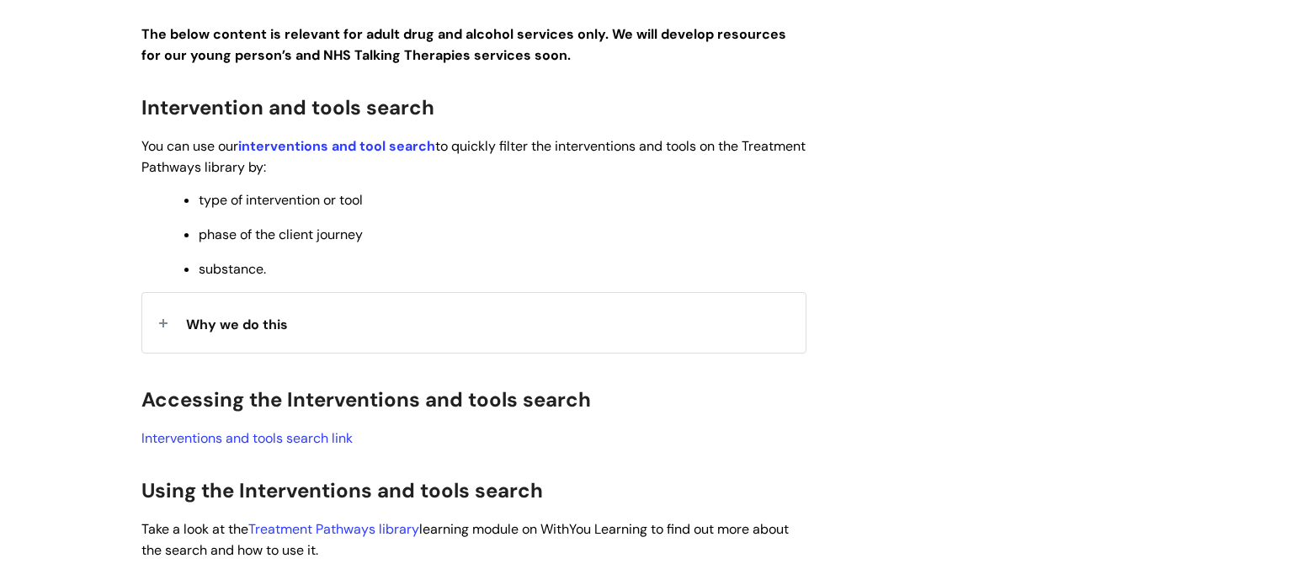
scroll to position [505, 0]
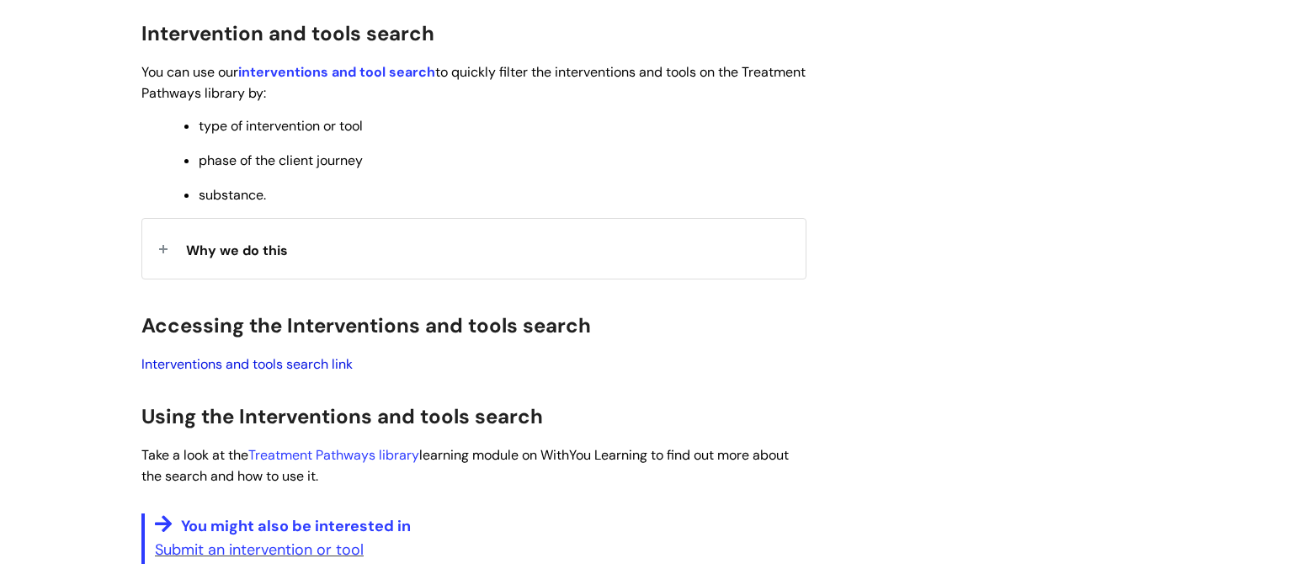
click at [306, 367] on link "Interventions and tools search link" at bounding box center [246, 364] width 211 height 18
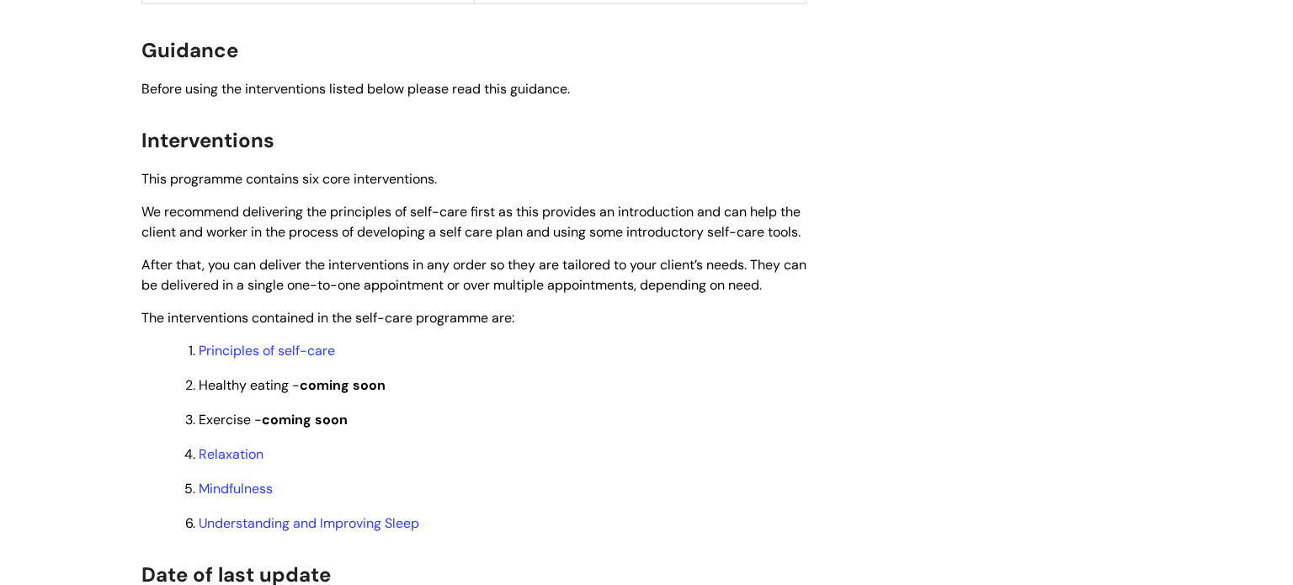
scroll to position [1279, 0]
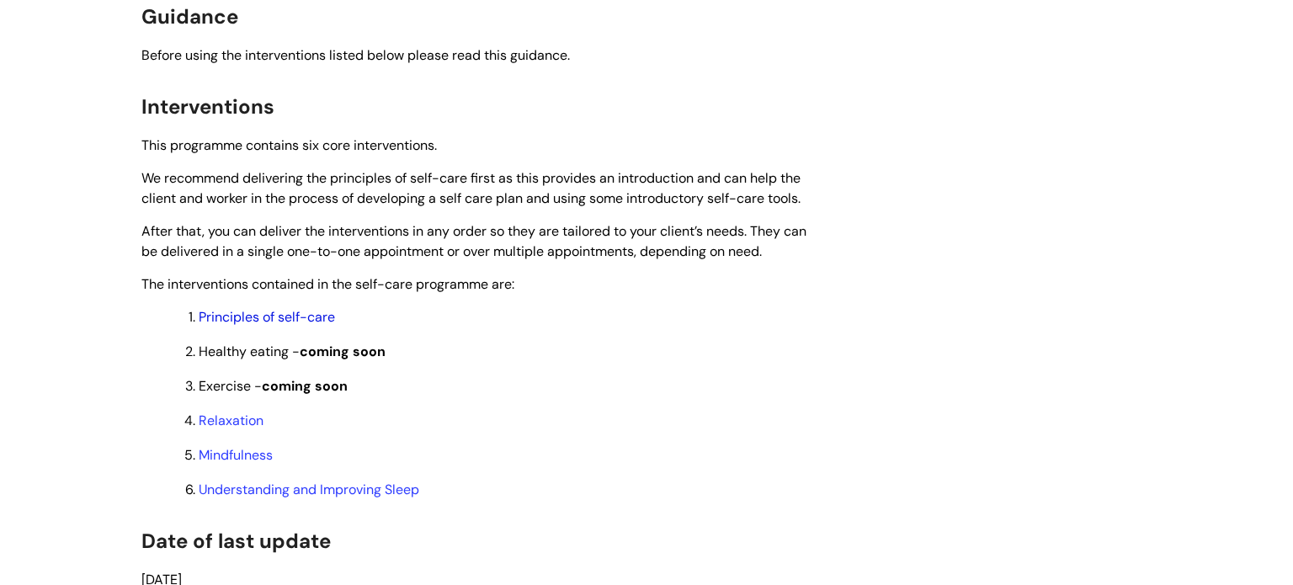
click at [261, 326] on link "Principles of self-care" at bounding box center [267, 317] width 136 height 18
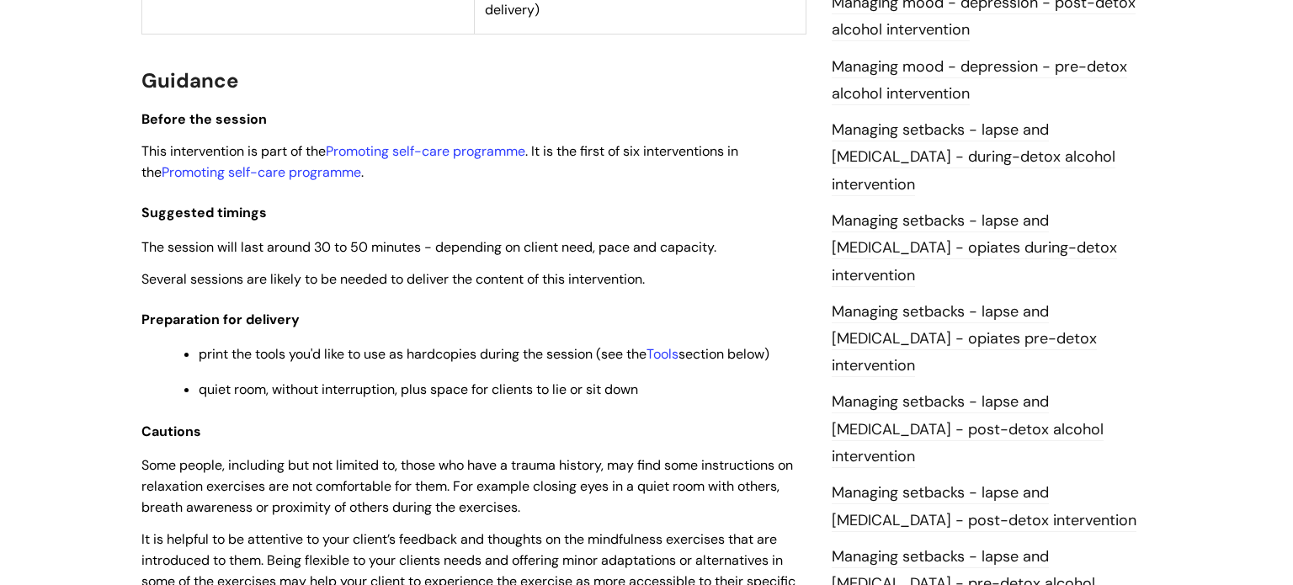
scroll to position [1380, 0]
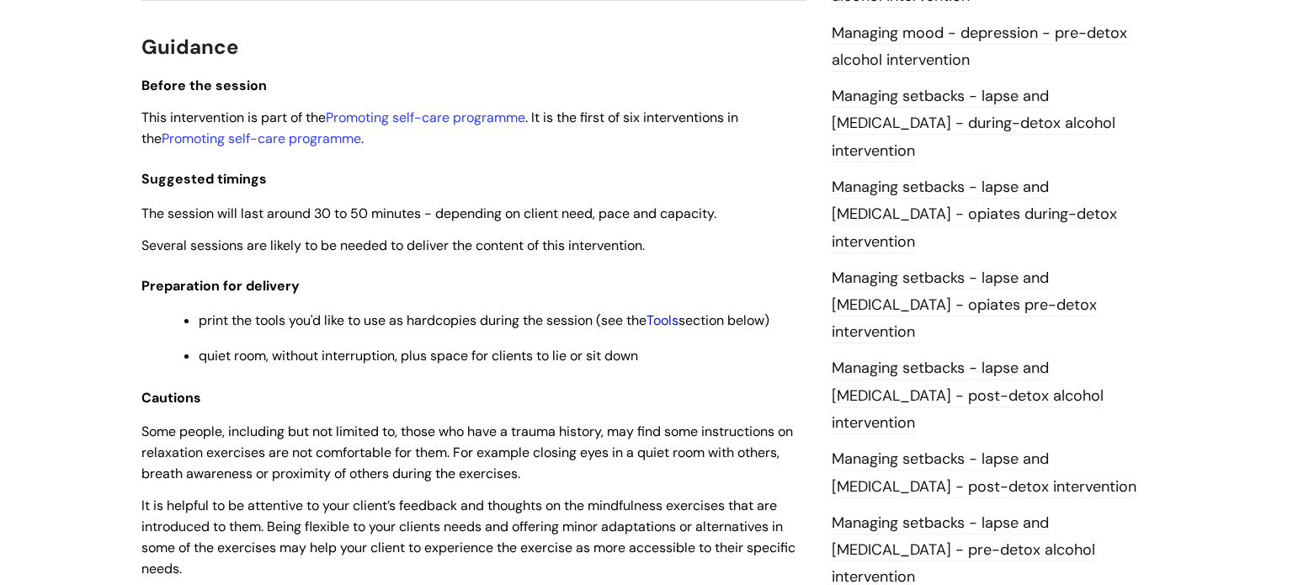
click at [674, 321] on link "Tools" at bounding box center [662, 320] width 32 height 18
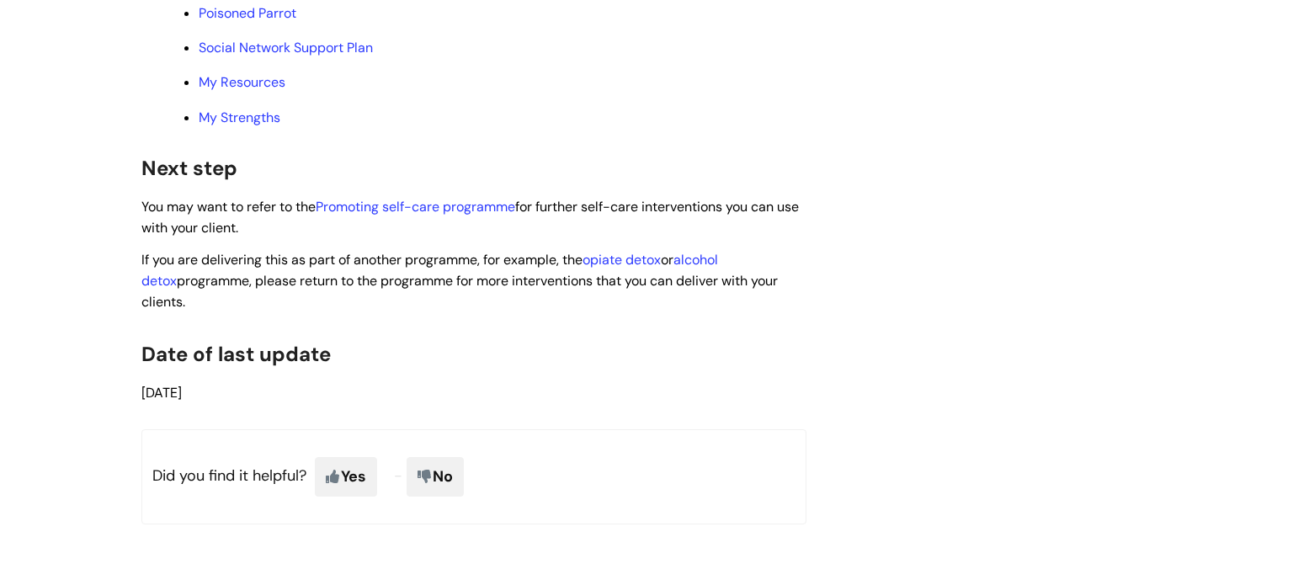
scroll to position [4288, 0]
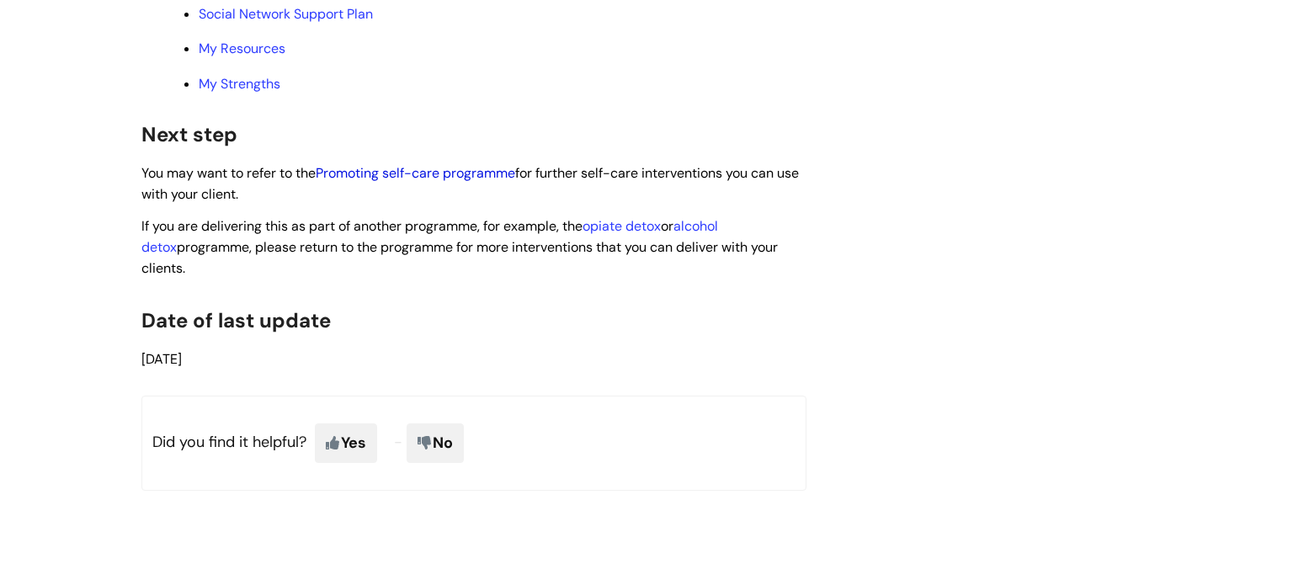
click at [515, 182] on link "Promoting self-care programme" at bounding box center [415, 173] width 199 height 18
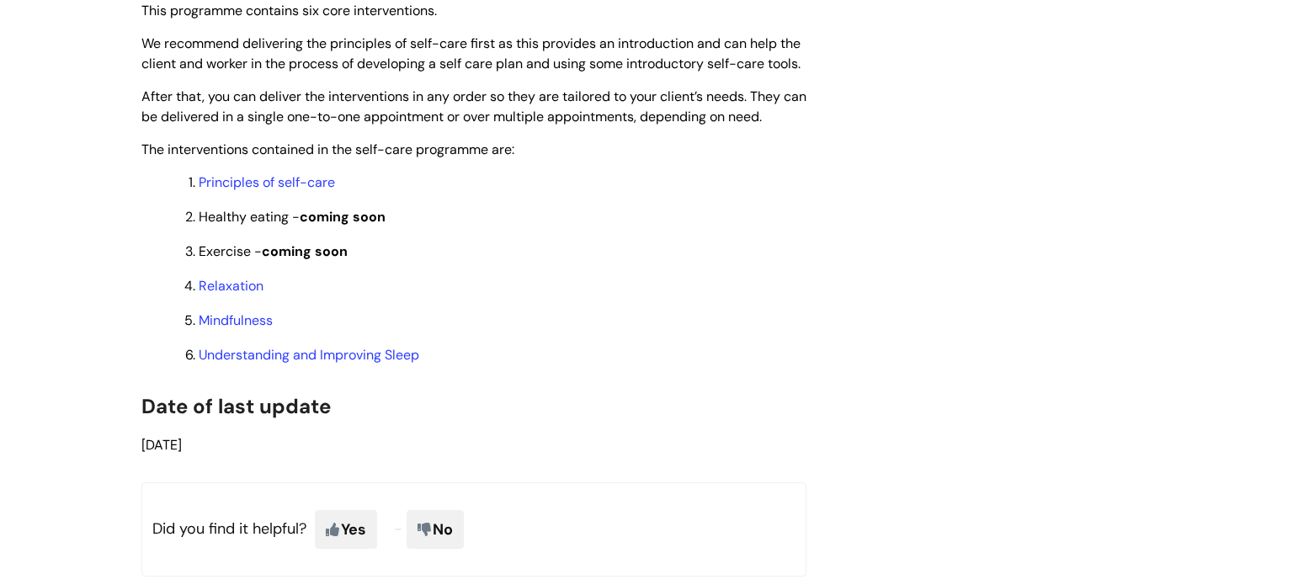
scroll to position [1448, 0]
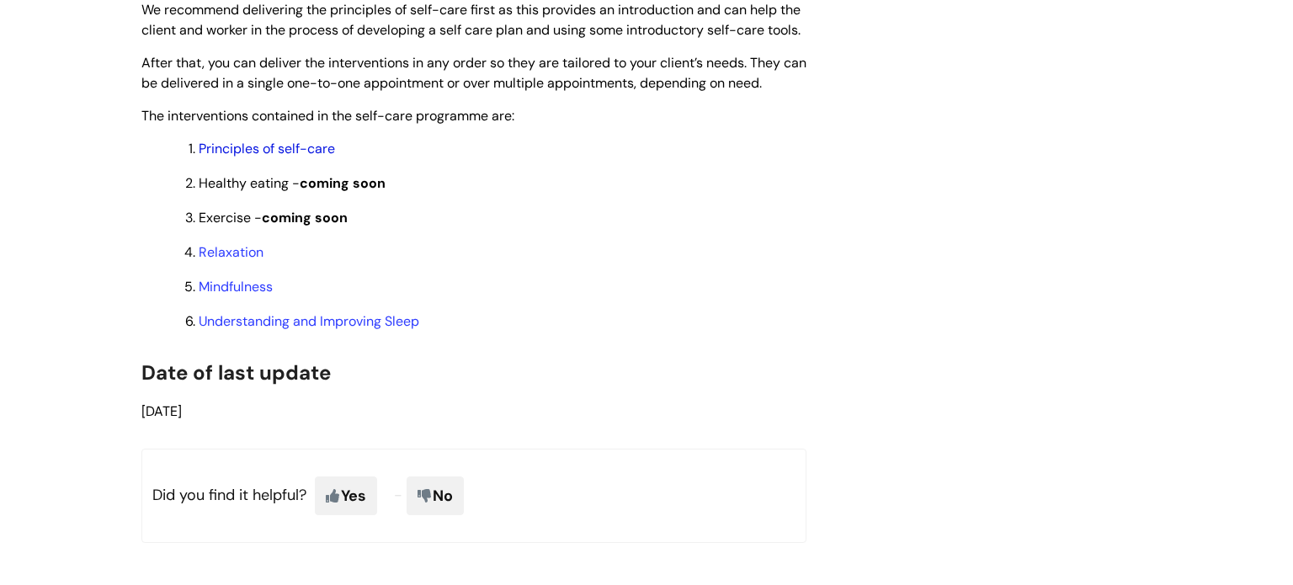
click at [287, 157] on link "Principles of self-care" at bounding box center [267, 149] width 136 height 18
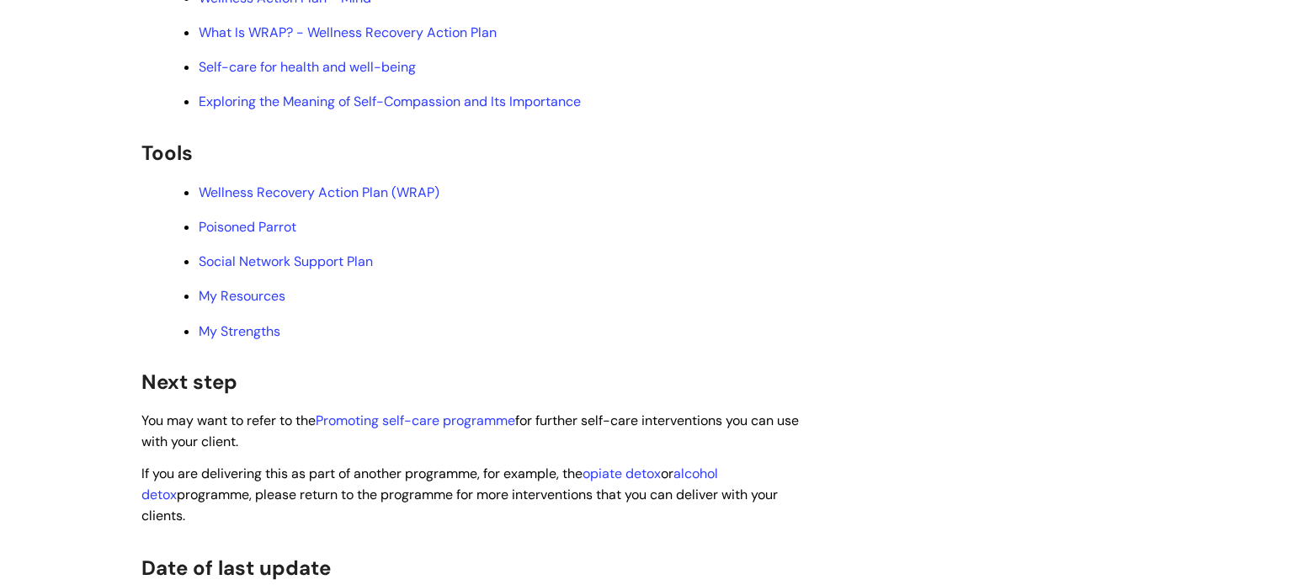
scroll to position [4074, 0]
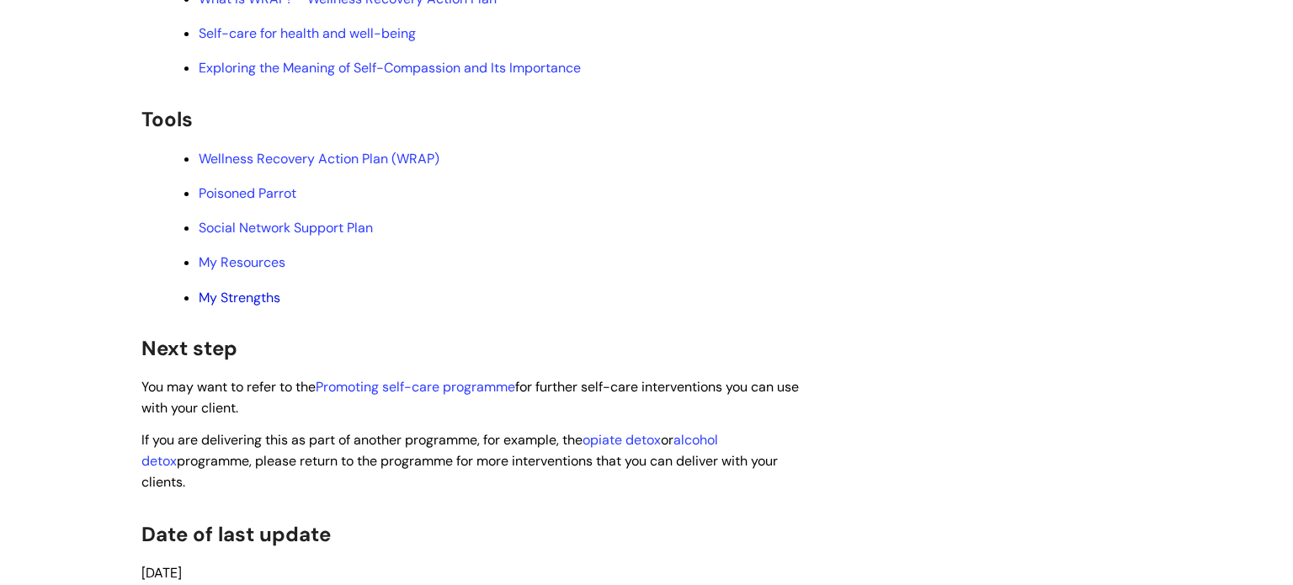
click at [205, 306] on link "My Strengths" at bounding box center [240, 298] width 82 height 18
click at [238, 271] on link "My Resources" at bounding box center [242, 262] width 87 height 18
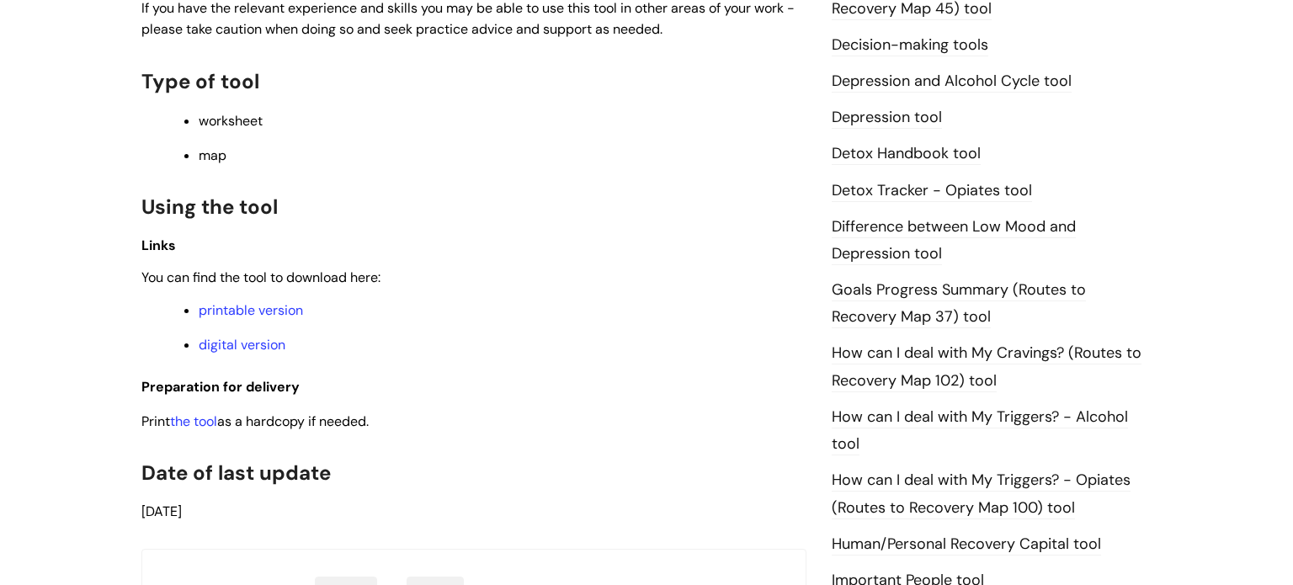
scroll to position [943, 0]
click at [229, 315] on link "printable version" at bounding box center [251, 309] width 104 height 18
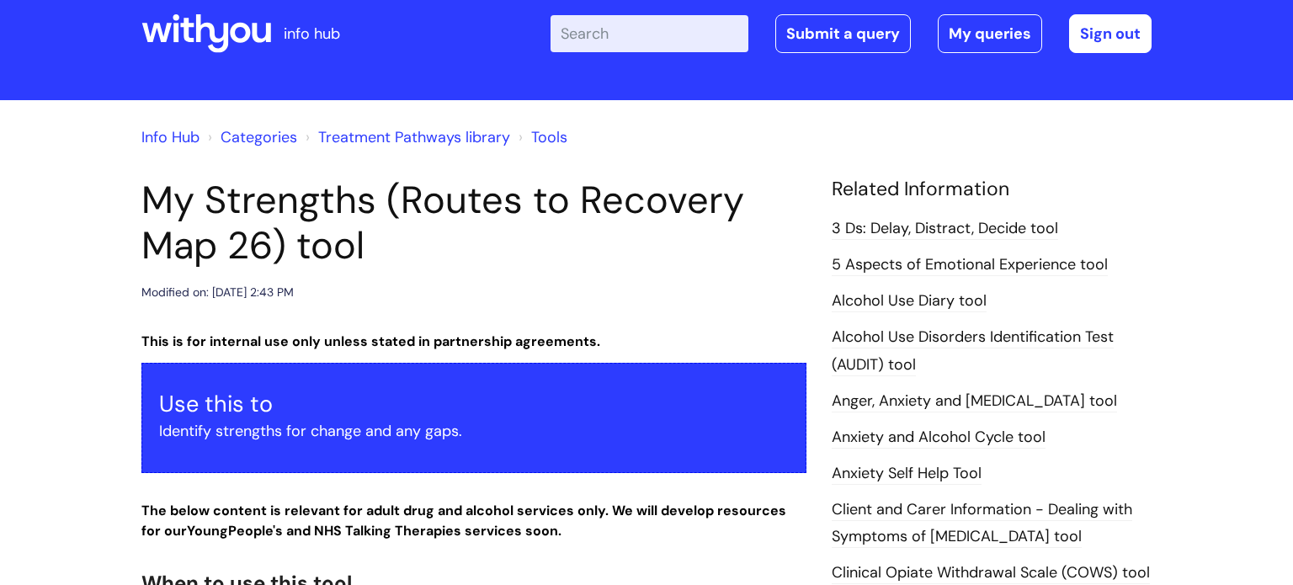
scroll to position [34, 0]
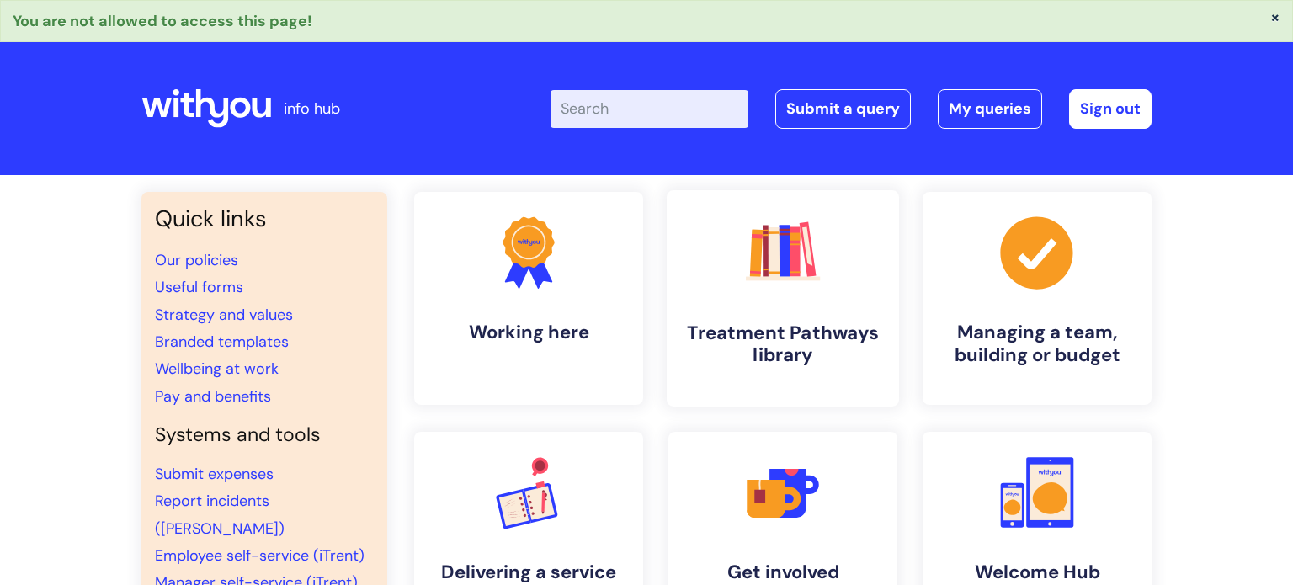
click at [762, 264] on icon ".cls-1{fill:#f89b22;}.cls-1,.cls-2,.cls-3,.cls-4,.cls-5,.cls-6,.cls-7{stroke-wi…" at bounding box center [782, 252] width 83 height 83
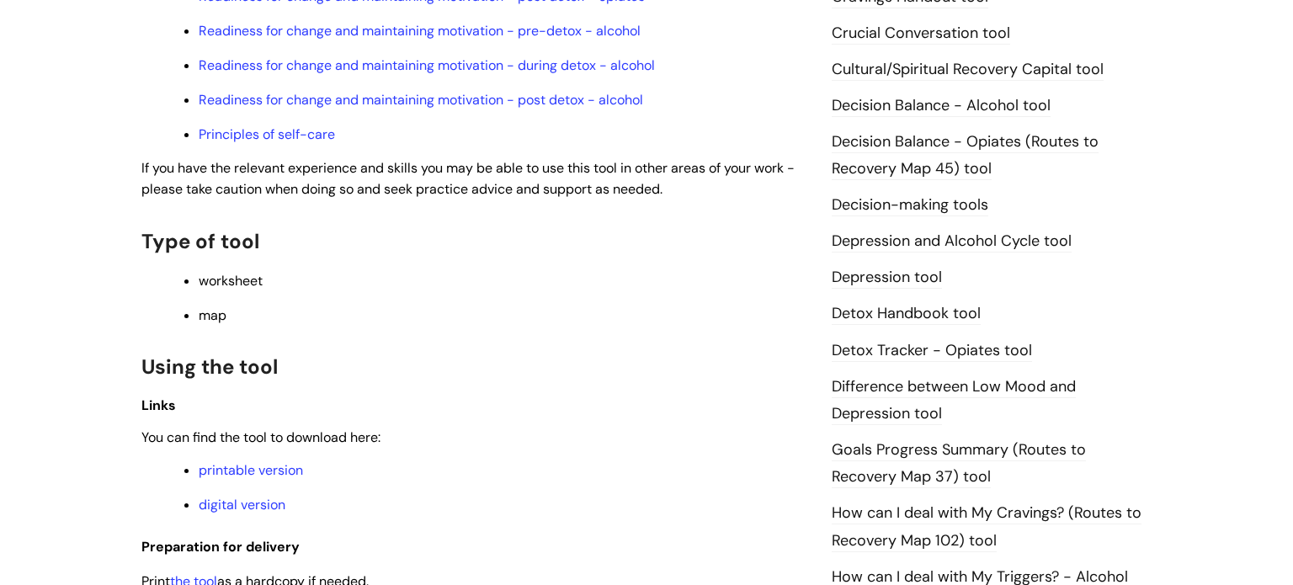
scroll to position [774, 0]
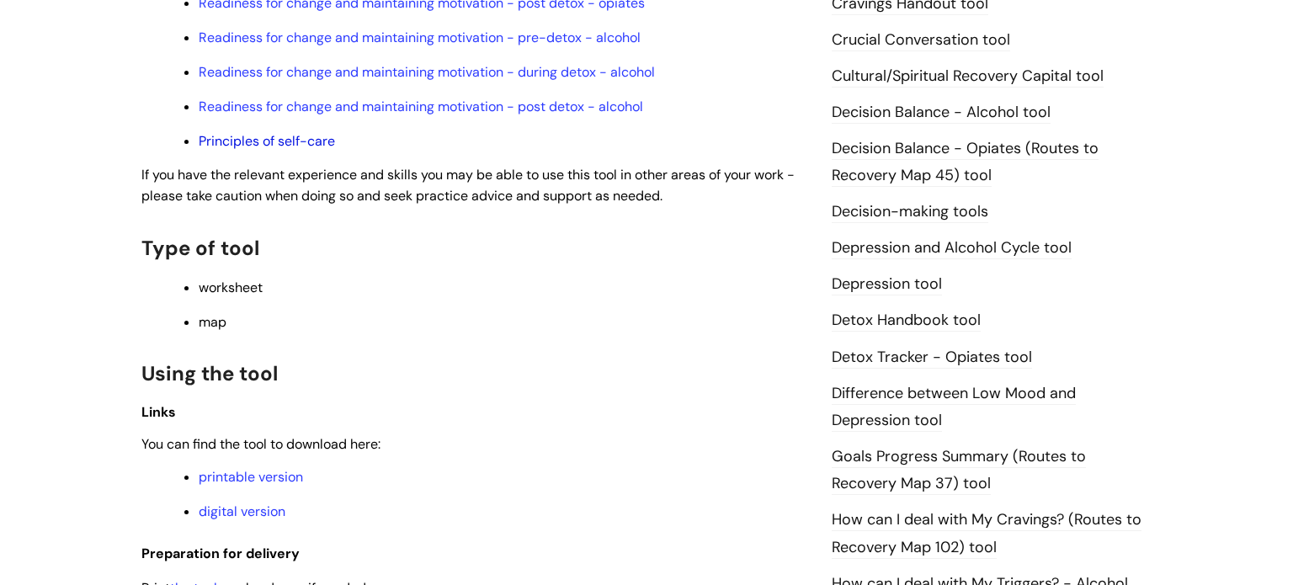
click at [259, 146] on link "Principles of self-care" at bounding box center [267, 141] width 136 height 18
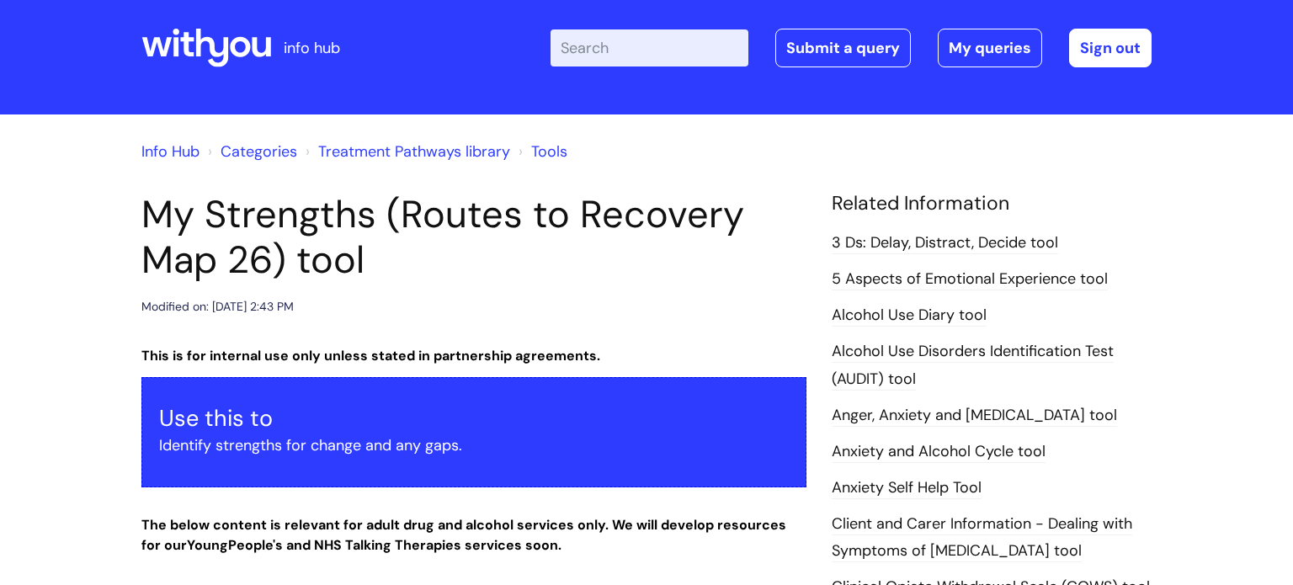
scroll to position [0, 0]
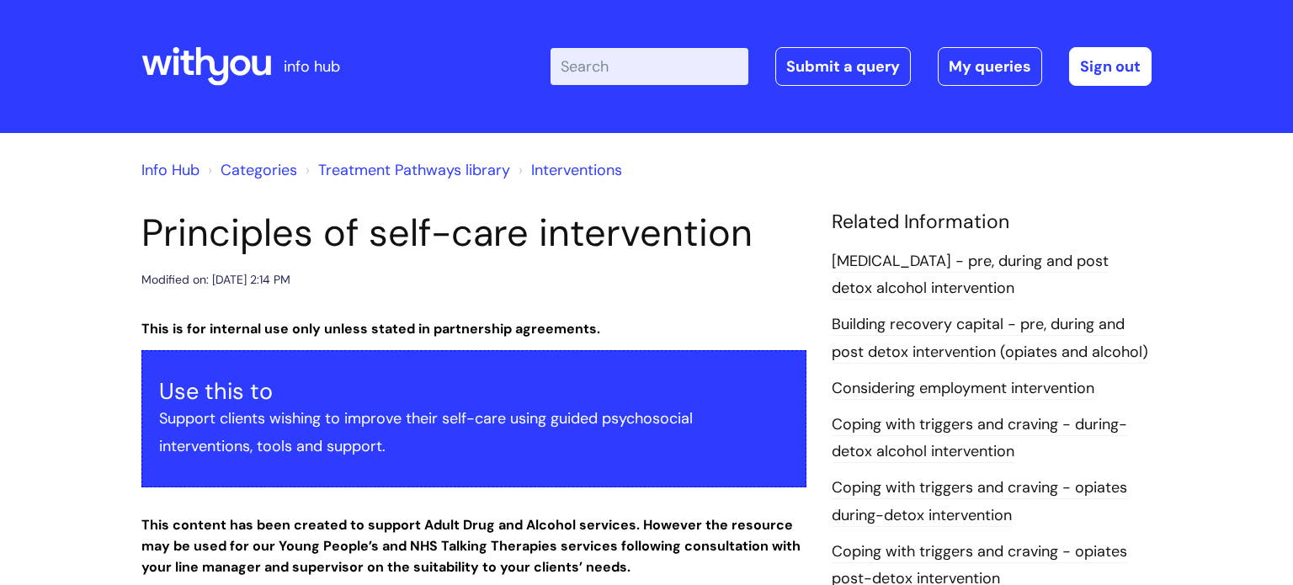
scroll to position [4074, 0]
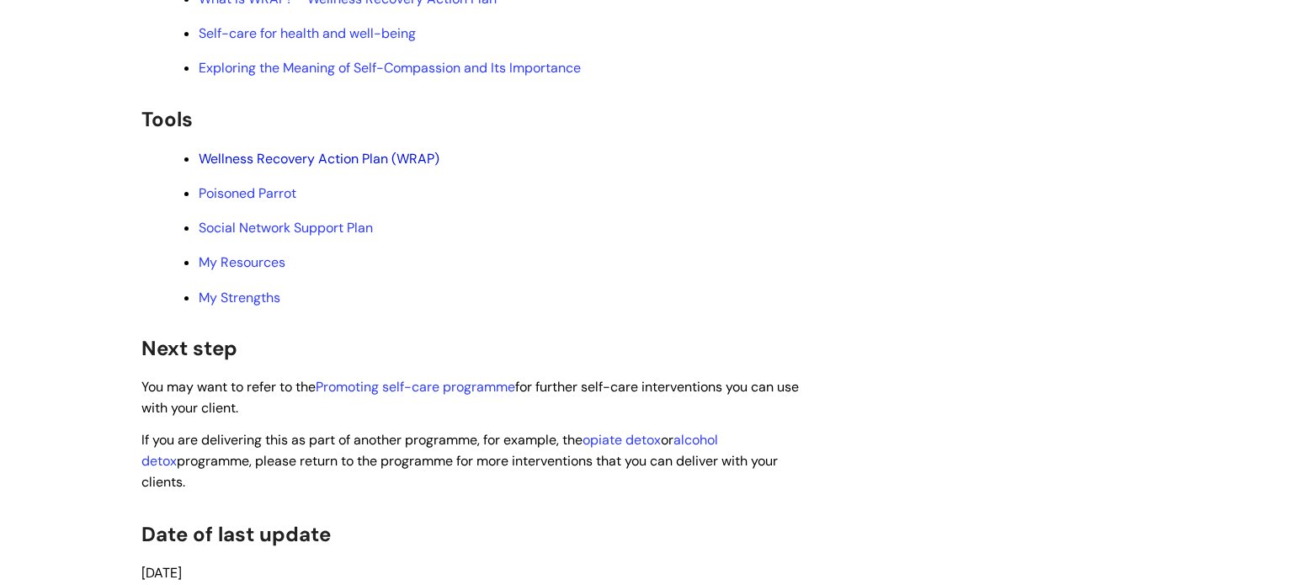
click at [278, 167] on link "Wellness Recovery Action Plan (WRAP)" at bounding box center [319, 159] width 241 height 18
click at [274, 237] on link "Social Network Support Plan" at bounding box center [286, 228] width 174 height 18
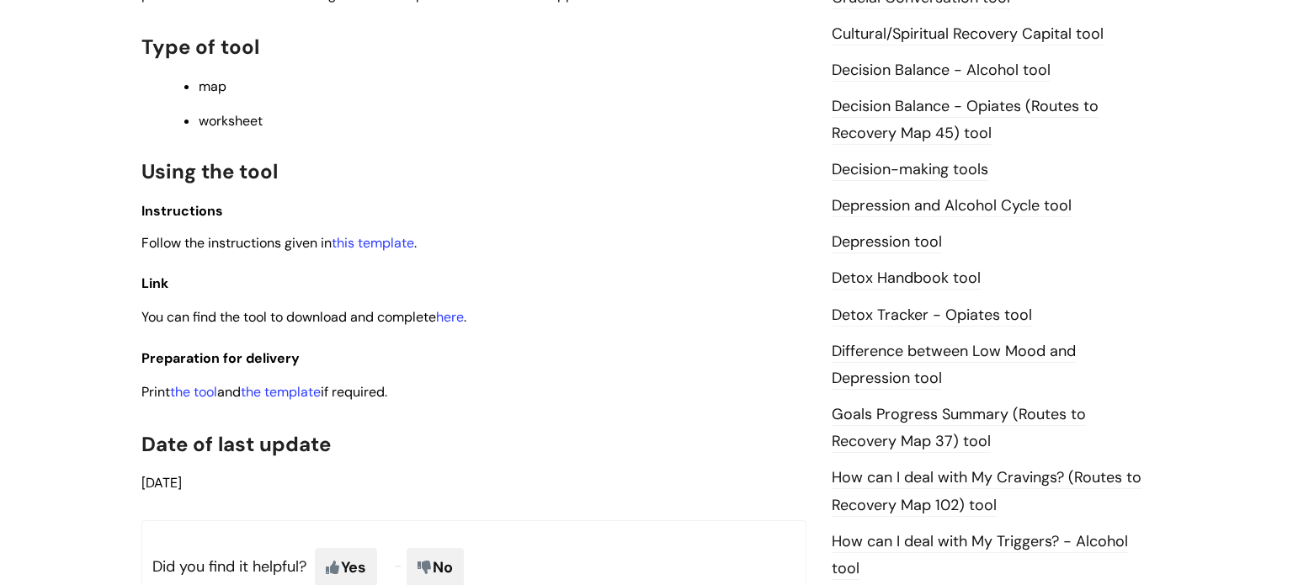
scroll to position [842, 0]
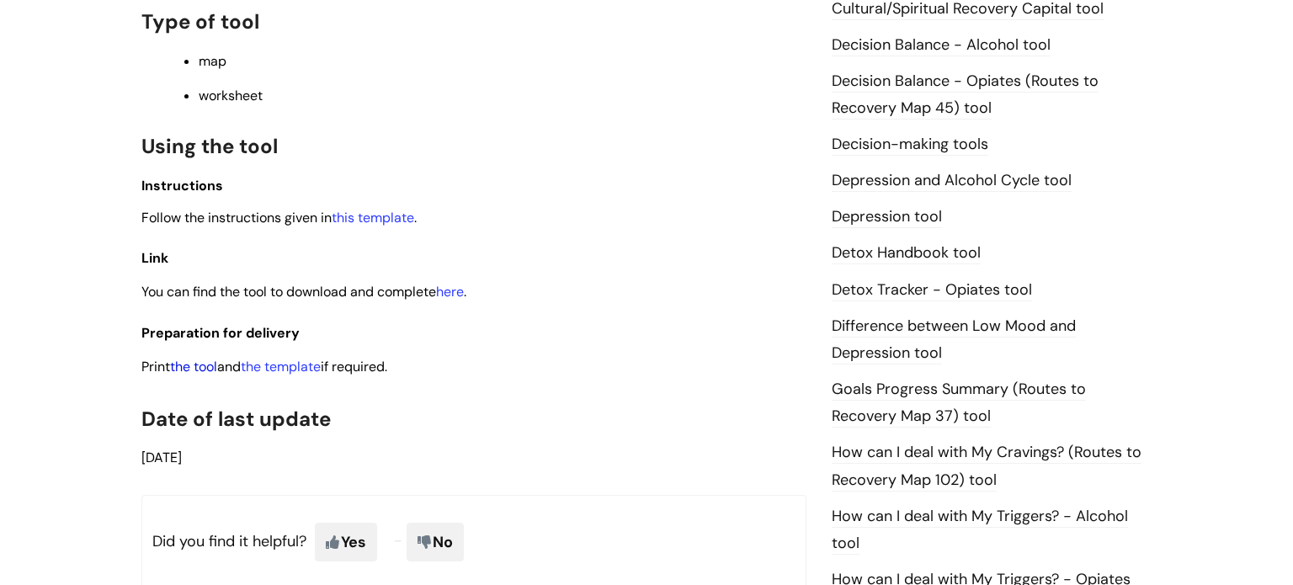
click at [211, 375] on link "the tool" at bounding box center [193, 367] width 47 height 18
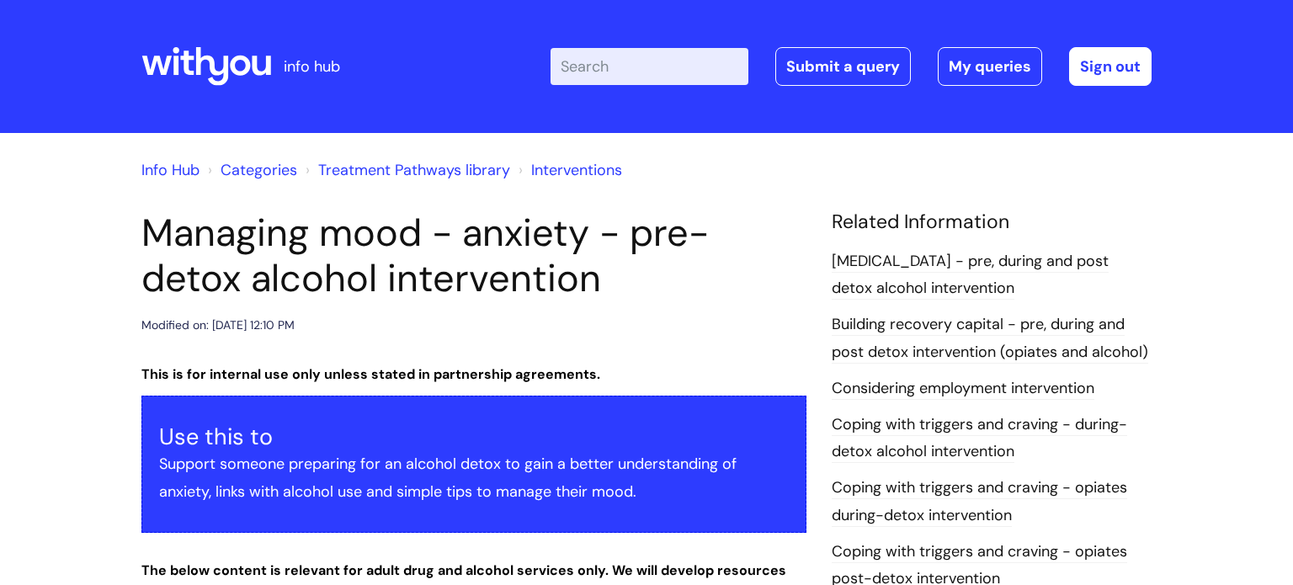
scroll to position [3266, 0]
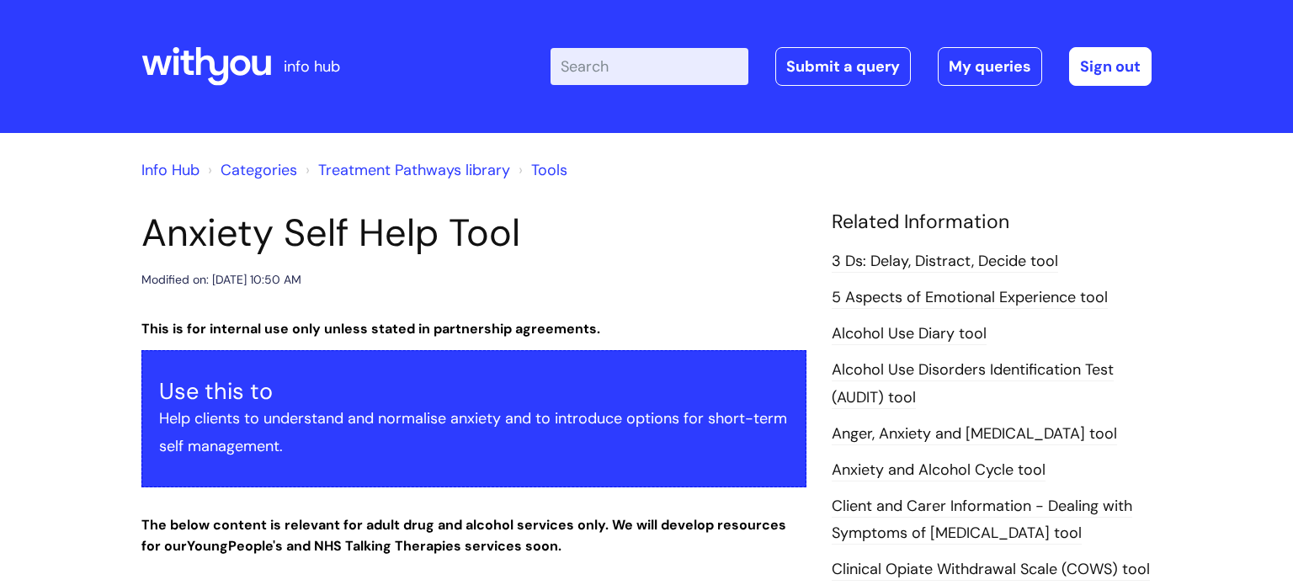
scroll to position [808, 0]
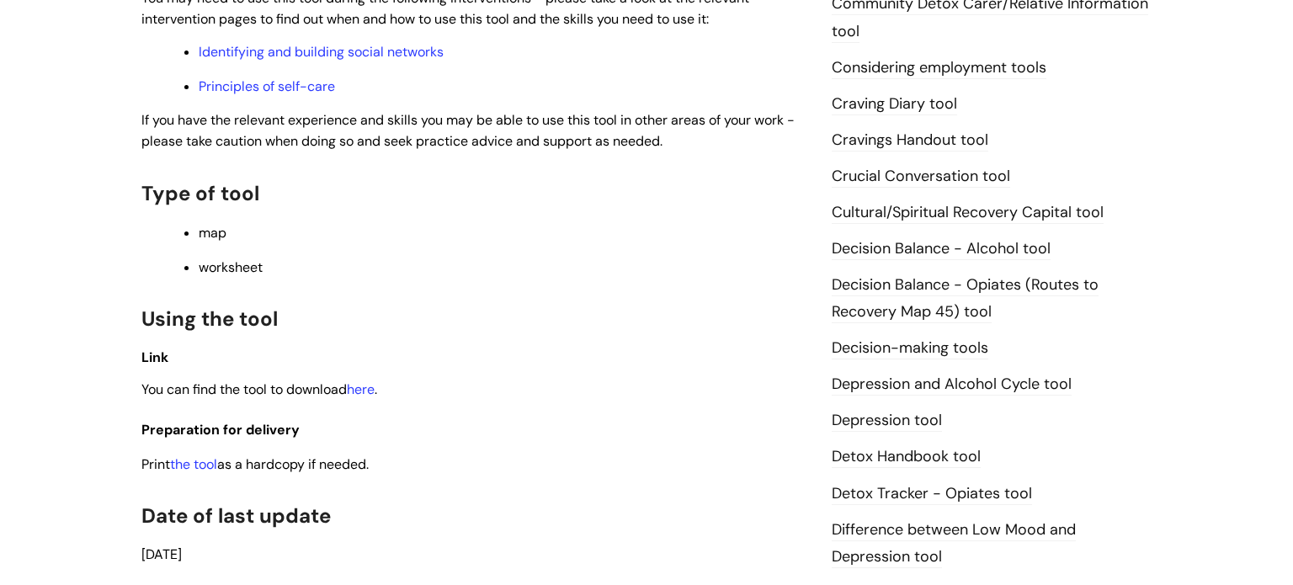
scroll to position [640, 0]
click at [372, 396] on link "here" at bounding box center [361, 388] width 28 height 18
click at [283, 82] on link "Principles of self-care" at bounding box center [267, 85] width 136 height 18
